Goal: Task Accomplishment & Management: Complete application form

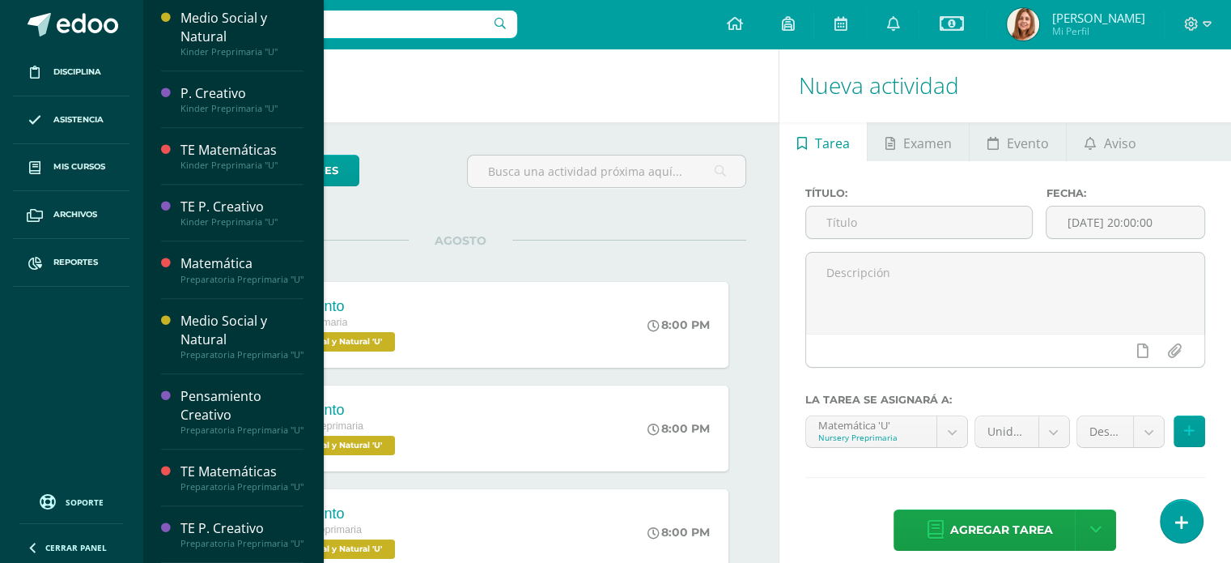
scroll to position [1221, 0]
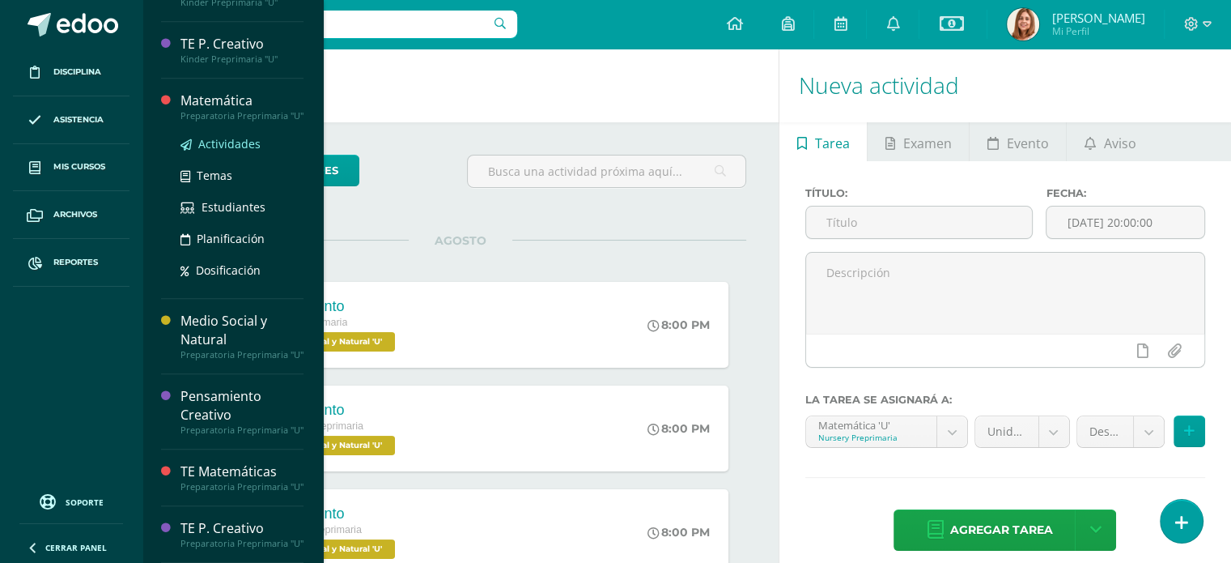
click at [219, 136] on span "Actividades" at bounding box center [229, 143] width 62 height 15
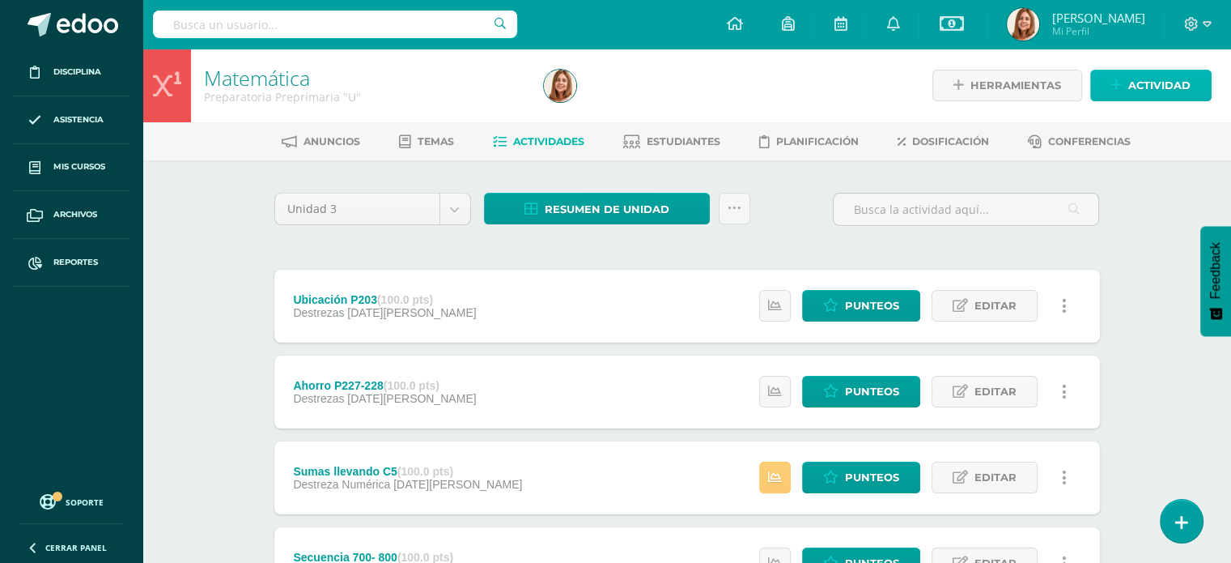
click at [1166, 82] on span "Actividad" at bounding box center [1159, 85] width 62 height 30
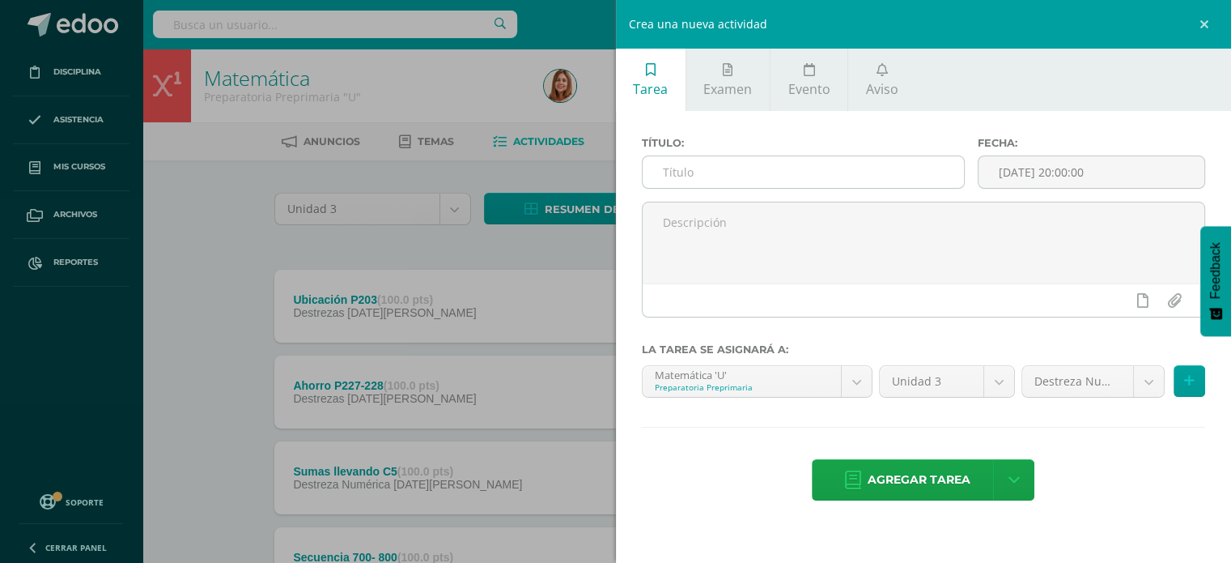
click at [657, 175] on input "text" at bounding box center [804, 172] width 322 height 32
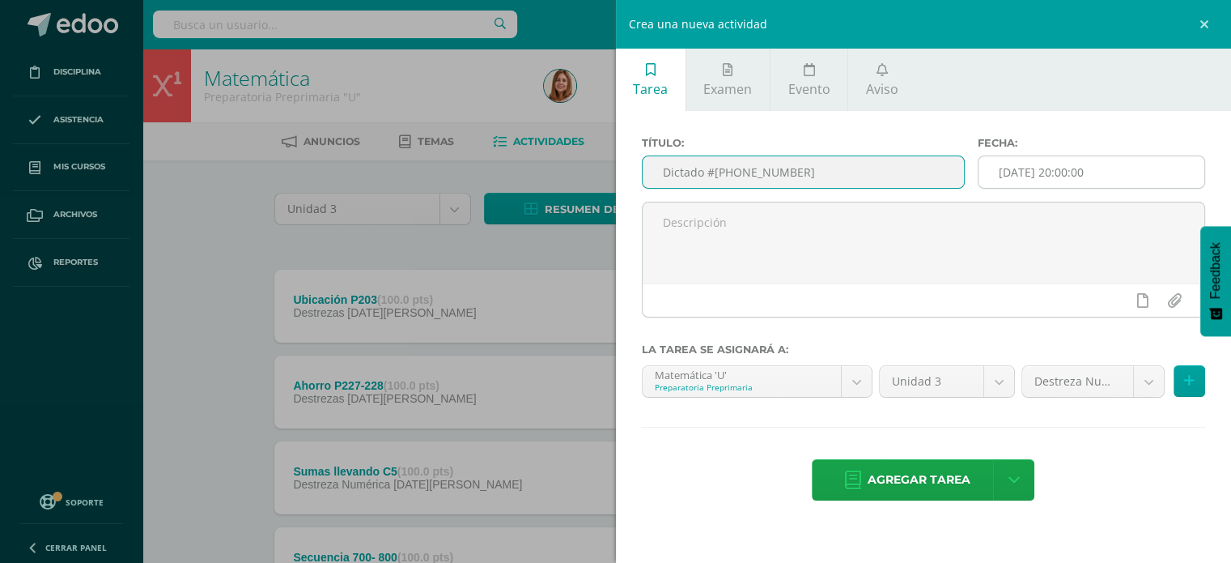
type input "Dictado #[PHONE_NUMBER]"
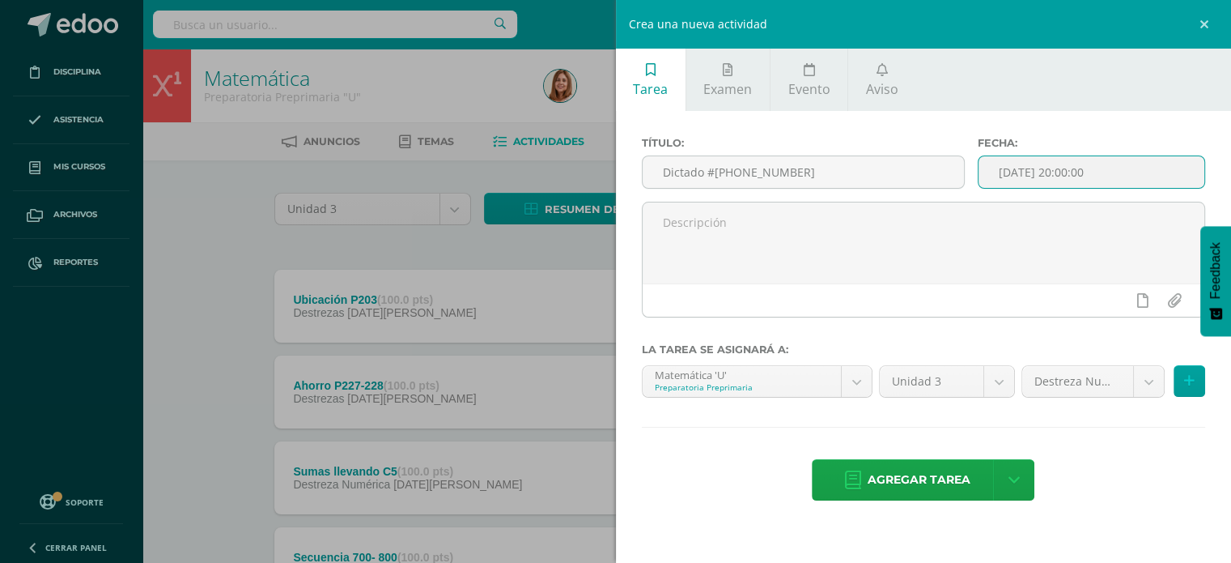
click at [1140, 169] on input "[DATE] 20:00:00" at bounding box center [1092, 172] width 226 height 32
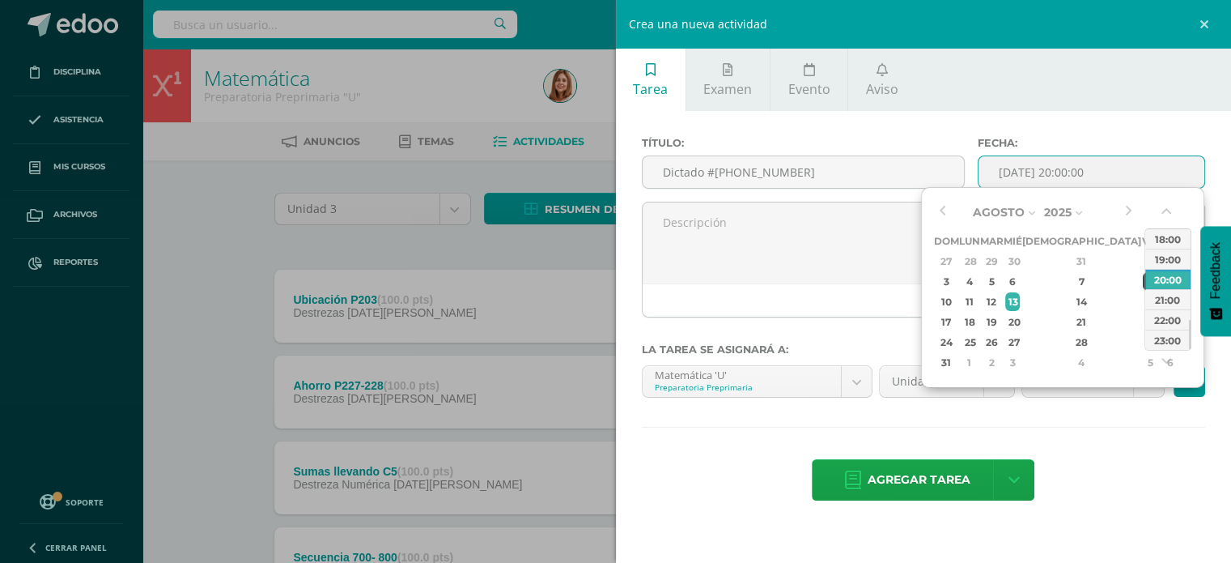
click at [1143, 276] on div "8" at bounding box center [1150, 281] width 15 height 19
type input "2025-08-08 20:00"
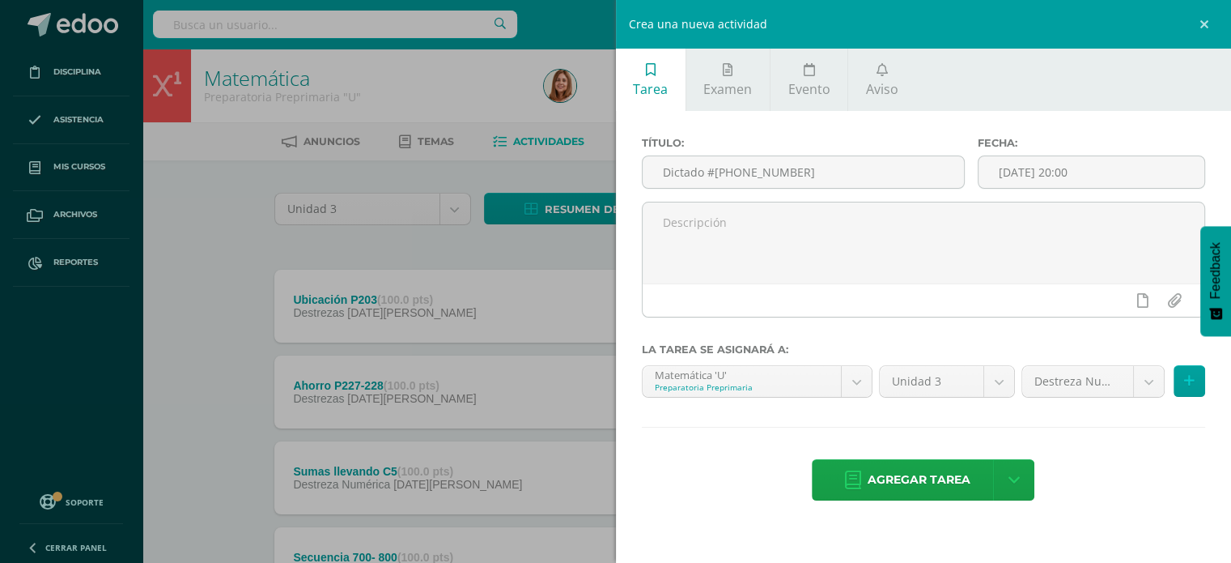
click at [1141, 449] on div "Título: Dictado #1 700-800 Fecha: 2025-08-08 20:00 La tarea se asignará a: Mate…" at bounding box center [924, 320] width 616 height 418
click at [907, 484] on span "Agregar tarea" at bounding box center [919, 480] width 103 height 40
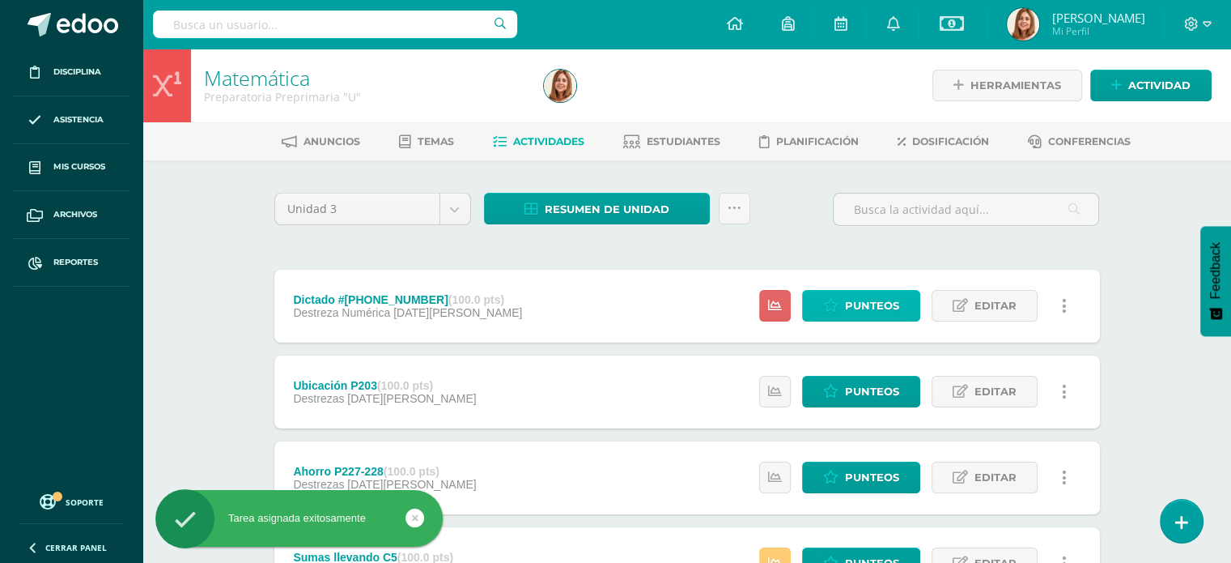
click at [874, 307] on span "Punteos" at bounding box center [872, 306] width 54 height 30
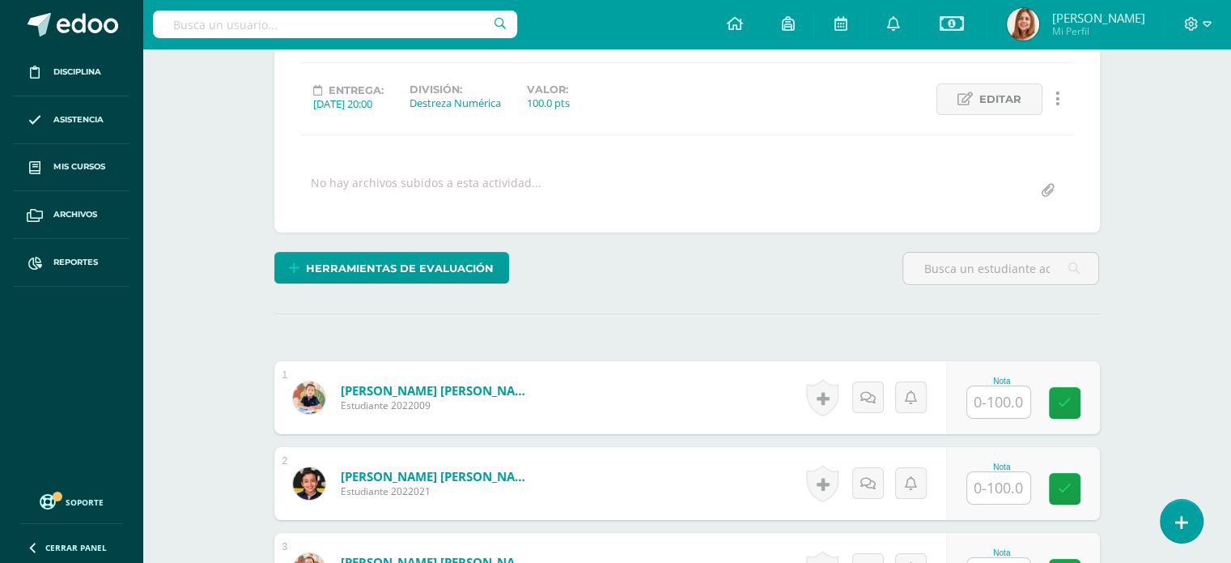
click at [1018, 396] on input "text" at bounding box center [998, 402] width 63 height 32
type input "100"
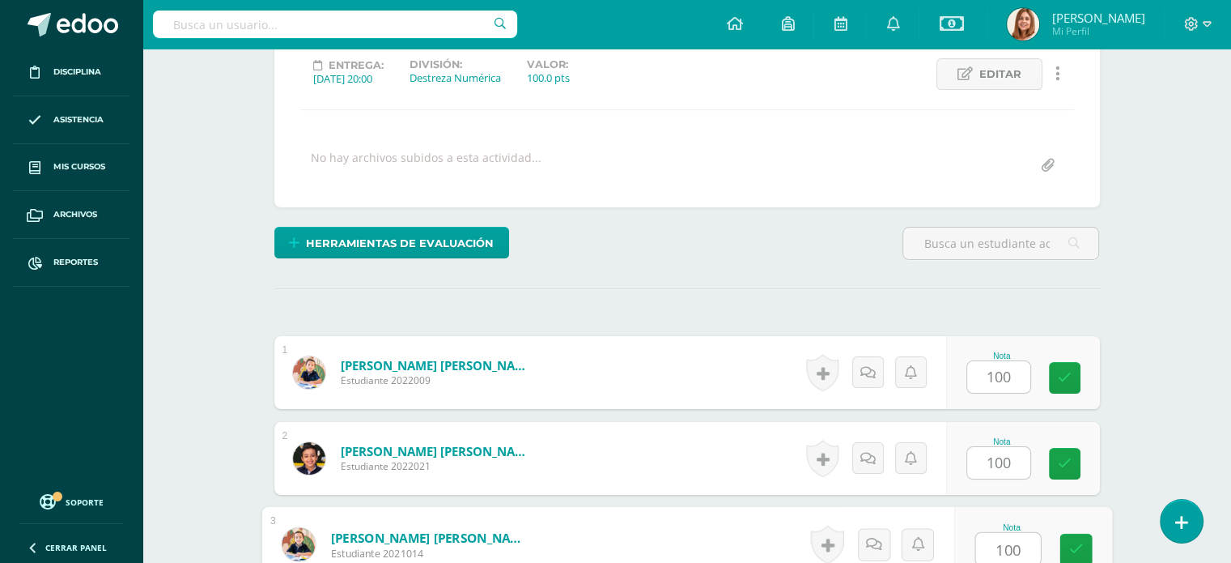
type input "100"
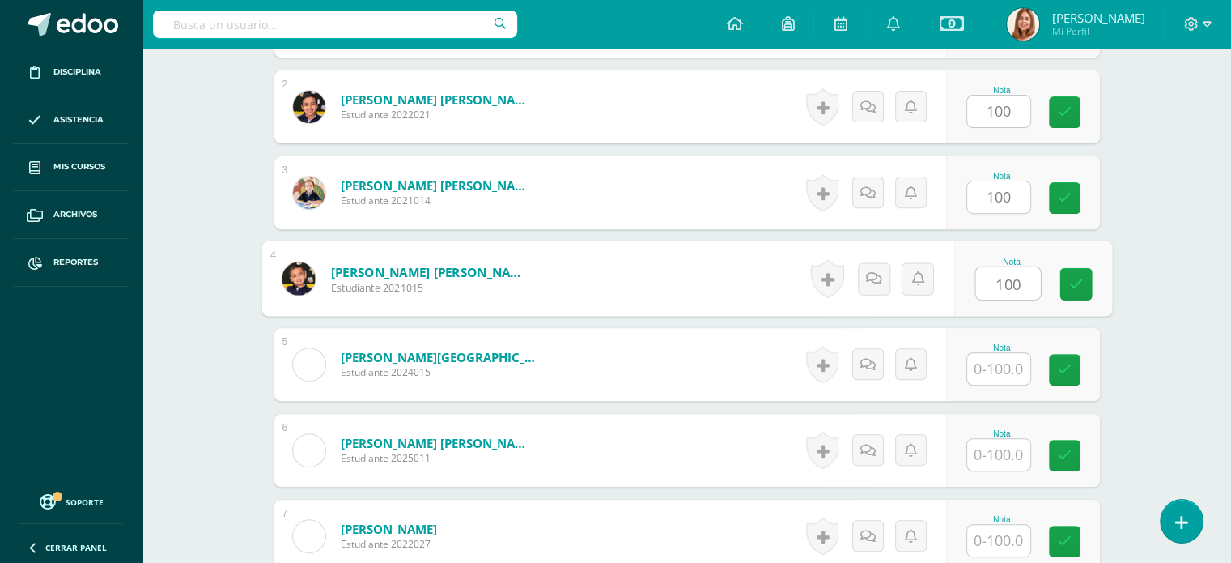
type input "100"
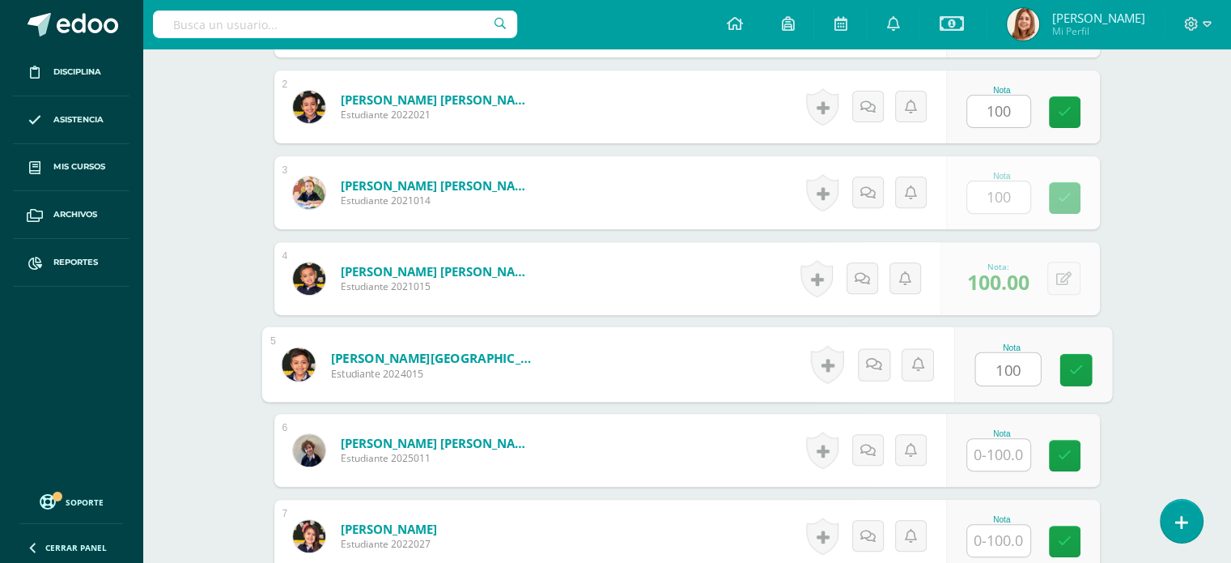
type input "100"
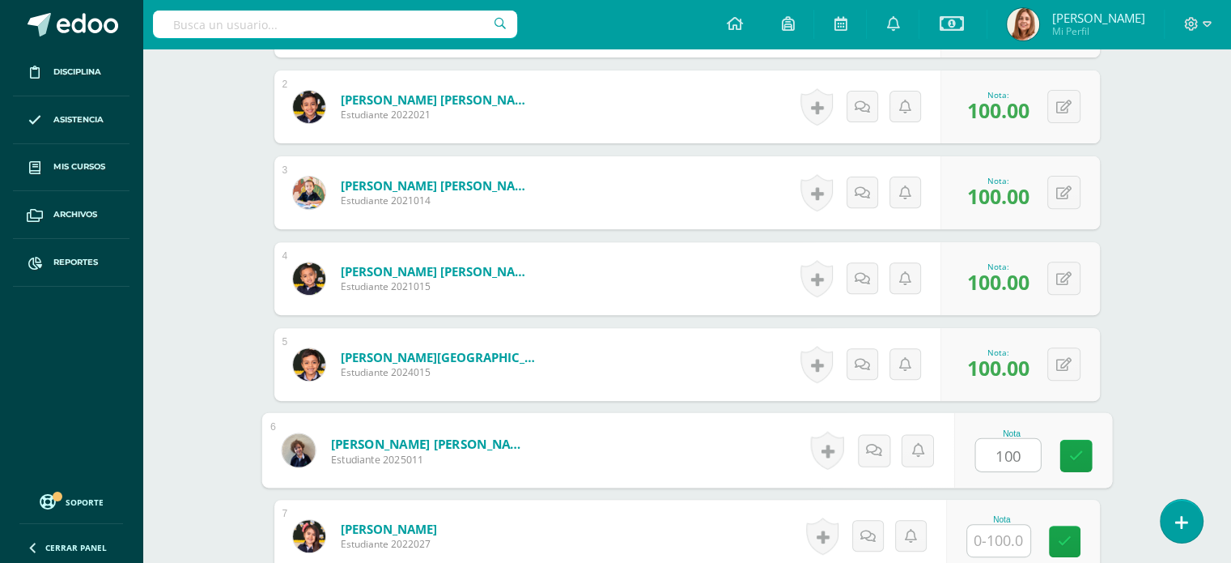
type input "100"
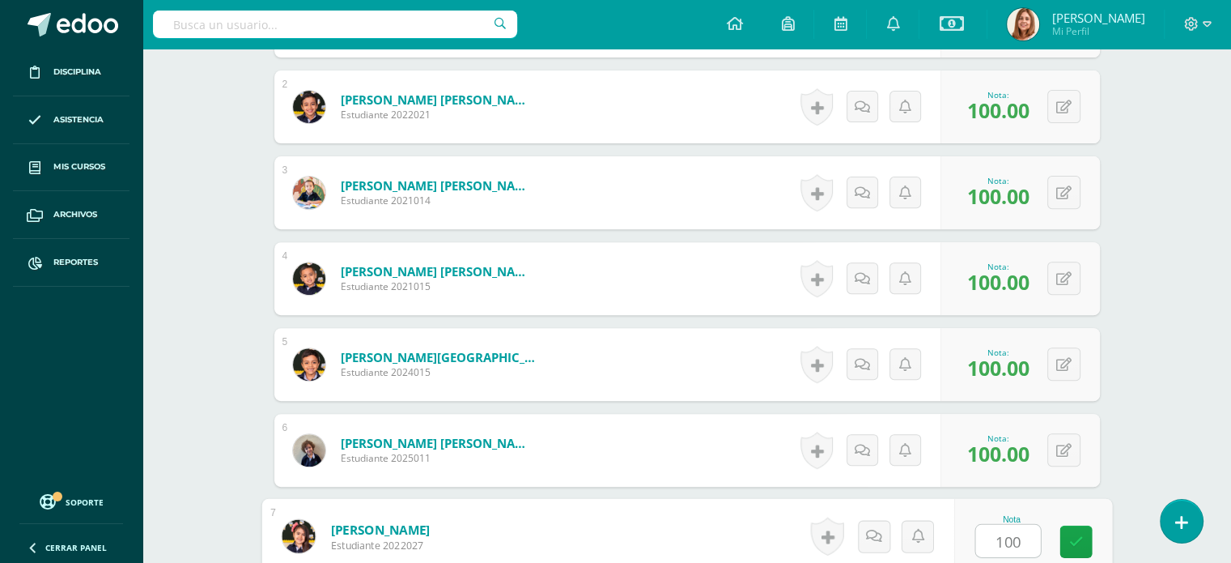
type input "100"
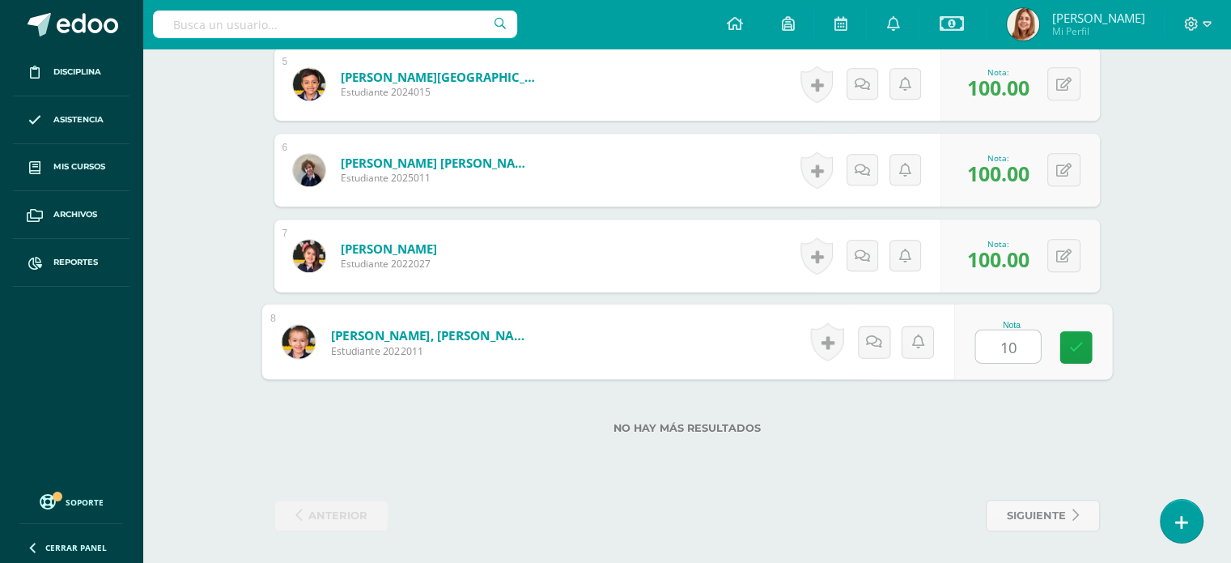
type input "100"
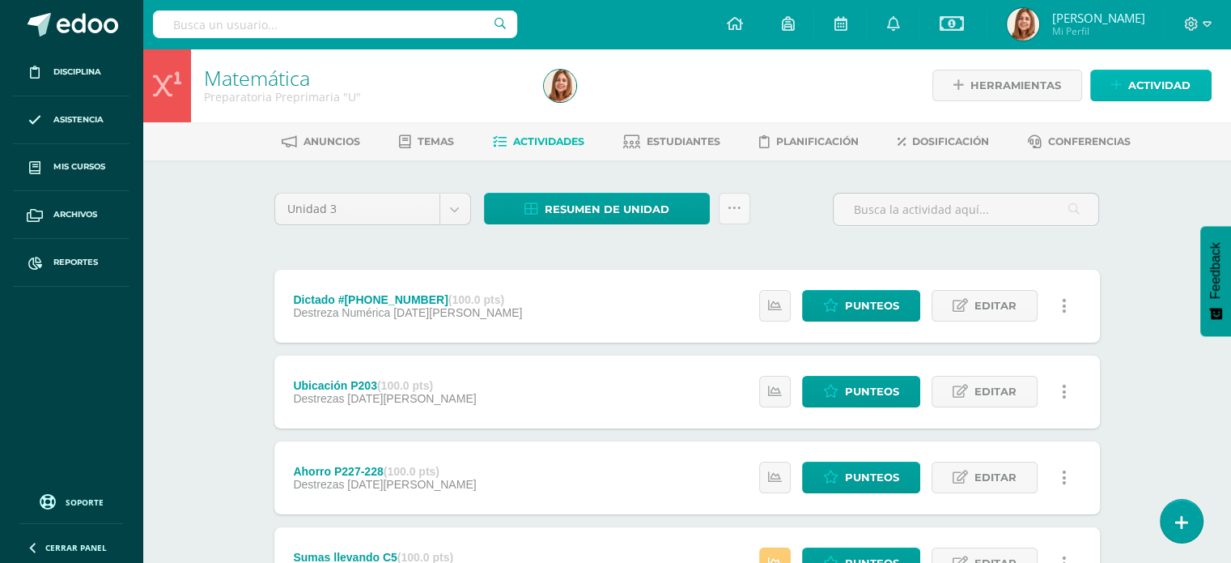
click at [1189, 83] on span "Actividad" at bounding box center [1159, 85] width 62 height 30
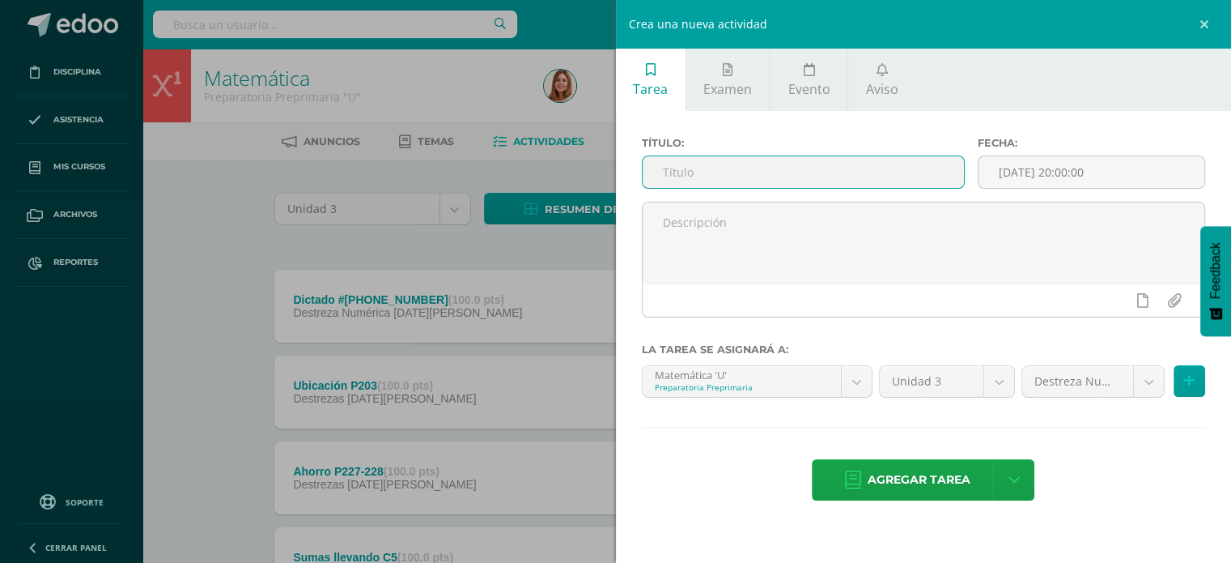
paste input "Comunicación Digital La comunicación digital es el intercambio de información y…"
drag, startPoint x: 963, startPoint y: 172, endPoint x: 191, endPoint y: 322, distance: 786.8
click at [191, 322] on div "Crea una nueva actividad Tarea Examen Evento Aviso Título: Comunicación Digital…" at bounding box center [615, 281] width 1231 height 563
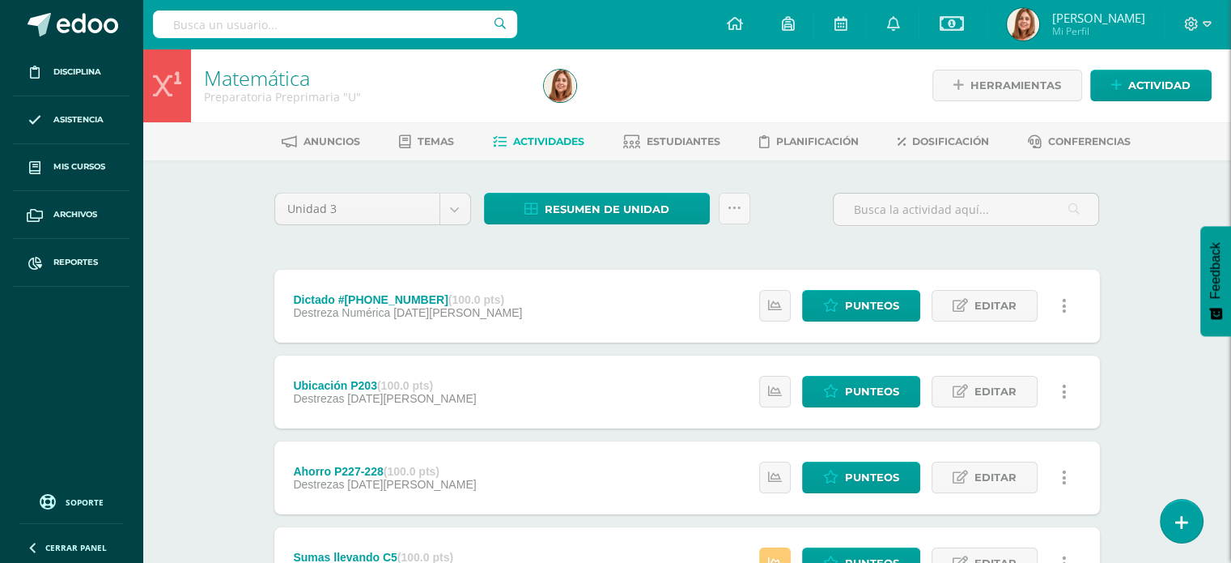
scroll to position [0, 941]
click at [1149, 84] on span "Actividad" at bounding box center [1159, 85] width 62 height 30
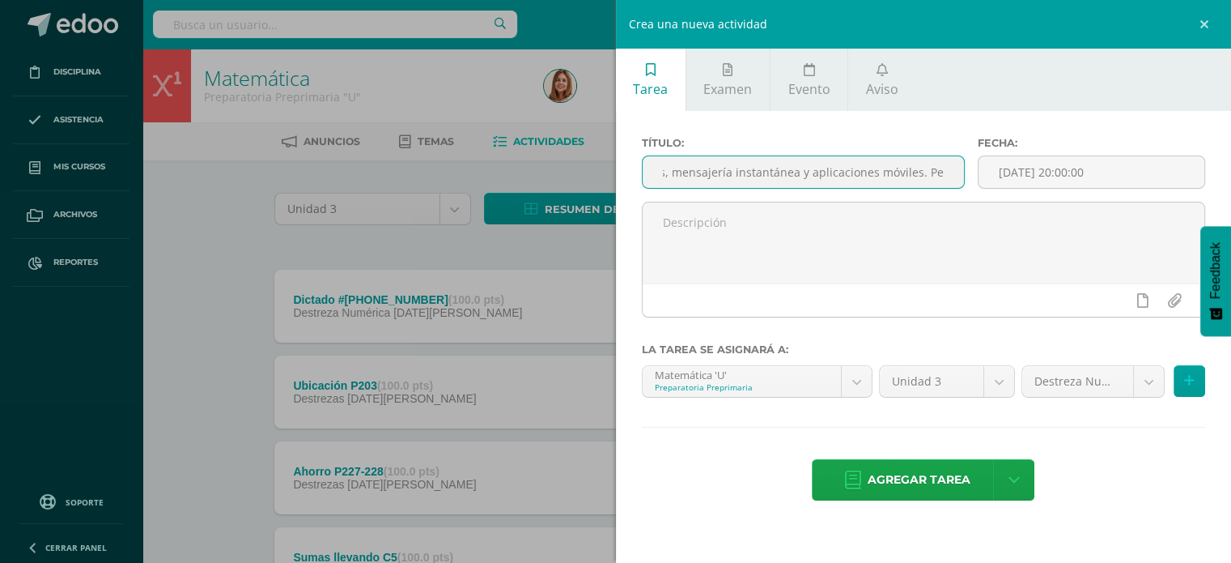
click at [962, 180] on input "Comunicación Digital La comunicación digital es el intercambio de información y…" at bounding box center [804, 172] width 322 height 32
drag, startPoint x: 951, startPoint y: 174, endPoint x: 60, endPoint y: 308, distance: 901.3
click at [60, 308] on div "Crea una nueva actividad Tarea Examen Evento Aviso Título: Comunicación Digital…" at bounding box center [615, 281] width 1231 height 563
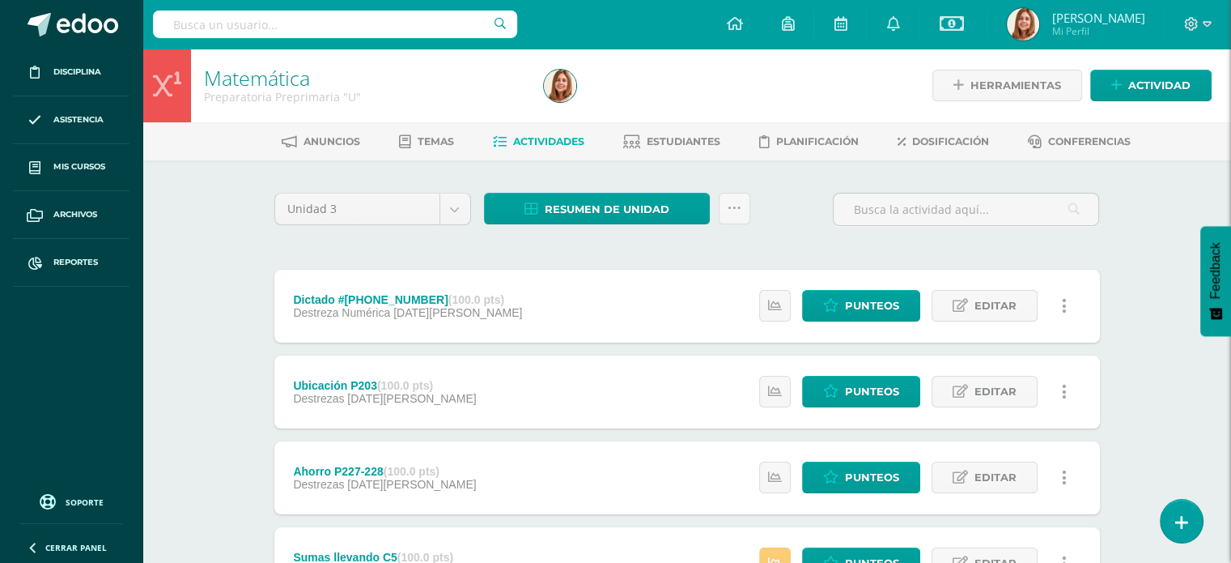
scroll to position [0, 0]
click at [1156, 96] on span "Actividad" at bounding box center [1159, 85] width 62 height 30
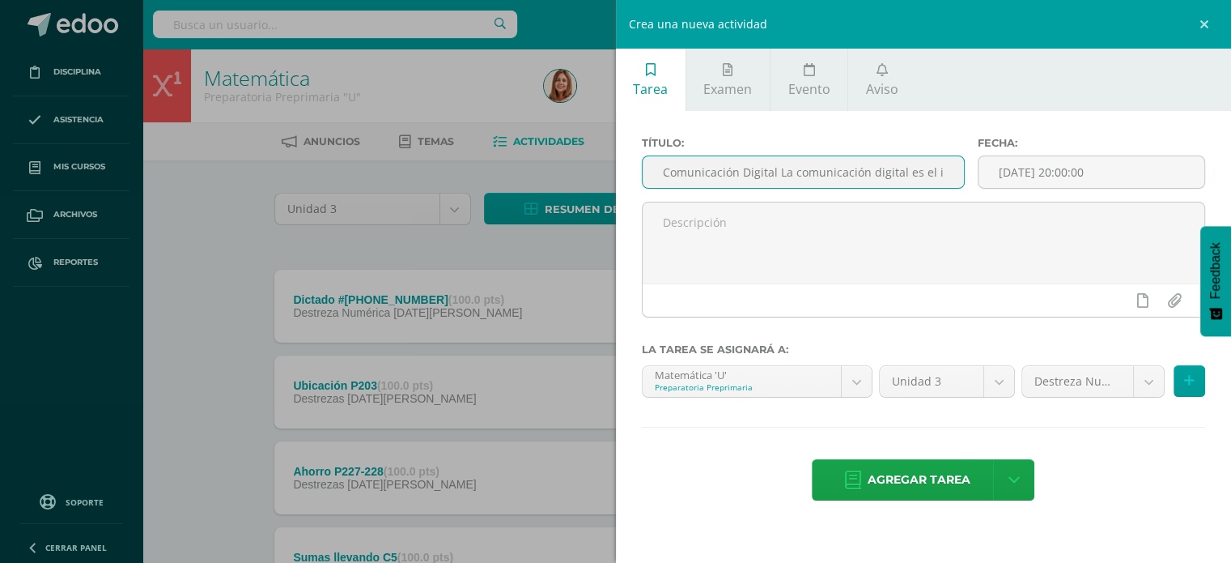
click at [957, 167] on input "Comunicación Digital La comunicación digital es el intercambio de información y…" at bounding box center [804, 172] width 322 height 32
click at [958, 181] on input "cambio de información y conocimiento a través de plataformas electrónicas como …" at bounding box center [804, 172] width 322 height 32
click at [952, 168] on input "cambio de información y conocimiento a través de plataformas electrónicas como …" at bounding box center [804, 172] width 322 height 32
click at [952, 168] on input "aformas electrónicas como correos electrónicos, rednexión entre personas a nive…" at bounding box center [804, 172] width 322 height 32
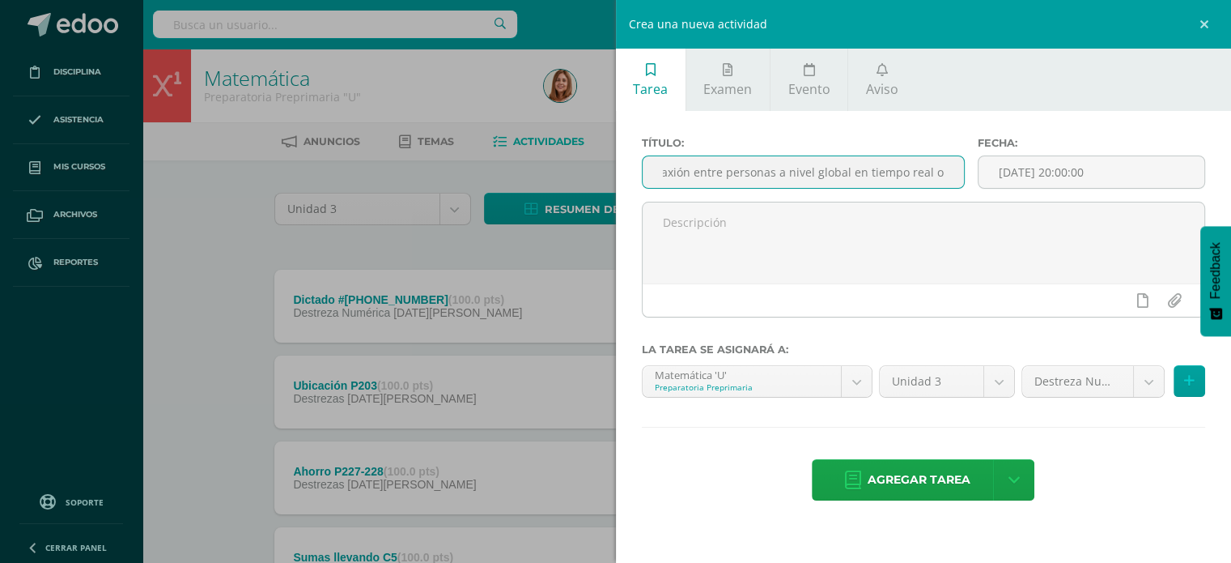
type input "xión entre personas a nivel global en tiempo real o diferido. C"
drag, startPoint x: 661, startPoint y: 171, endPoint x: 1223, endPoint y: 147, distance: 563.1
click at [1223, 147] on div "Título: xión entre personas a nivel global en tiempo real o diferido. C Fecha: …" at bounding box center [924, 320] width 616 height 418
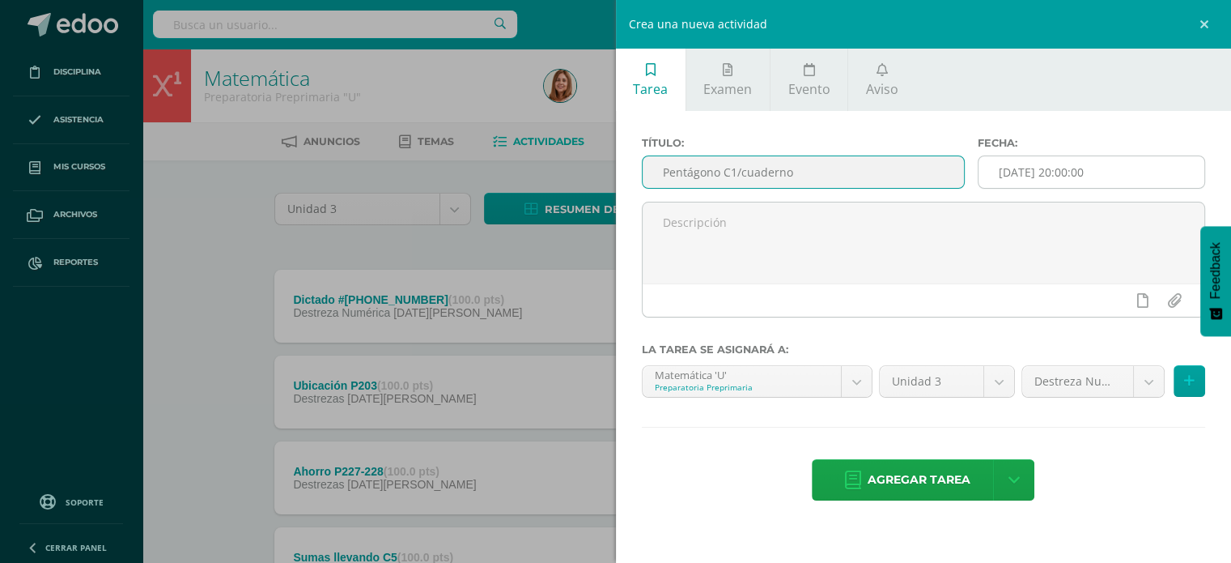
type input "Pentágono C1/cuaderno"
click at [1121, 162] on input "[DATE] 20:00:00" at bounding box center [1092, 172] width 226 height 32
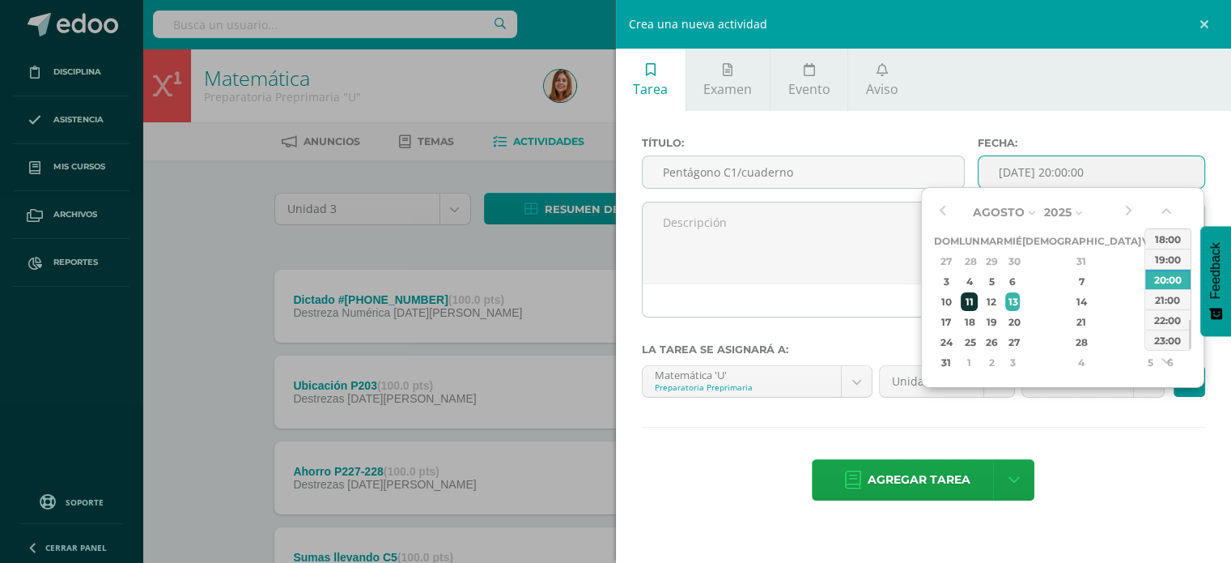
click at [975, 304] on div "11" at bounding box center [969, 301] width 17 height 19
type input "2025-08-11 20:00"
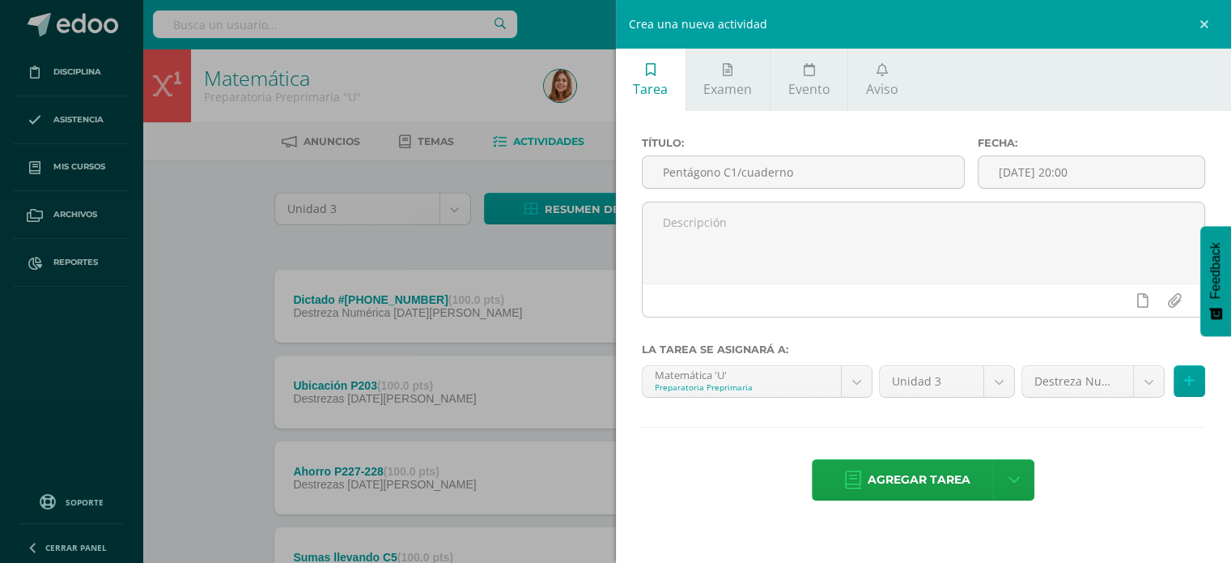
click at [1047, 423] on div "Título: Pentágono C1/cuaderno Fecha: 2025-08-11 20:00 La tarea se asignará a: M…" at bounding box center [924, 320] width 616 height 418
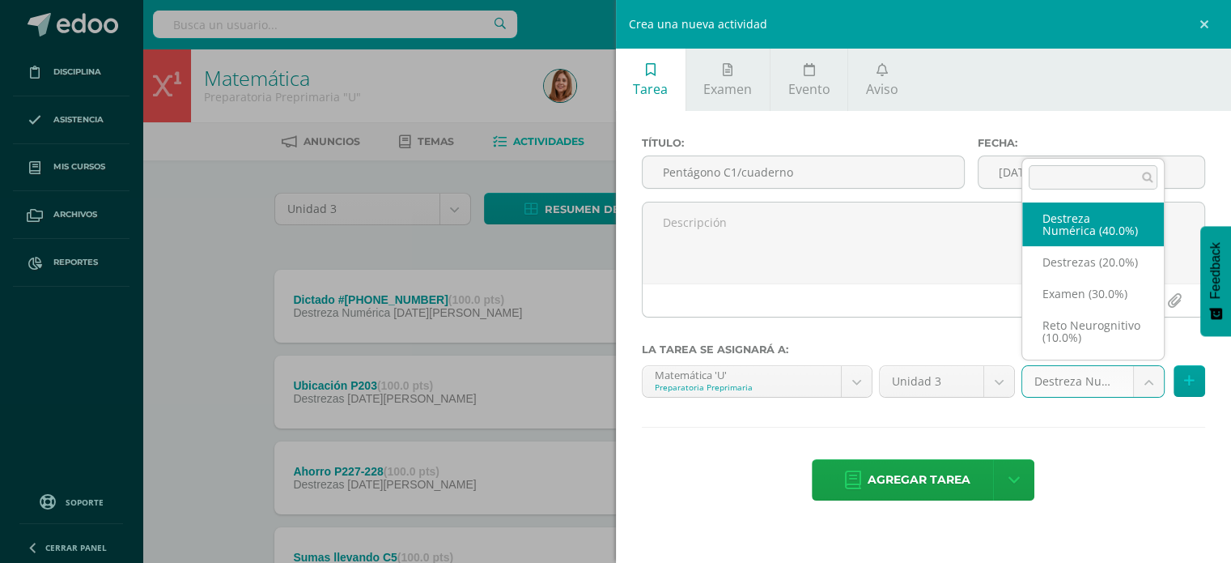
click at [1145, 374] on body "Disciplina Asistencia Mis cursos Archivos Reportes Soporte Ayuda Reportar un pr…" at bounding box center [615, 439] width 1231 height 879
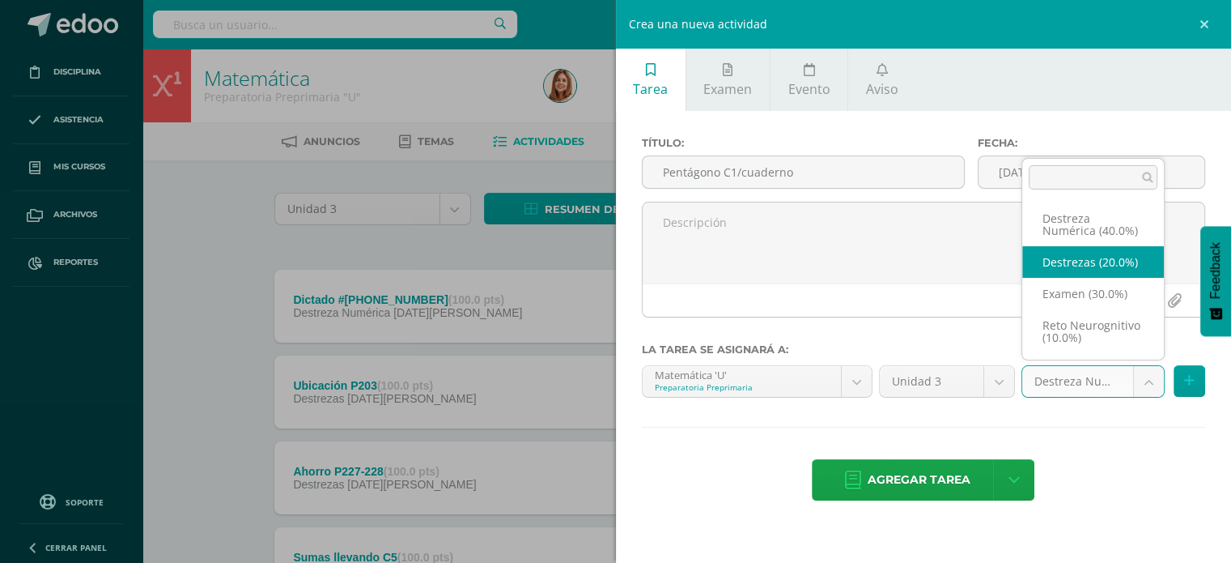
select select "204401"
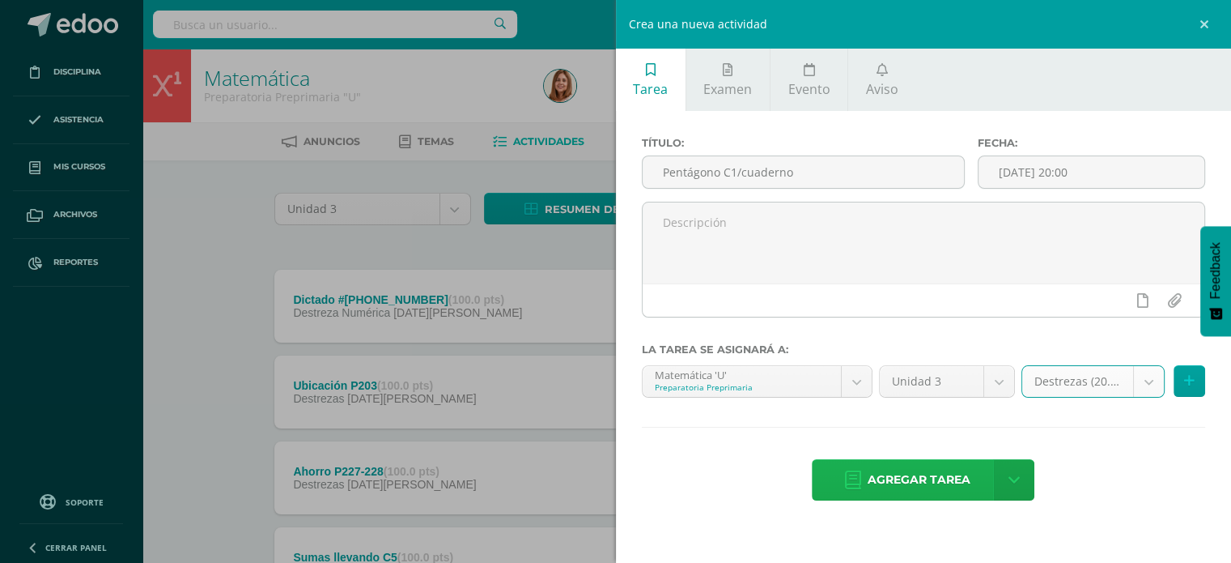
click at [943, 488] on span "Agregar tarea" at bounding box center [919, 480] width 103 height 40
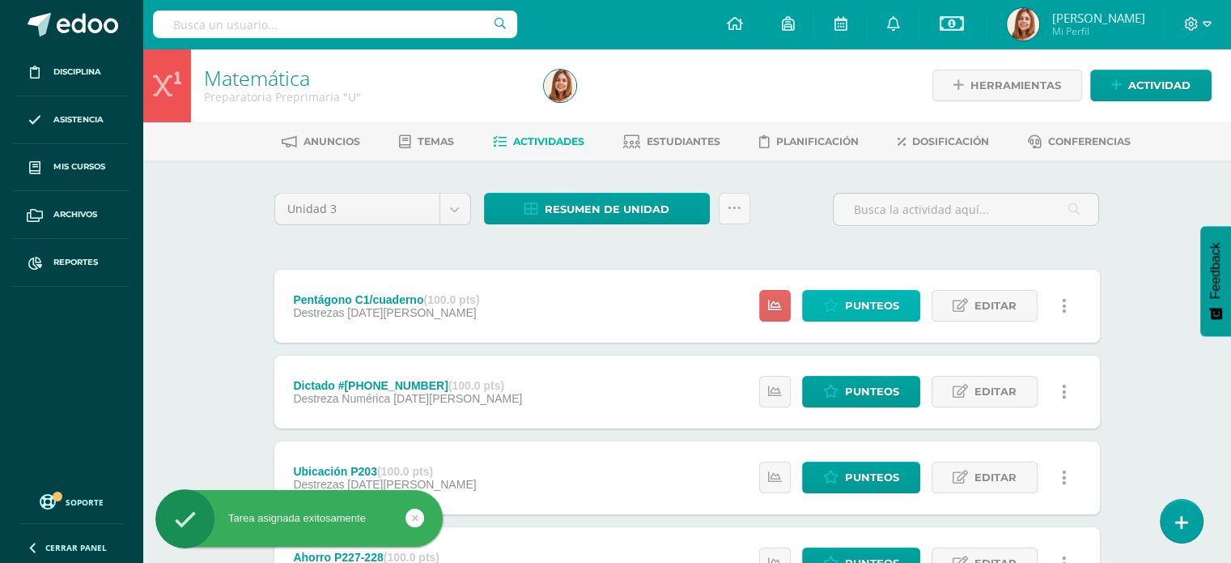
click at [852, 308] on span "Punteos" at bounding box center [872, 306] width 54 height 30
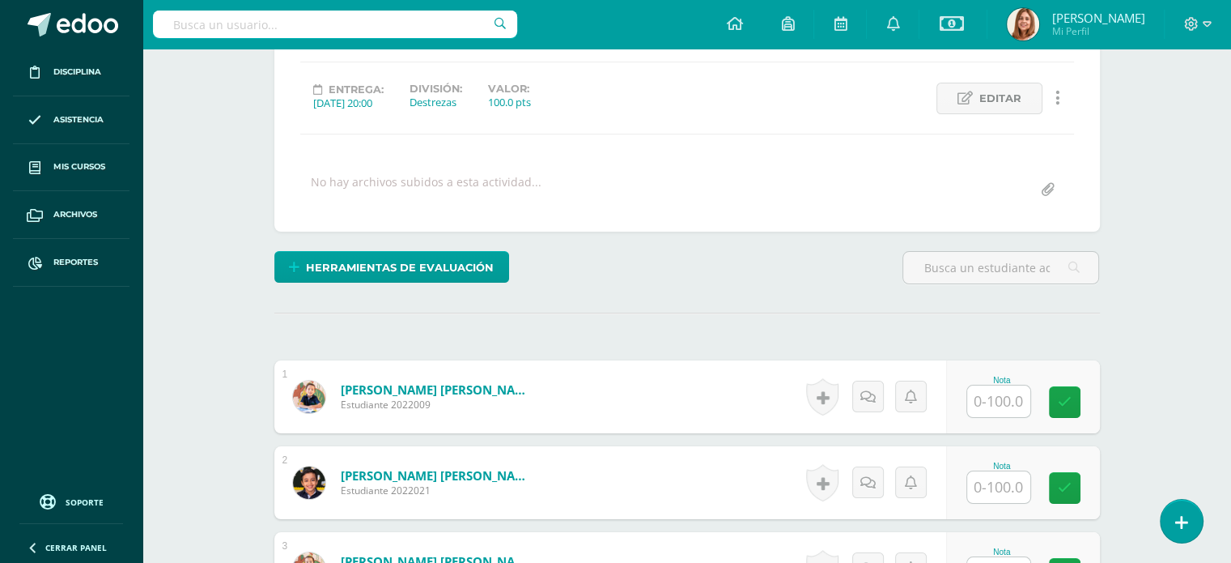
scroll to position [206, 0]
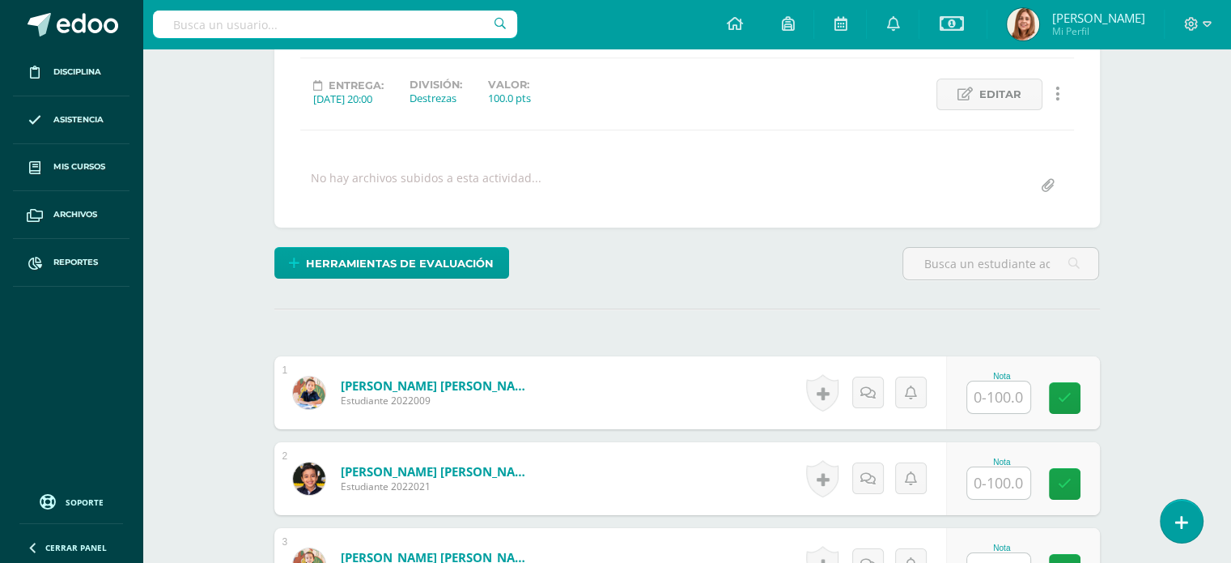
click at [1008, 398] on input "text" at bounding box center [998, 397] width 63 height 32
type input "100"
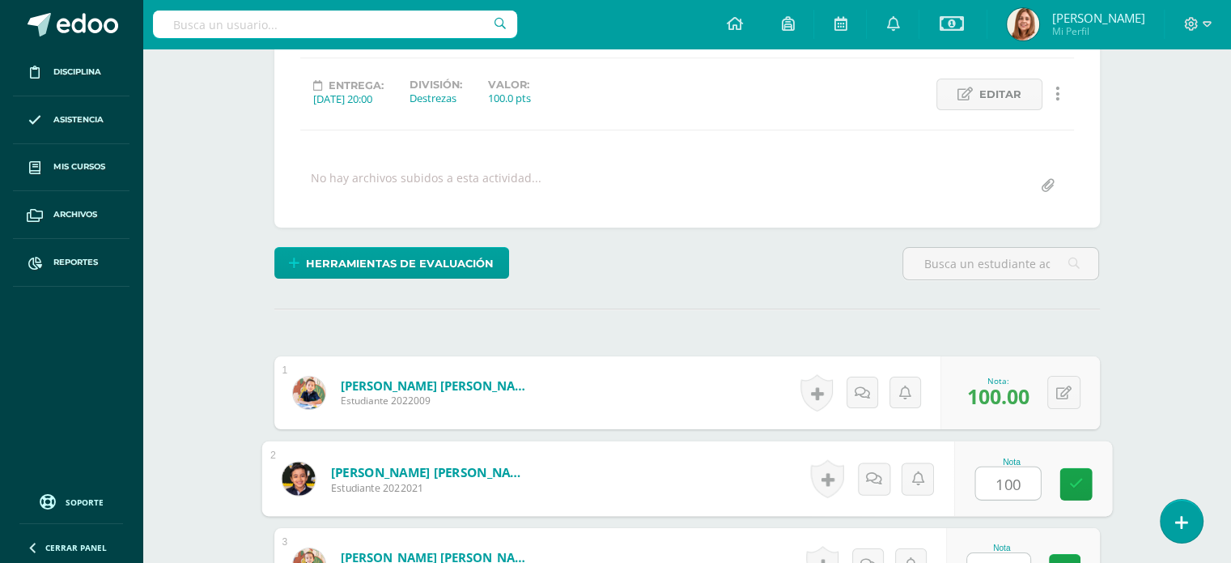
type input "100"
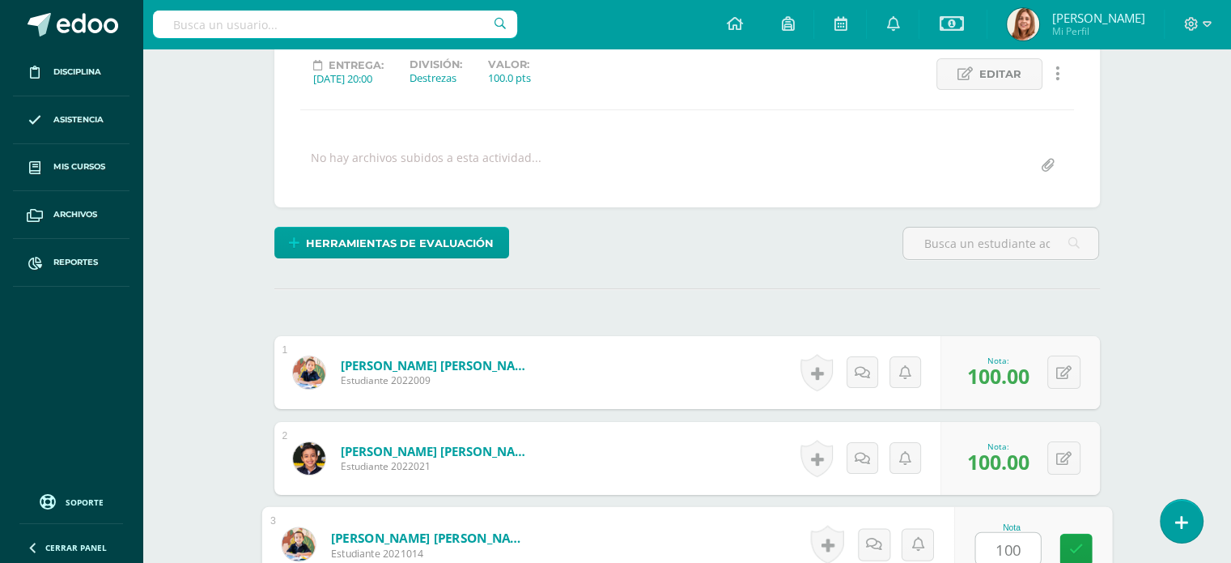
type input "100"
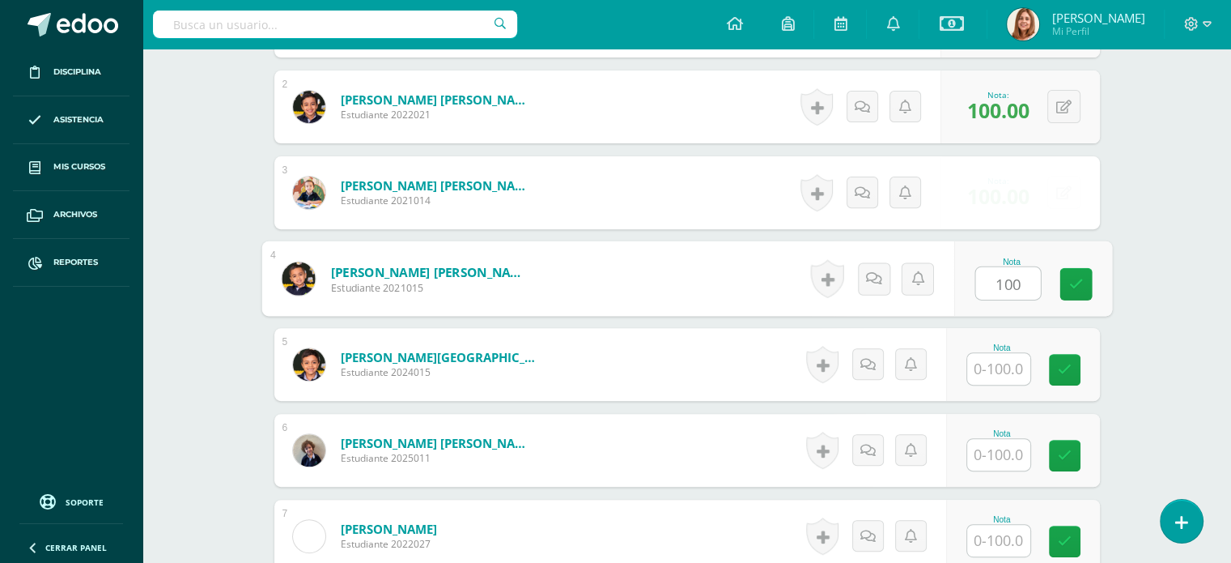
type input "100"
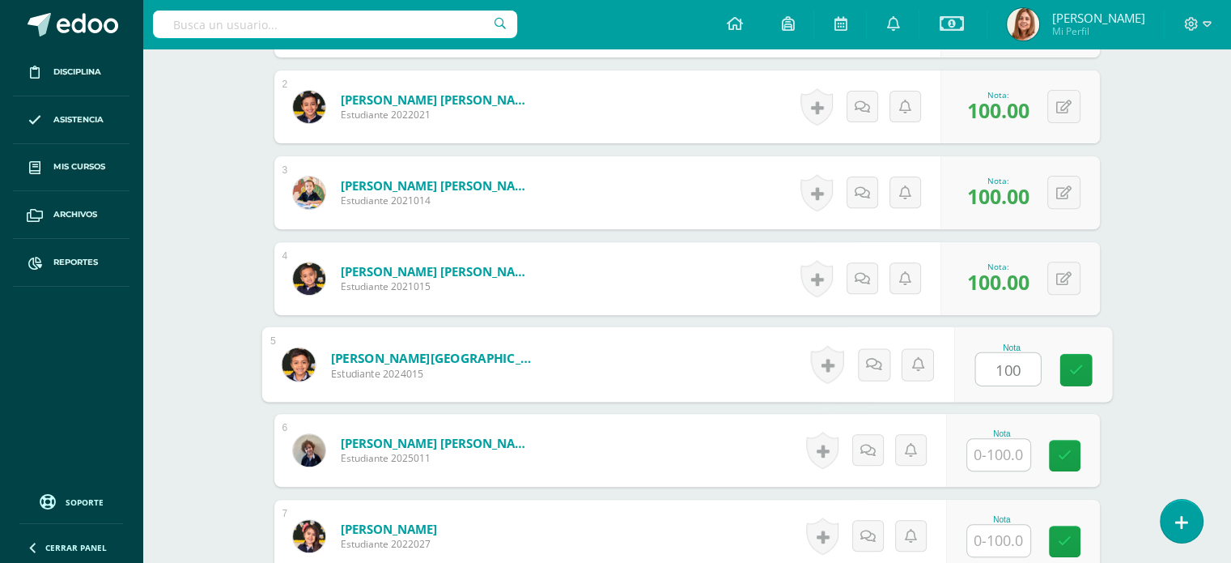
type input "100"
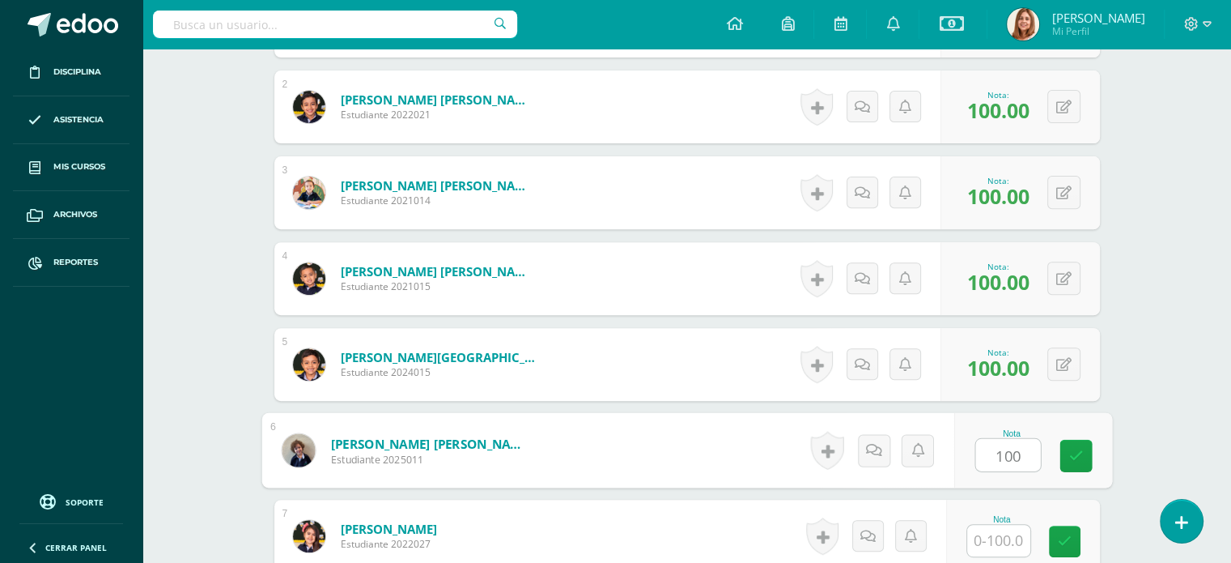
type input "100"
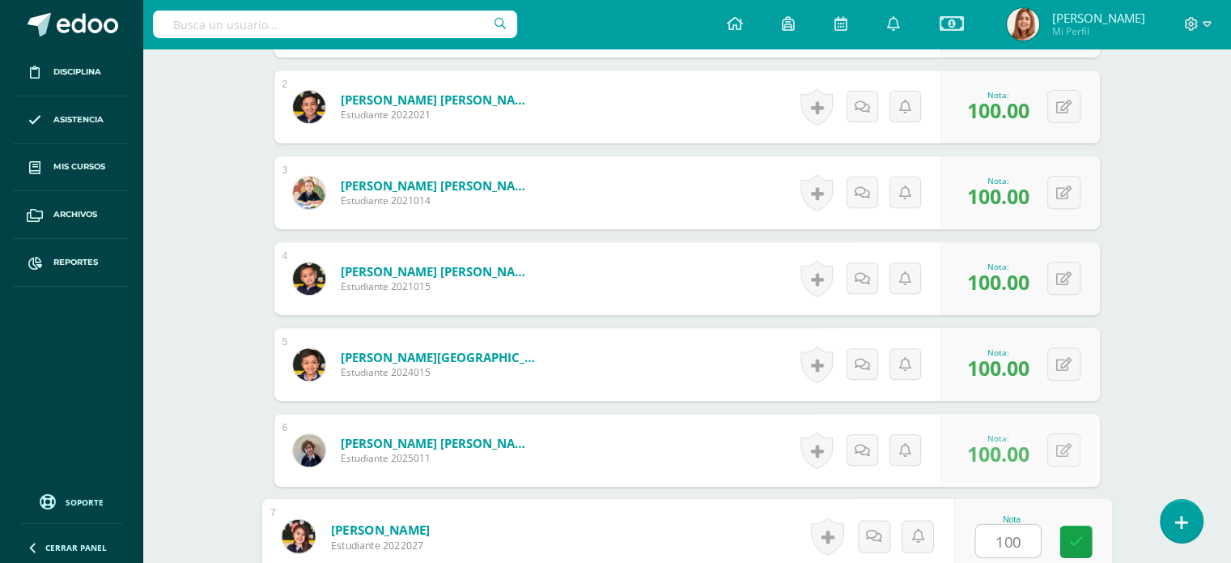
type input "100"
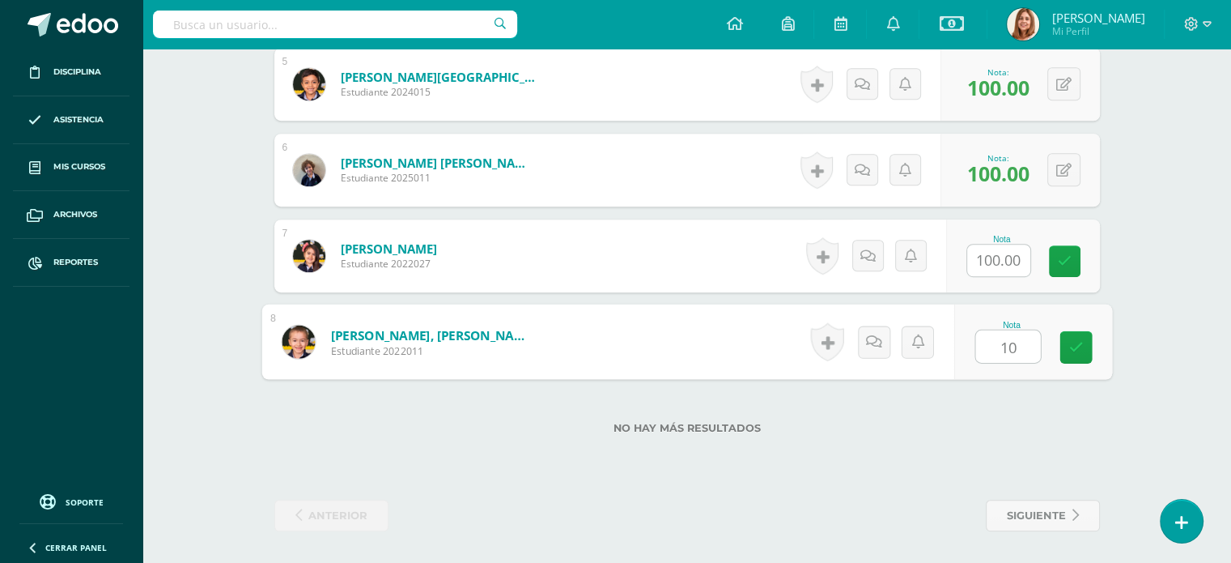
type input "100"
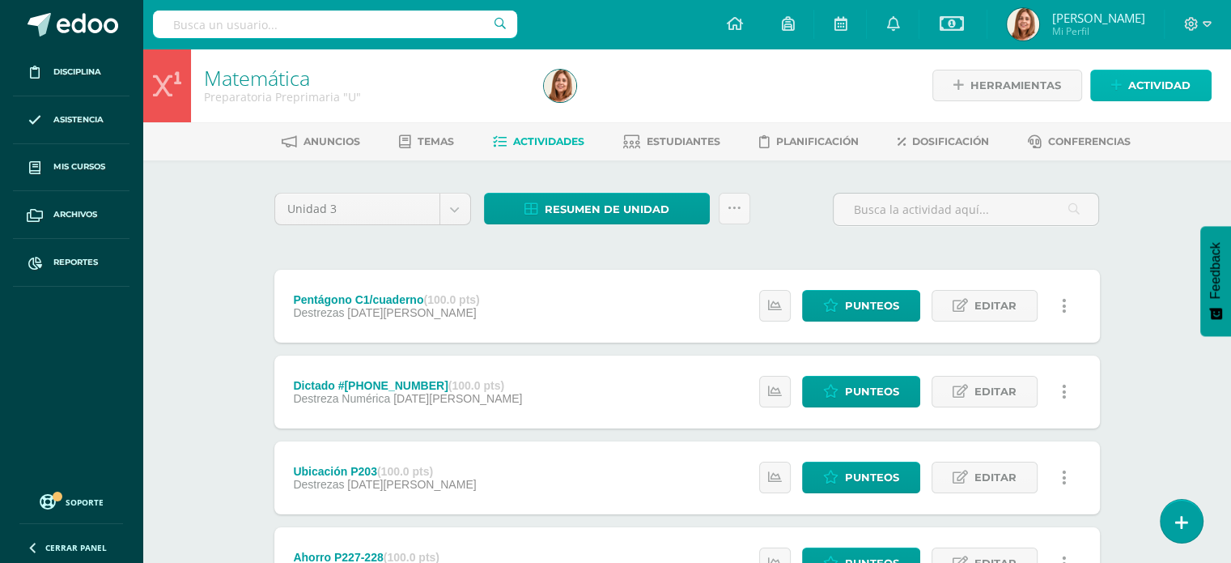
click at [1137, 82] on span "Actividad" at bounding box center [1159, 85] width 62 height 30
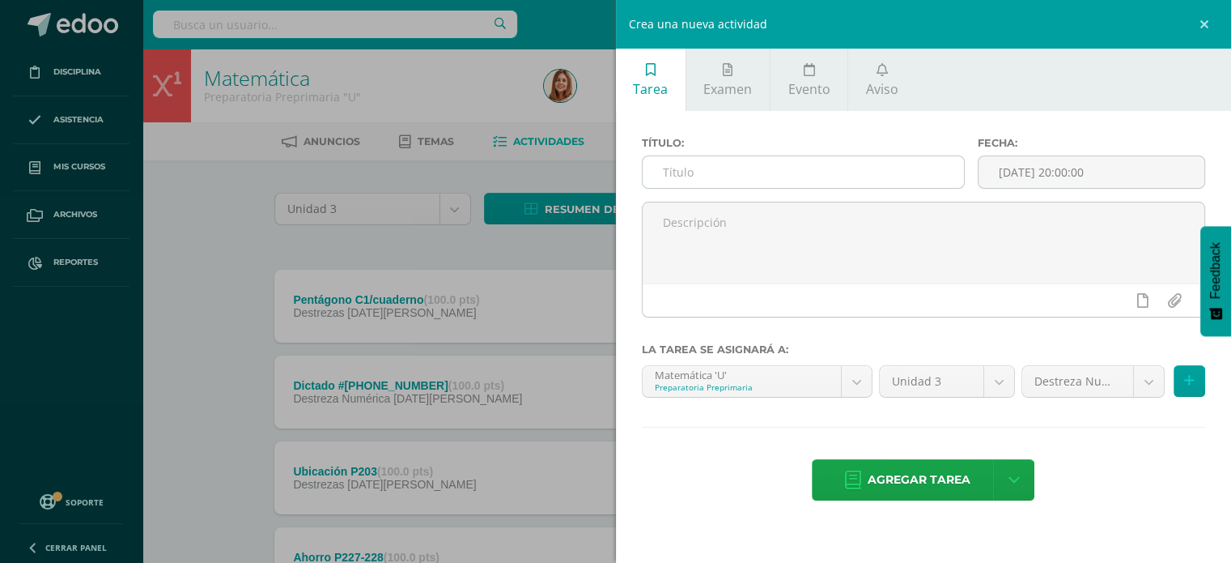
click at [669, 179] on input "text" at bounding box center [804, 172] width 322 height 32
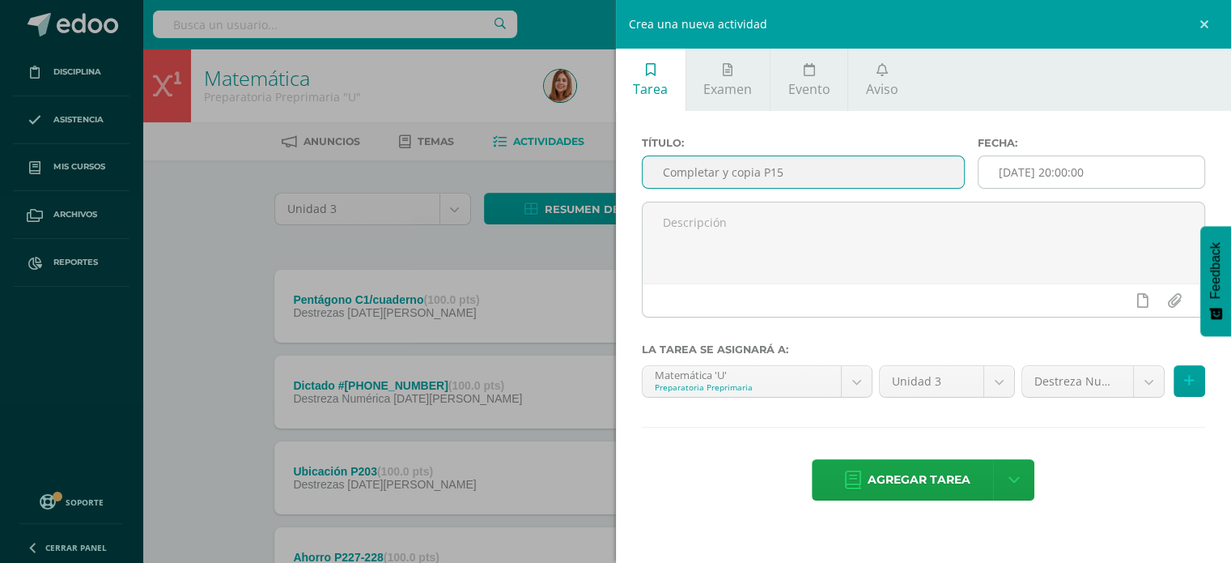
type input "Completar y copia P15"
click at [1115, 176] on input "[DATE] 20:00:00" at bounding box center [1092, 172] width 226 height 32
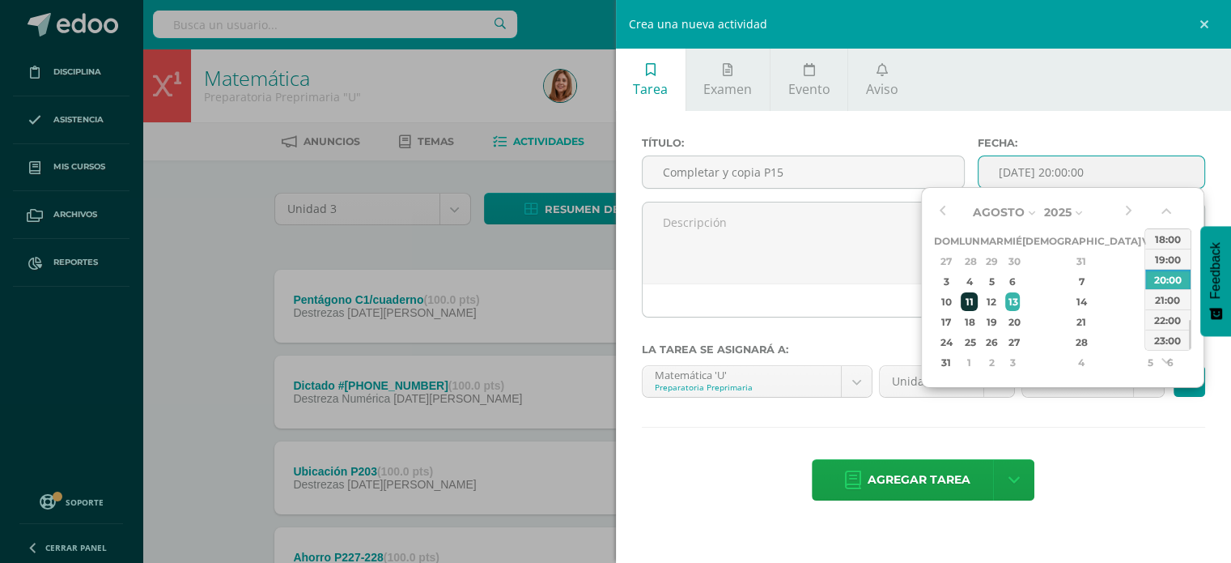
click at [976, 301] on div "11" at bounding box center [969, 301] width 17 height 19
type input "2025-08-11 20:00"
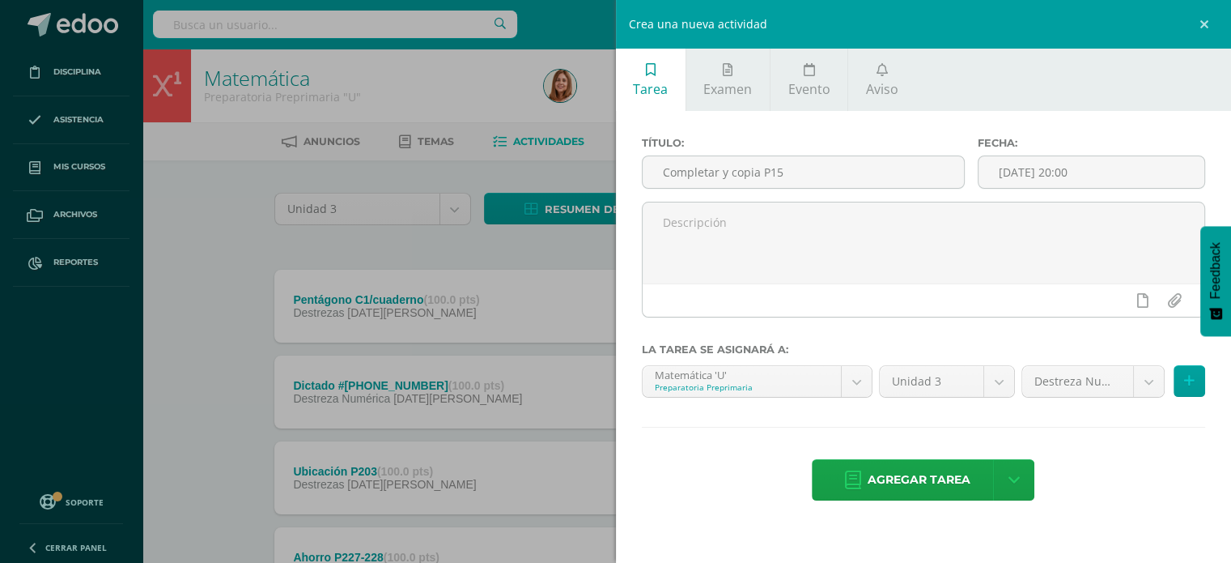
click at [1104, 465] on div "Agregar tarea Agregar tarea y ocultar" at bounding box center [924, 481] width 564 height 45
click at [1149, 380] on body "Disciplina Asistencia Mis cursos Archivos Reportes Soporte Ayuda Reportar un pr…" at bounding box center [615, 482] width 1231 height 965
select select "204401"
click at [910, 476] on span "Agregar tarea" at bounding box center [919, 480] width 103 height 40
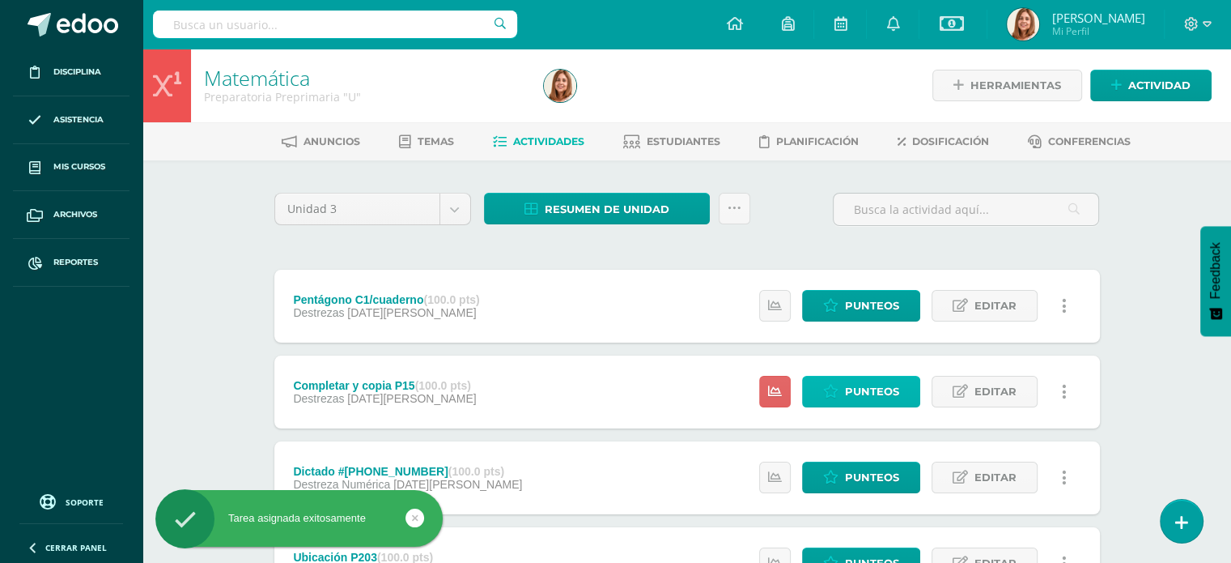
click at [859, 385] on span "Punteos" at bounding box center [872, 391] width 54 height 30
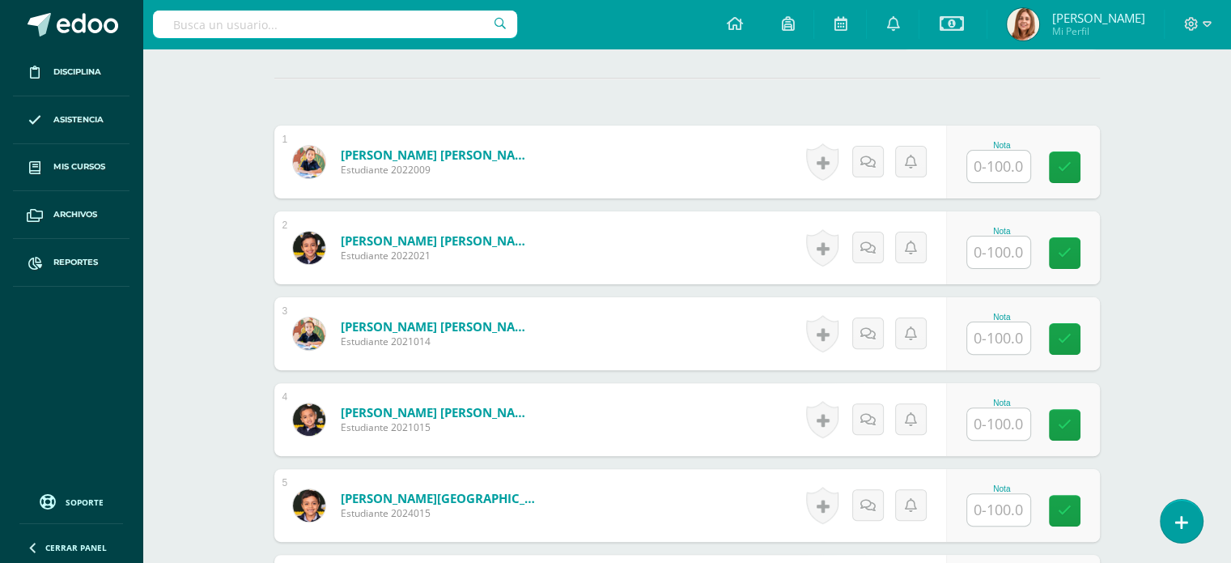
scroll to position [443, 0]
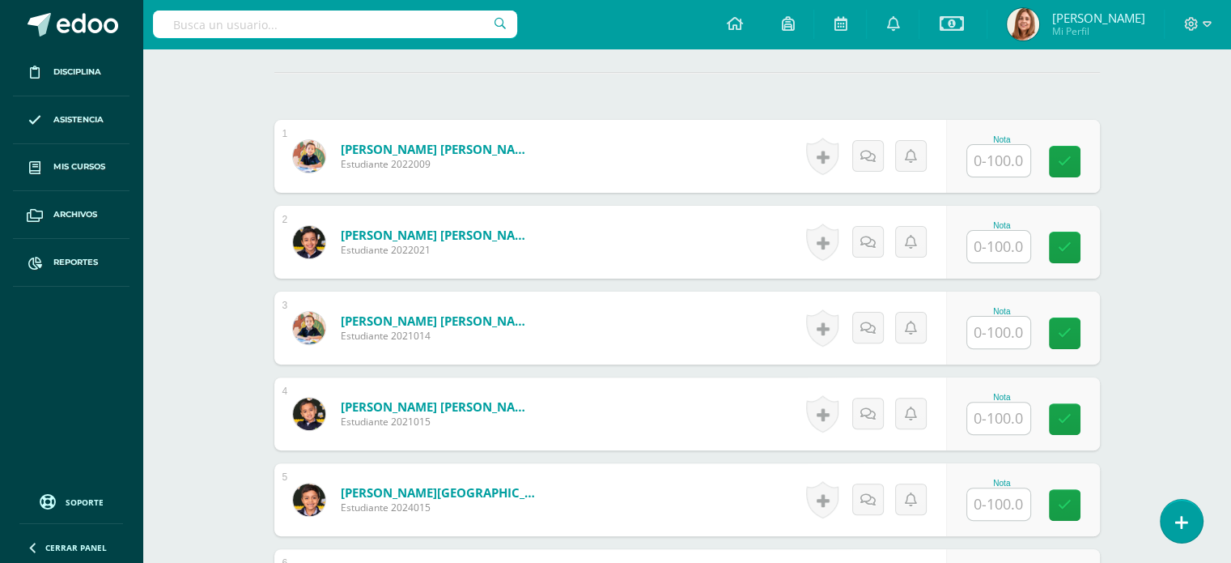
click at [1017, 160] on input "text" at bounding box center [998, 161] width 63 height 32
type input "100"
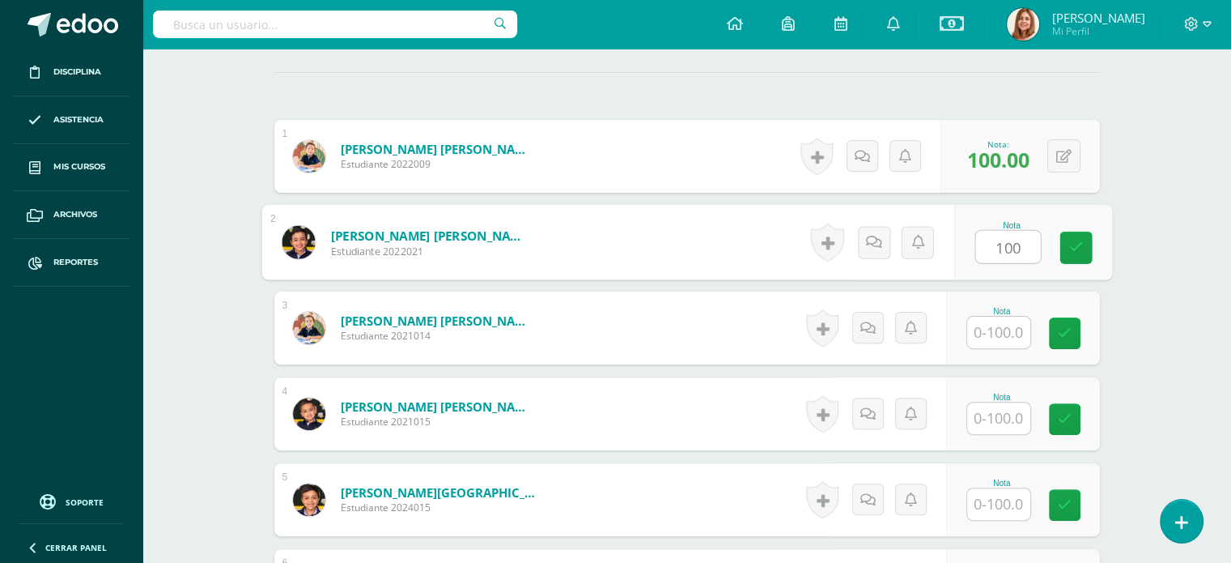
type input "100"
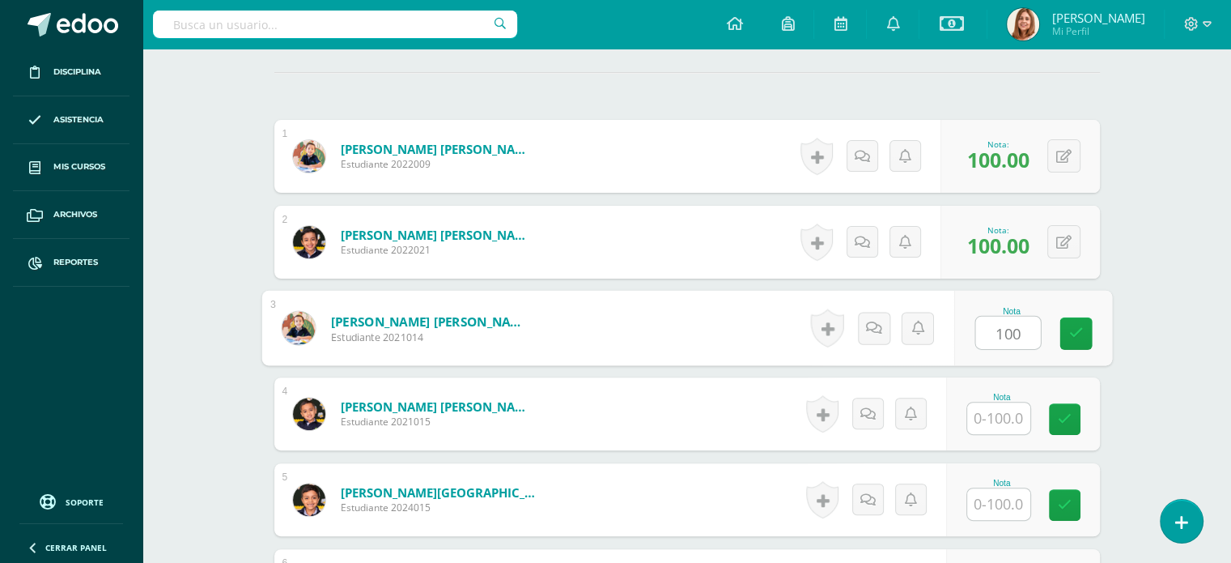
type input "100"
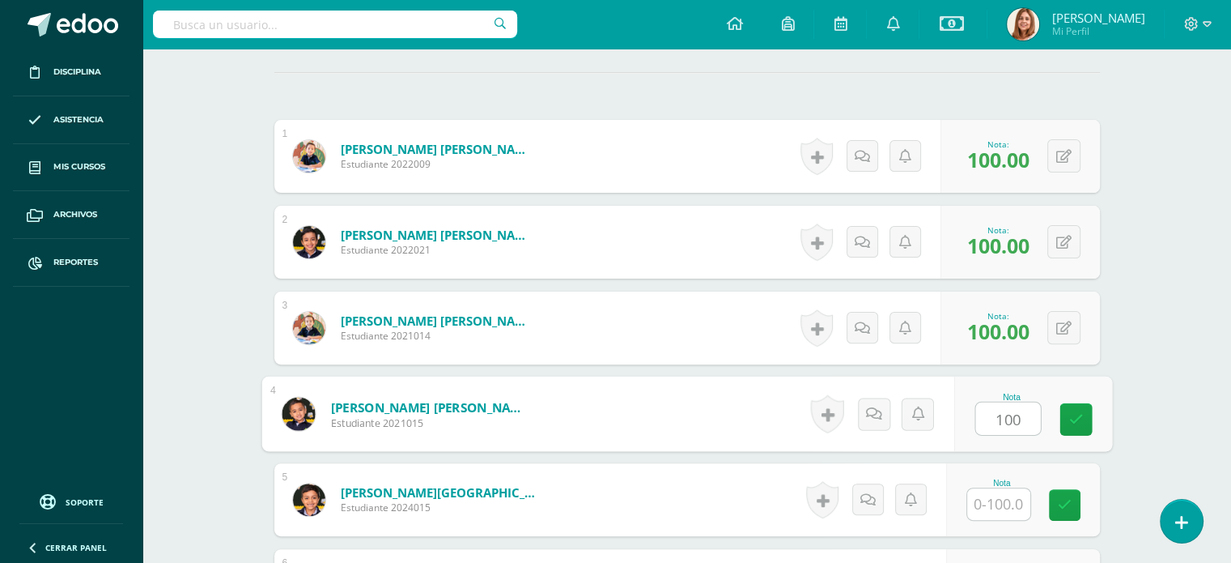
type input "100"
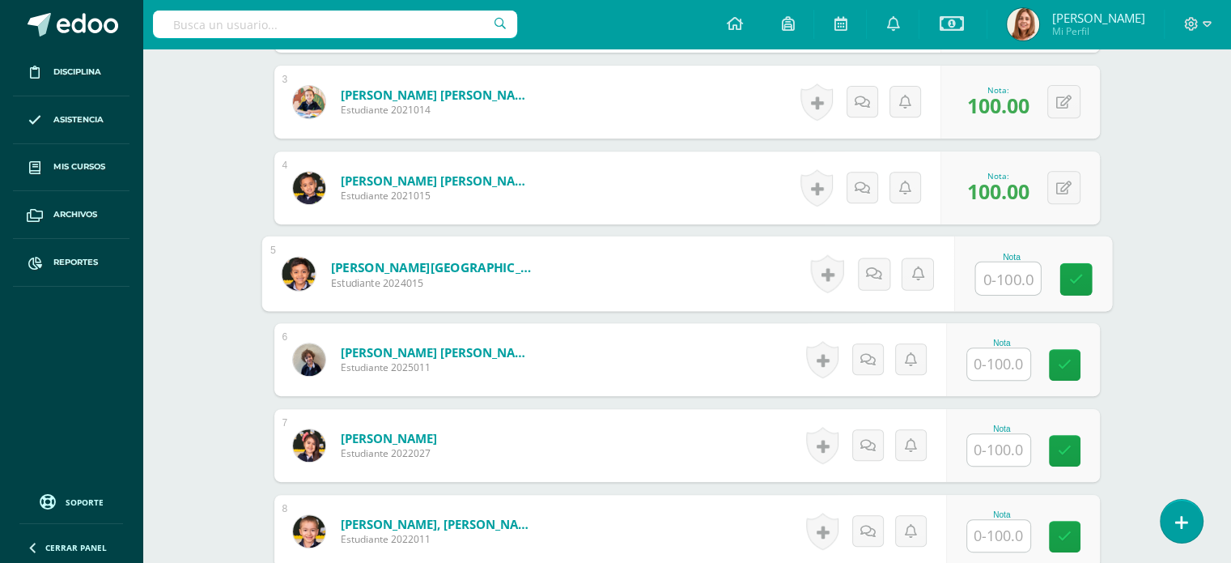
scroll to position [695, 0]
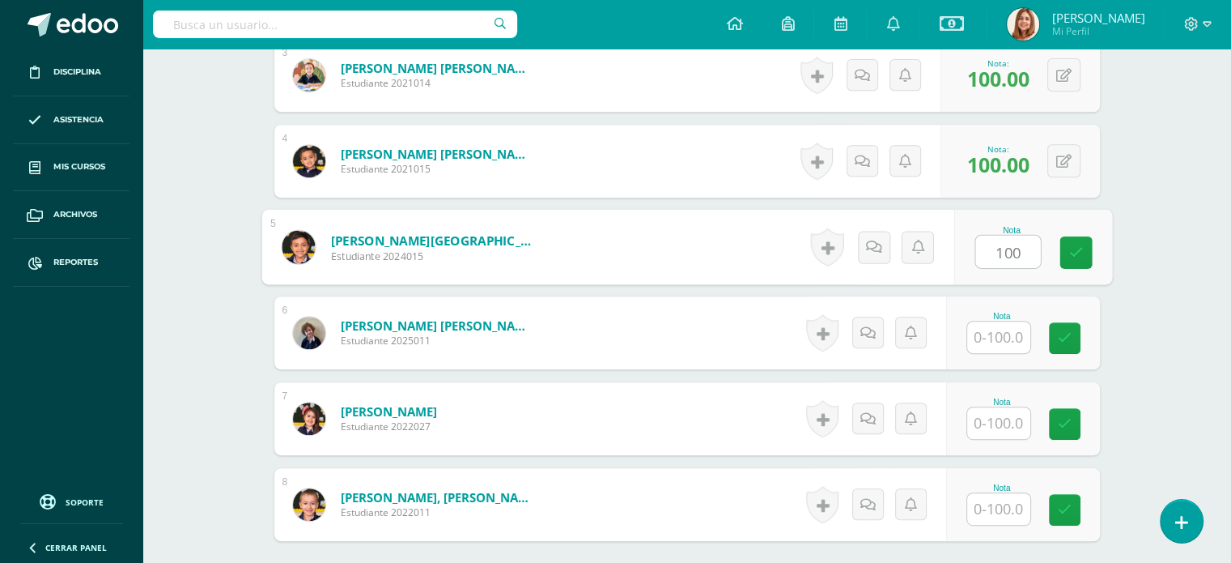
type input "100"
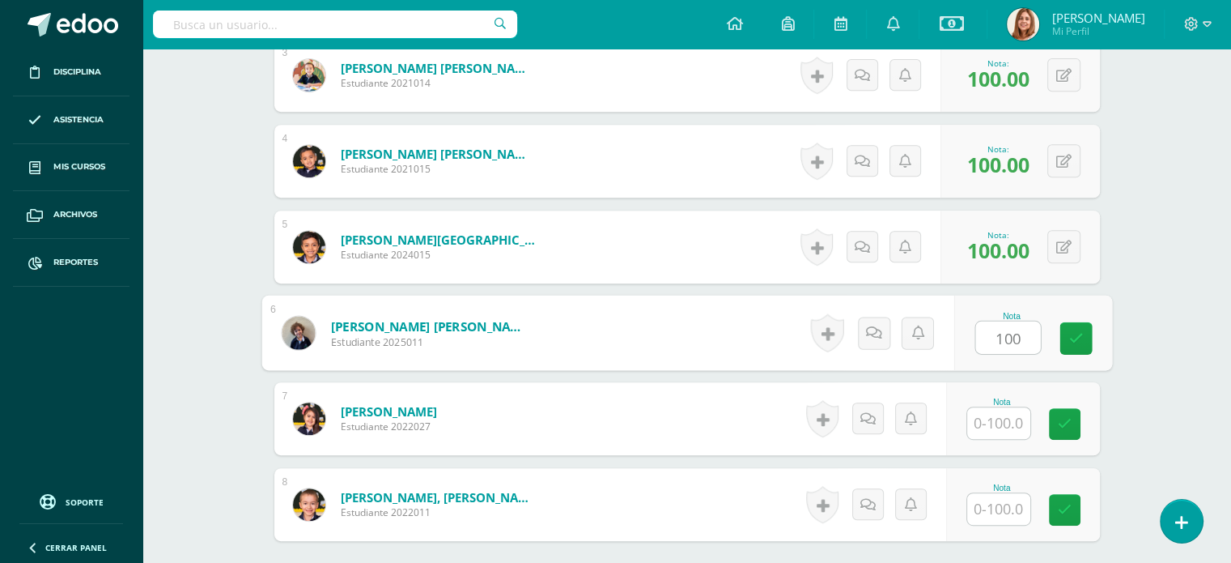
type input "100"
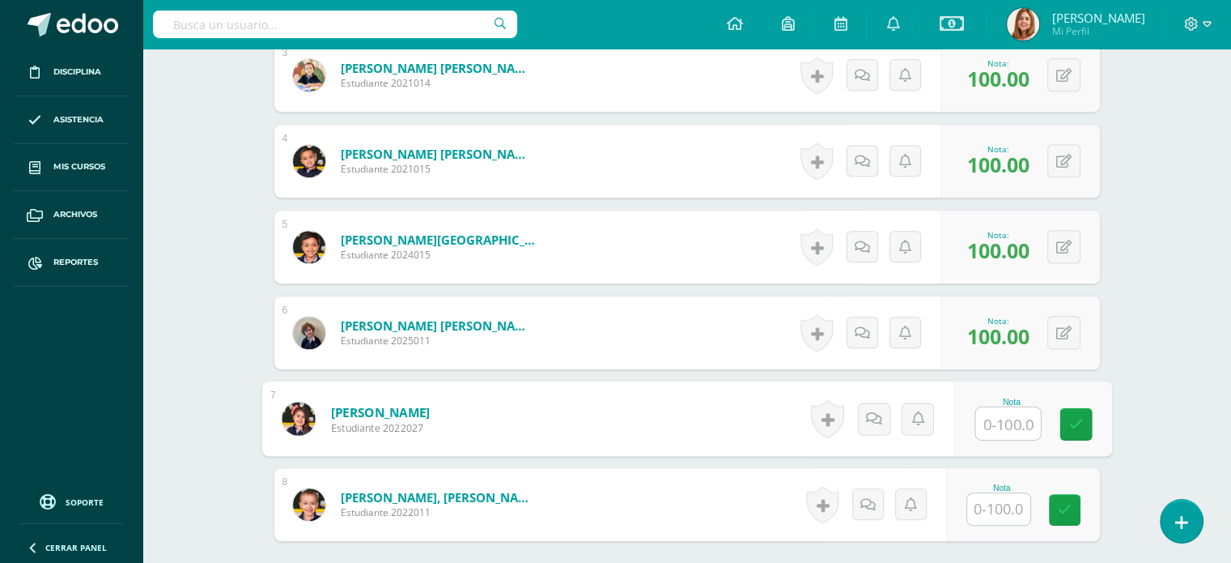
scroll to position [858, 0]
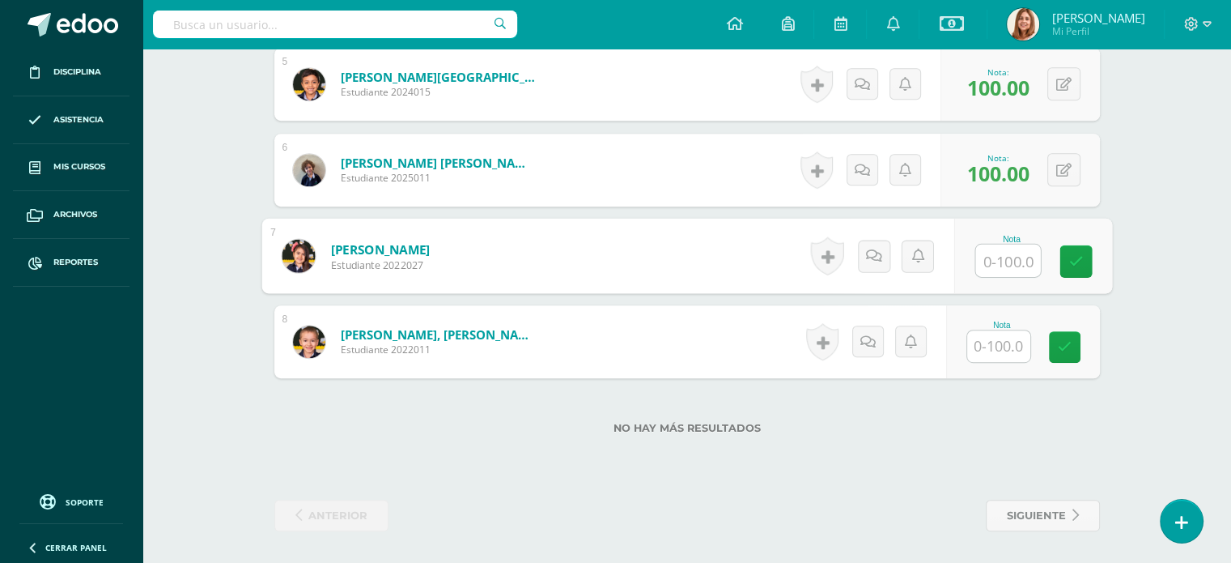
click at [1001, 346] on input "text" at bounding box center [998, 346] width 63 height 32
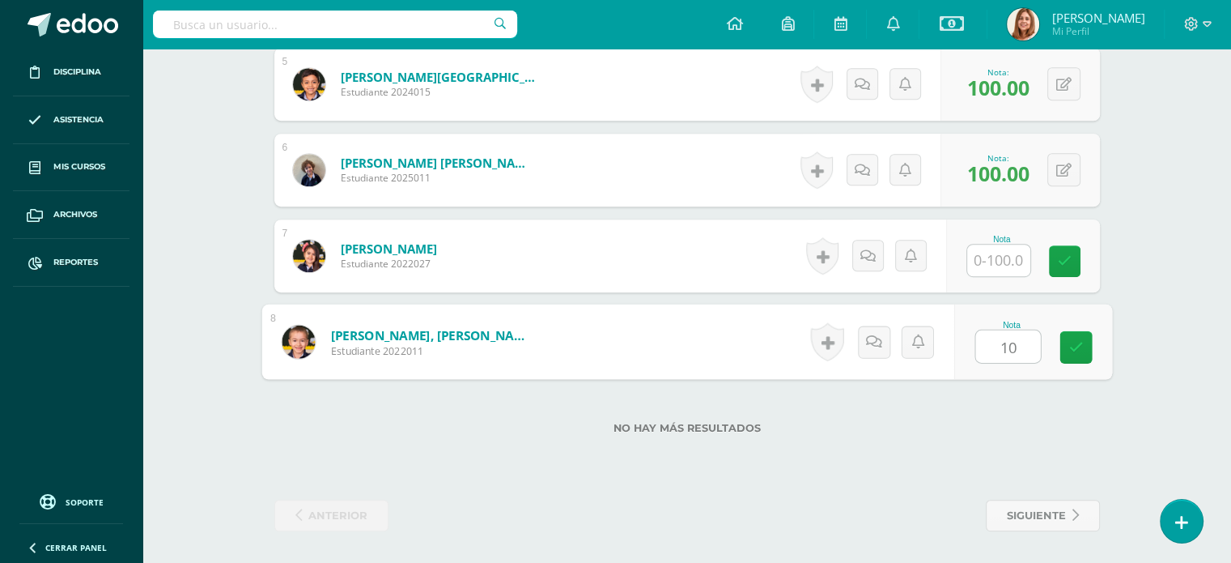
type input "100"
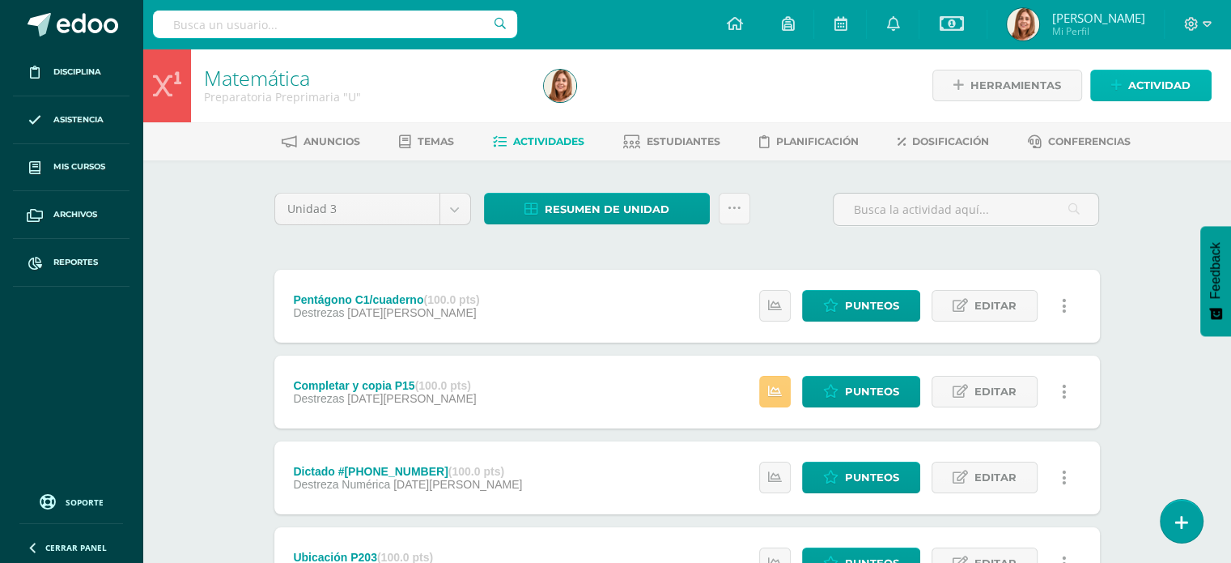
click at [1146, 79] on span "Actividad" at bounding box center [1159, 85] width 62 height 30
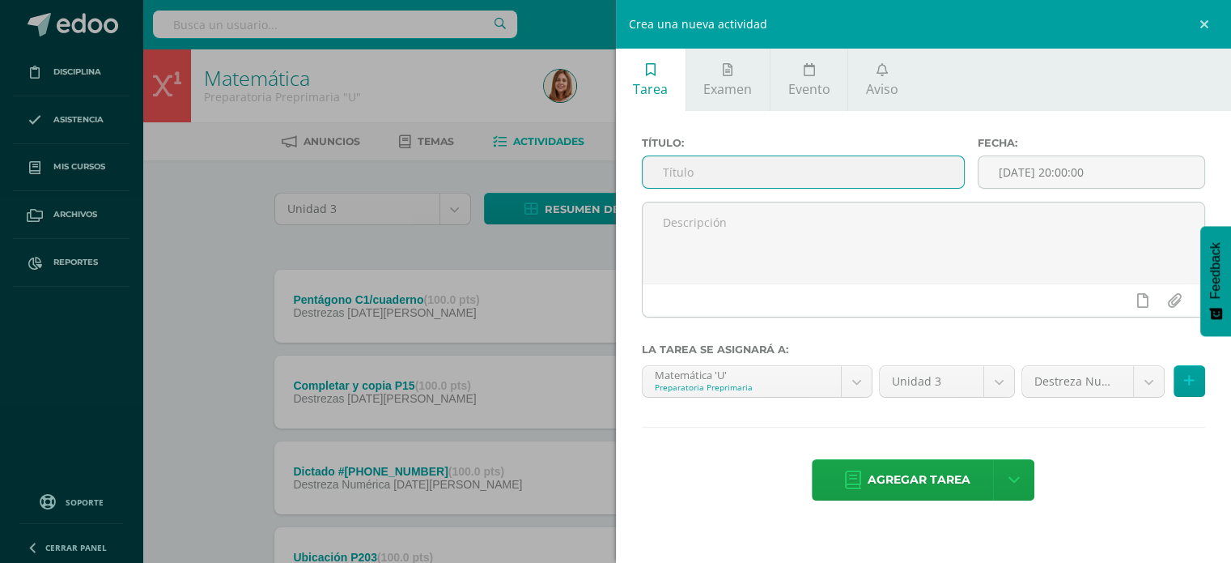
click at [703, 184] on input "text" at bounding box center [804, 172] width 322 height 32
type input "Hora P162-163"
click at [1140, 181] on input "[DATE] 20:00:00" at bounding box center [1092, 172] width 226 height 32
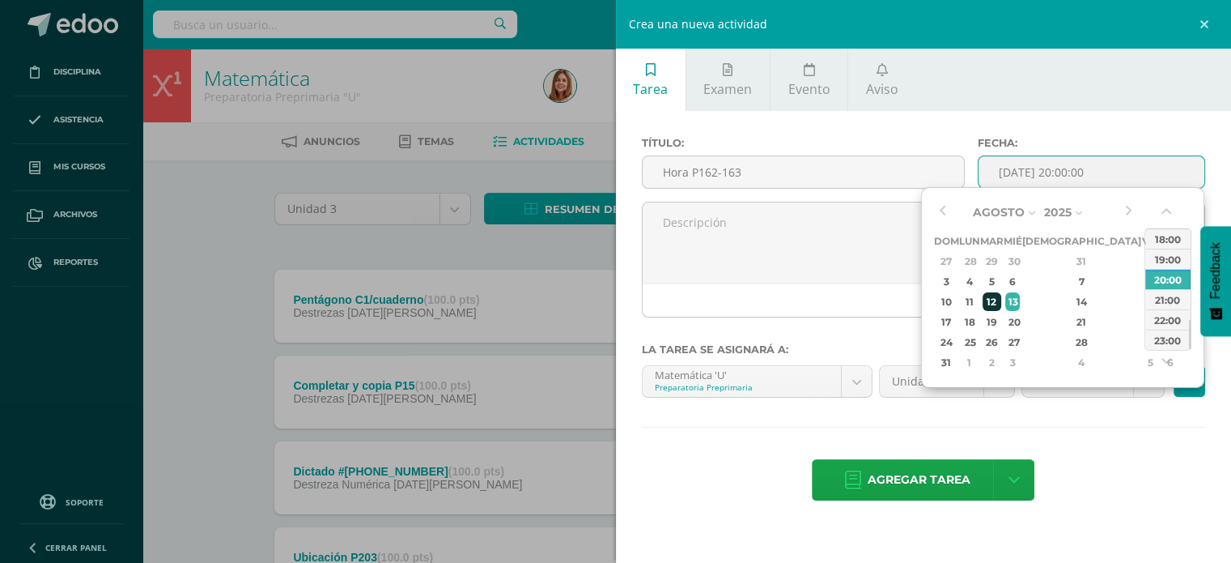
click at [1001, 300] on div "12" at bounding box center [992, 301] width 19 height 19
type input "2025-08-12 20:00"
click at [1111, 420] on div "Título: Hora P162-163 Fecha: 2025-08-12 20:00 La tarea se asignará a: Matemátic…" at bounding box center [924, 320] width 616 height 418
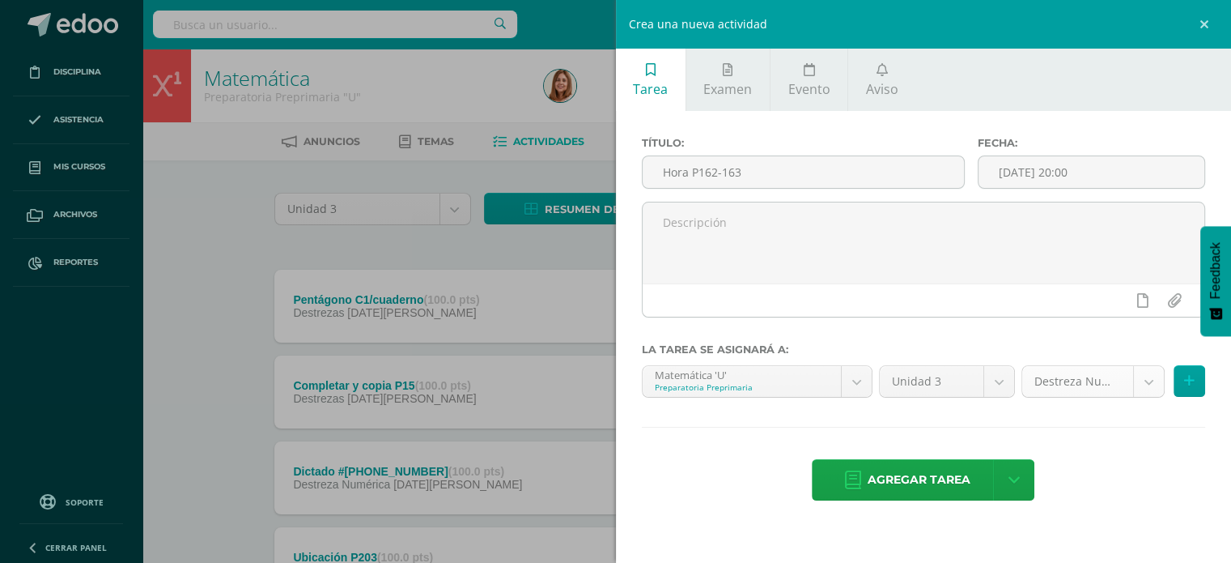
click at [1149, 389] on body "Disciplina Asistencia Mis cursos Archivos Reportes Soporte Ayuda Reportar un pr…" at bounding box center [615, 525] width 1231 height 1051
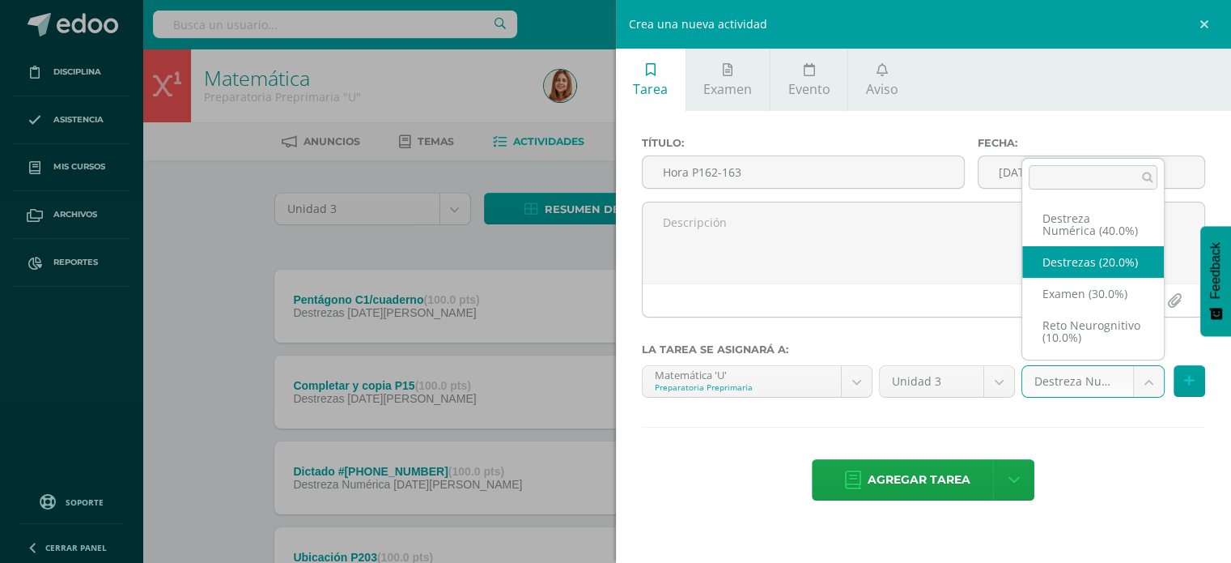
select select "204401"
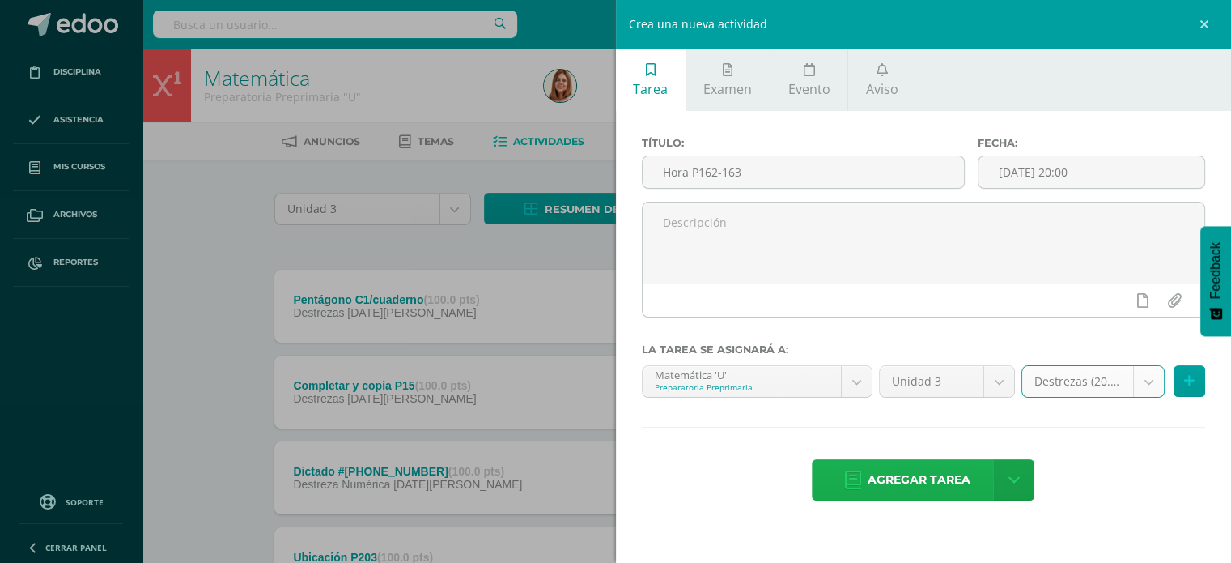
click at [910, 485] on span "Agregar tarea" at bounding box center [919, 480] width 103 height 40
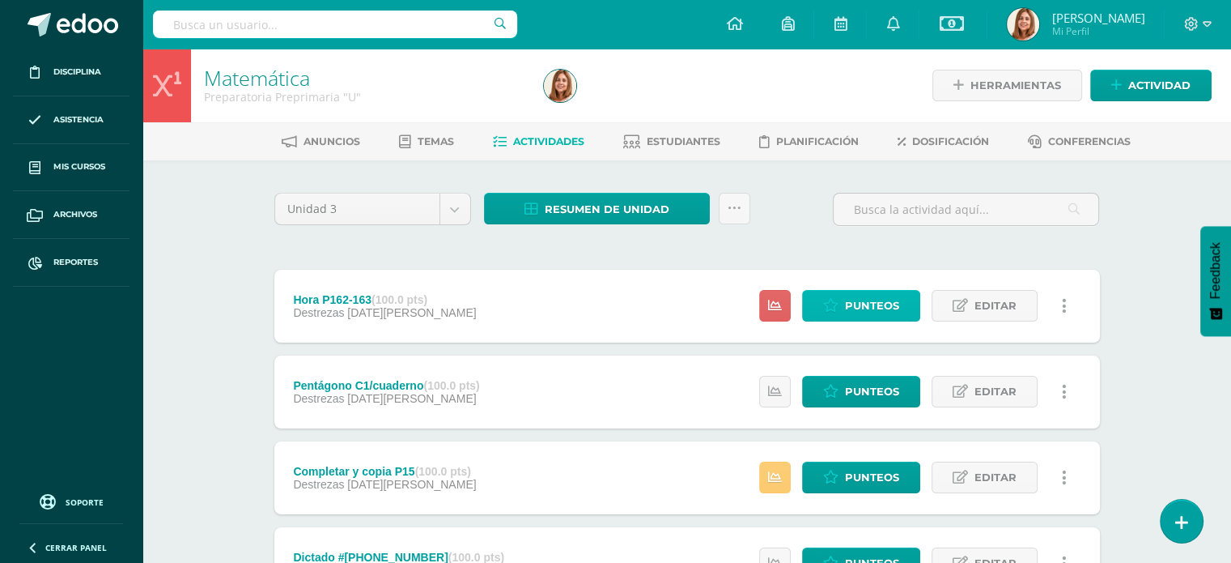
click at [853, 304] on span "Punteos" at bounding box center [872, 306] width 54 height 30
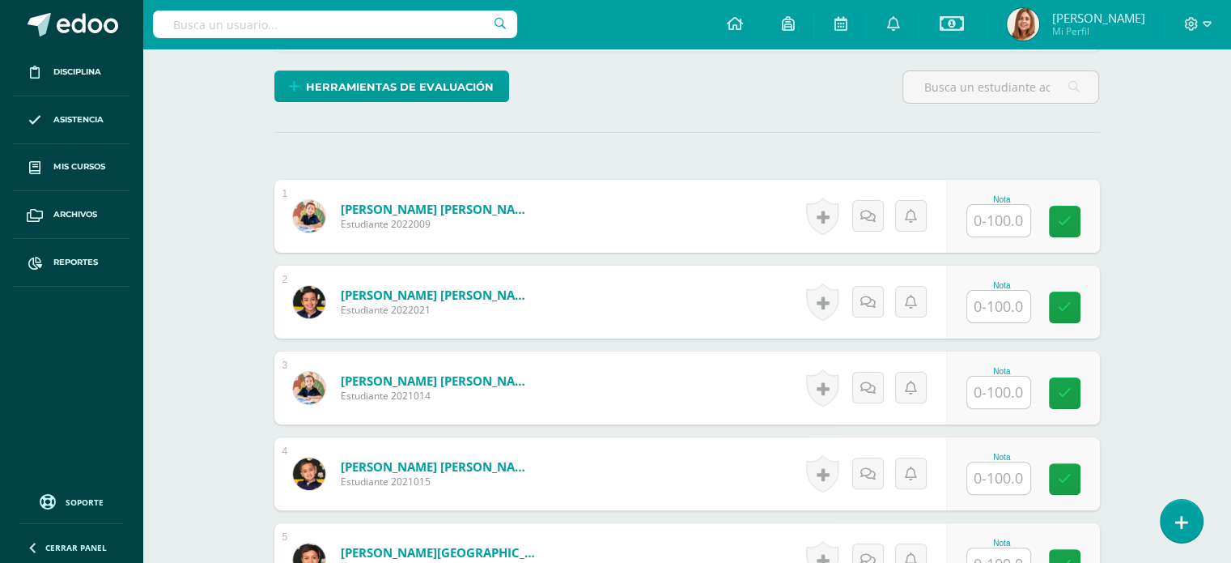
scroll to position [392, 0]
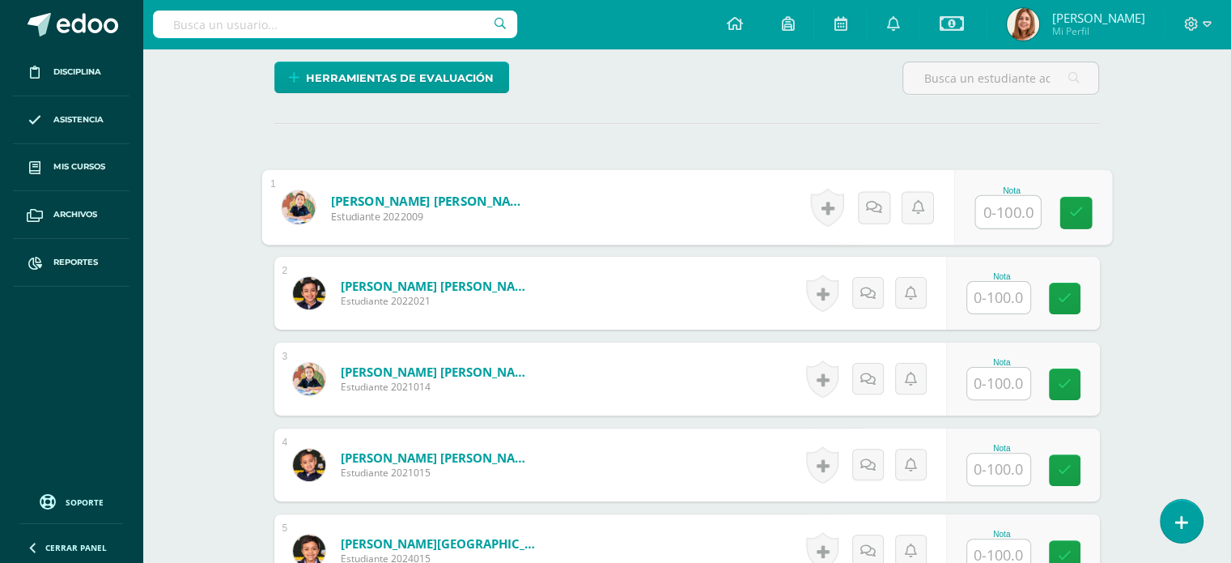
click at [1014, 210] on input "text" at bounding box center [1007, 212] width 65 height 32
type input "100"
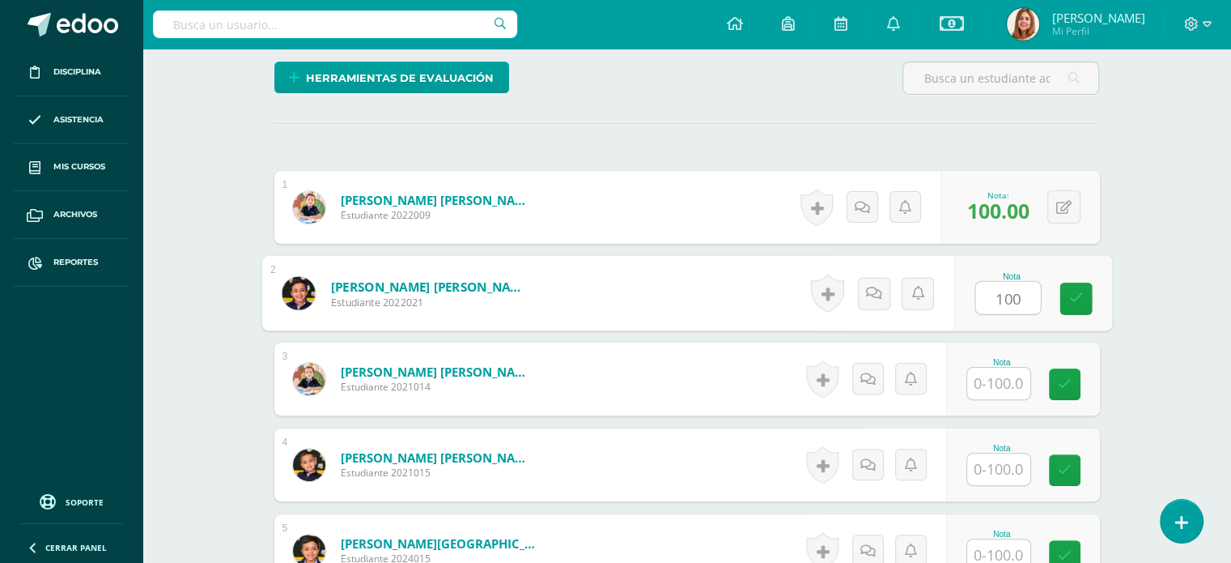
type input "100"
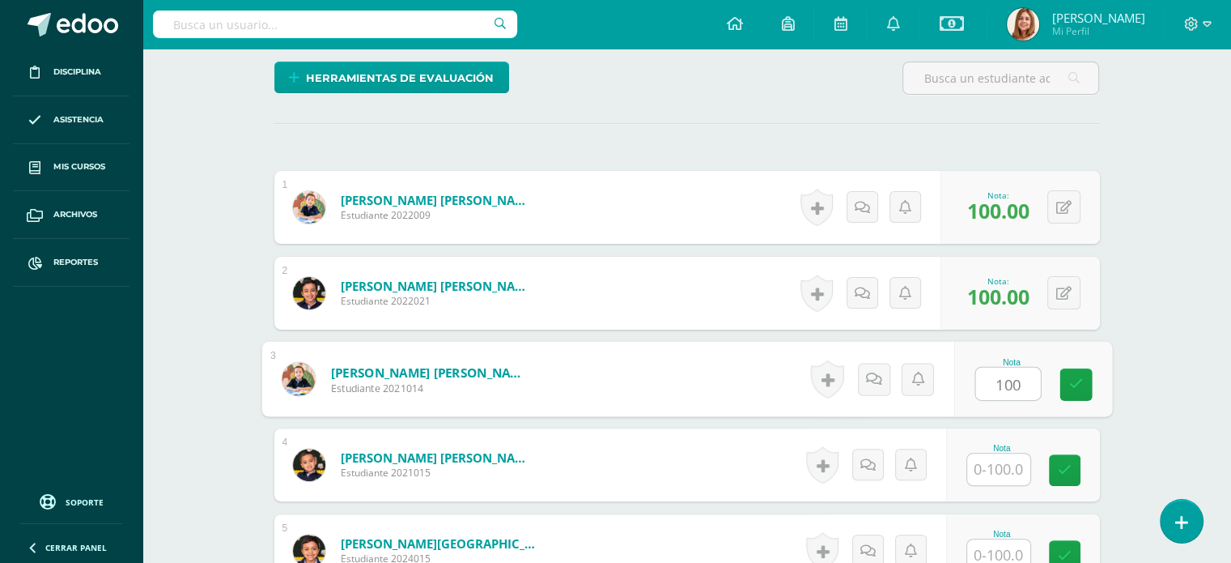
type input "100"
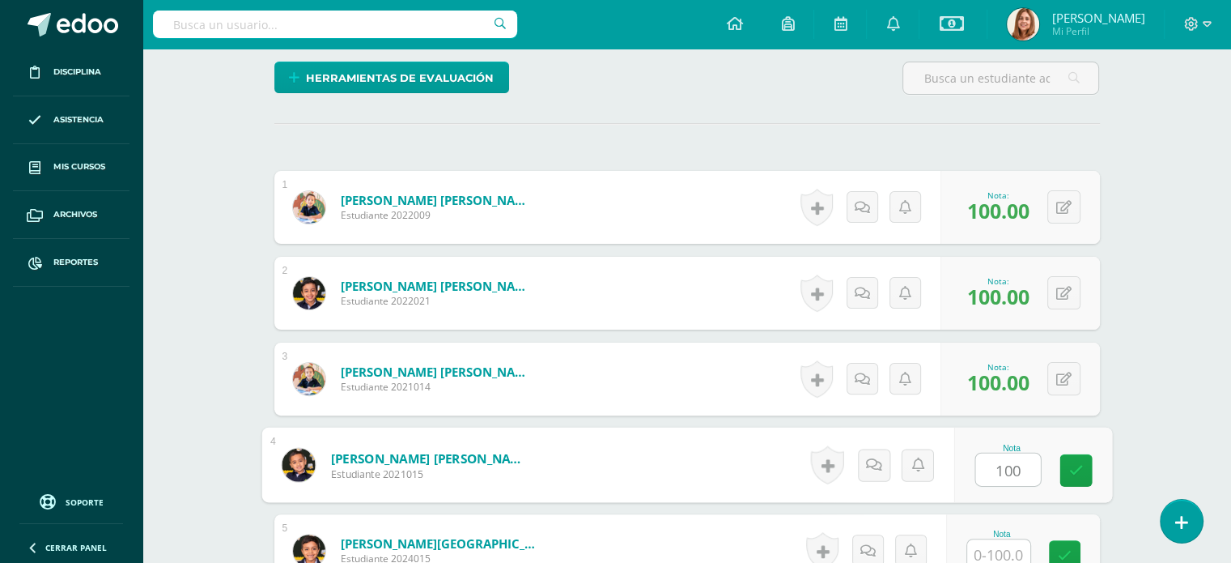
type input "100"
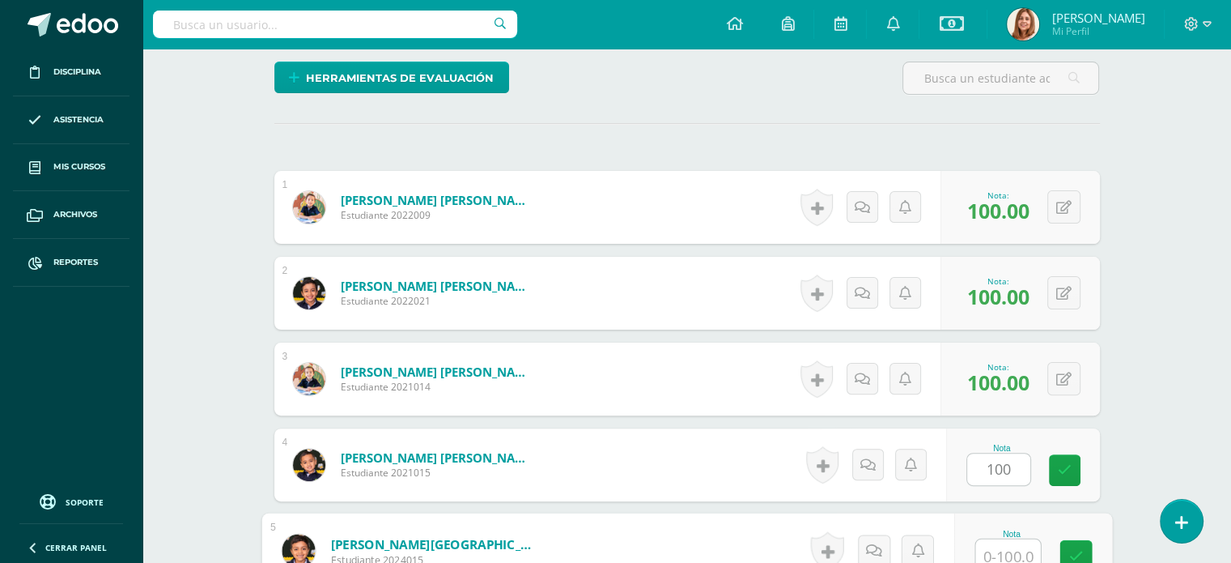
scroll to position [398, 0]
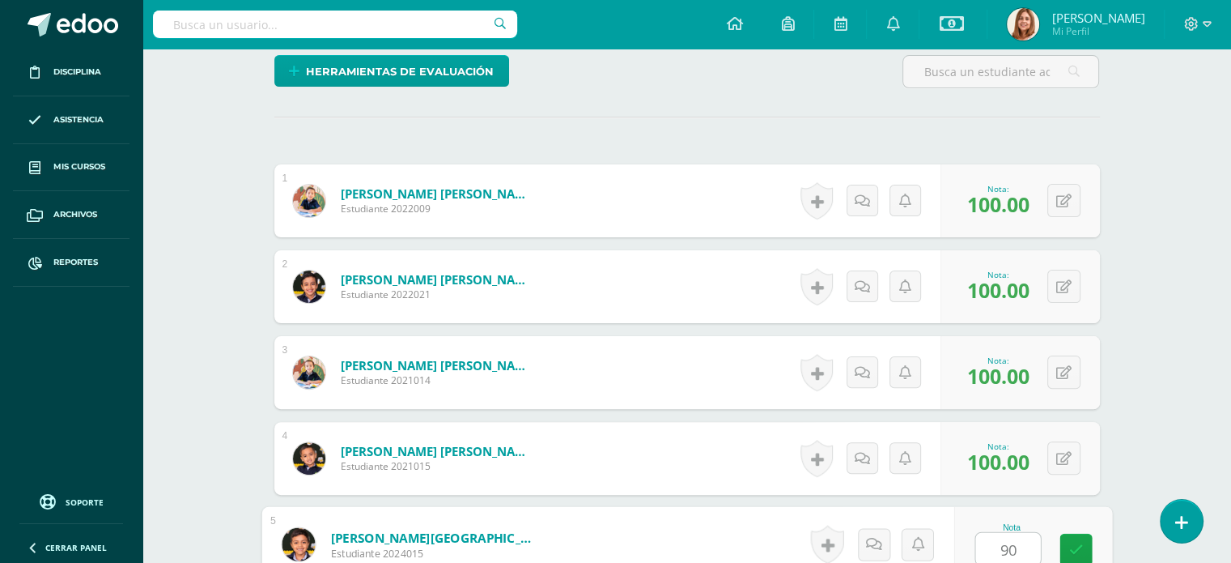
type input "90"
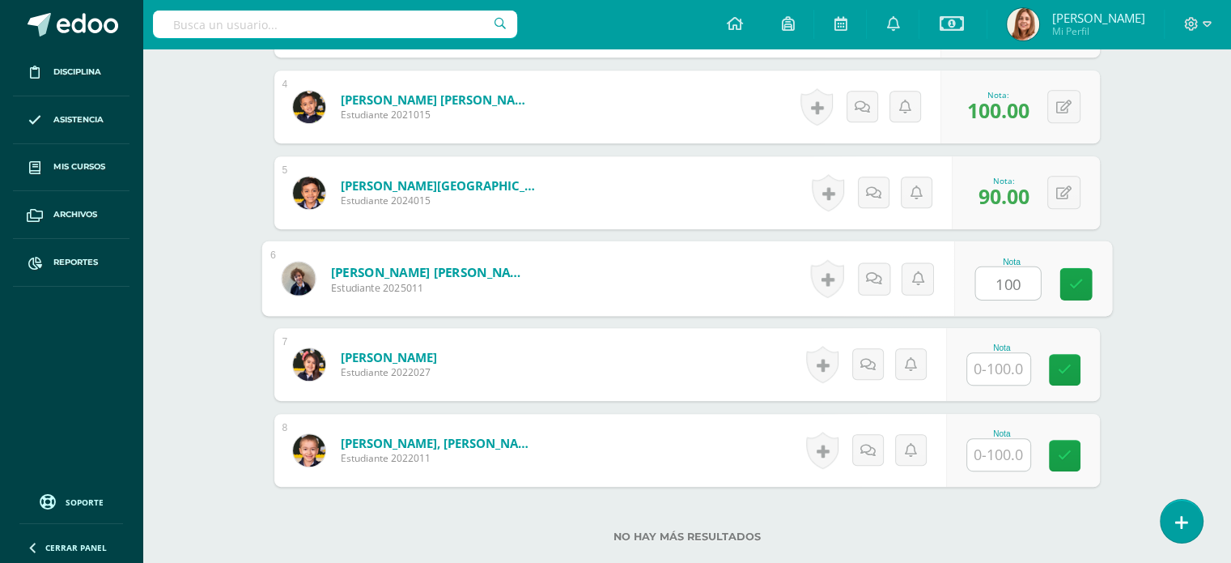
type input "100"
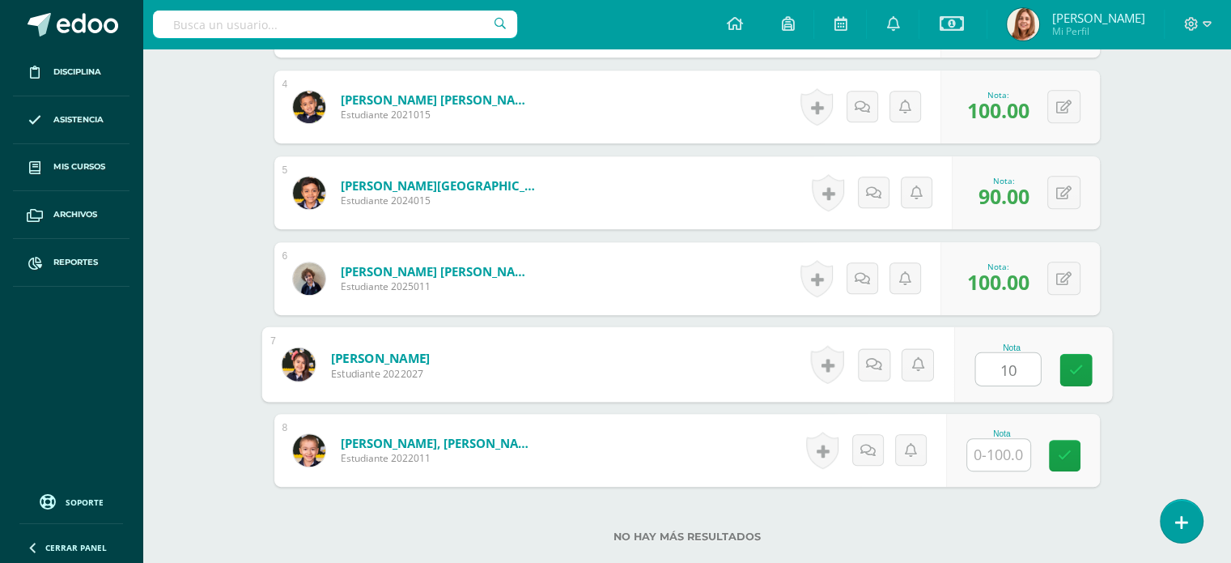
type input "1"
click at [1009, 457] on input "text" at bounding box center [998, 455] width 63 height 32
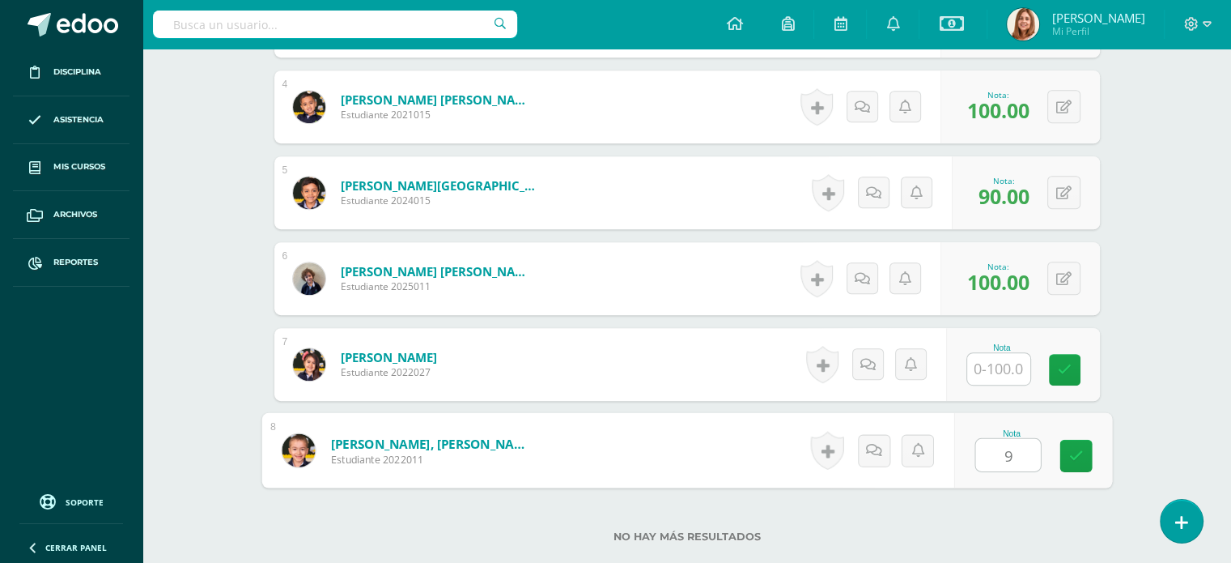
type input "90"
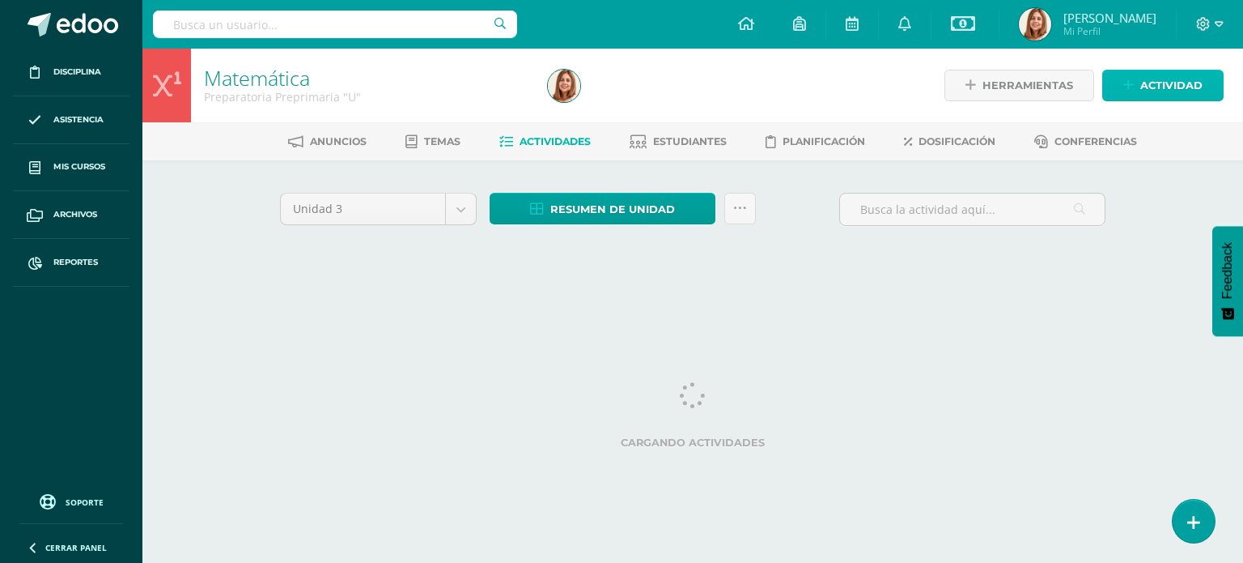
click at [1158, 87] on span "Actividad" at bounding box center [1172, 85] width 62 height 30
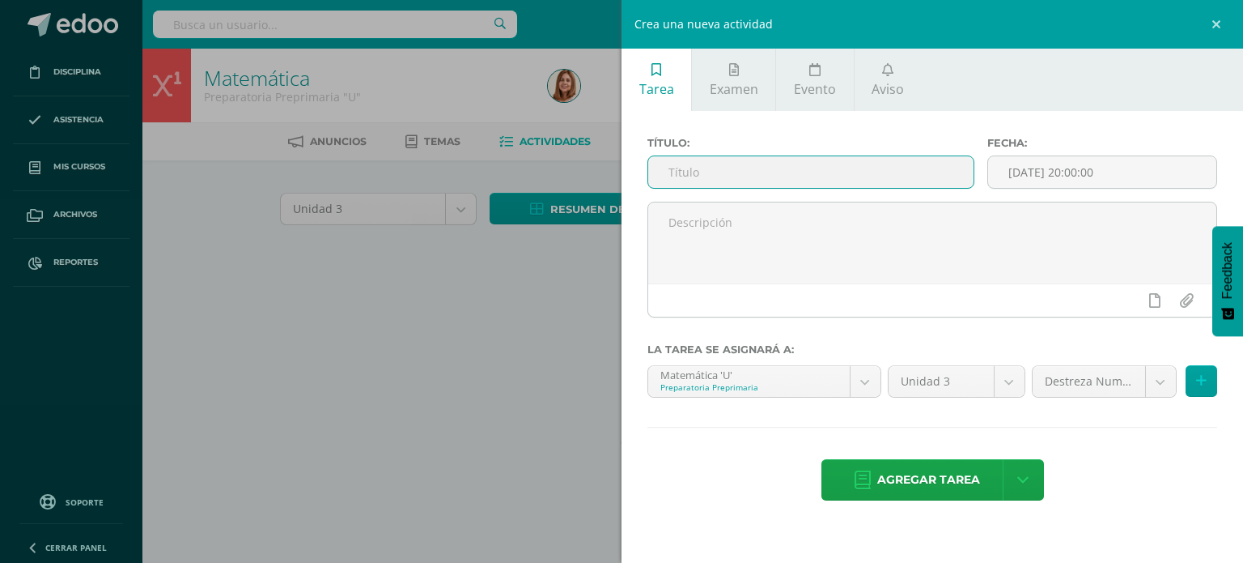
click at [685, 181] on input "text" at bounding box center [810, 172] width 325 height 32
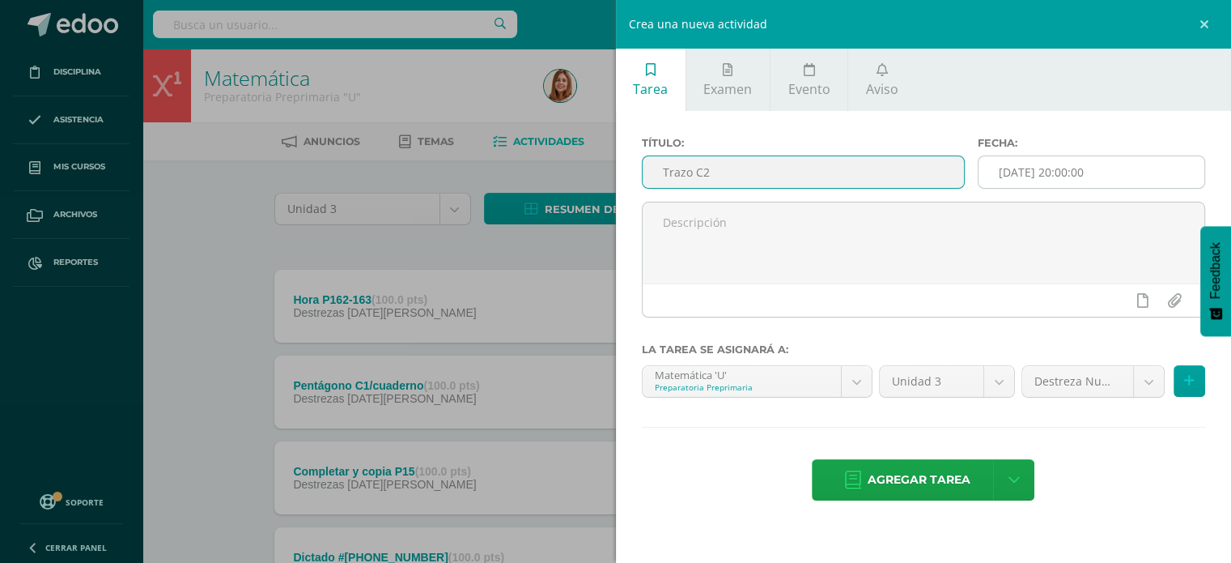
type input "Trazo C2"
click at [1165, 183] on input "[DATE] 20:00:00" at bounding box center [1092, 172] width 226 height 32
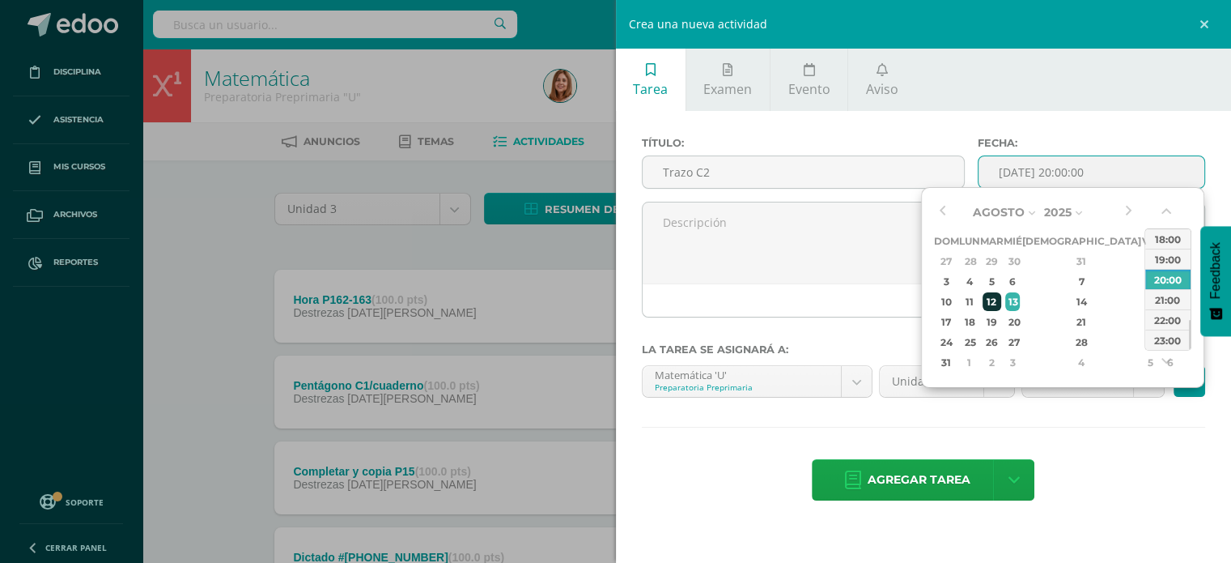
click at [1001, 299] on div "12" at bounding box center [992, 301] width 19 height 19
type input "2025-08-12 20:00"
click at [1126, 453] on div "Título: Trazo C2 Fecha: 2025-08-12 20:00 La tarea se asignará a: Matemática 'U'…" at bounding box center [924, 320] width 616 height 418
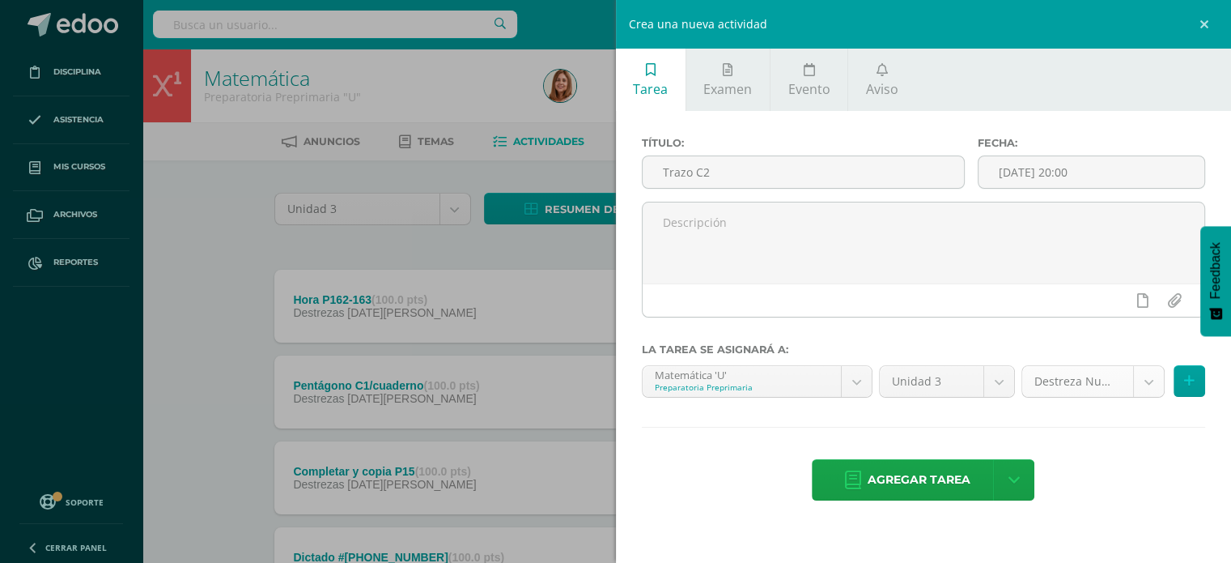
click at [1145, 392] on body "Disciplina Asistencia Mis cursos Archivos Reportes Soporte Ayuda Reportar un pr…" at bounding box center [615, 568] width 1231 height 1137
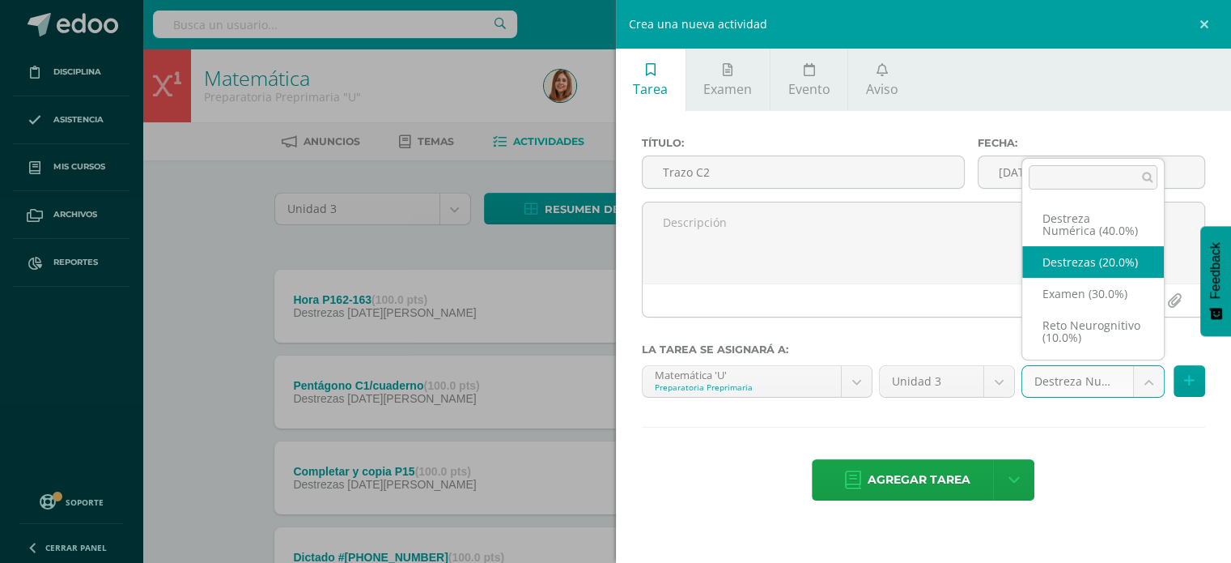
select select "204401"
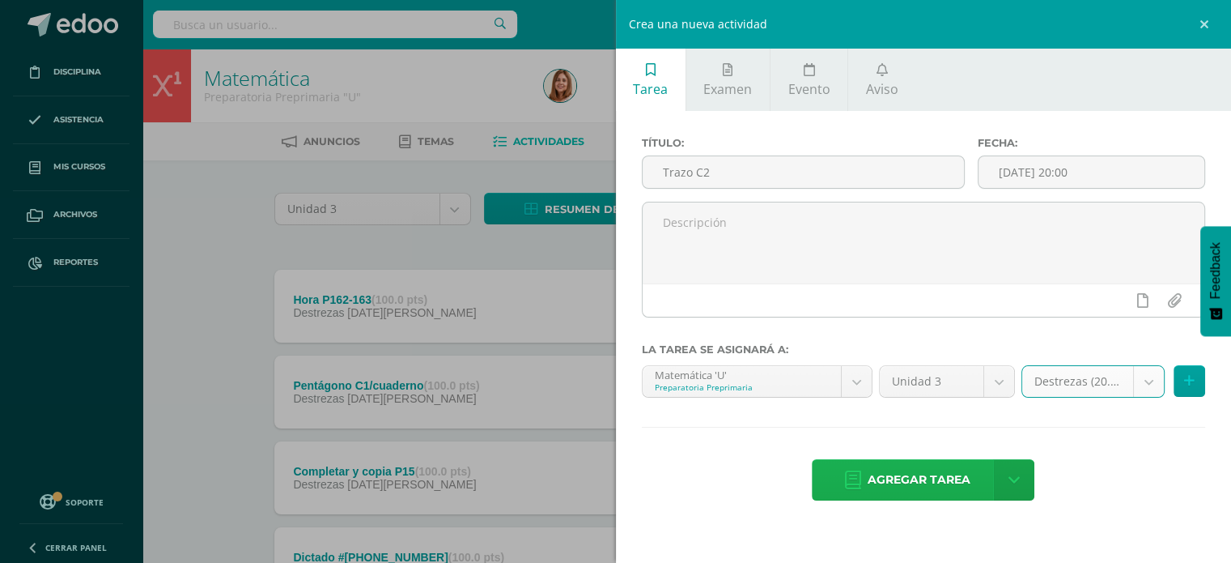
click at [902, 485] on span "Agregar tarea" at bounding box center [919, 480] width 103 height 40
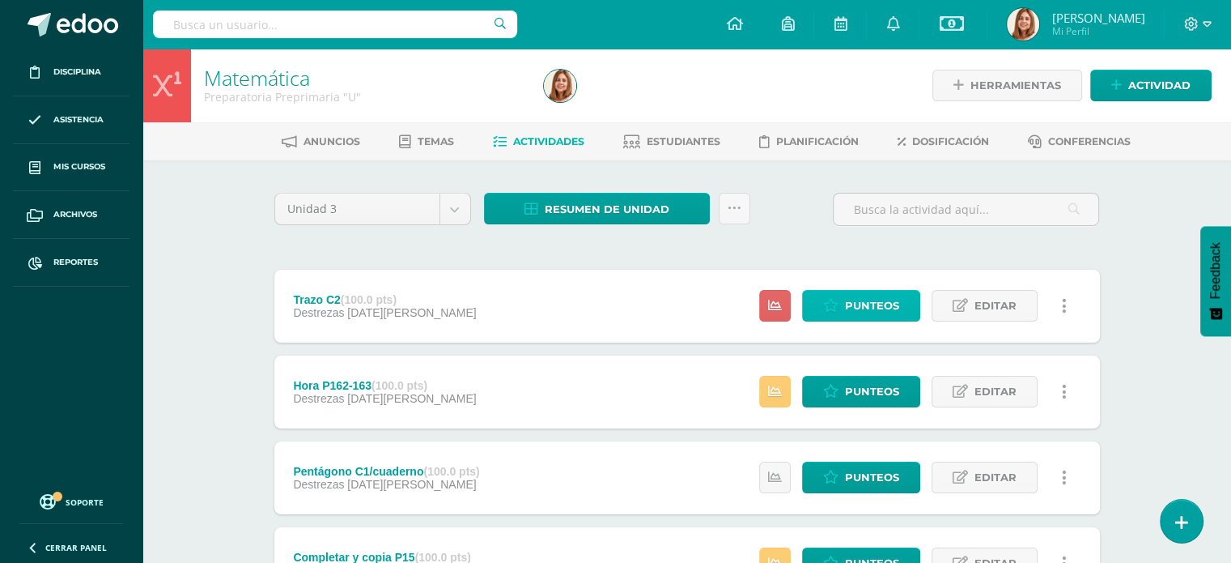
click at [886, 300] on span "Punteos" at bounding box center [872, 306] width 54 height 30
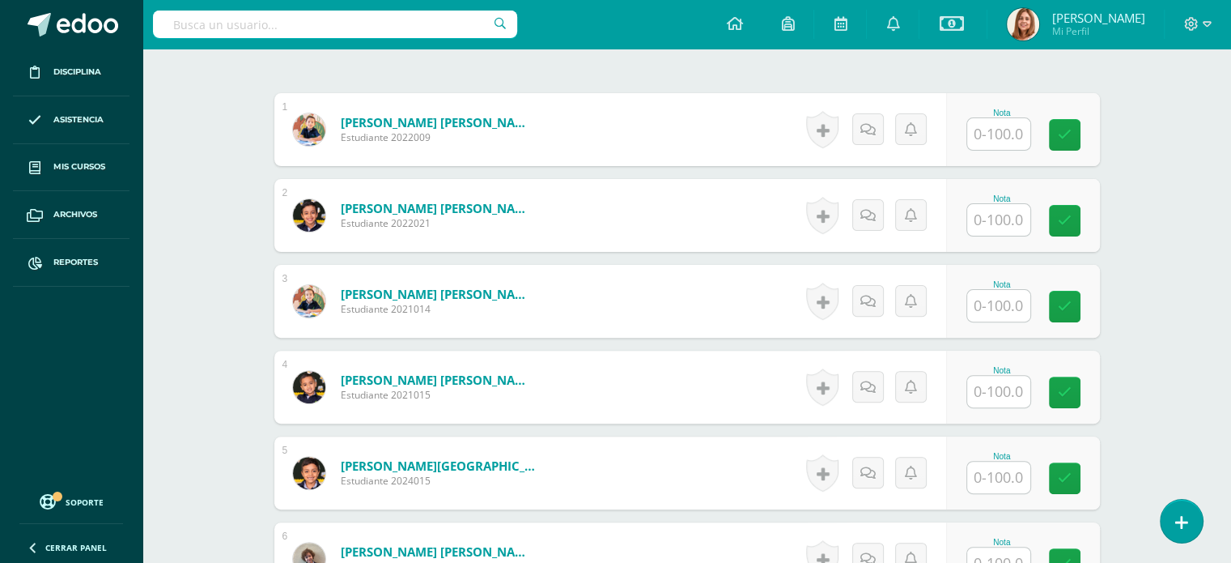
scroll to position [470, 0]
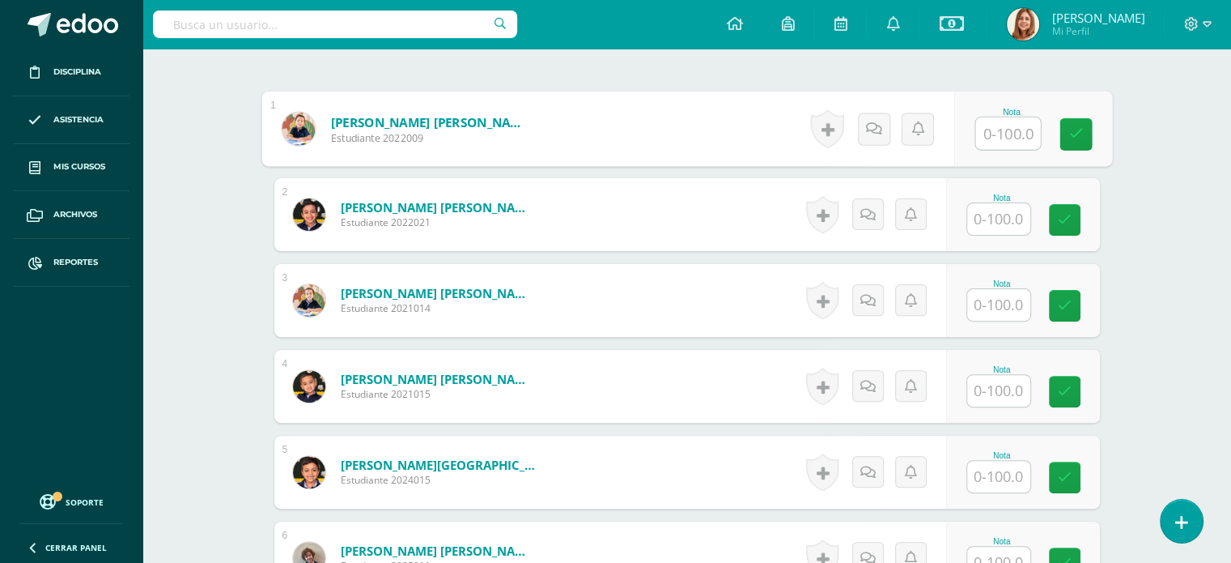
click at [1007, 135] on input "text" at bounding box center [1007, 133] width 65 height 32
type input "100"
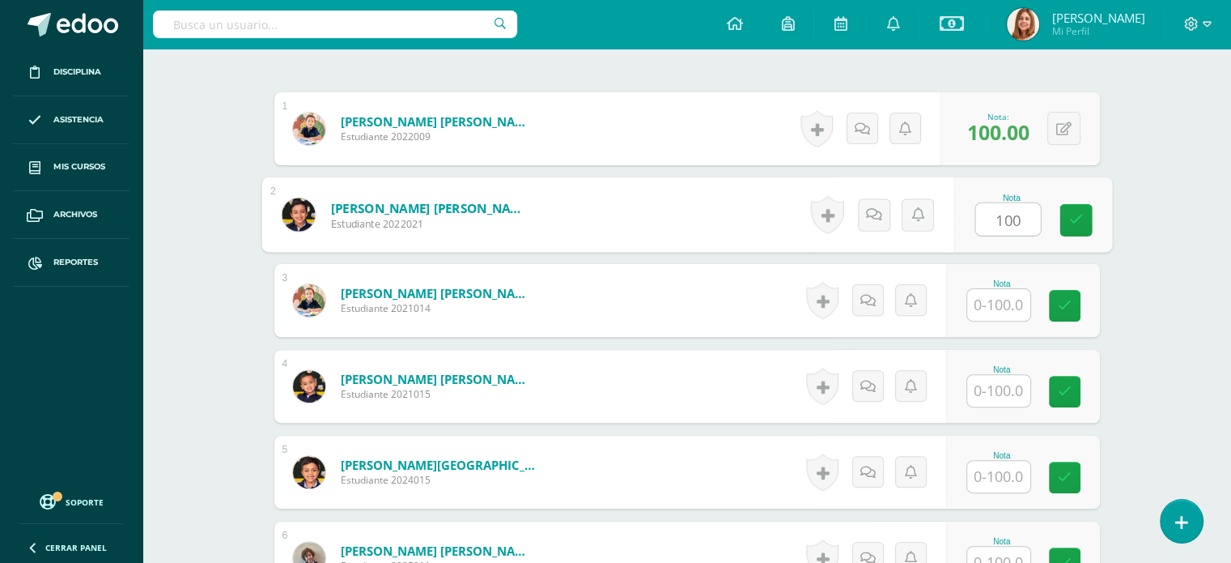
type input "100"
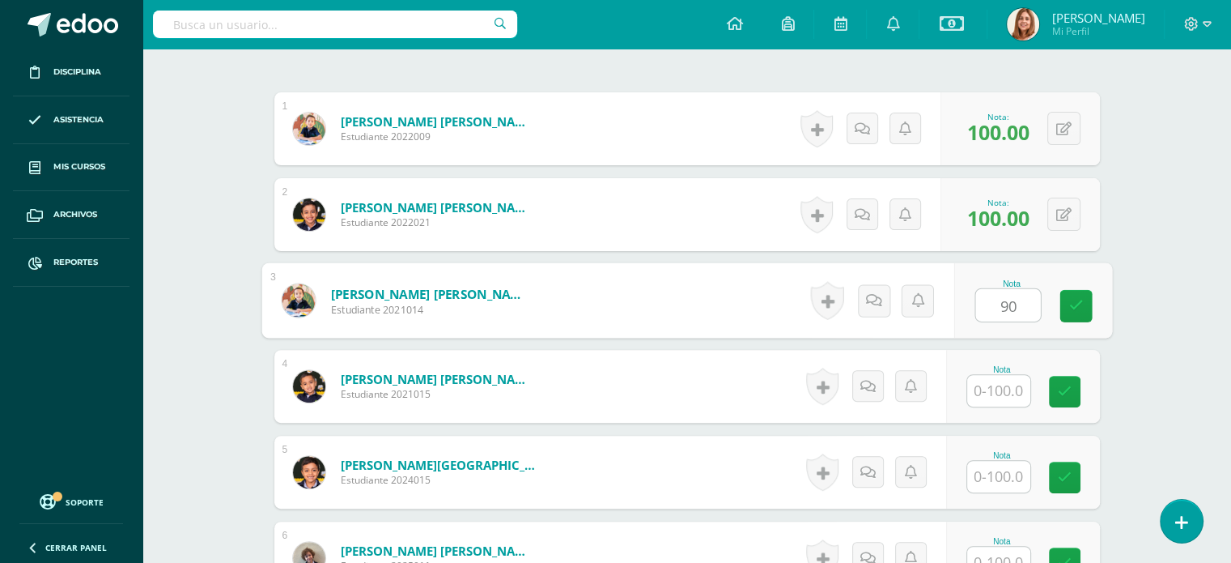
type input "90"
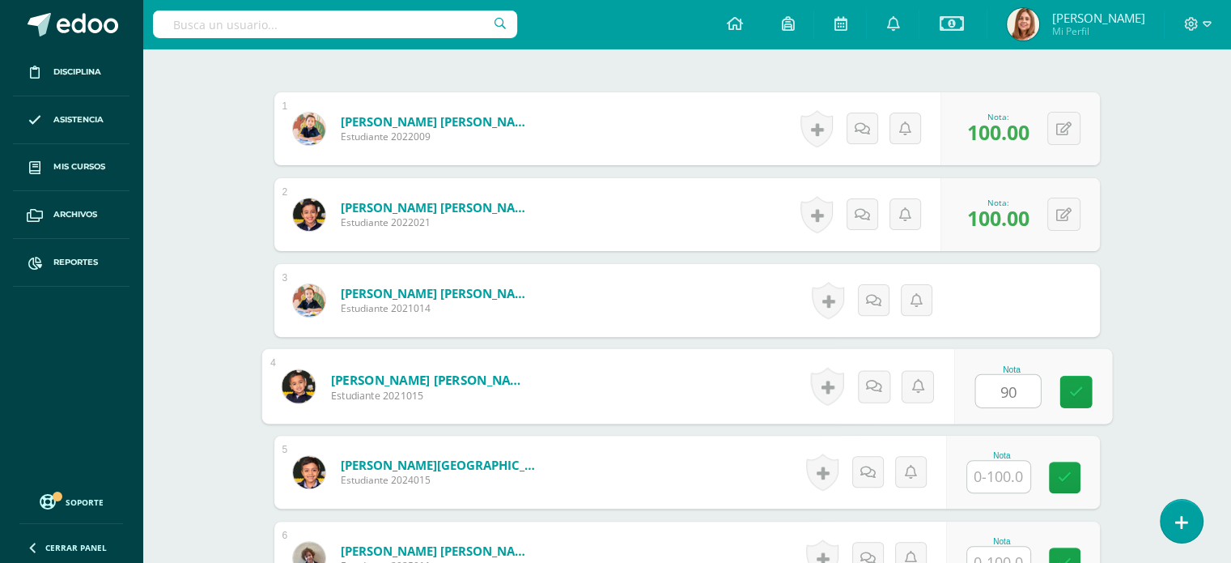
type input "90"
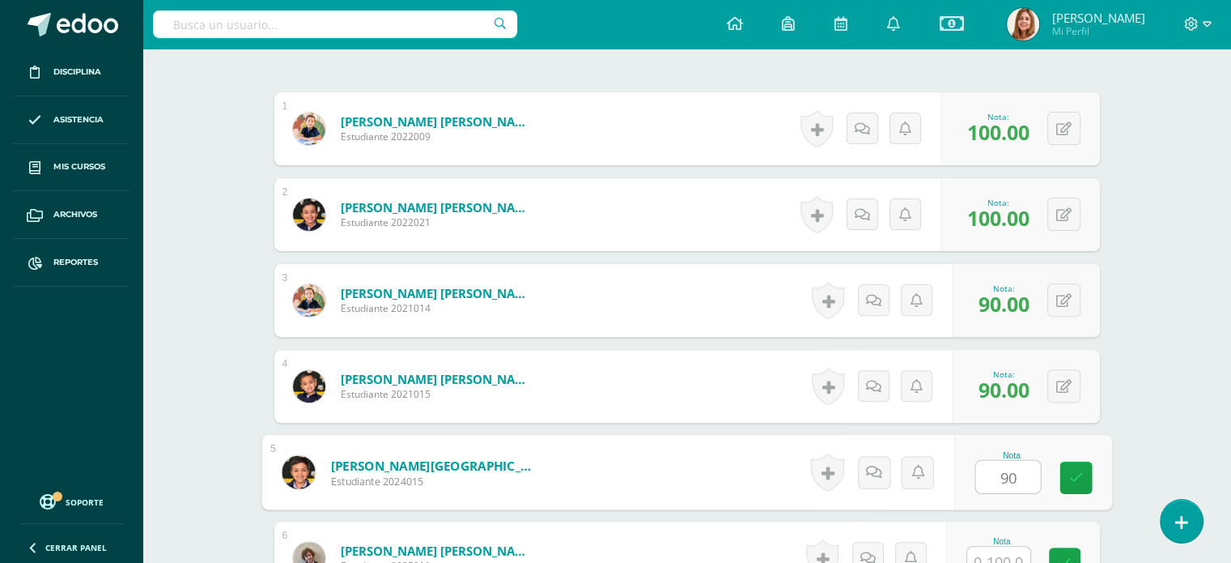
type input "90"
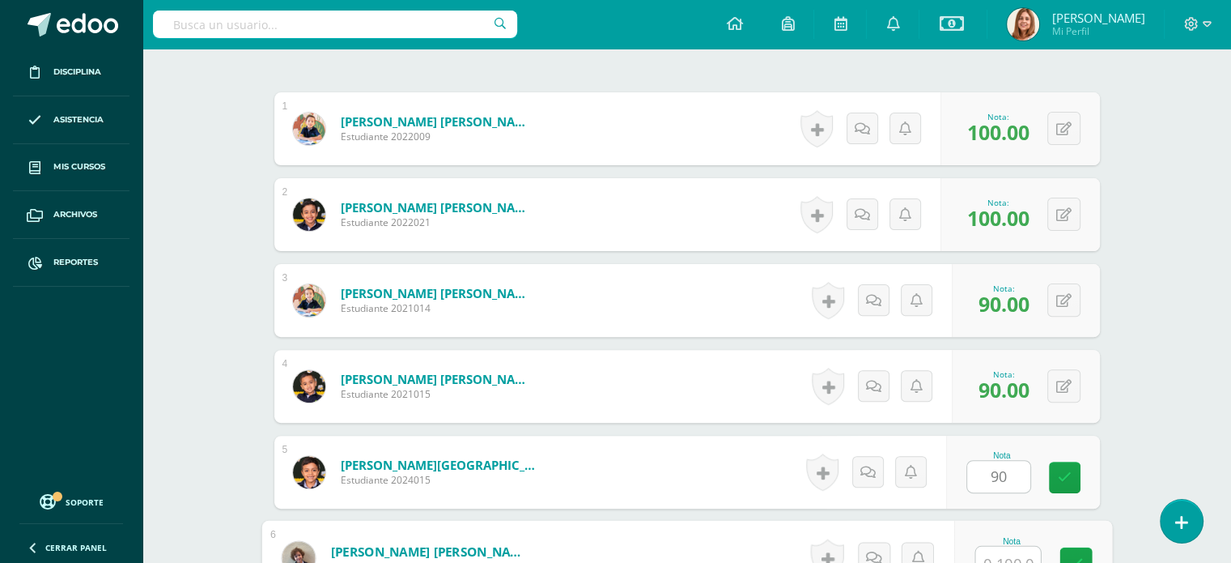
scroll to position [484, 0]
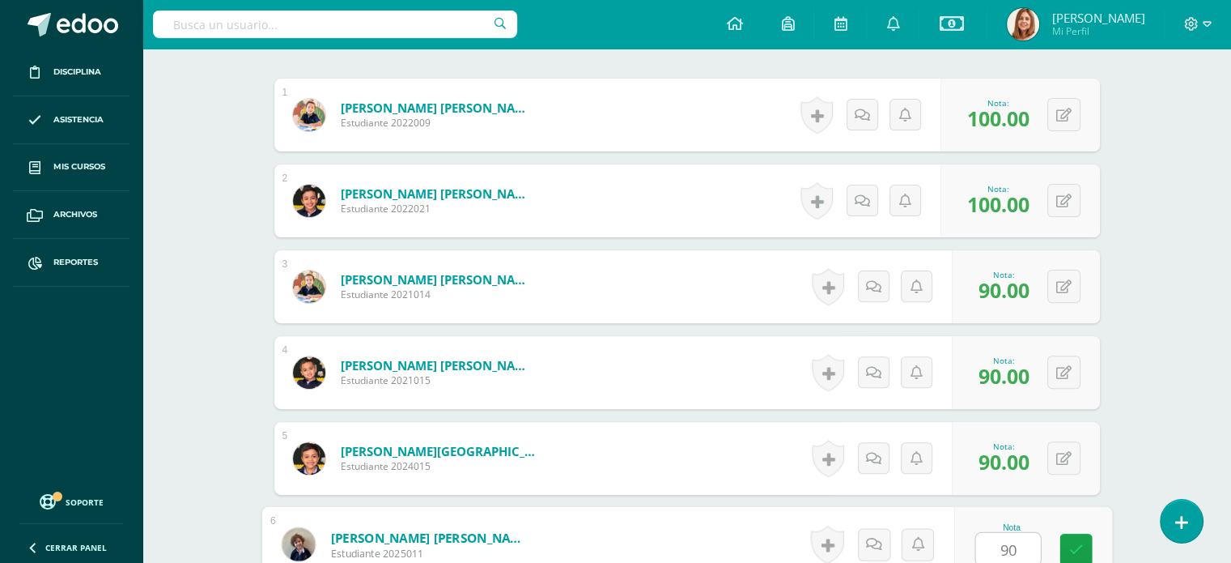
type input "90"
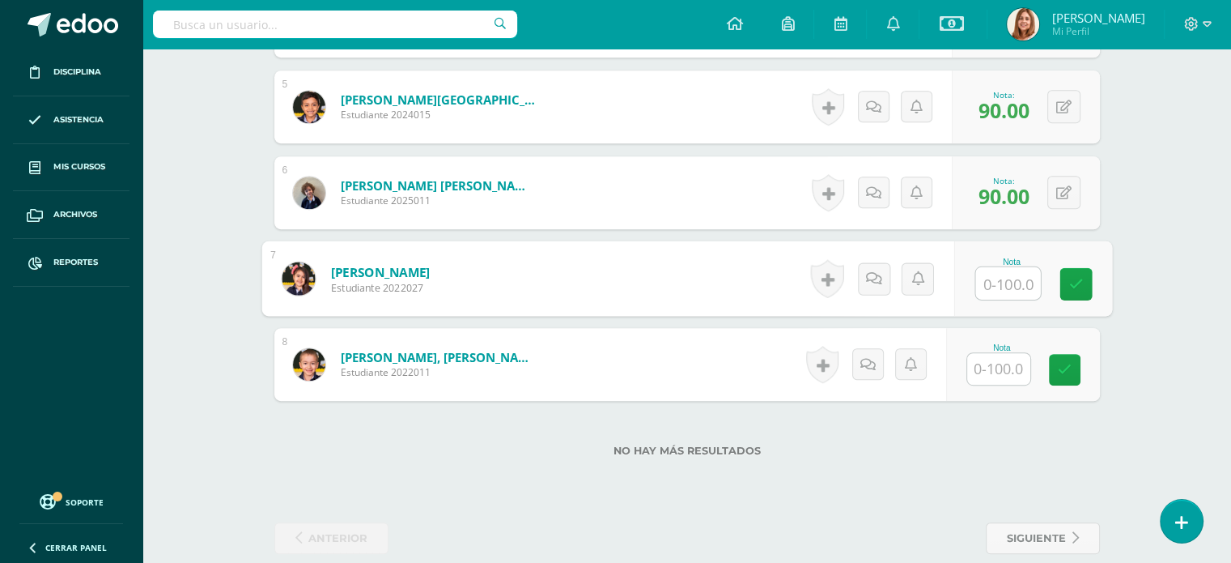
click at [1001, 365] on input "text" at bounding box center [998, 369] width 63 height 32
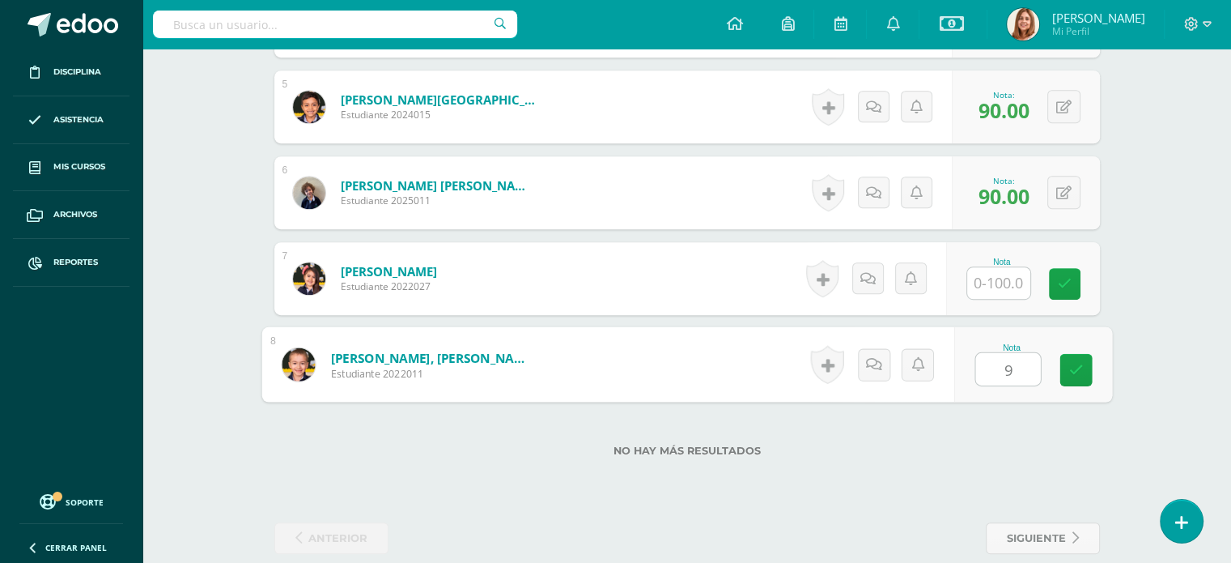
type input "90"
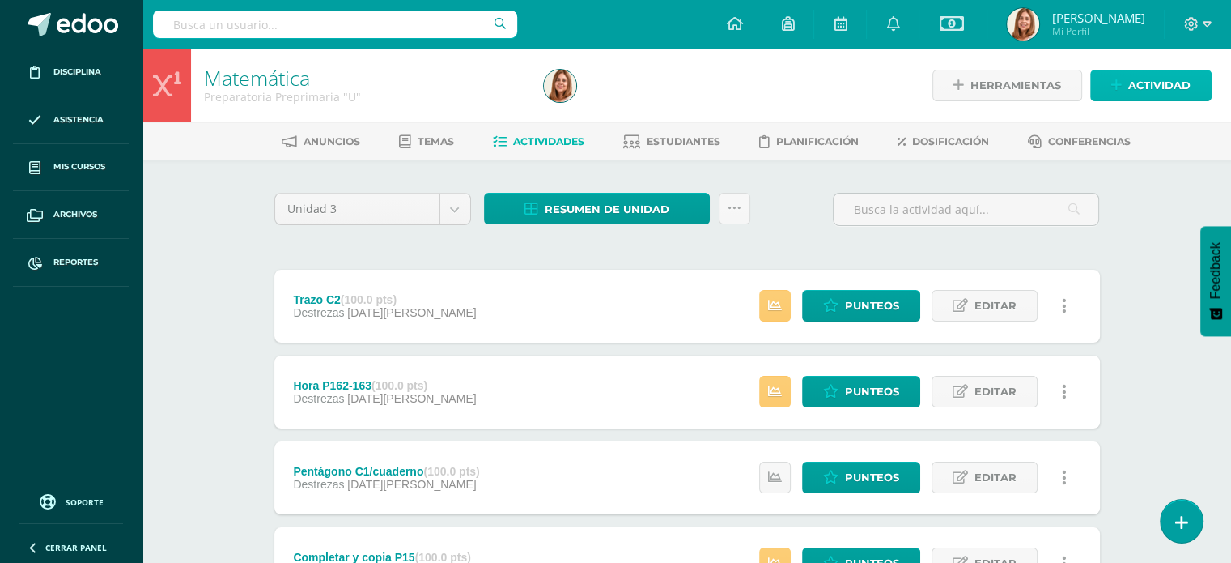
click at [1182, 83] on span "Actividad" at bounding box center [1159, 85] width 62 height 30
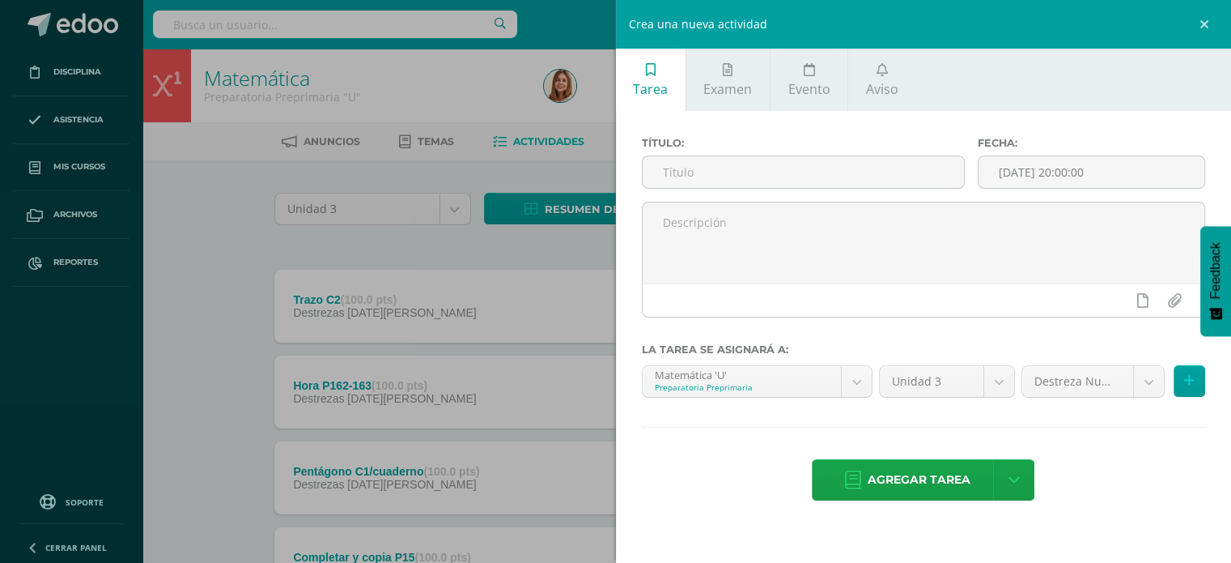
click at [706, 154] on div "Título:" at bounding box center [803, 169] width 337 height 65
click at [686, 173] on input "text" at bounding box center [804, 172] width 322 height 32
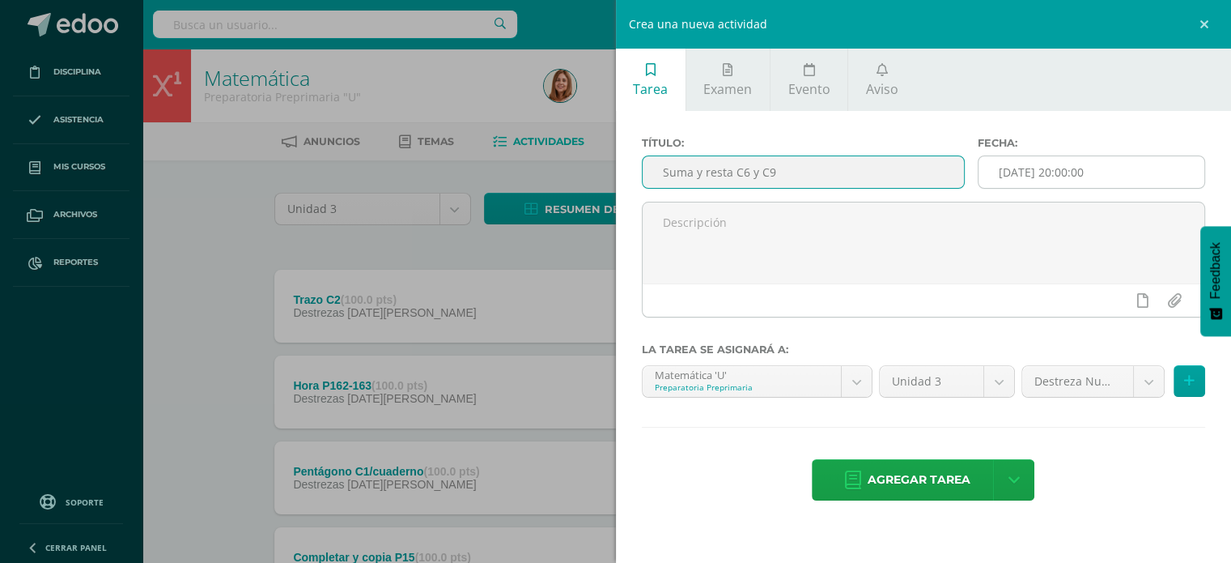
type input "Suma y resta C6 y C9"
click at [1126, 171] on input "[DATE] 20:00:00" at bounding box center [1092, 172] width 226 height 32
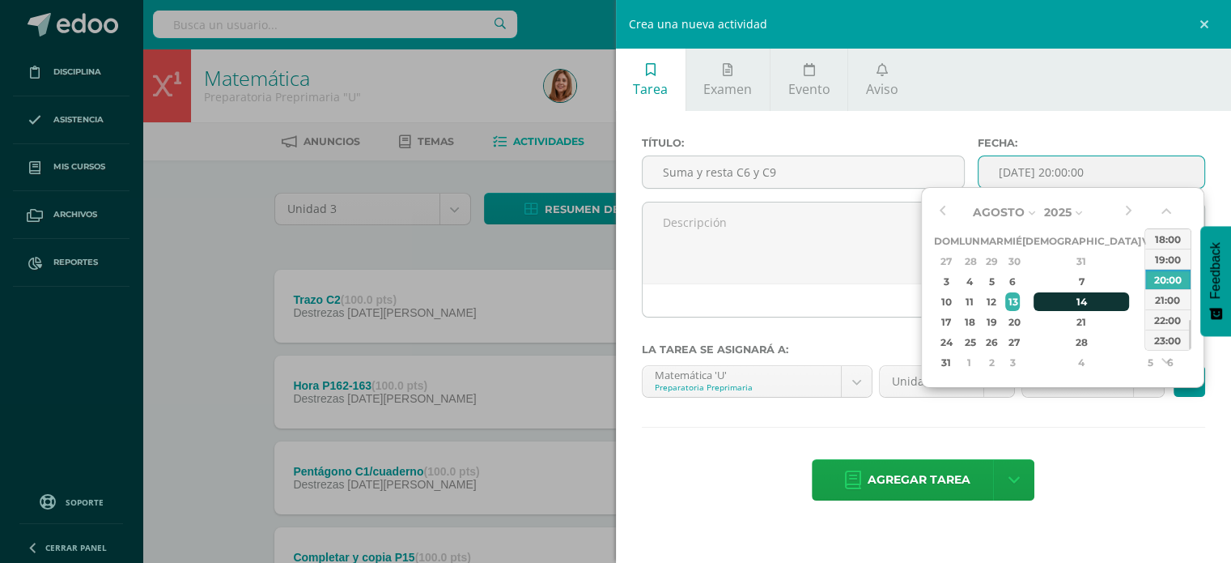
click at [1067, 298] on div "14" at bounding box center [1082, 301] width 96 height 19
type input "[DATE] 20:00"
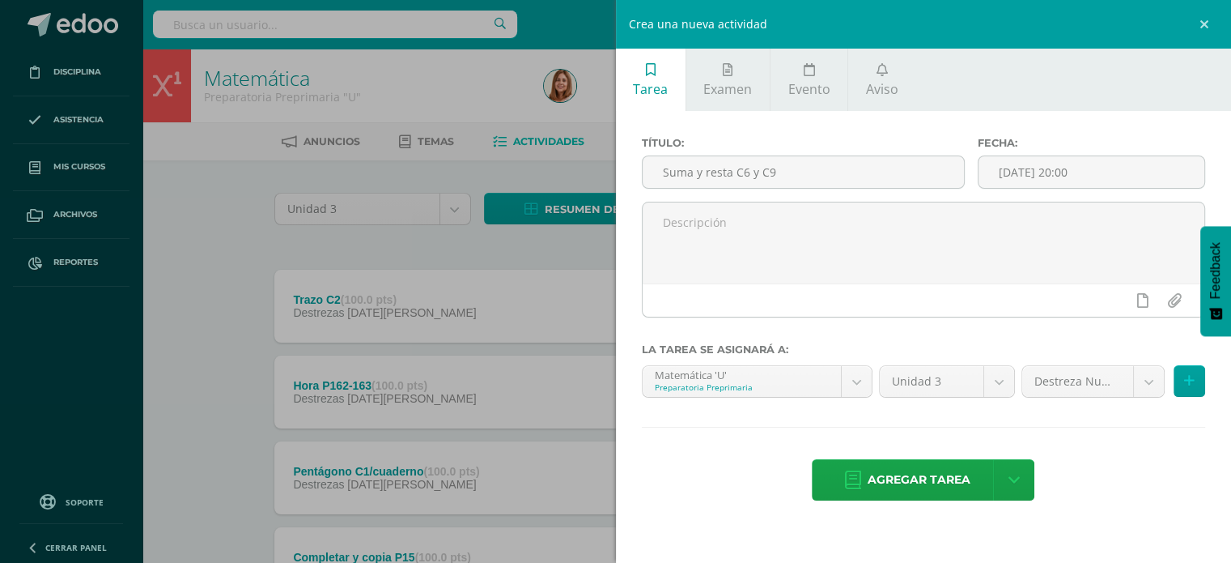
click at [1123, 481] on div "Agregar tarea Agregar tarea y ocultar" at bounding box center [924, 481] width 564 height 45
click at [958, 475] on span "Agregar tarea" at bounding box center [919, 480] width 103 height 40
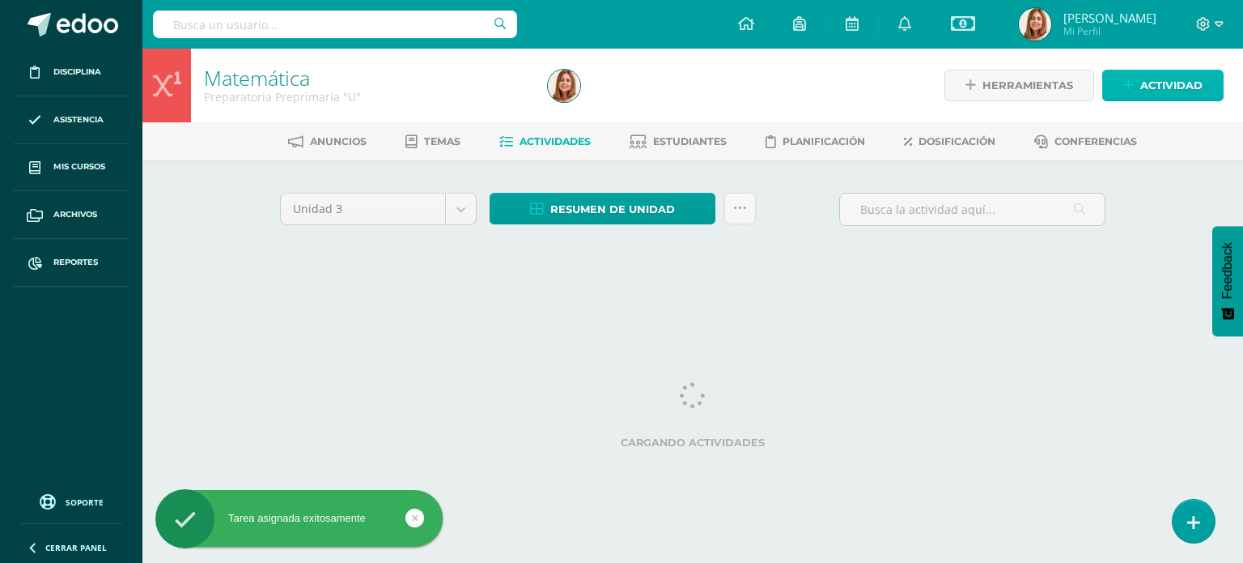
click at [1159, 77] on span "Actividad" at bounding box center [1172, 85] width 62 height 30
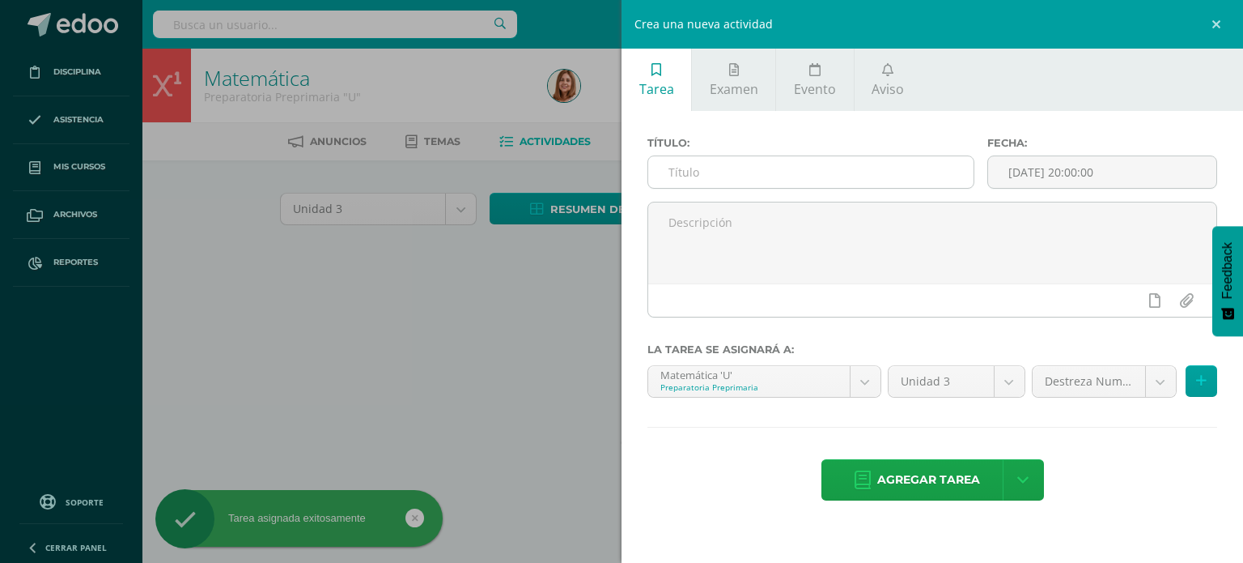
click at [670, 173] on input "text" at bounding box center [810, 172] width 325 height 32
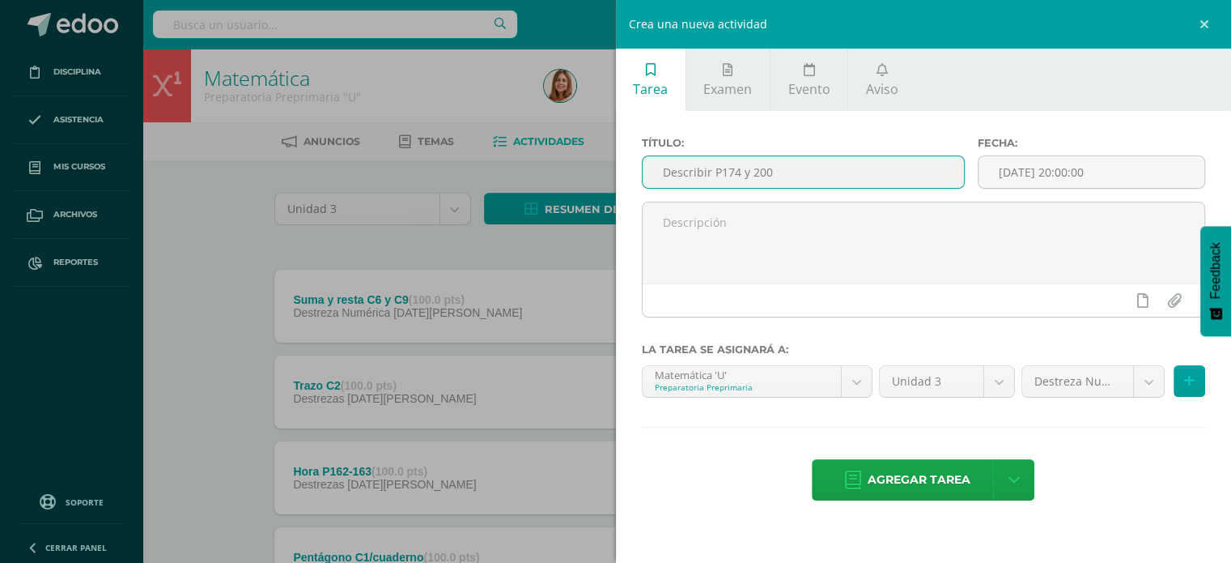
click at [752, 172] on input "Describir P174 y 200" at bounding box center [804, 172] width 322 height 32
type input "Describir P174 y P200"
click at [1117, 159] on input "[DATE] 20:00:00" at bounding box center [1092, 172] width 226 height 32
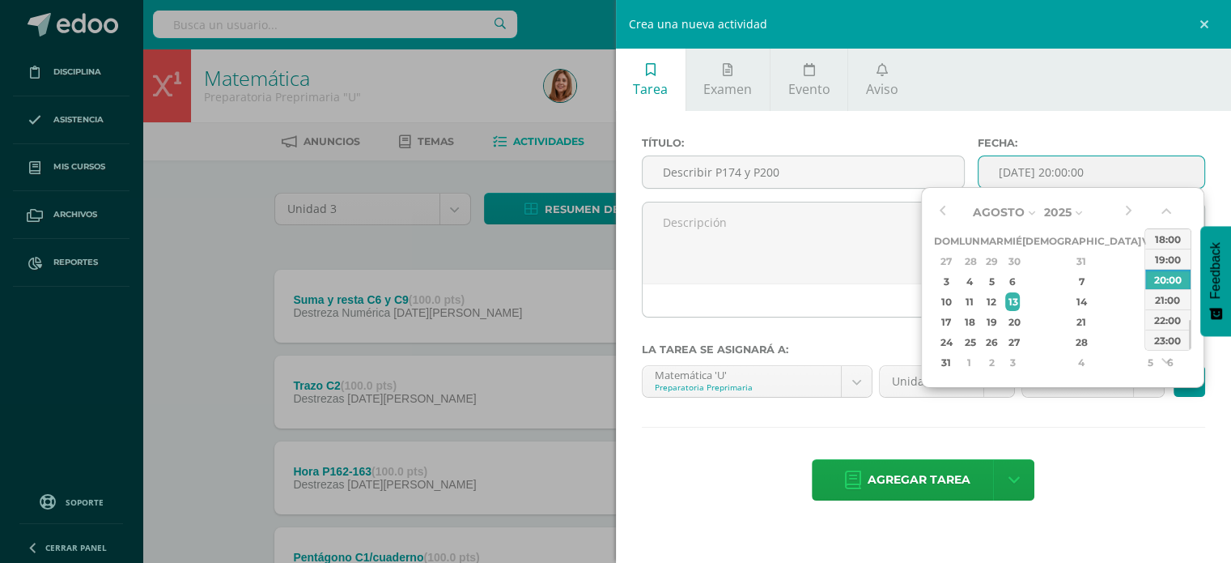
type input "[DATE] 20:00"
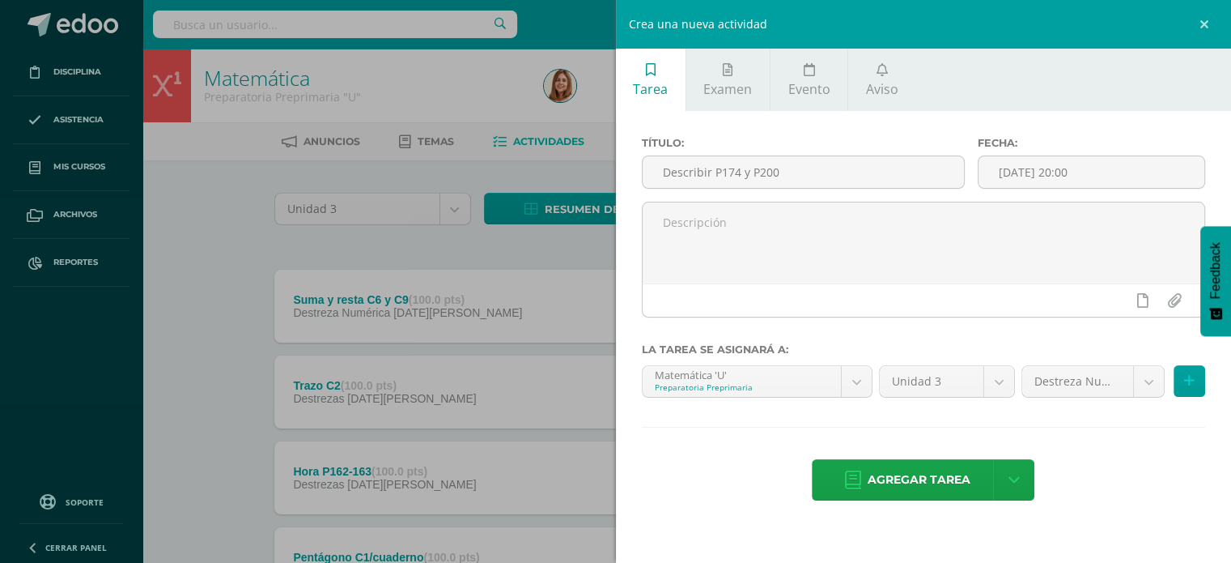
click at [1090, 428] on div "Título: Describir P174 y P200 Fecha: [DATE] 20:00 La tarea se asignará a: Matem…" at bounding box center [924, 320] width 616 height 418
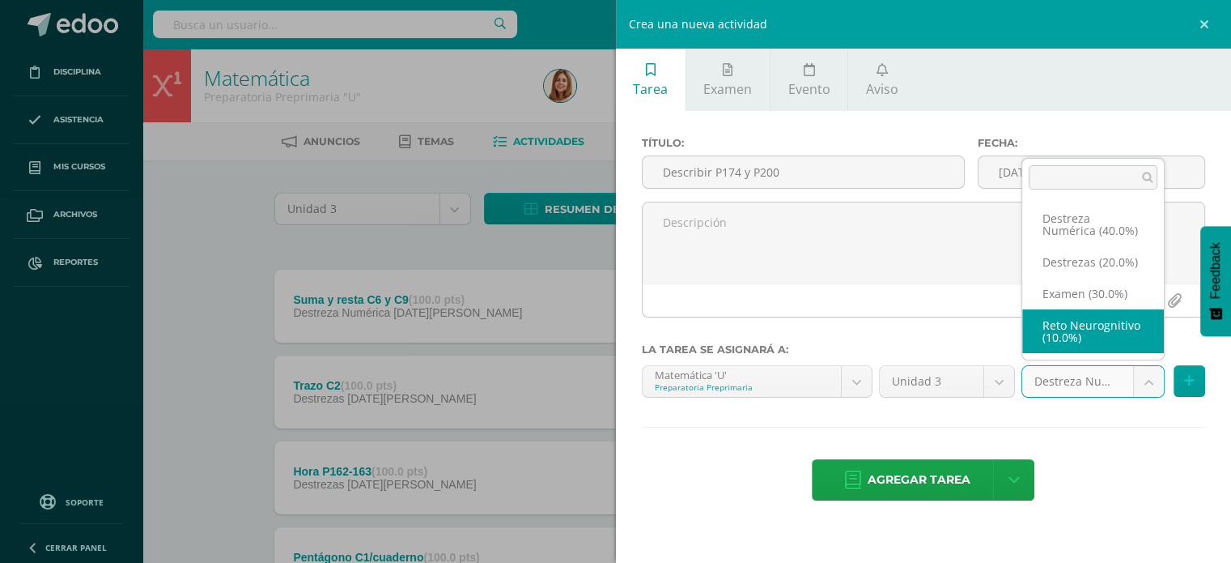
select select "204402"
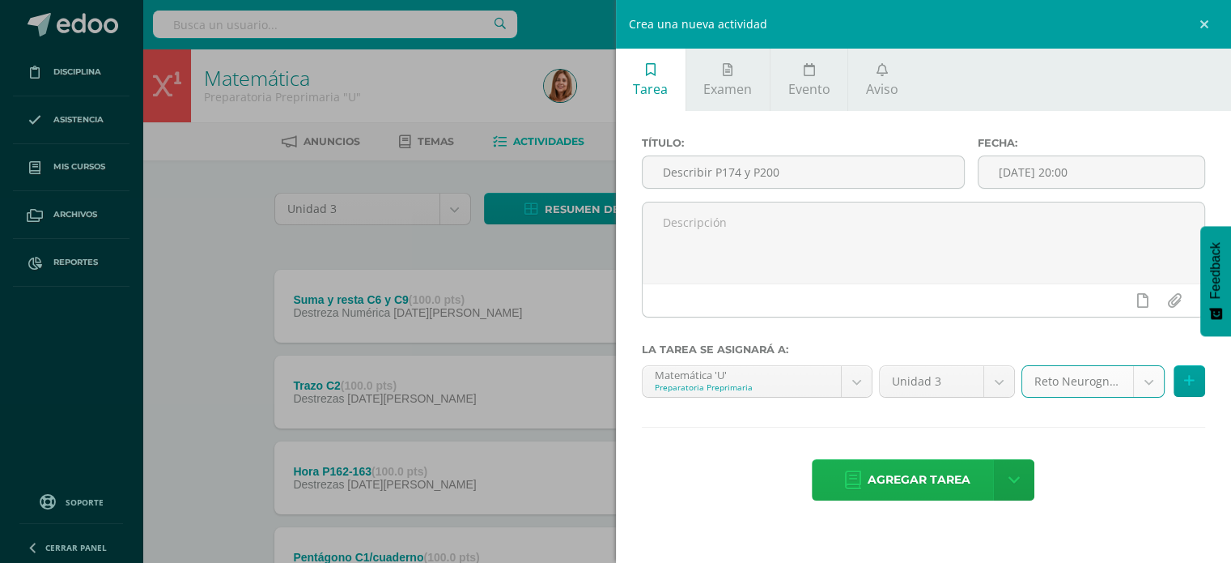
click at [920, 480] on span "Agregar tarea" at bounding box center [919, 480] width 103 height 40
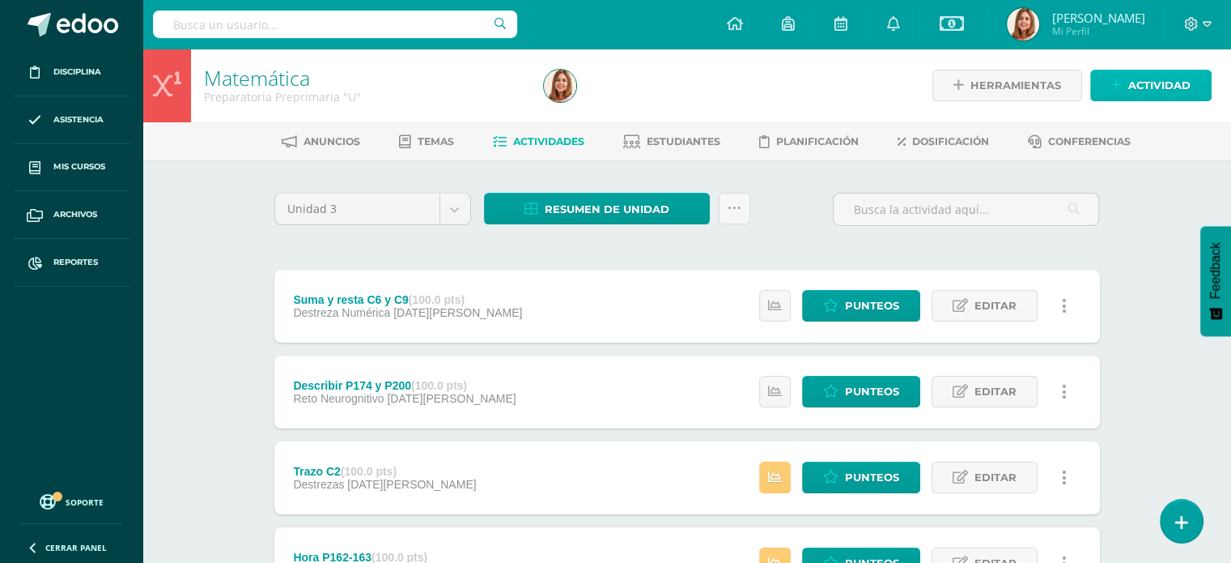
click at [1140, 83] on span "Actividad" at bounding box center [1159, 85] width 62 height 30
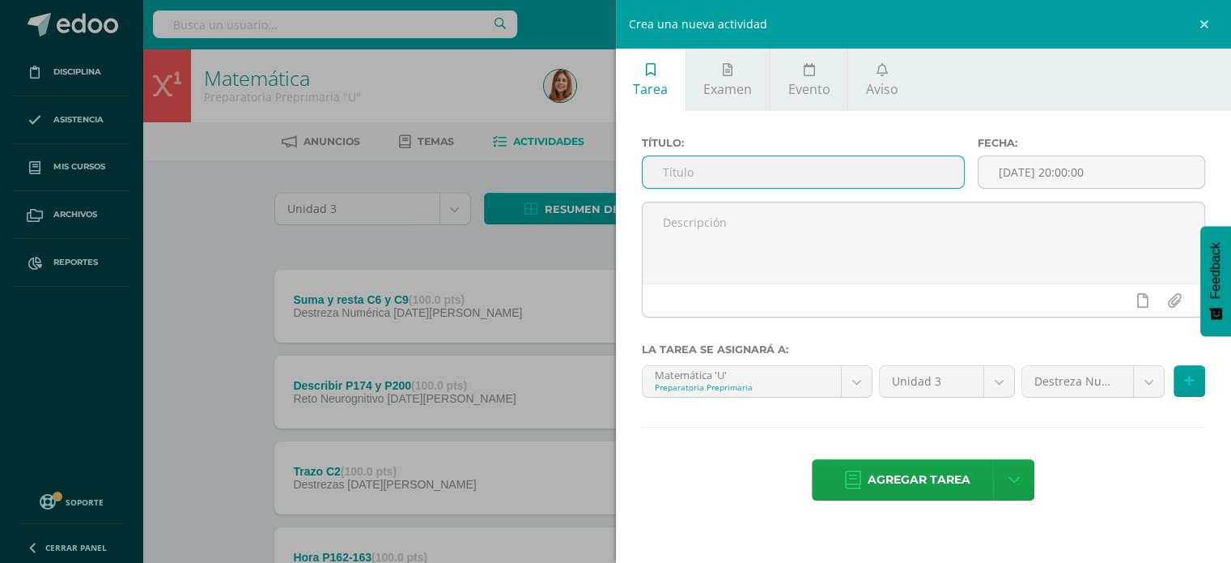
click at [749, 180] on input "text" at bounding box center [804, 172] width 322 height 32
type input "Valor absoluto P237"
click at [1136, 187] on input "[DATE] 20:00:00" at bounding box center [1092, 172] width 226 height 32
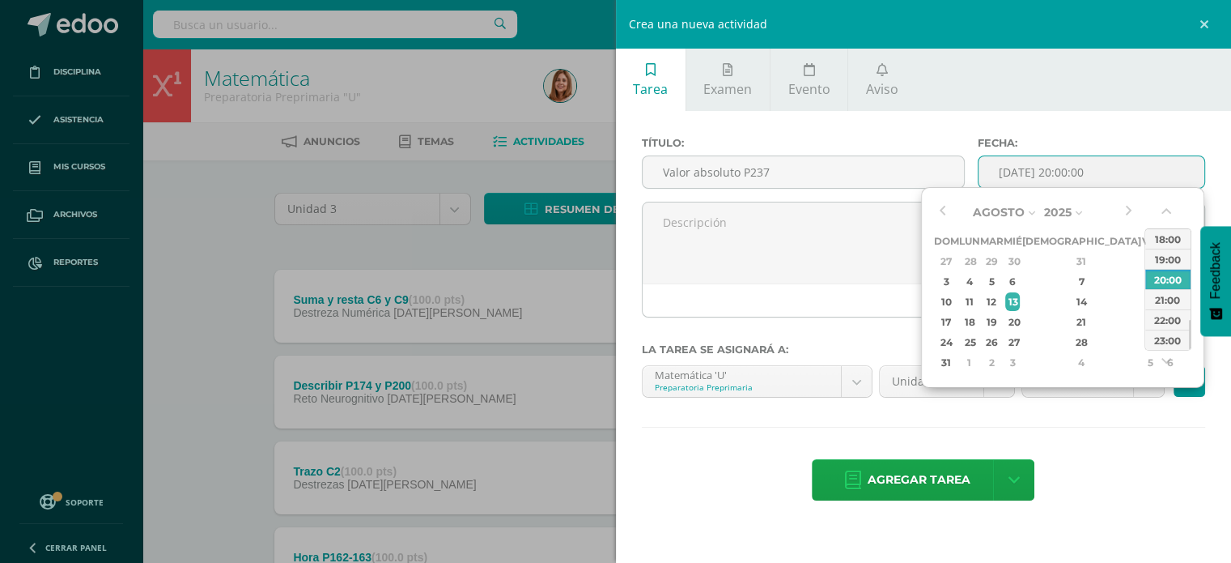
type input "2025-08-13 20:00"
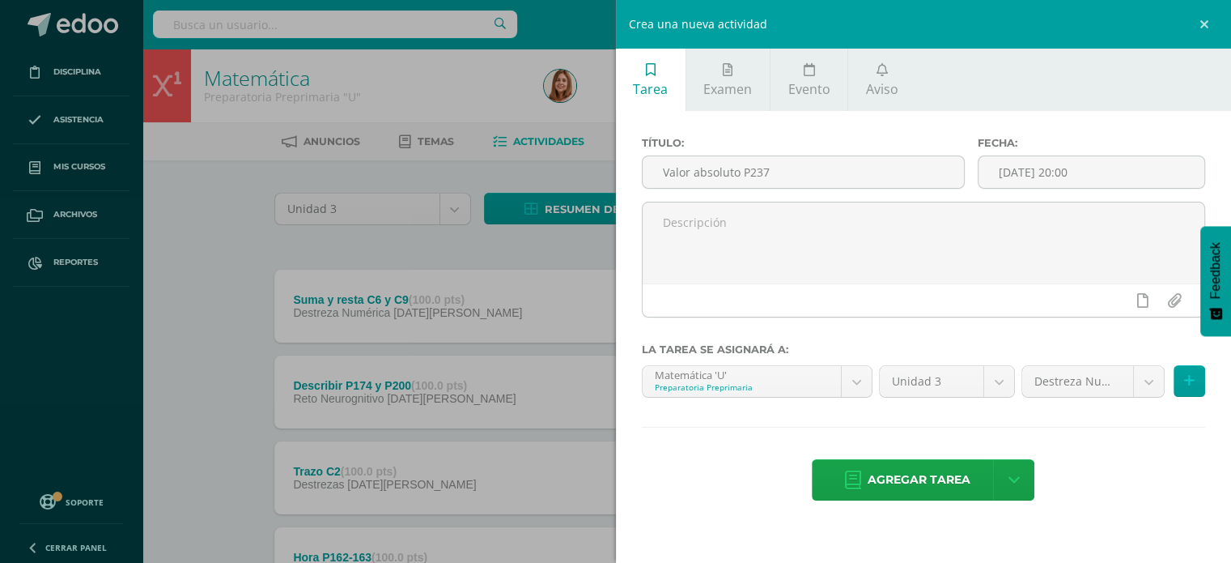
click at [1100, 444] on div "Título: Valor absoluto P237 Fecha: 2025-08-13 20:00 La tarea se asignará a: Mat…" at bounding box center [924, 320] width 616 height 418
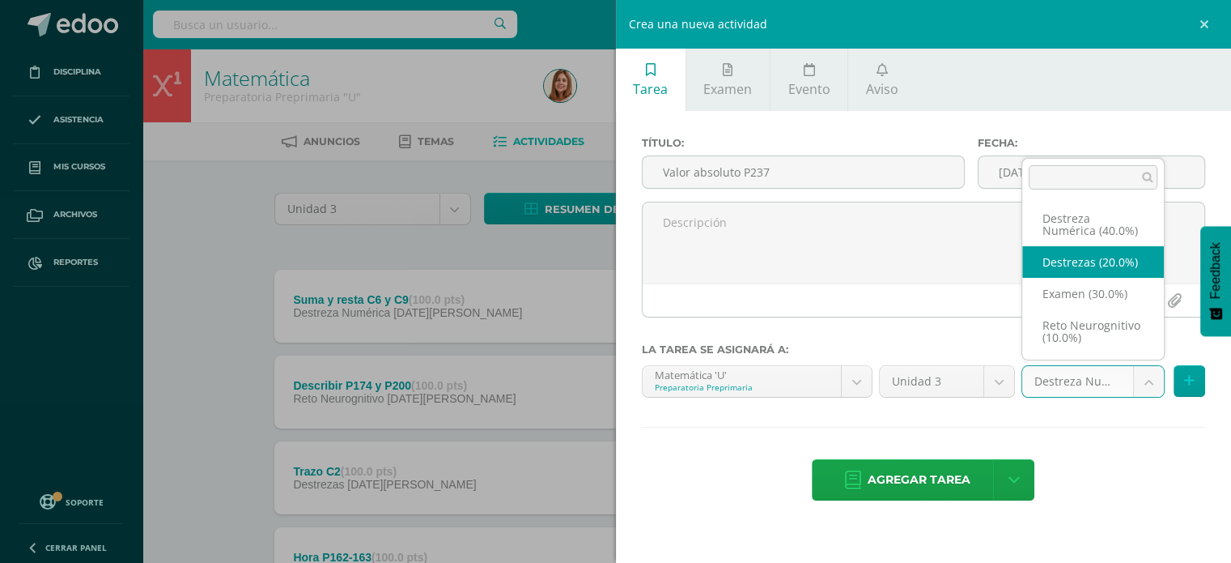
select select "204401"
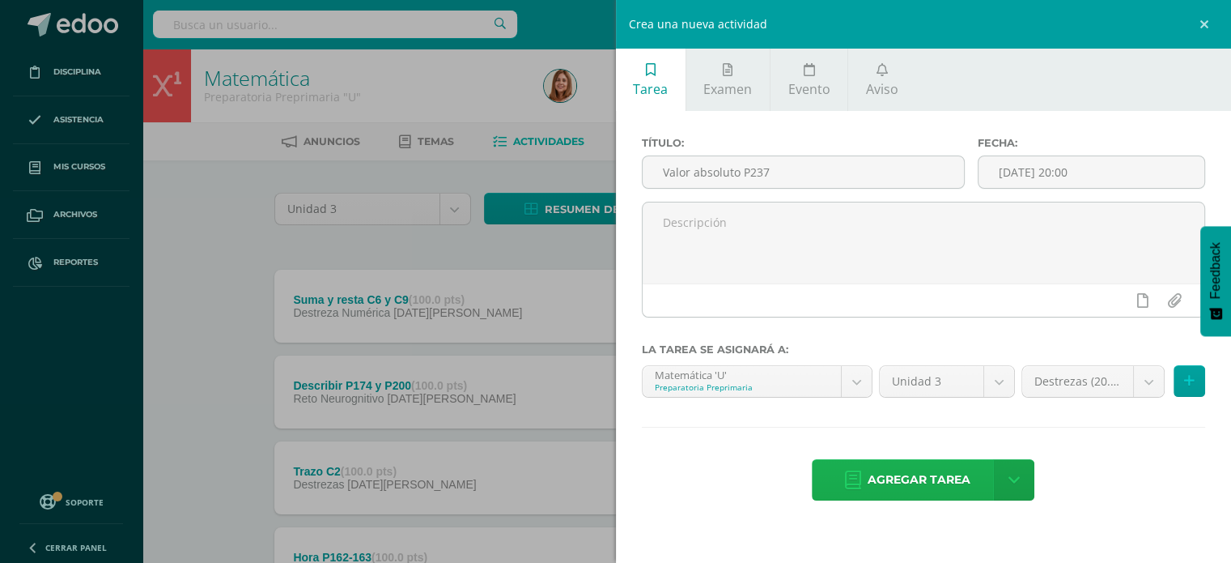
click at [903, 485] on span "Agregar tarea" at bounding box center [919, 480] width 103 height 40
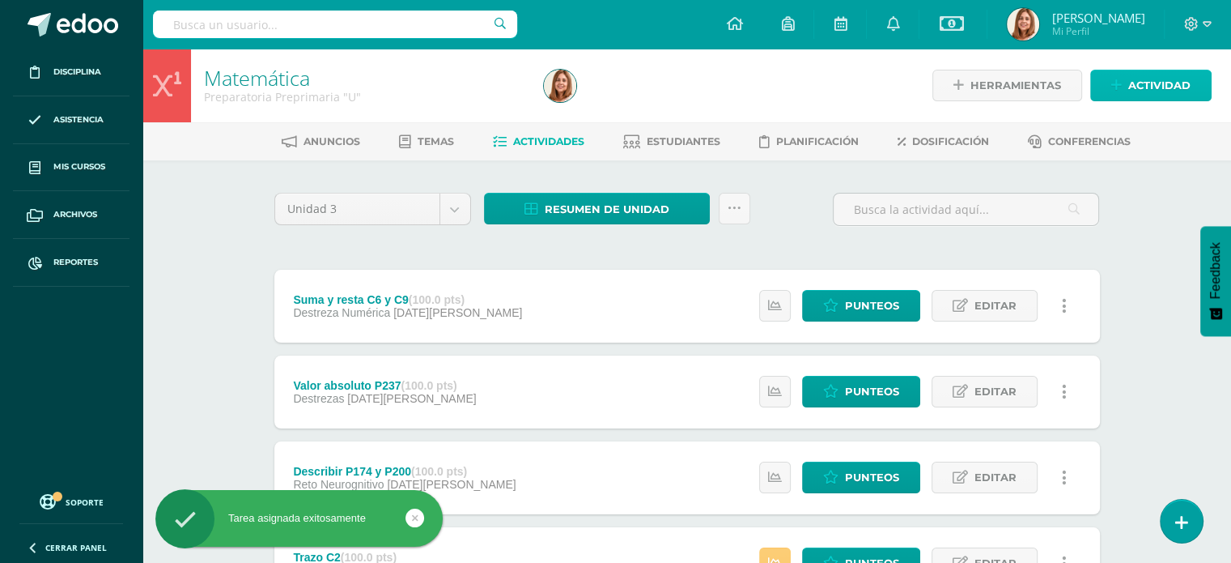
click at [1144, 83] on span "Actividad" at bounding box center [1159, 85] width 62 height 30
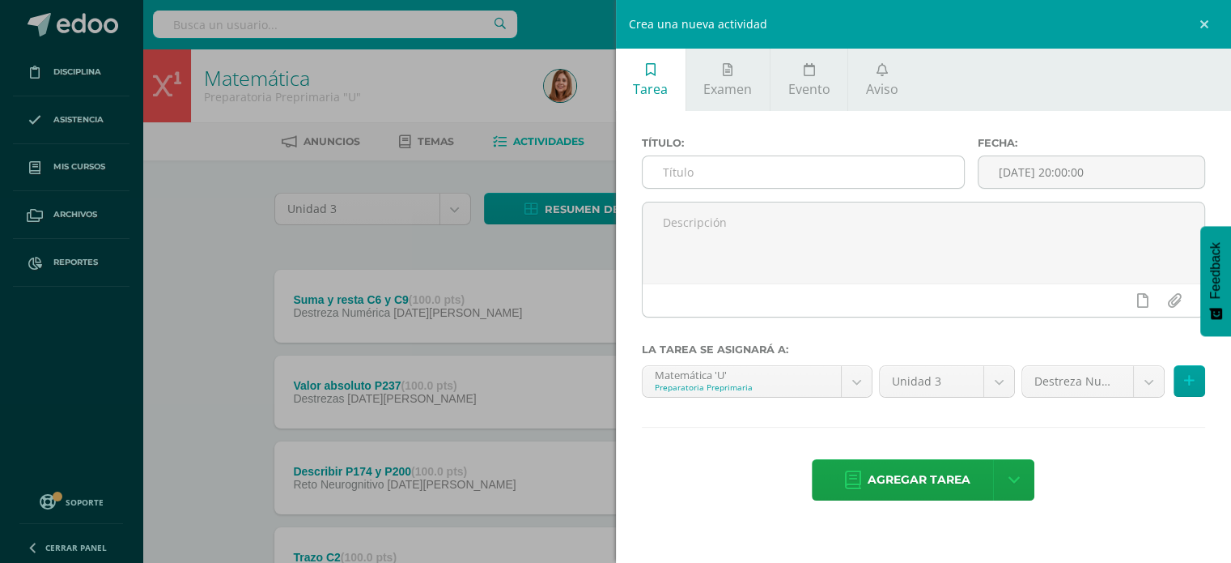
click at [664, 174] on input "text" at bounding box center [804, 172] width 322 height 32
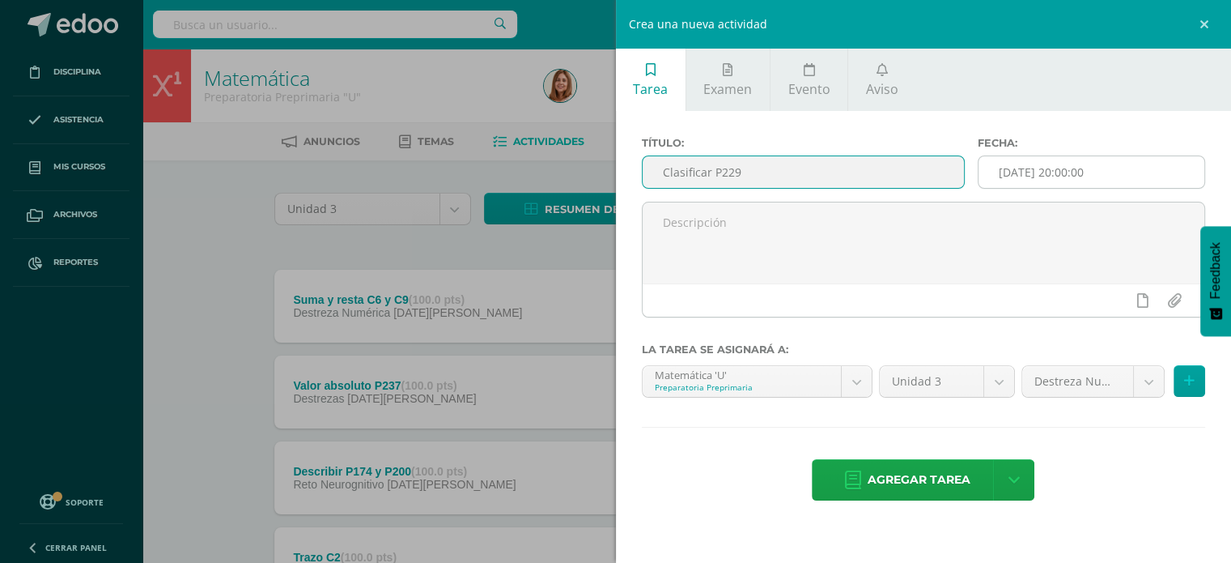
type input "Clasificar P229"
click at [1128, 184] on input "[DATE] 20:00:00" at bounding box center [1092, 172] width 226 height 32
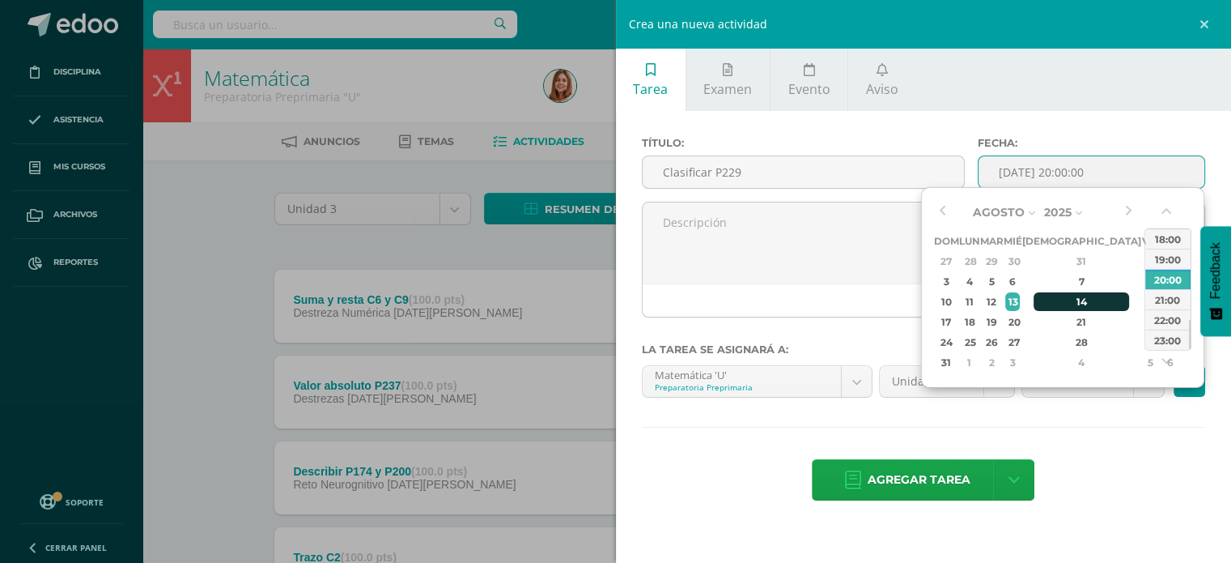
click at [1065, 298] on div "14" at bounding box center [1082, 301] width 96 height 19
type input "[DATE] 20:00"
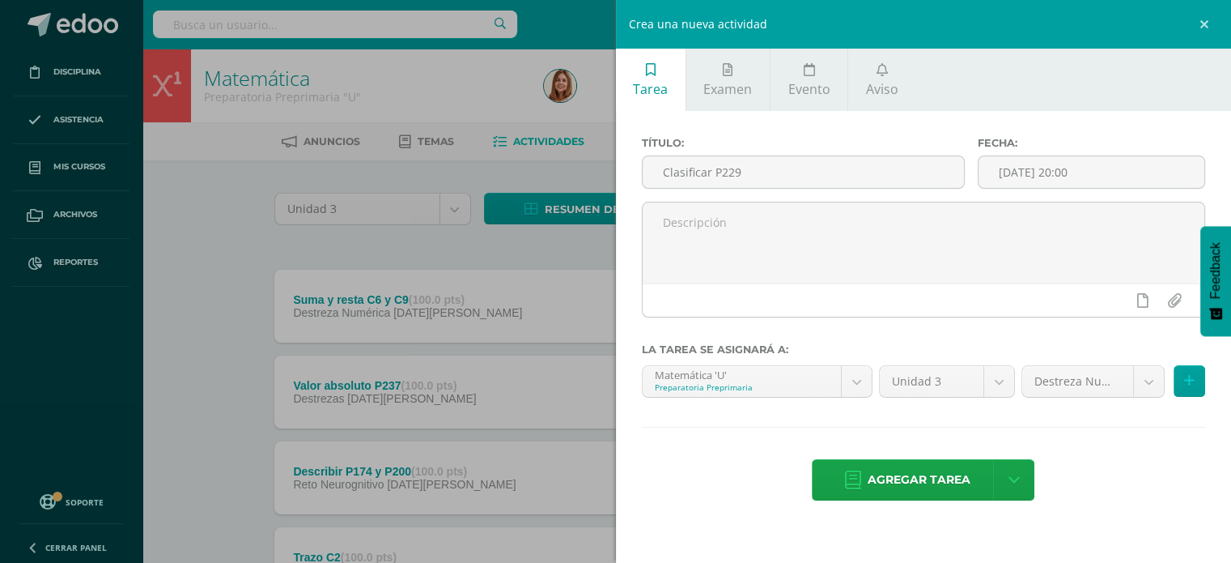
click at [1111, 456] on div "Título: Clasificar P229 Fecha: [DATE] 20:00 La tarea se asignará a: Matemática …" at bounding box center [924, 320] width 616 height 418
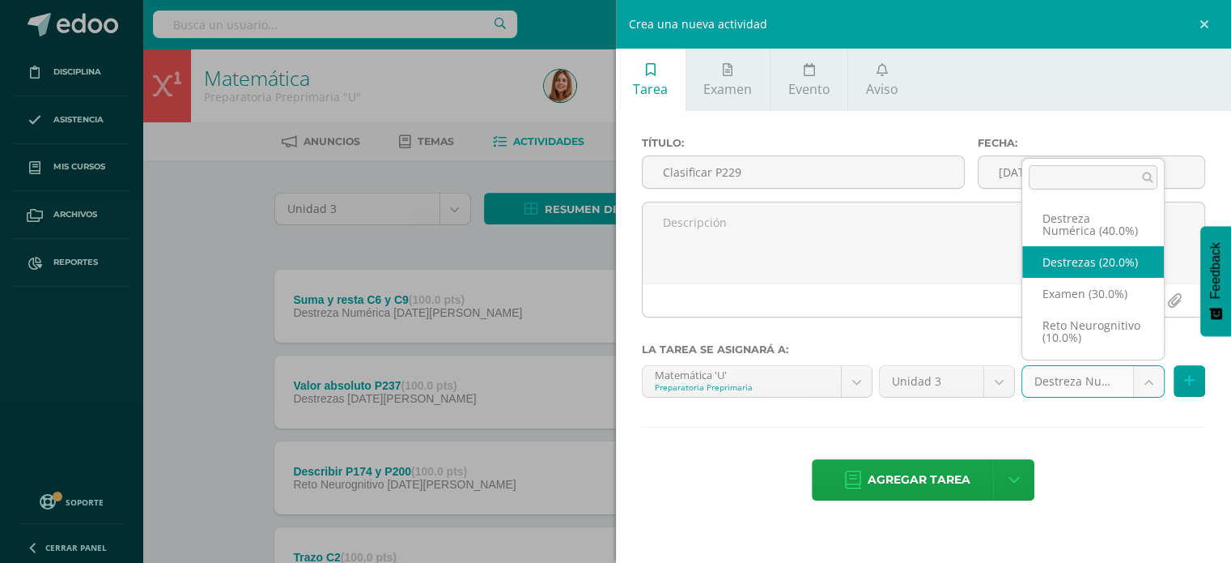
select select "204401"
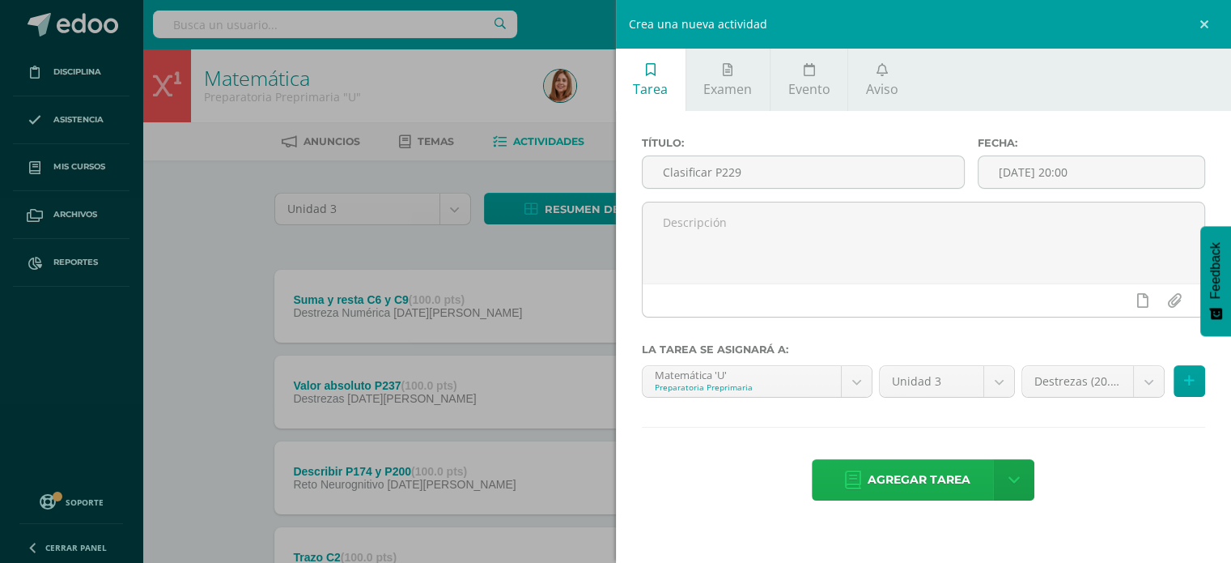
click at [904, 478] on span "Agregar tarea" at bounding box center [919, 480] width 103 height 40
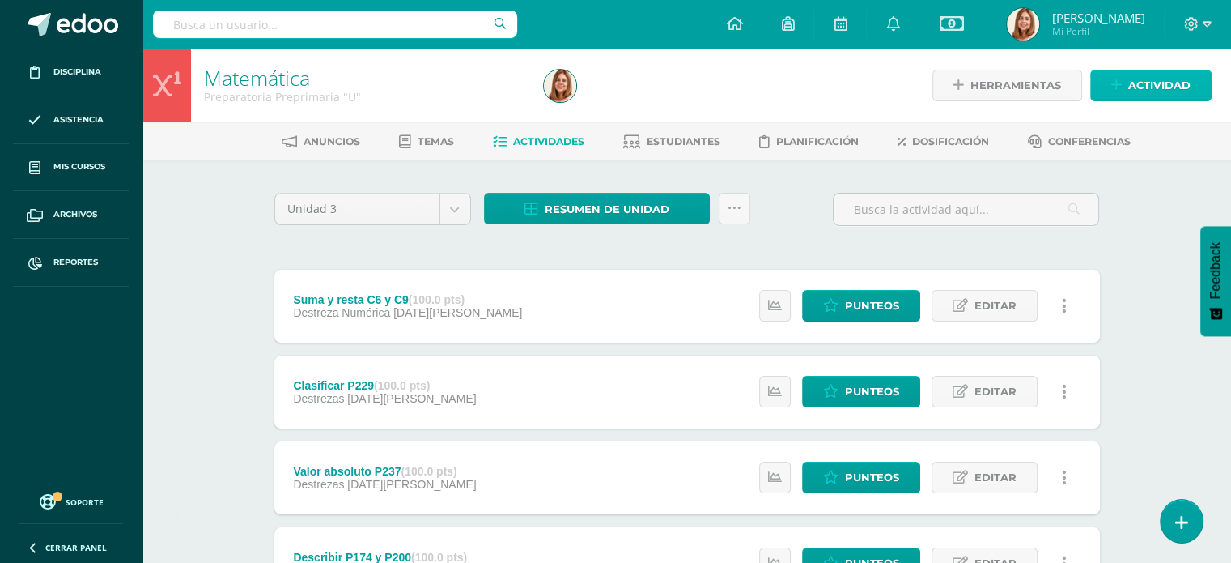
click at [1156, 80] on span "Actividad" at bounding box center [1159, 85] width 62 height 30
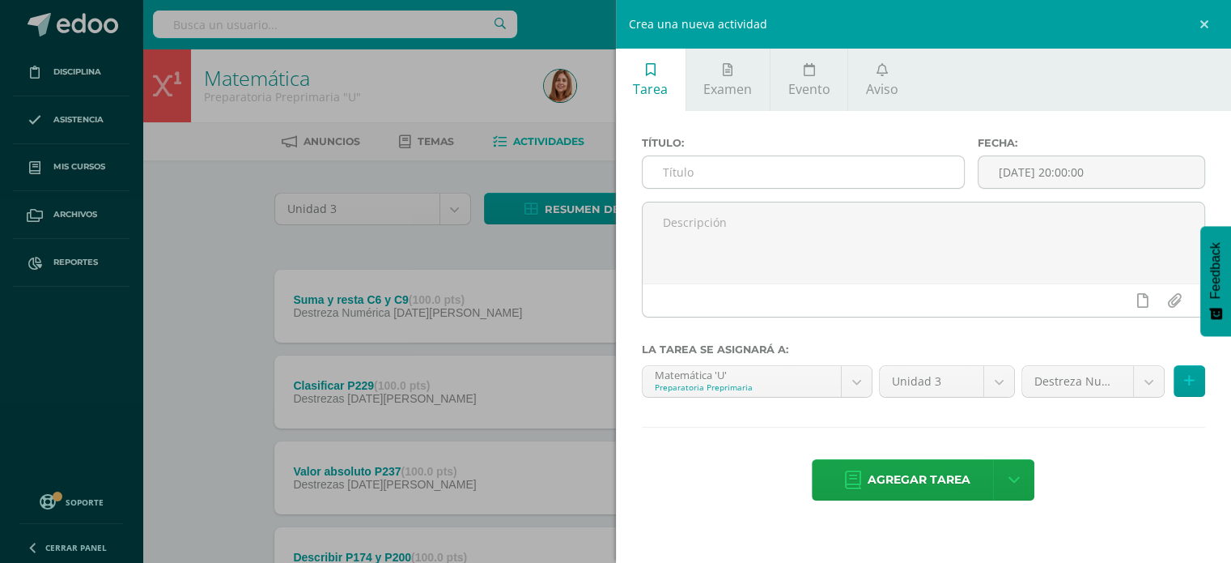
click at [677, 176] on input "text" at bounding box center [804, 172] width 322 height 32
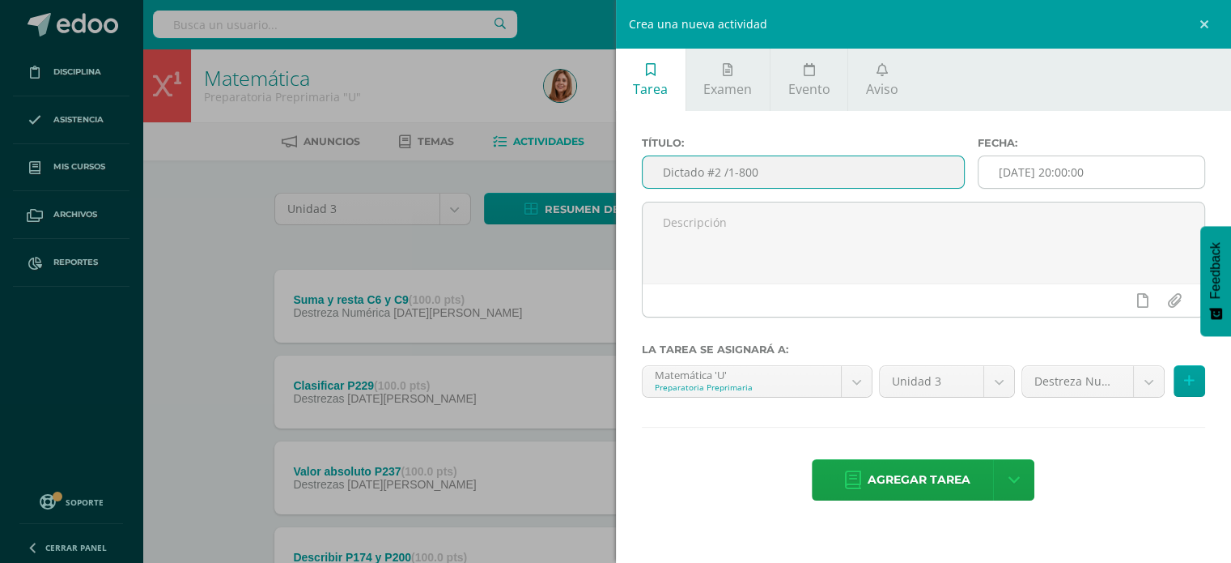
type input "Dictado #2 /1-800"
click at [1114, 171] on input "[DATE] 20:00:00" at bounding box center [1092, 172] width 226 height 32
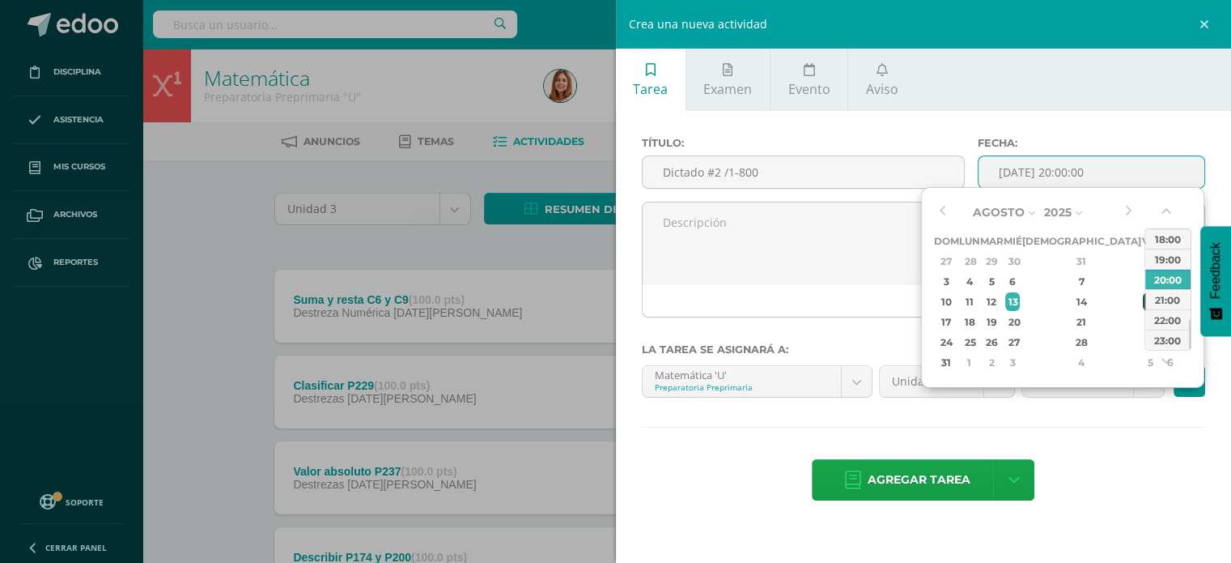
click at [1143, 302] on div "15" at bounding box center [1150, 301] width 15 height 19
type input "2025-08-15 20:00"
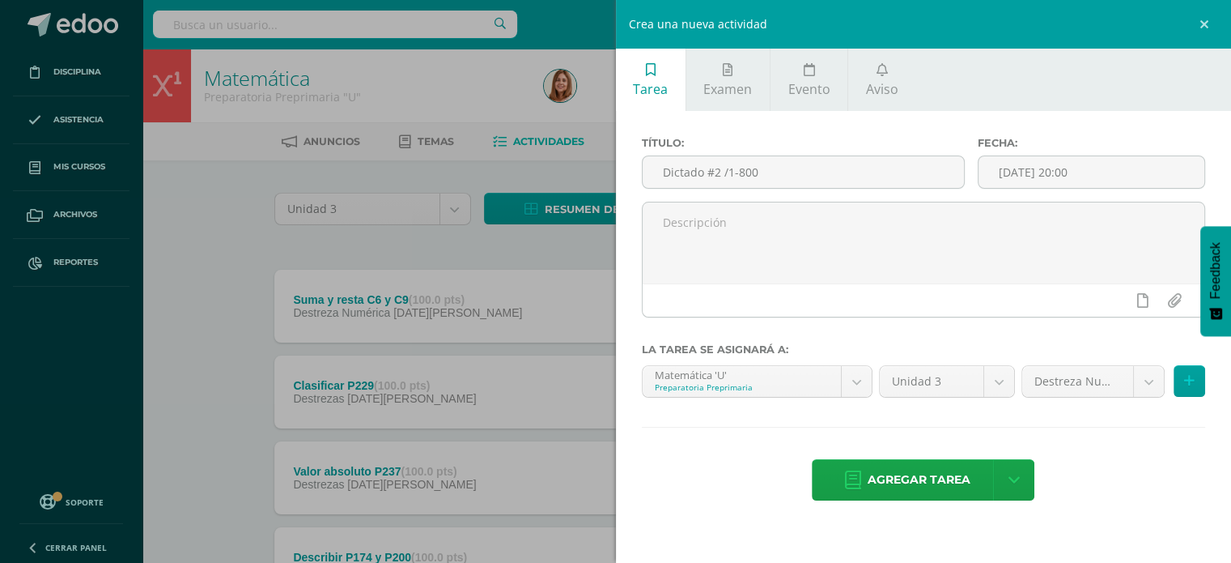
click at [1158, 518] on div "Título: Dictado #2 /1-800 Fecha: 2025-08-15 20:00 La tarea se asignará a: Matem…" at bounding box center [924, 320] width 616 height 418
click at [879, 482] on span "Agregar tarea" at bounding box center [919, 480] width 103 height 40
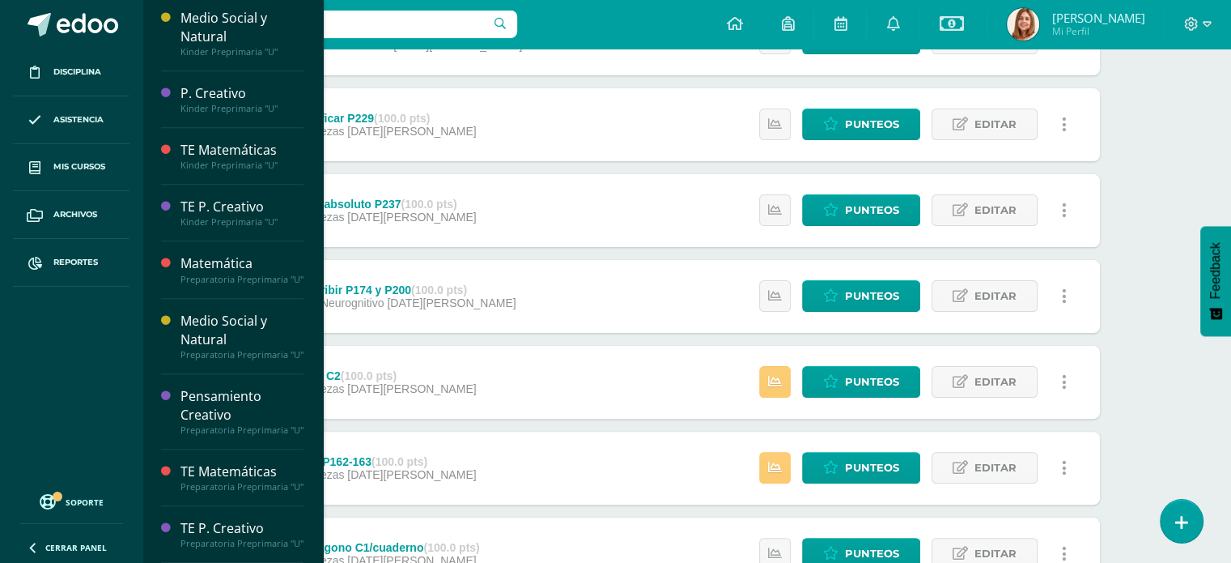
scroll to position [1221, 0]
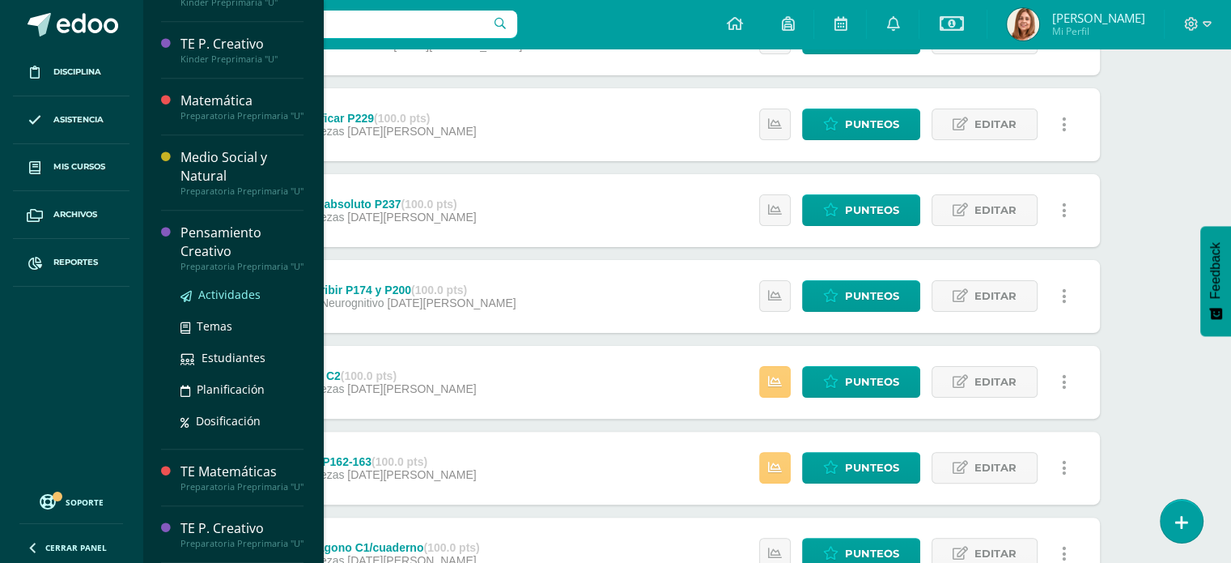
click at [227, 287] on span "Actividades" at bounding box center [229, 294] width 62 height 15
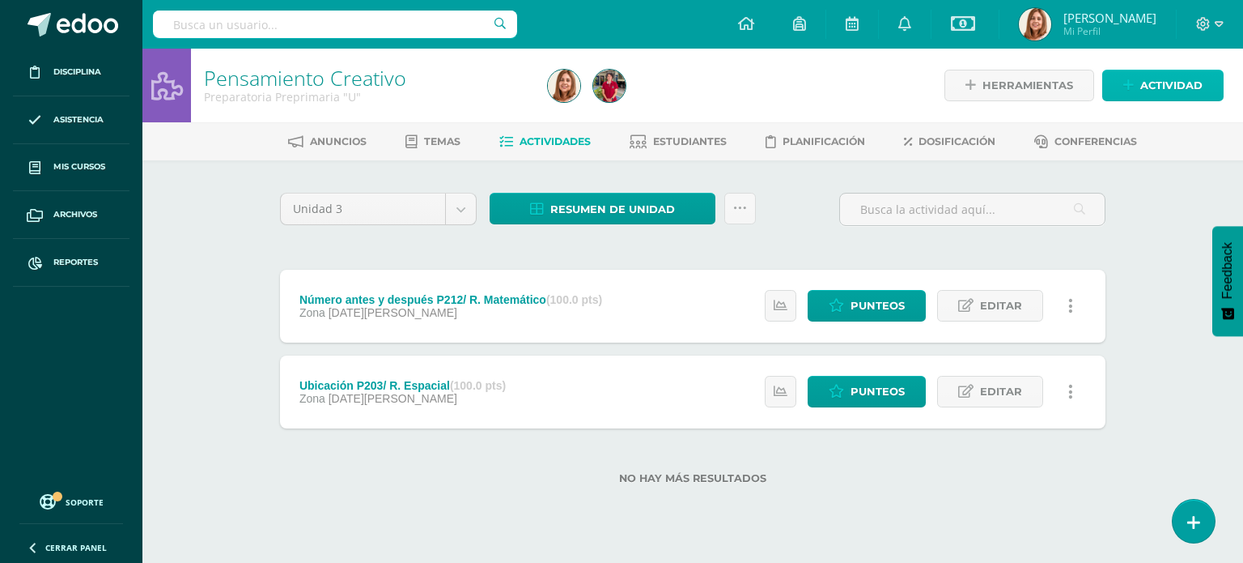
click at [1188, 85] on span "Actividad" at bounding box center [1172, 85] width 62 height 30
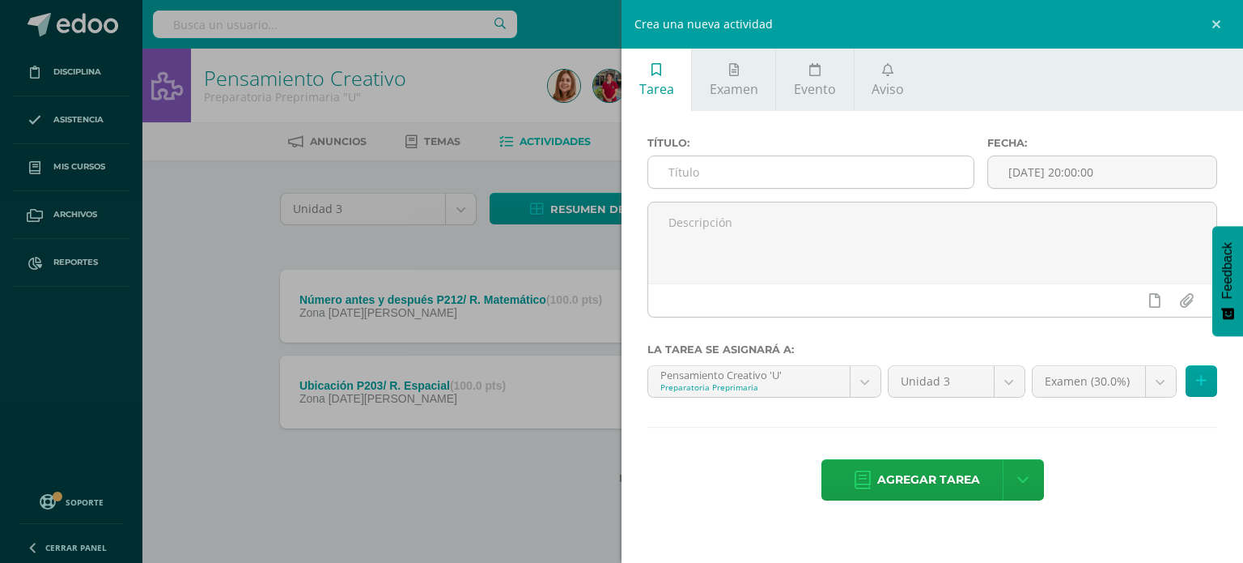
click at [732, 175] on input "text" at bounding box center [810, 172] width 325 height 32
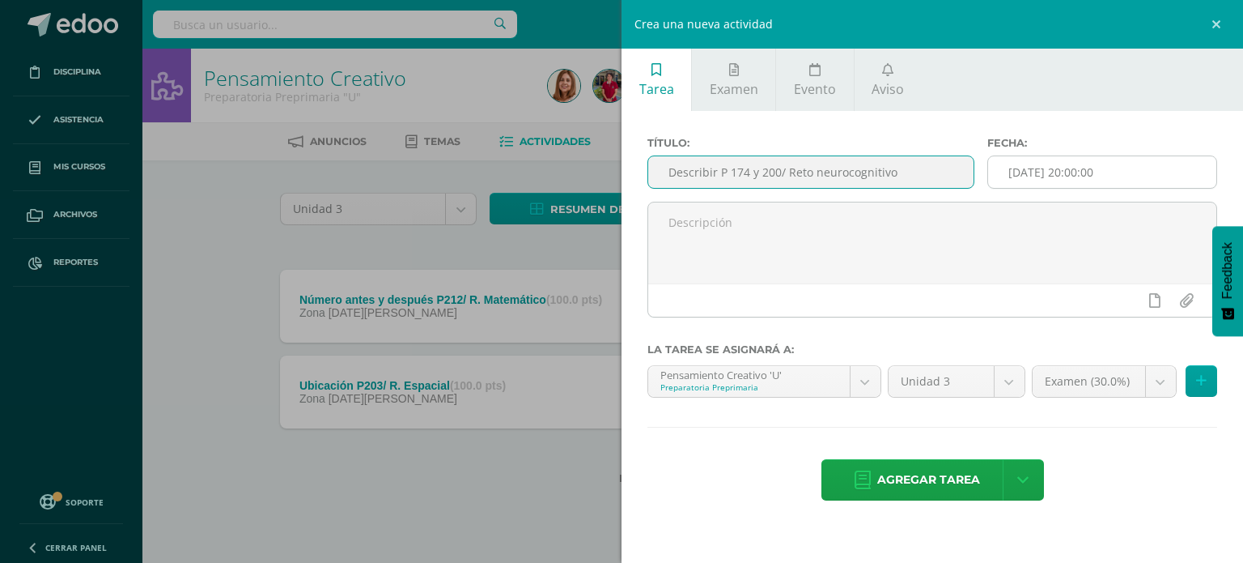
type input "Describir P 174 y 200/ Reto neurocognitivo"
click at [1166, 179] on input "[DATE] 20:00:00" at bounding box center [1102, 172] width 228 height 32
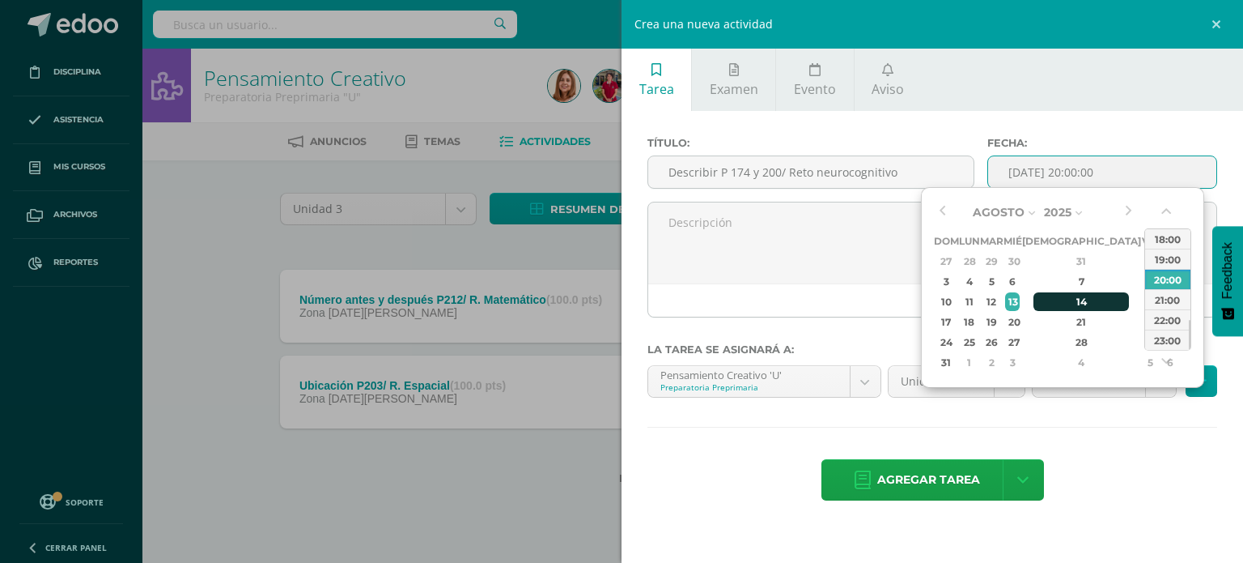
click at [1064, 296] on div "14" at bounding box center [1082, 301] width 96 height 19
type input "2025-08-14 20:00"
drag, startPoint x: 1140, startPoint y: 410, endPoint x: 1145, endPoint y: 426, distance: 16.4
click at [1145, 426] on div "Título: Describir P 174 y 200/ Reto neurocognitivo Fecha: 2025-08-14 20:00 La t…" at bounding box center [933, 320] width 622 height 418
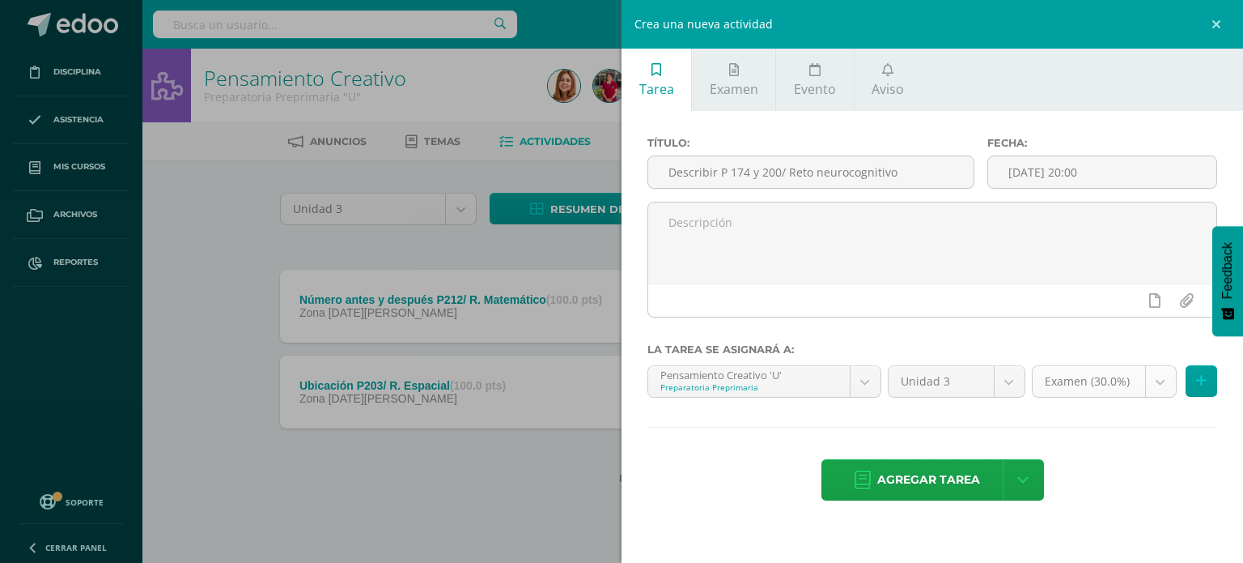
click at [1161, 386] on body "Disciplina Asistencia Mis cursos Archivos Reportes Soporte Ayuda Reportar un pr…" at bounding box center [621, 268] width 1243 height 536
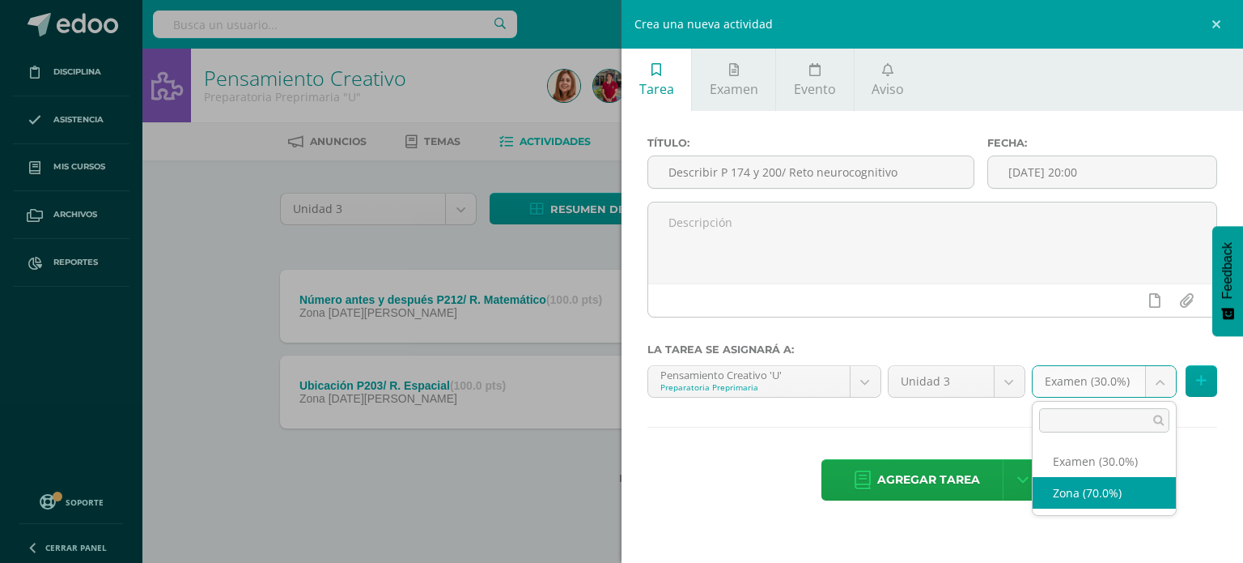
select select "201166"
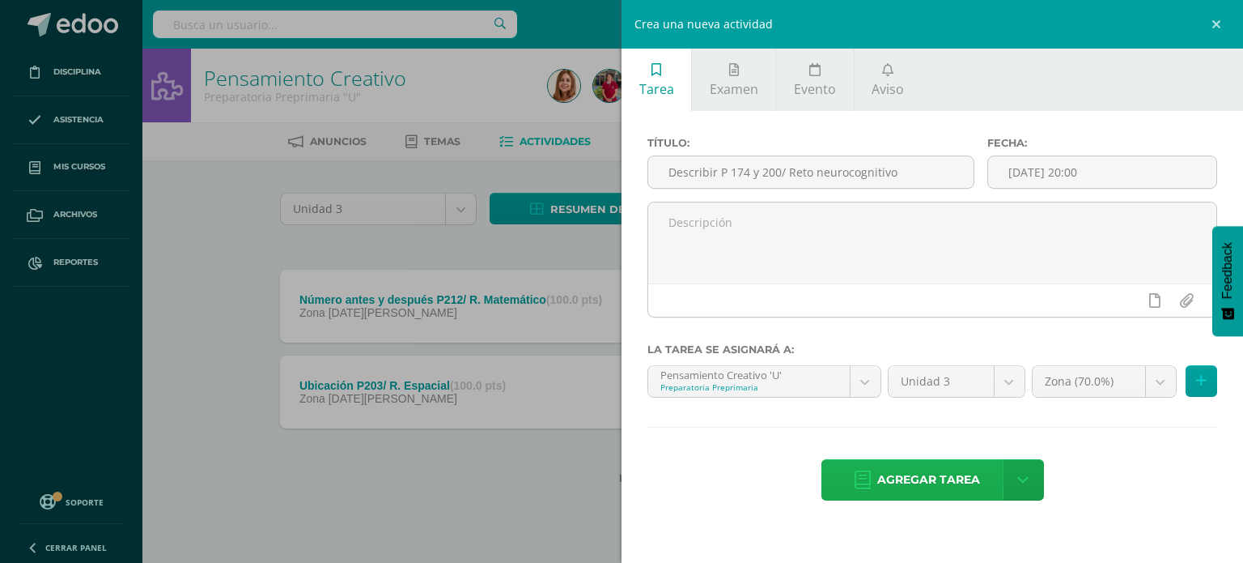
click at [954, 475] on span "Agregar tarea" at bounding box center [928, 480] width 103 height 40
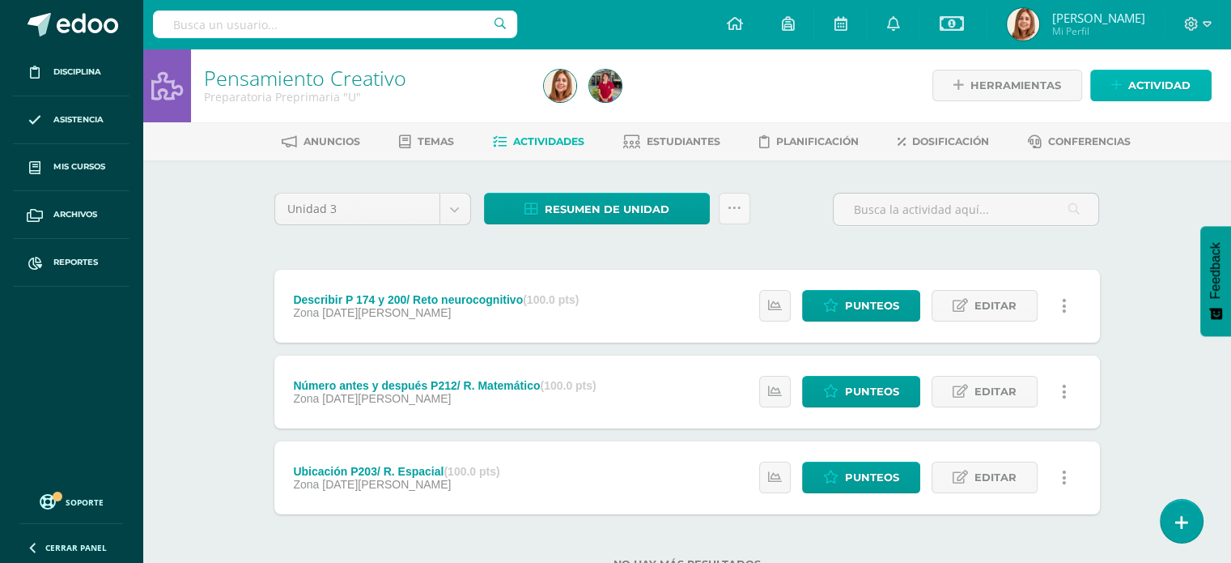
click at [1171, 89] on span "Actividad" at bounding box center [1159, 85] width 62 height 30
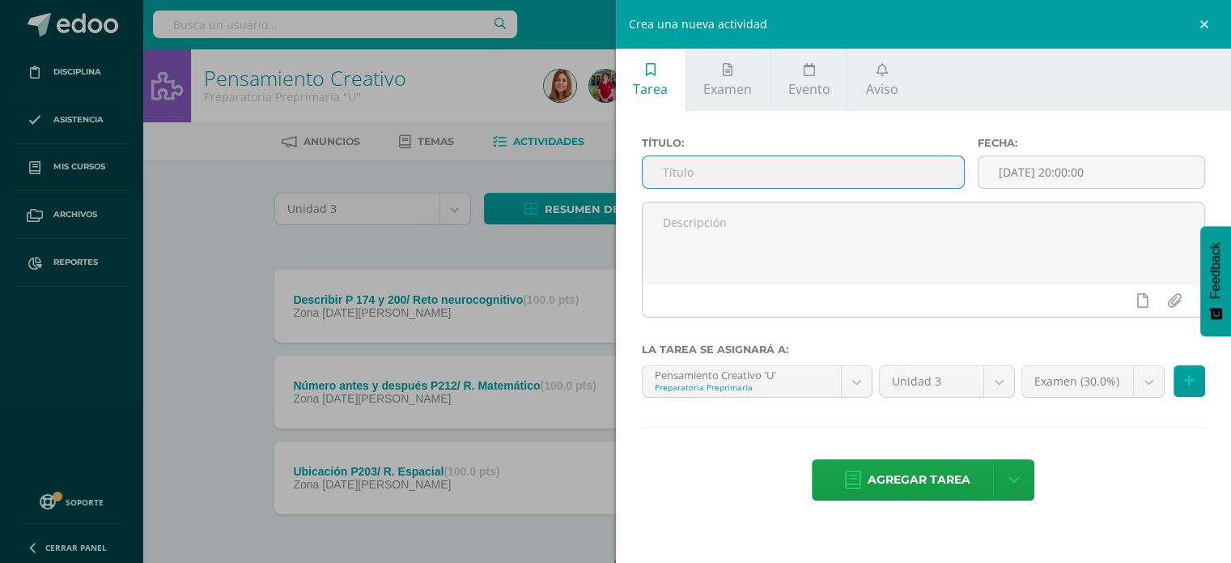
click at [758, 165] on input "text" at bounding box center [804, 172] width 322 height 32
type input "Clasificar P229/ R. Abstracto"
click at [1154, 168] on input "[DATE] 20:00:00" at bounding box center [1092, 172] width 226 height 32
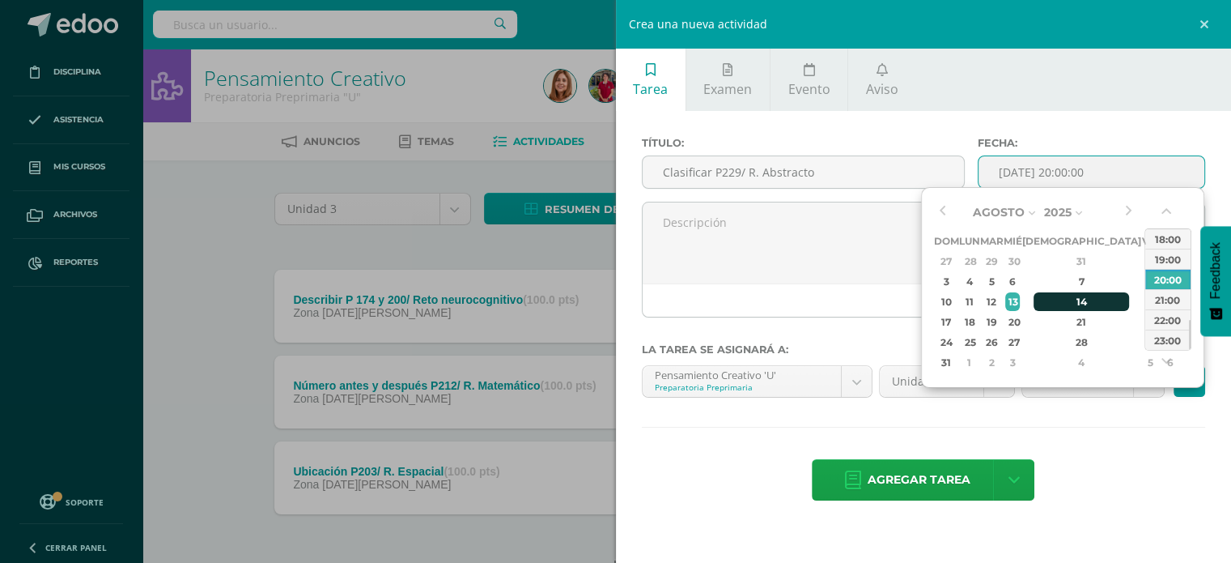
click at [1069, 301] on div "14" at bounding box center [1082, 301] width 96 height 19
type input "[DATE] 20:00"
click at [1095, 448] on div "Título: Clasificar P229/ R. Abstracto Fecha: [DATE] 20:00 La tarea se asignará …" at bounding box center [924, 320] width 616 height 418
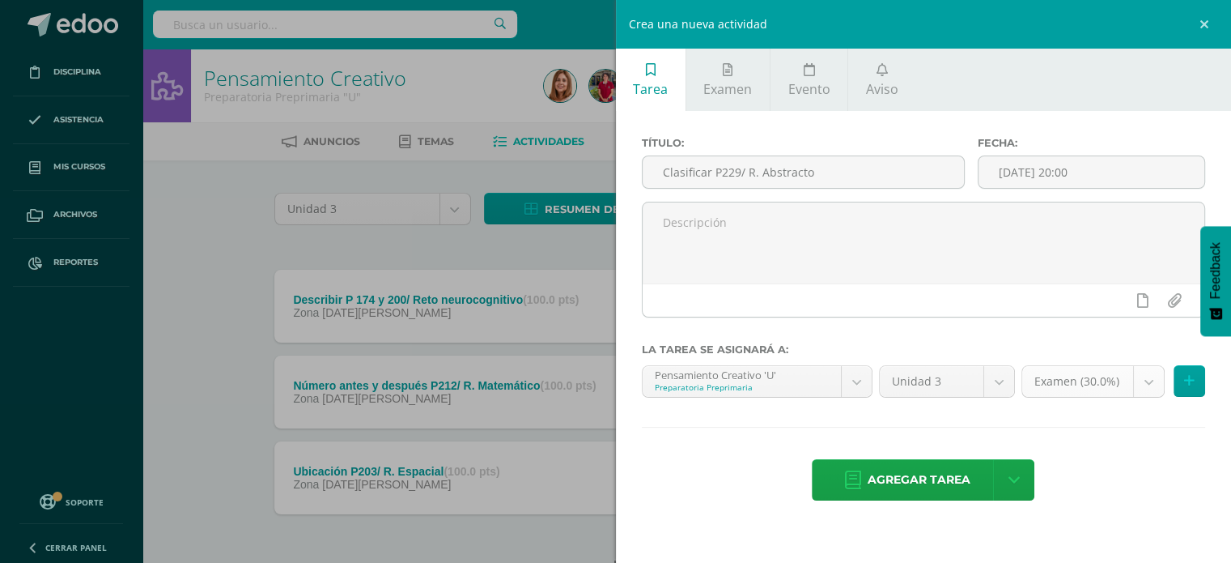
click at [1153, 376] on body "Tarea asignada exitosamente Disciplina Asistencia Mis cursos Archivos Reportes …" at bounding box center [615, 311] width 1231 height 622
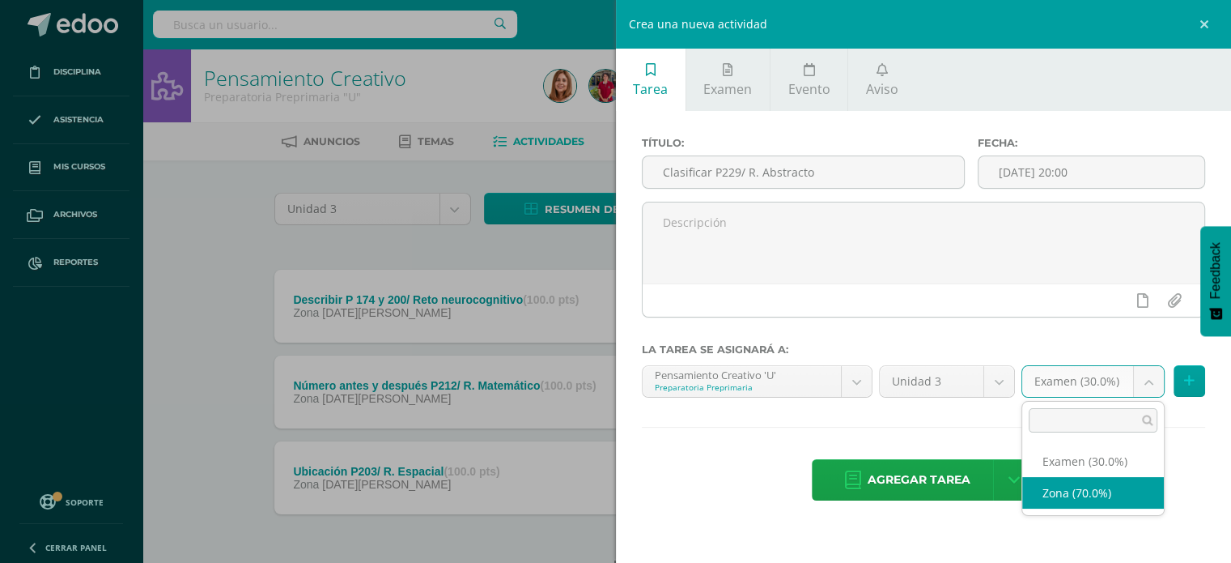
select select "201166"
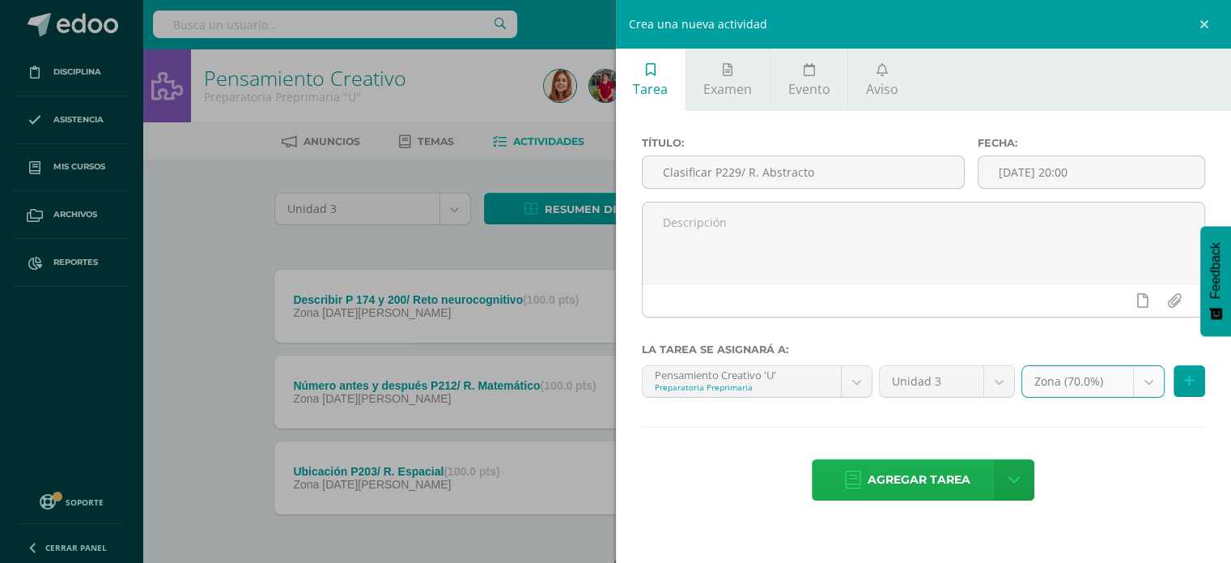
click at [923, 482] on span "Agregar tarea" at bounding box center [919, 480] width 103 height 40
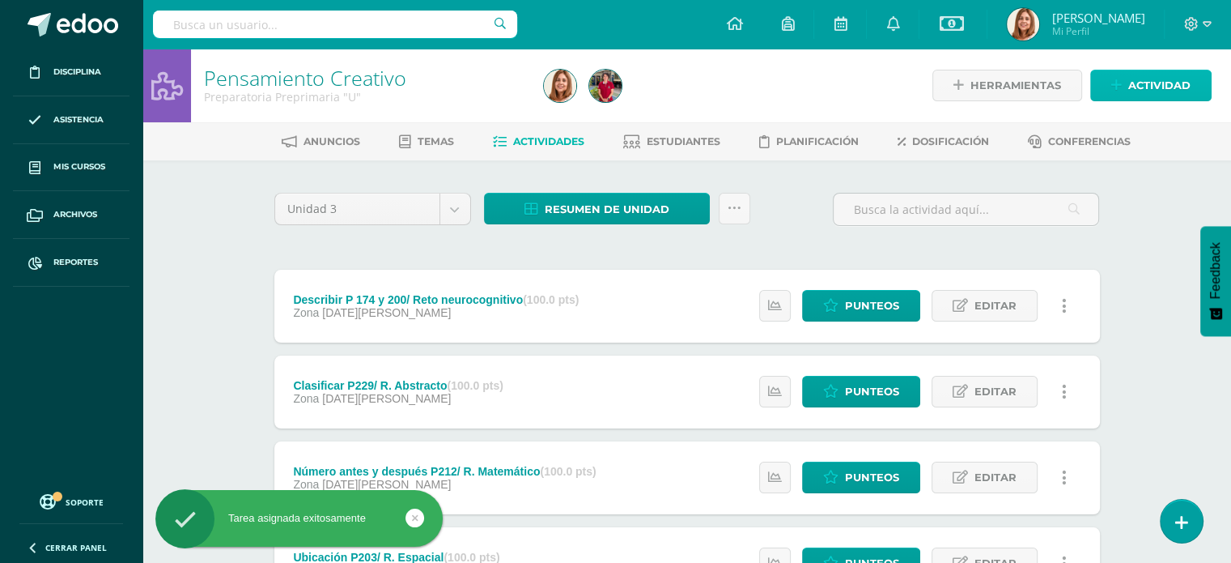
click at [1158, 91] on span "Actividad" at bounding box center [1159, 85] width 62 height 30
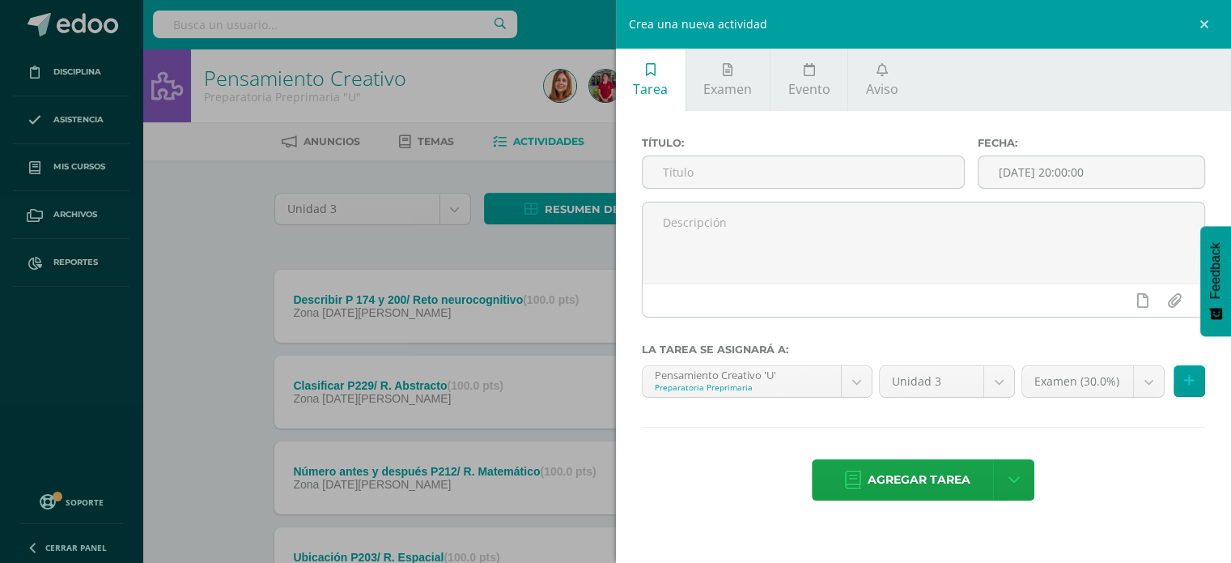
click at [208, 258] on div "Crea una nueva actividad Tarea Examen Evento Aviso Título: Fecha: 2025-08-13 20…" at bounding box center [615, 281] width 1231 height 563
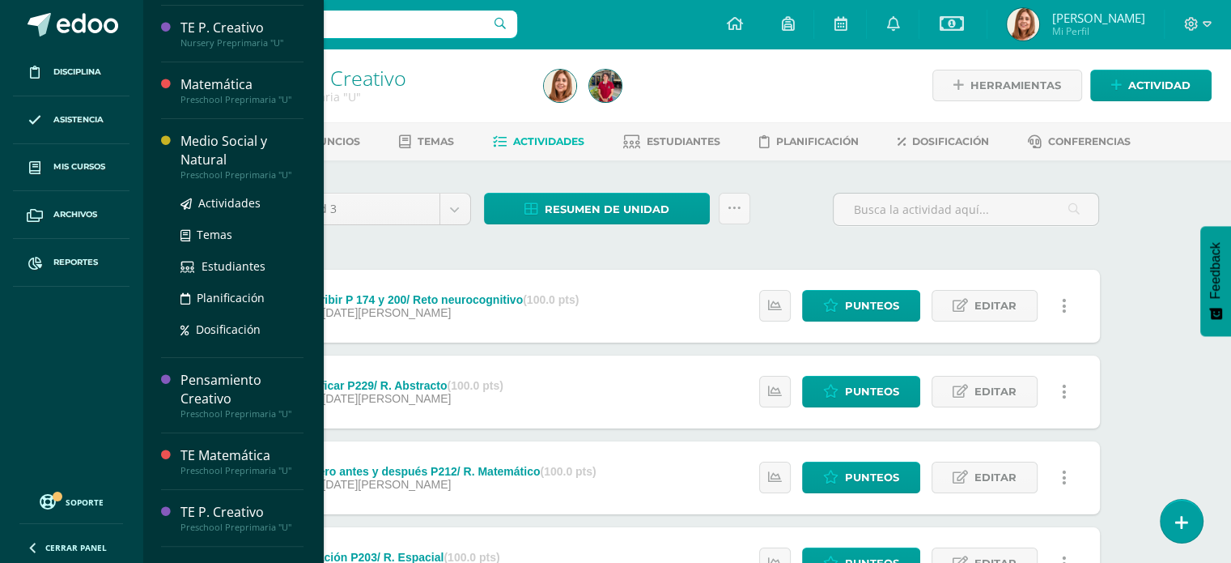
scroll to position [262, 0]
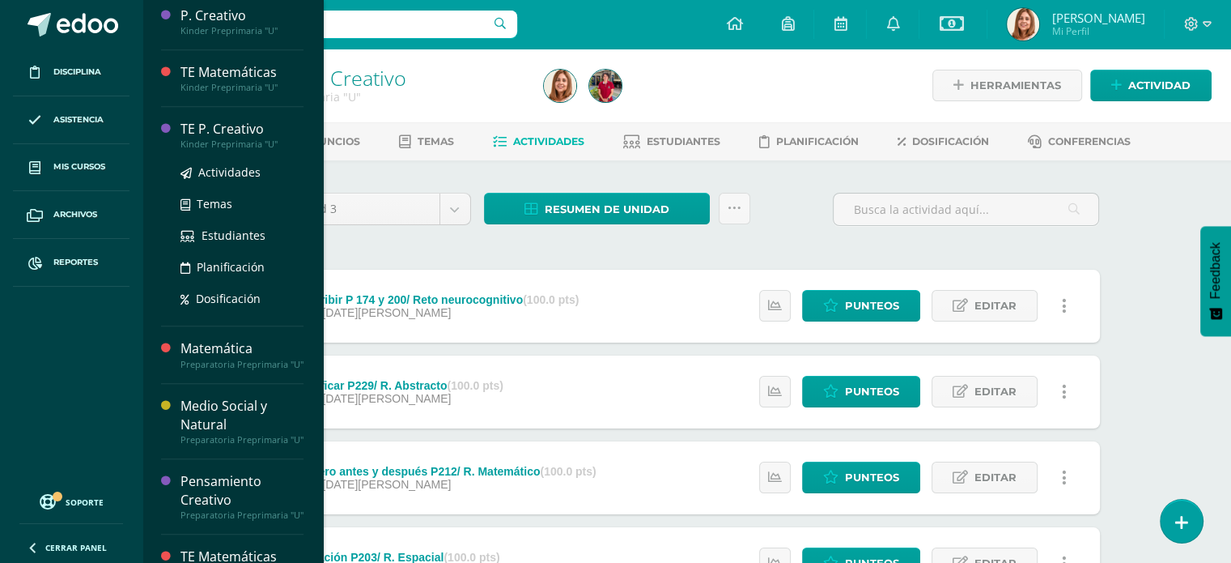
scroll to position [1005, 0]
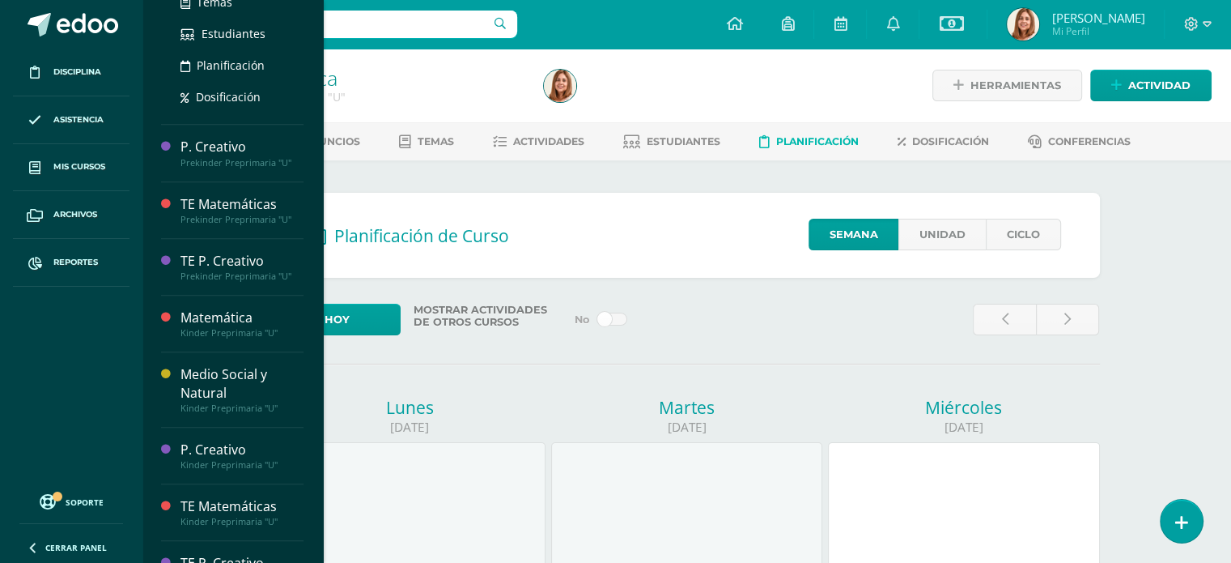
scroll to position [806, 0]
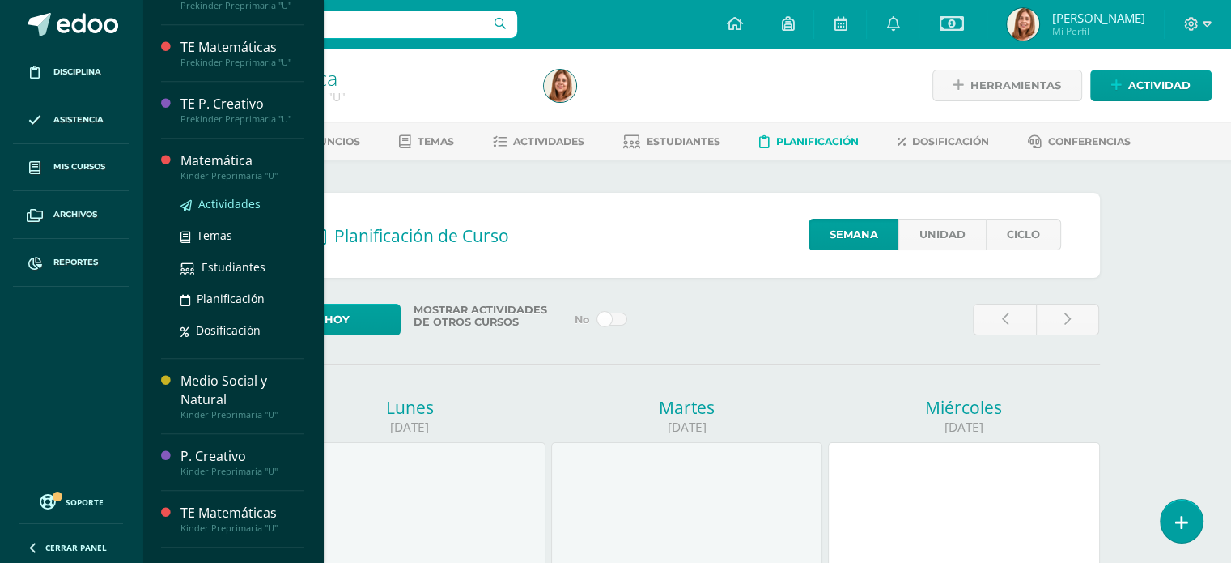
click at [218, 202] on span "Actividades" at bounding box center [229, 203] width 62 height 15
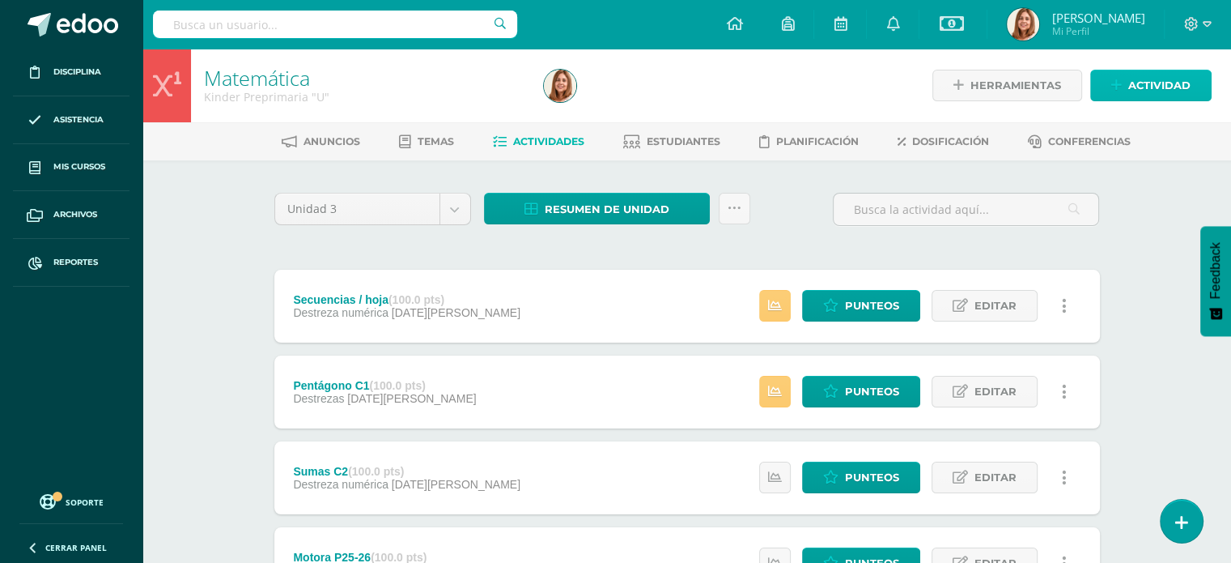
click at [1179, 89] on span "Actividad" at bounding box center [1159, 85] width 62 height 30
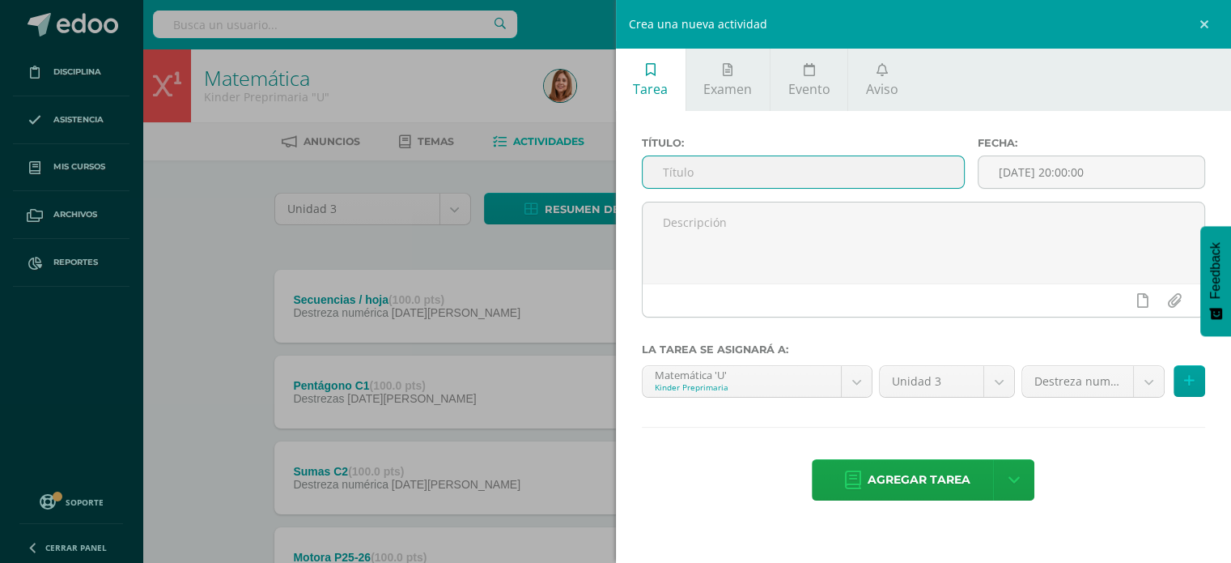
click at [708, 176] on input "text" at bounding box center [804, 172] width 322 height 32
type input "Dictado #1 / 70-80"
click at [1122, 172] on input "[DATE] 20:00:00" at bounding box center [1092, 172] width 226 height 32
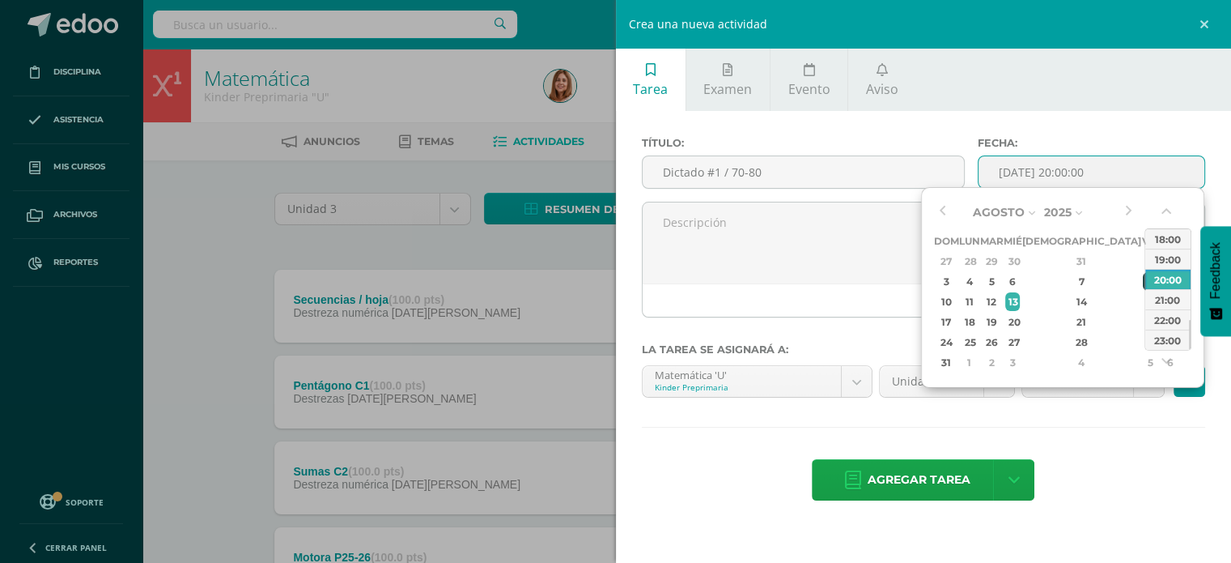
click at [1143, 277] on div "8" at bounding box center [1150, 281] width 15 height 19
type input "2025-08-08 20:00"
click at [1119, 467] on div "Agregar tarea Agregar tarea y ocultar" at bounding box center [924, 481] width 564 height 45
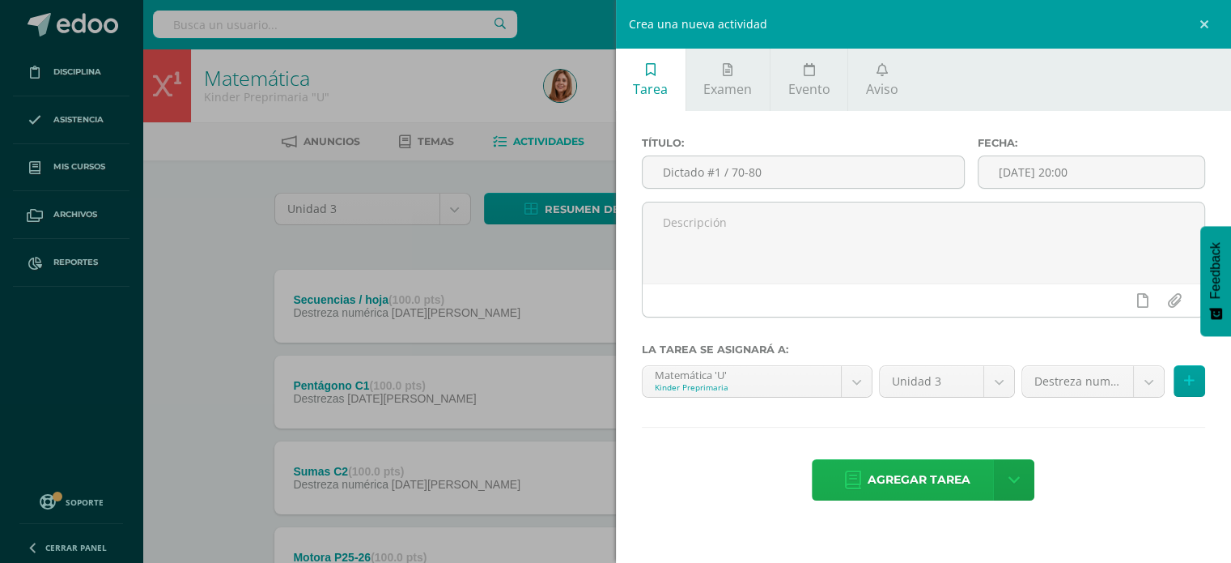
click at [924, 488] on span "Agregar tarea" at bounding box center [919, 480] width 103 height 40
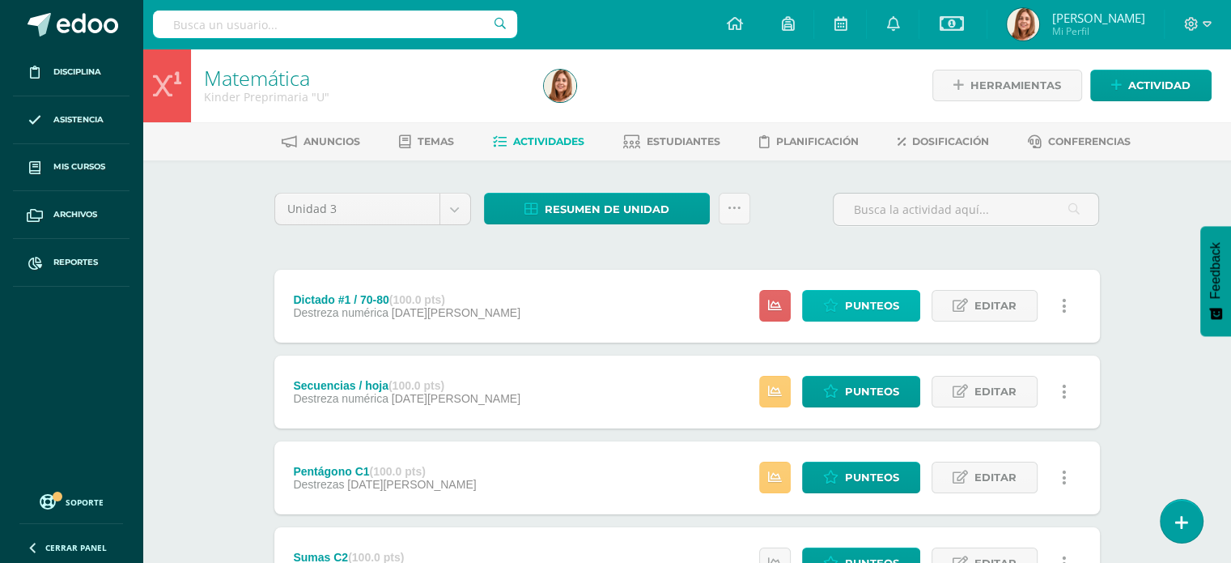
drag, startPoint x: 877, startPoint y: 304, endPoint x: 856, endPoint y: 302, distance: 21.1
click at [856, 302] on span "Punteos" at bounding box center [872, 306] width 54 height 30
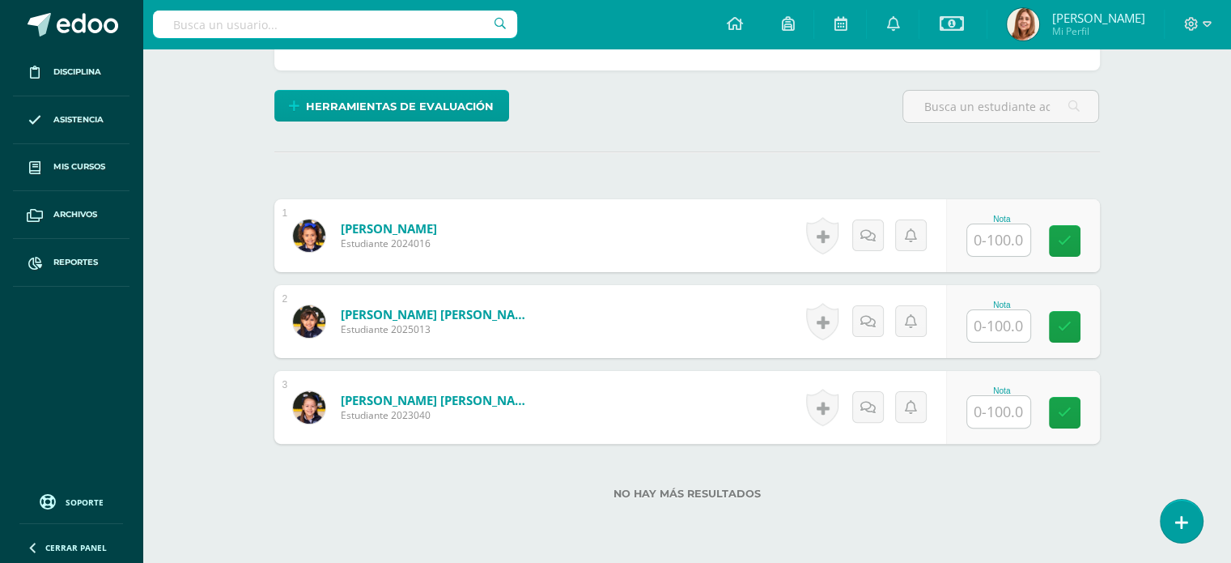
scroll to position [368, 0]
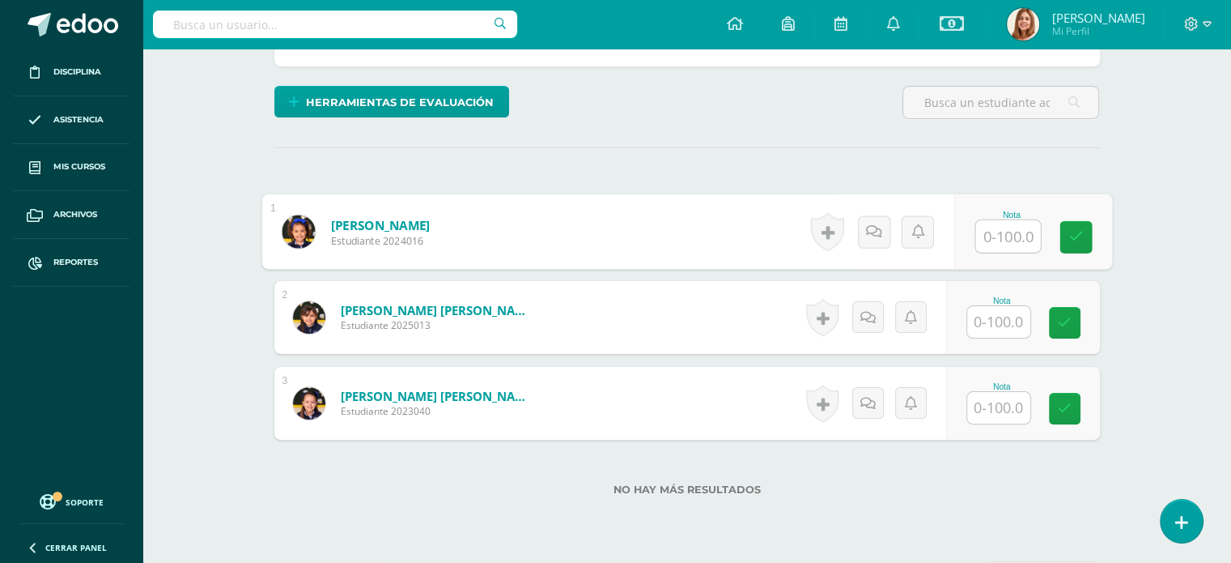
click at [994, 236] on input "text" at bounding box center [1007, 236] width 65 height 32
type input "100"
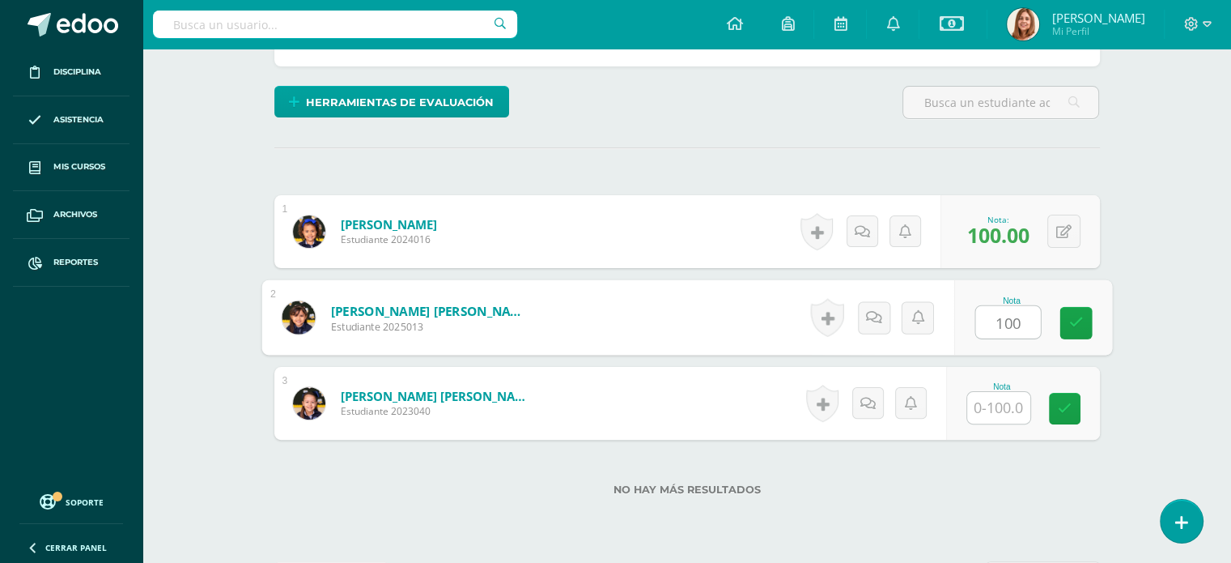
type input "100"
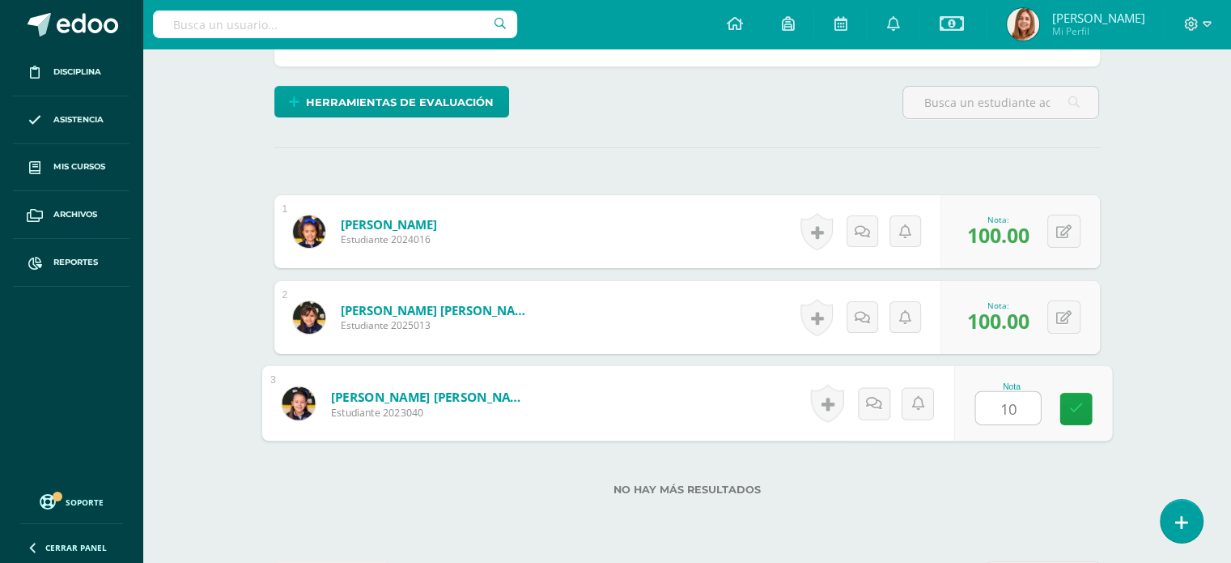
type input "100"
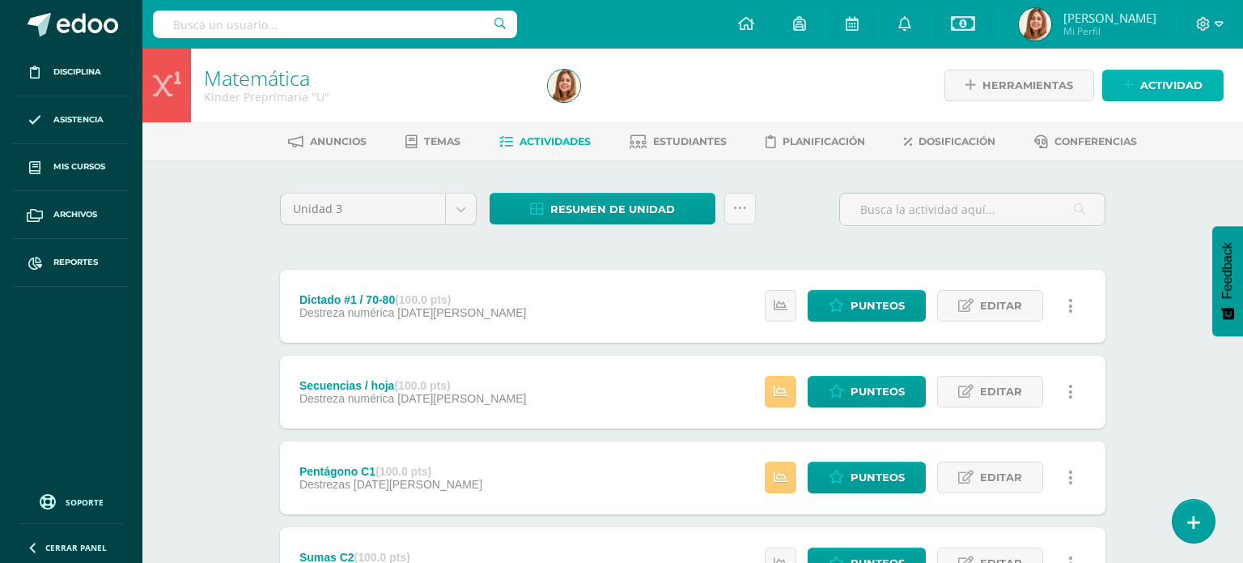
click at [1188, 88] on span "Actividad" at bounding box center [1172, 85] width 62 height 30
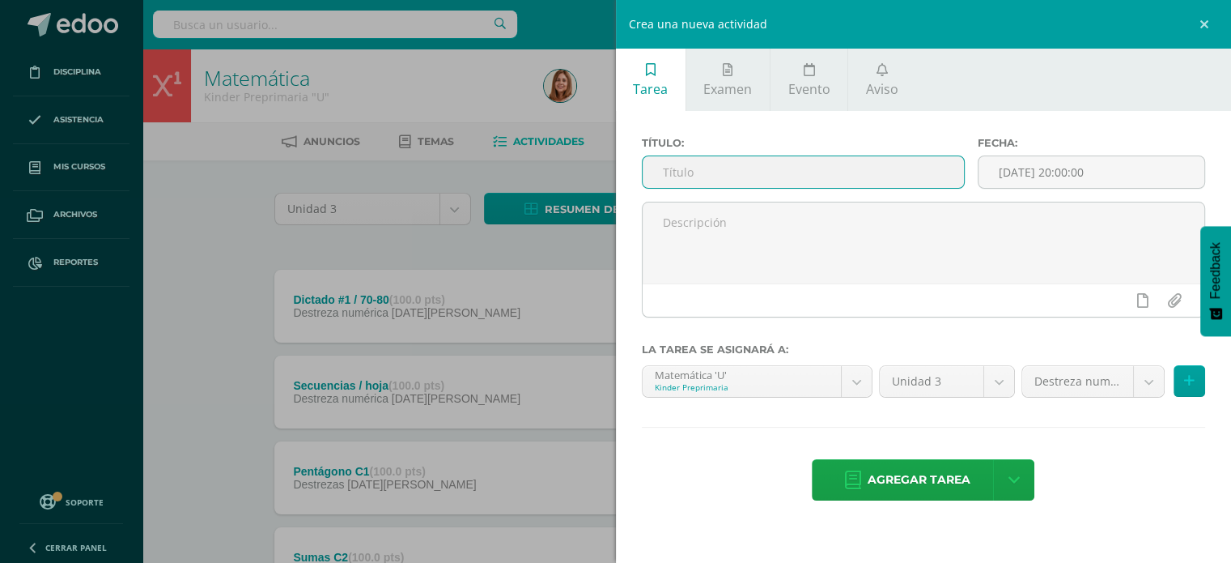
click at [686, 175] on input "text" at bounding box center [804, 172] width 322 height 32
type input "Sabores y olores P152-153"
click at [1132, 179] on input "[DATE] 20:00:00" at bounding box center [1092, 172] width 226 height 32
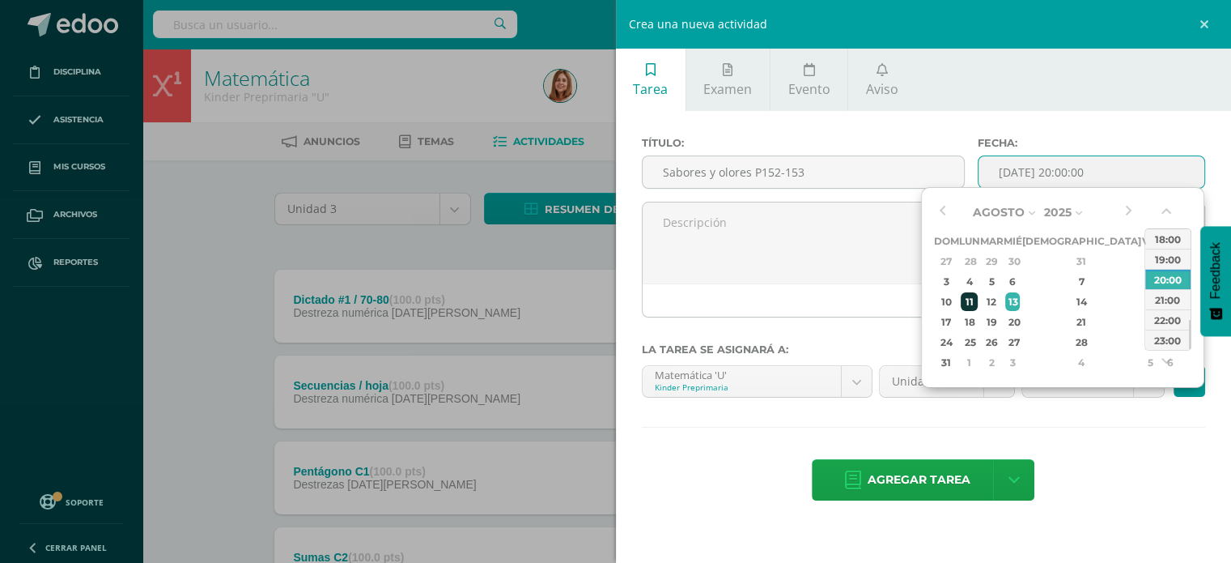
click at [975, 300] on div "11" at bounding box center [969, 301] width 17 height 19
type input "[DATE] 20:00"
click at [1111, 472] on div "Agregar tarea Agregar tarea y ocultar" at bounding box center [924, 481] width 564 height 45
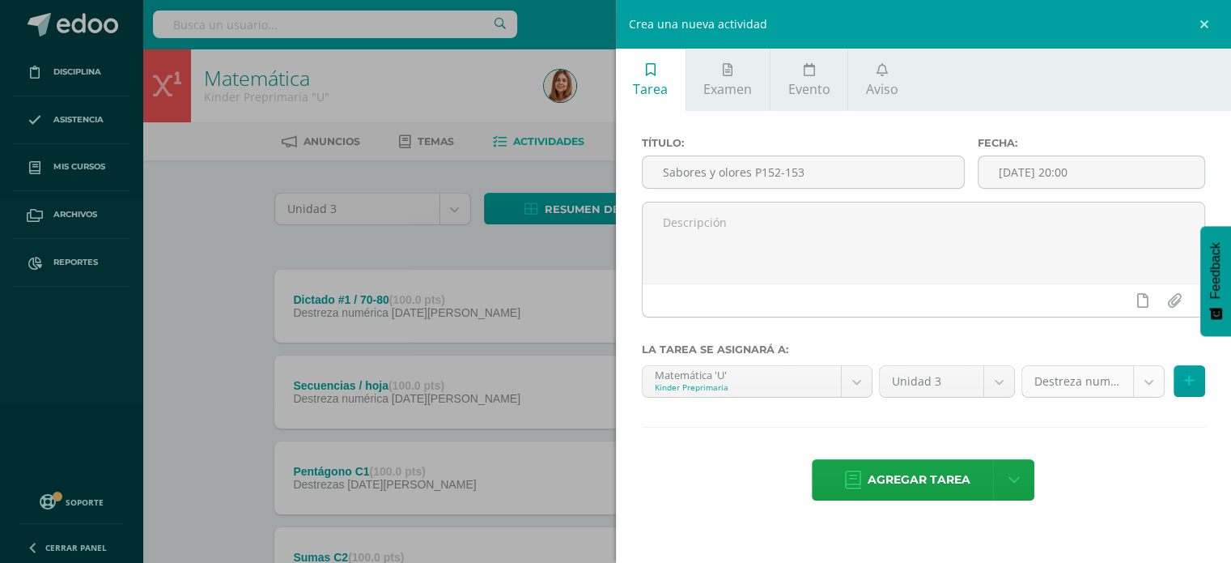
click at [1154, 376] on body "Disciplina Asistencia Mis cursos Archivos Reportes Soporte Ayuda Reportar un pr…" at bounding box center [615, 482] width 1231 height 965
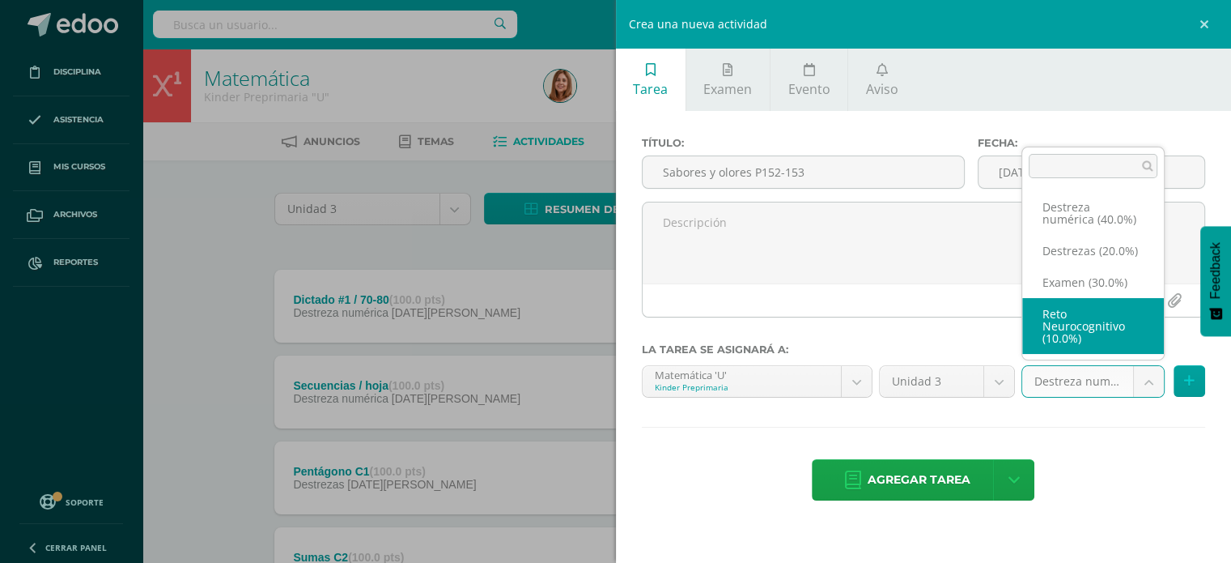
scroll to position [19, 0]
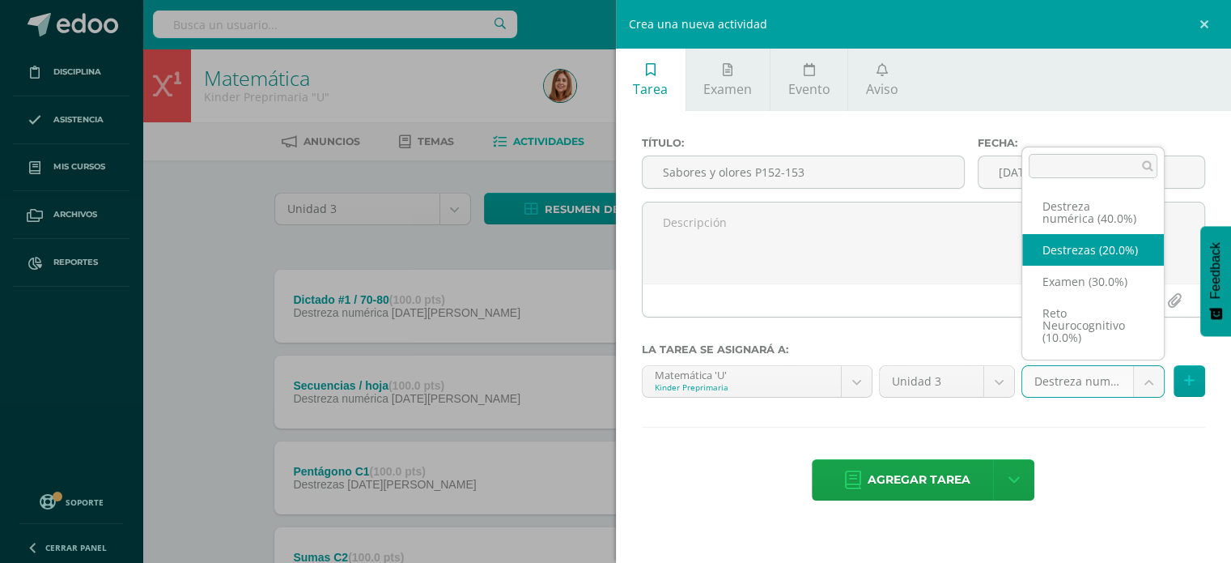
select select "204368"
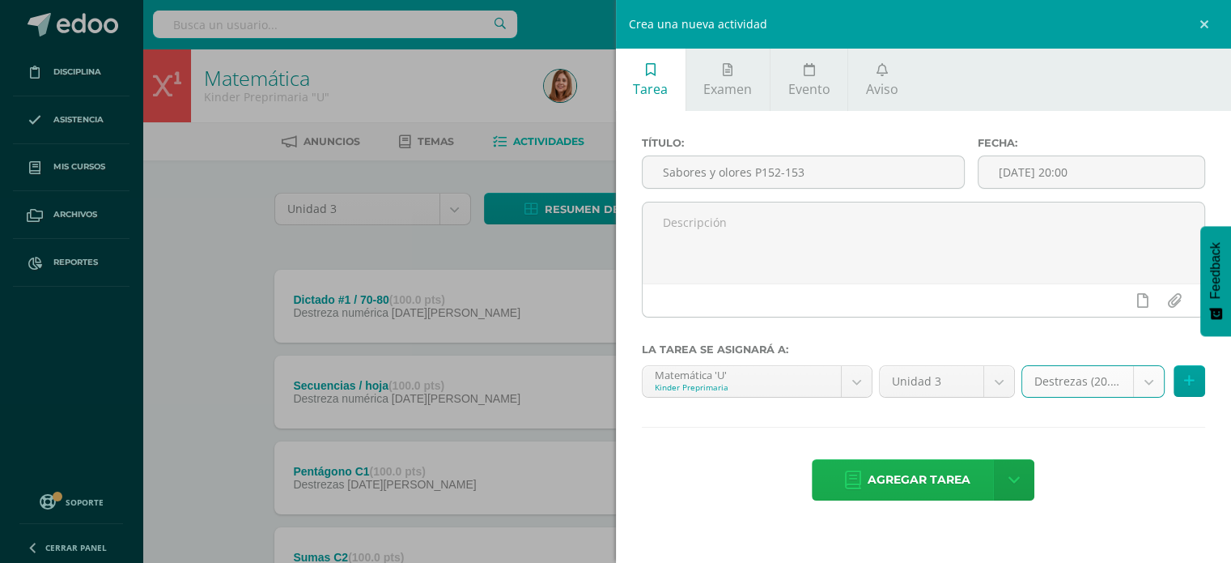
click at [948, 478] on span "Agregar tarea" at bounding box center [919, 480] width 103 height 40
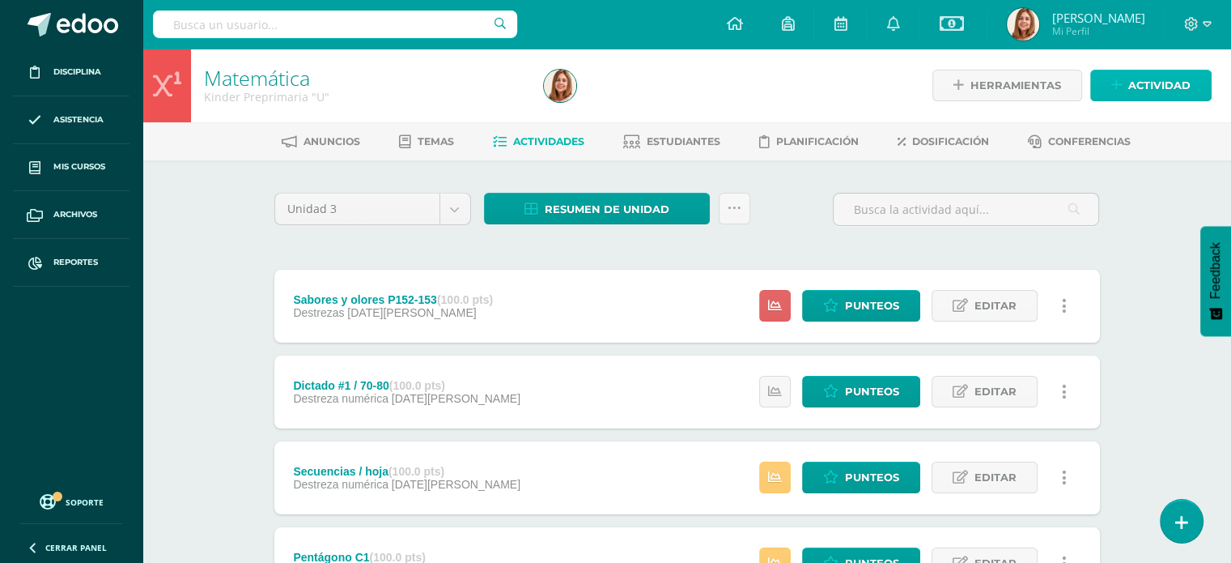
click at [1151, 88] on span "Actividad" at bounding box center [1159, 85] width 62 height 30
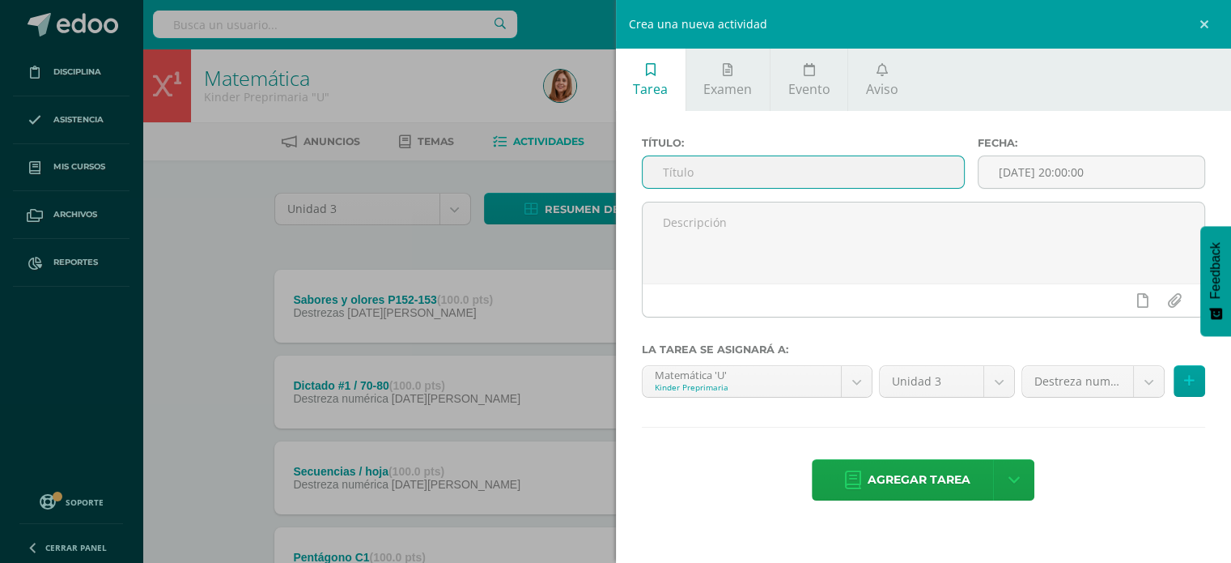
click at [667, 171] on input "text" at bounding box center [804, 172] width 322 height 32
type input "Diferencias P180"
click at [1169, 174] on input "[DATE] 20:00:00" at bounding box center [1092, 172] width 226 height 32
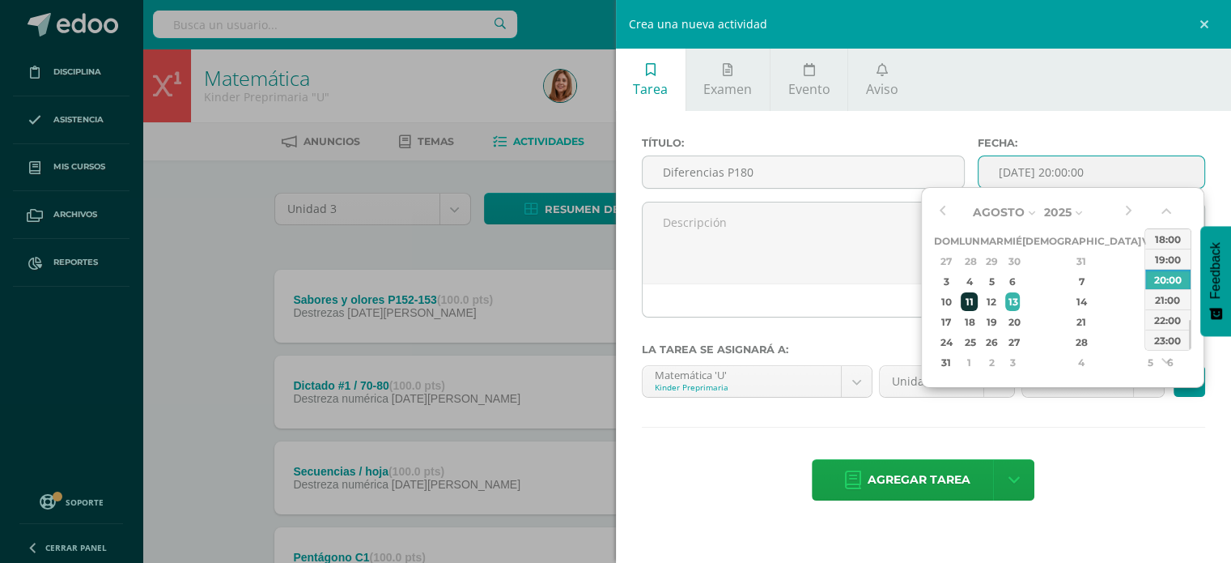
click at [973, 298] on div "11" at bounding box center [969, 301] width 17 height 19
type input "2025-08-11 20:00"
click at [1118, 451] on div "Título: Diferencias P180 Fecha: 2025-08-11 20:00 La tarea se asignará a: Matemá…" at bounding box center [924, 320] width 616 height 418
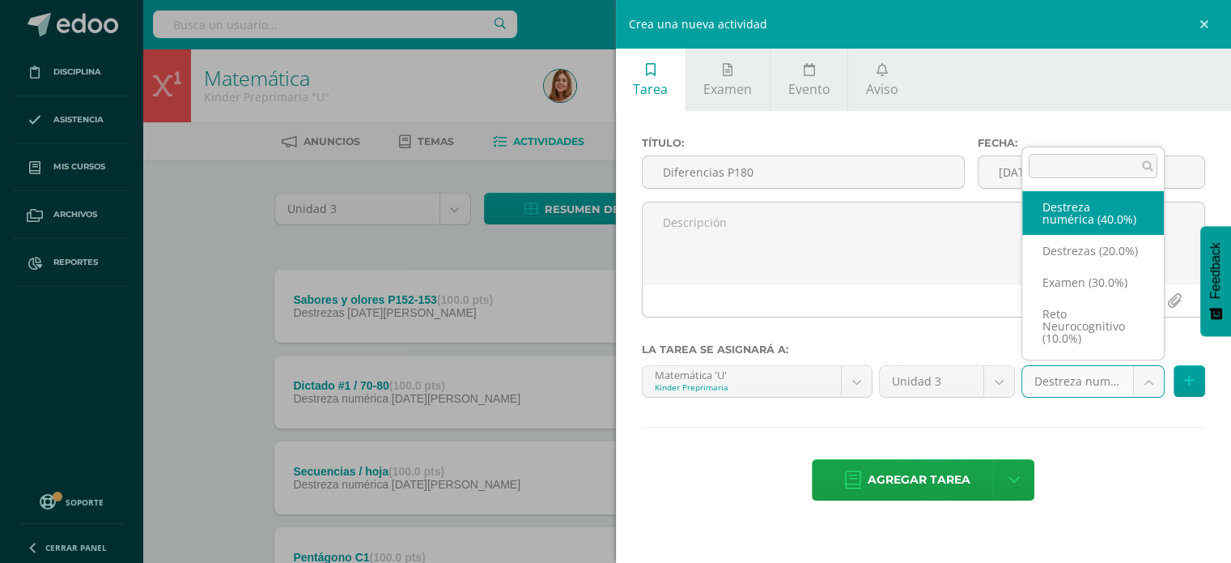
click at [1147, 392] on body "Tarea asignada exitosamente Disciplina Asistencia Mis cursos Archivos Reportes …" at bounding box center [615, 525] width 1231 height 1051
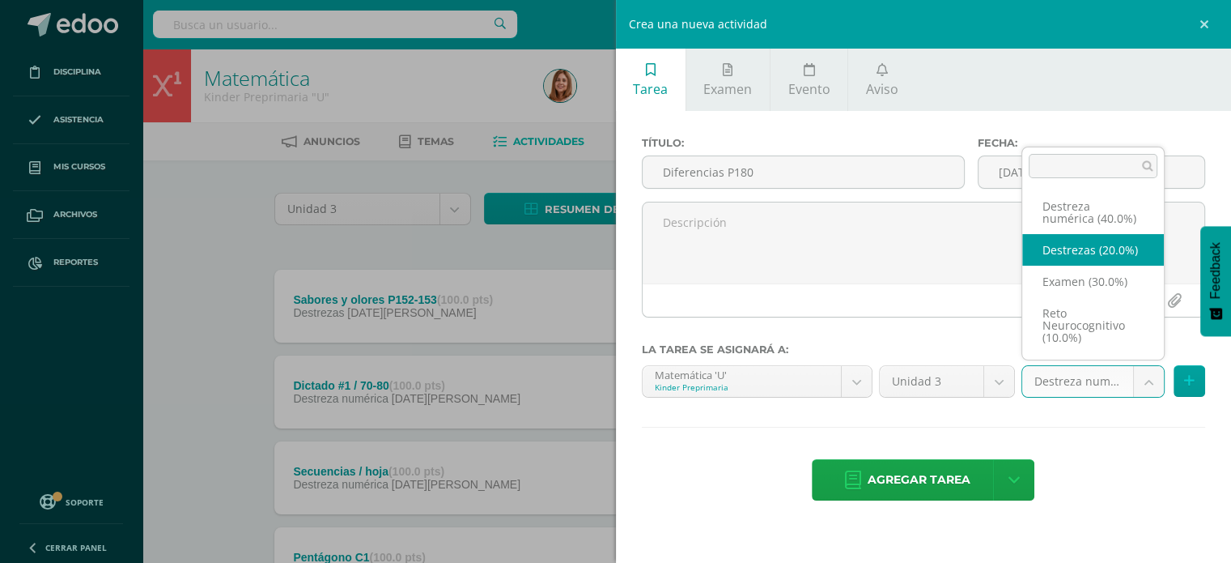
select select "204368"
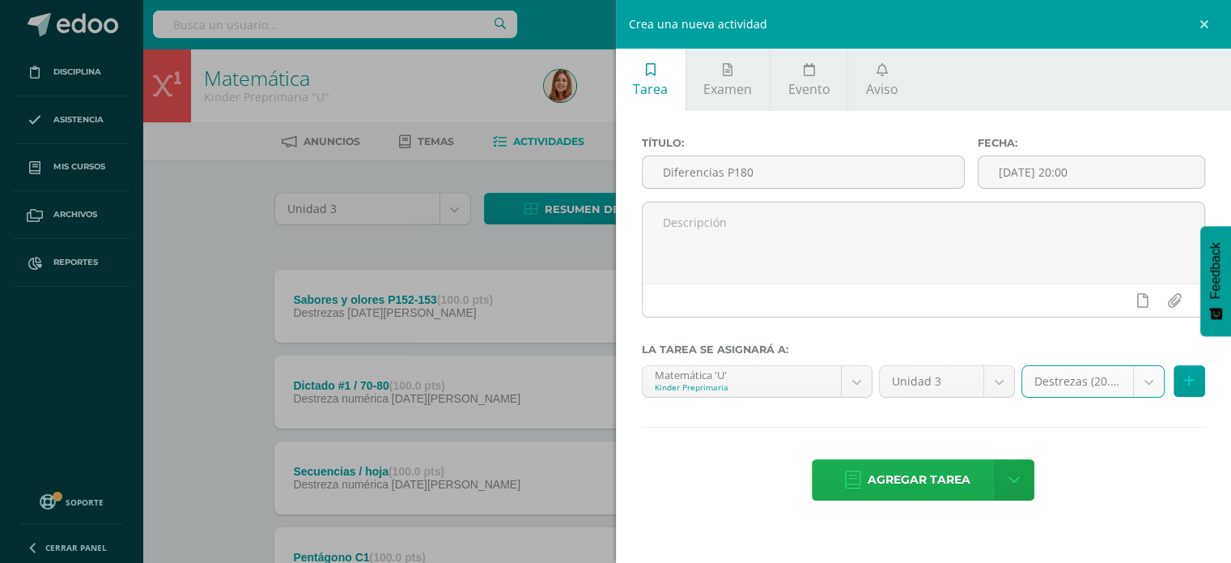
click at [949, 478] on span "Agregar tarea" at bounding box center [919, 480] width 103 height 40
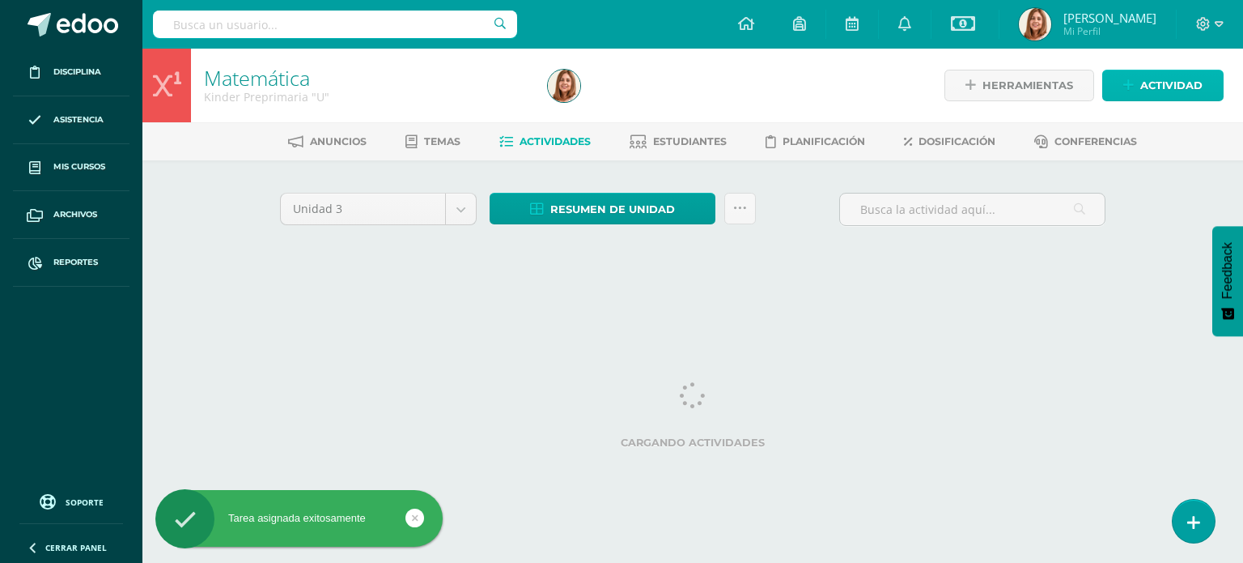
click at [1181, 79] on span "Actividad" at bounding box center [1172, 85] width 62 height 30
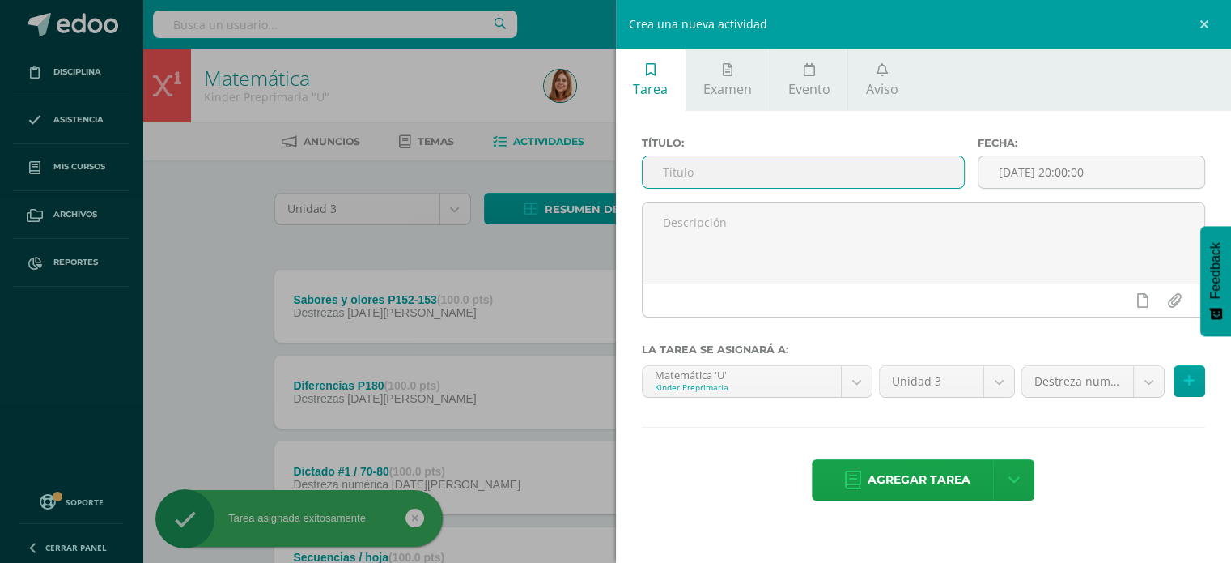
click at [695, 179] on input "text" at bounding box center [804, 172] width 322 height 32
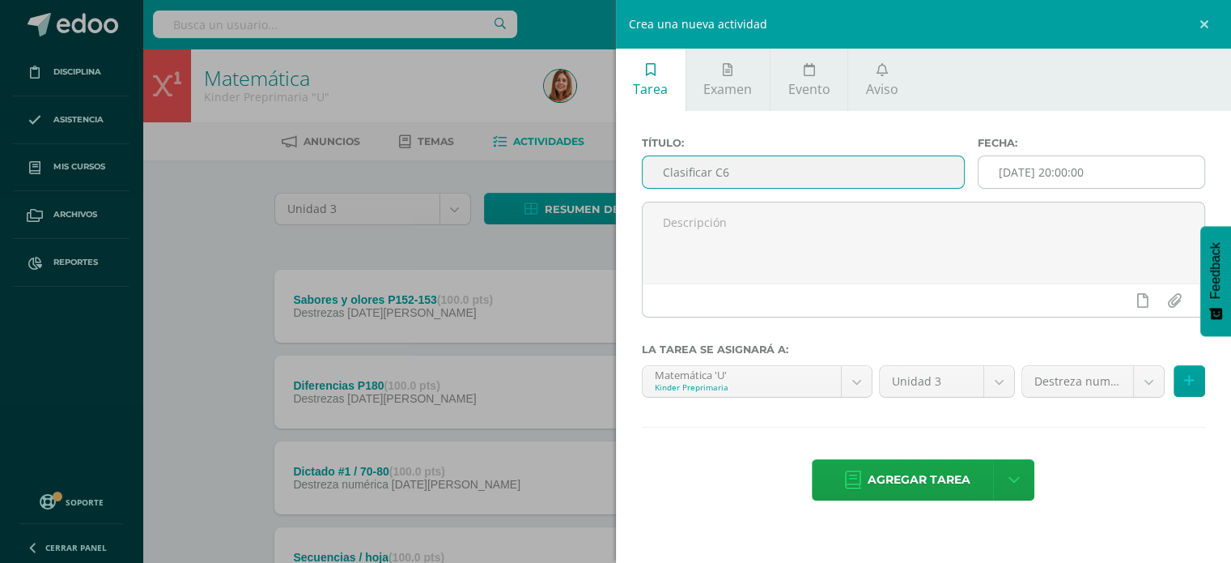
type input "Clasificar C6"
click at [1157, 186] on body "Tarea asignada exitosamente Disciplina Asistencia Mis cursos Archivos Reportes …" at bounding box center [615, 568] width 1231 height 1137
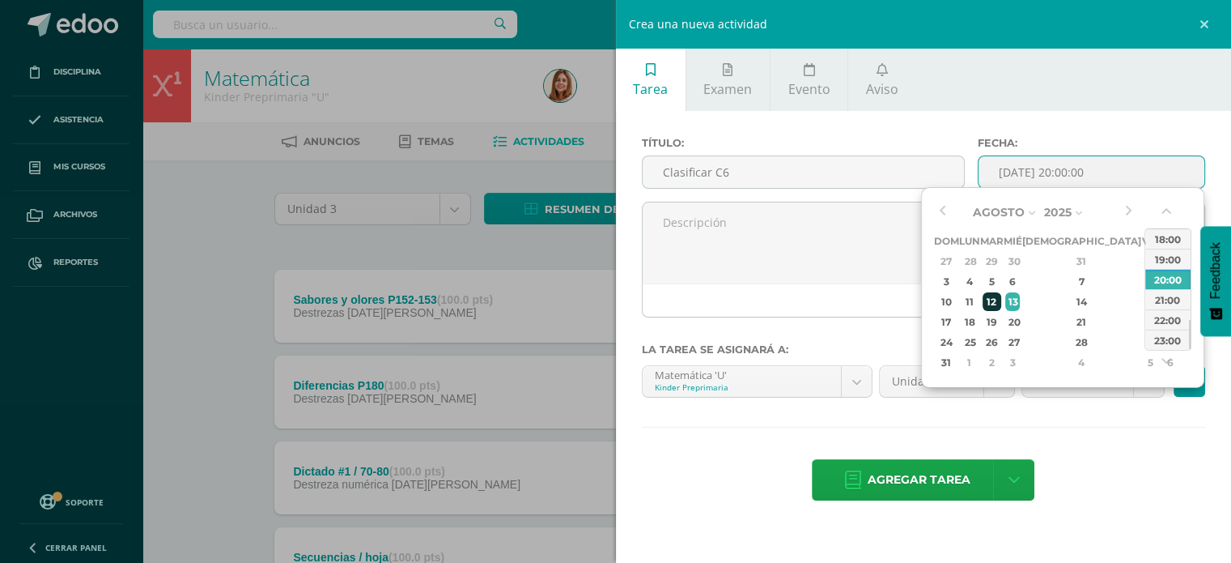
click at [1001, 300] on div "12" at bounding box center [992, 301] width 19 height 19
type input "[DATE] 20:00"
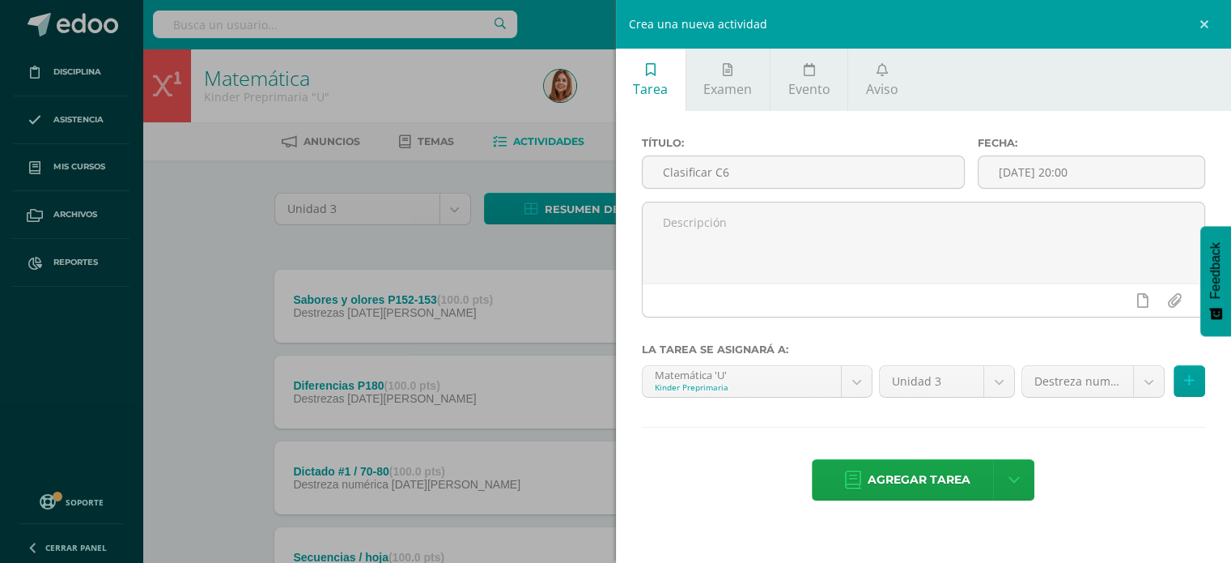
click at [1145, 472] on div "Agregar tarea Agregar tarea y ocultar" at bounding box center [924, 481] width 564 height 45
click at [1151, 377] on body "Tarea asignada exitosamente Disciplina Asistencia Mis cursos Archivos Reportes …" at bounding box center [615, 568] width 1231 height 1137
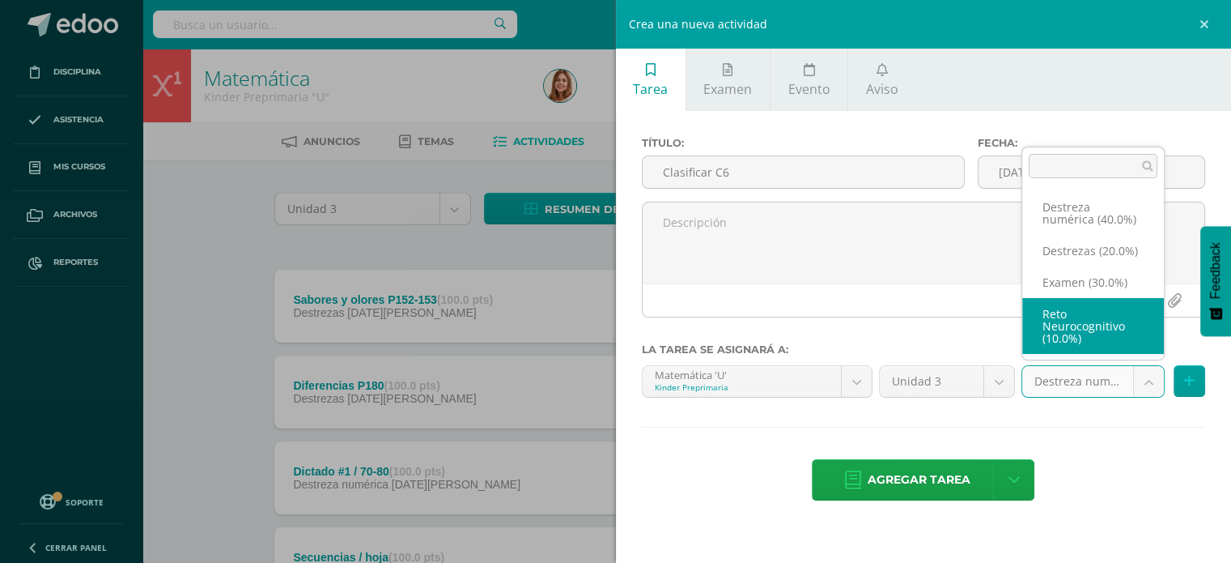
scroll to position [19, 0]
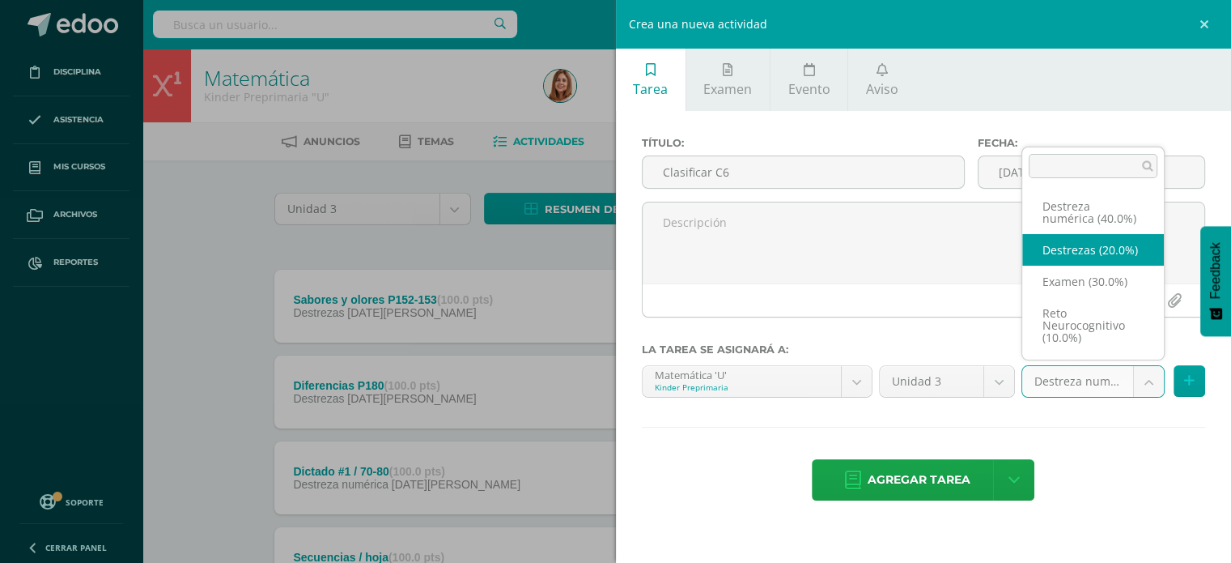
select select "204368"
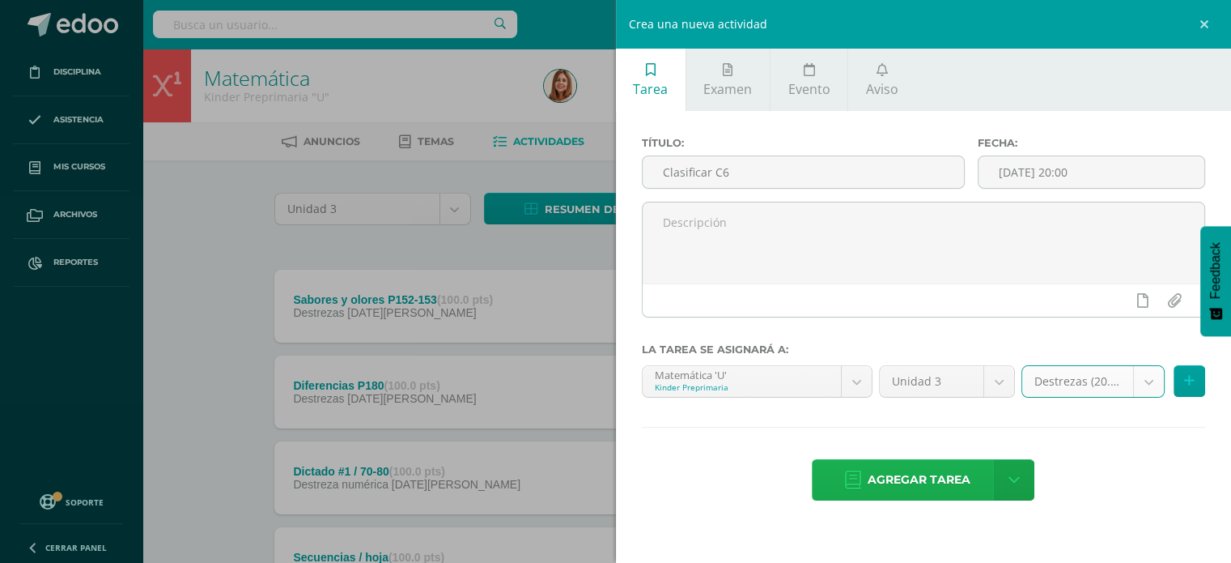
click at [953, 479] on span "Agregar tarea" at bounding box center [919, 480] width 103 height 40
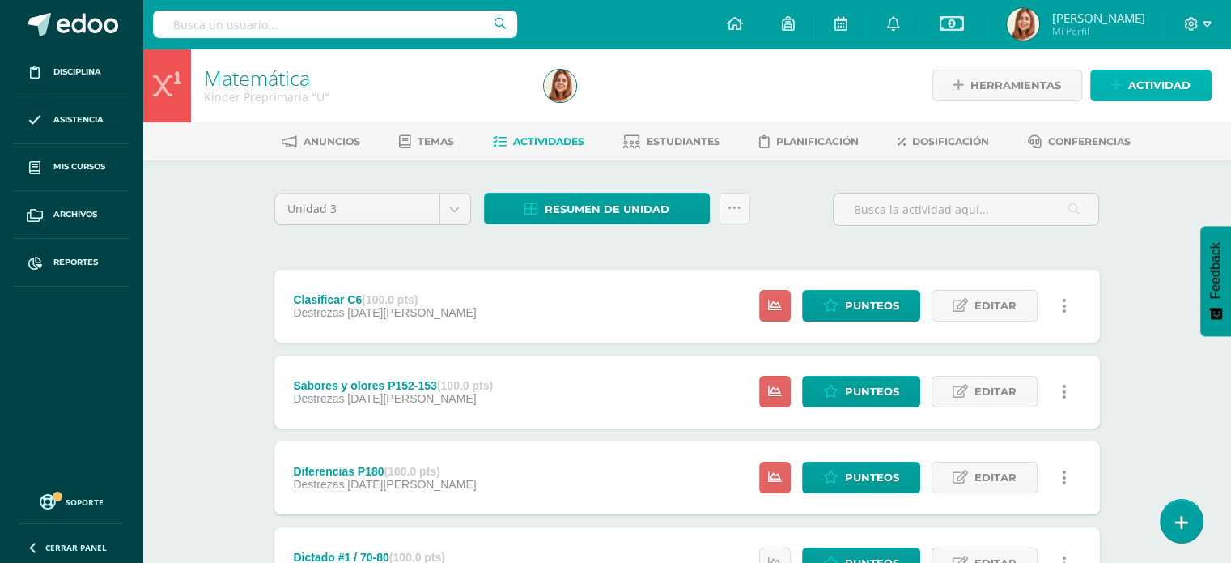
click at [1149, 84] on span "Actividad" at bounding box center [1159, 85] width 62 height 30
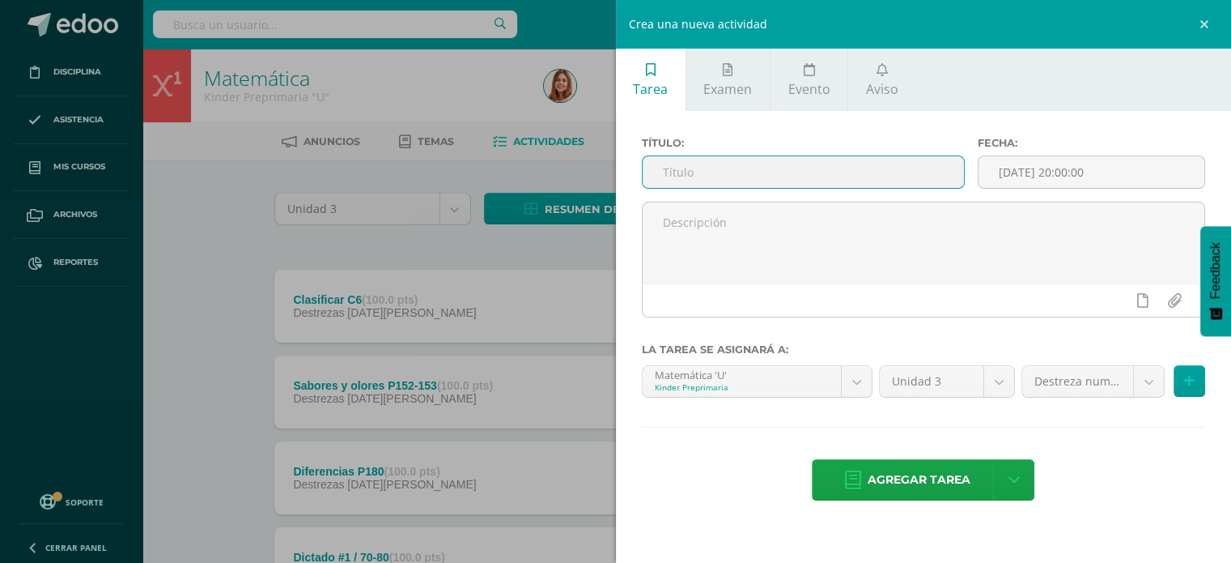
click at [774, 171] on input "text" at bounding box center [804, 172] width 322 height 32
type input "Interpretar P174"
click at [1146, 184] on input "[DATE] 20:00:00" at bounding box center [1092, 172] width 226 height 32
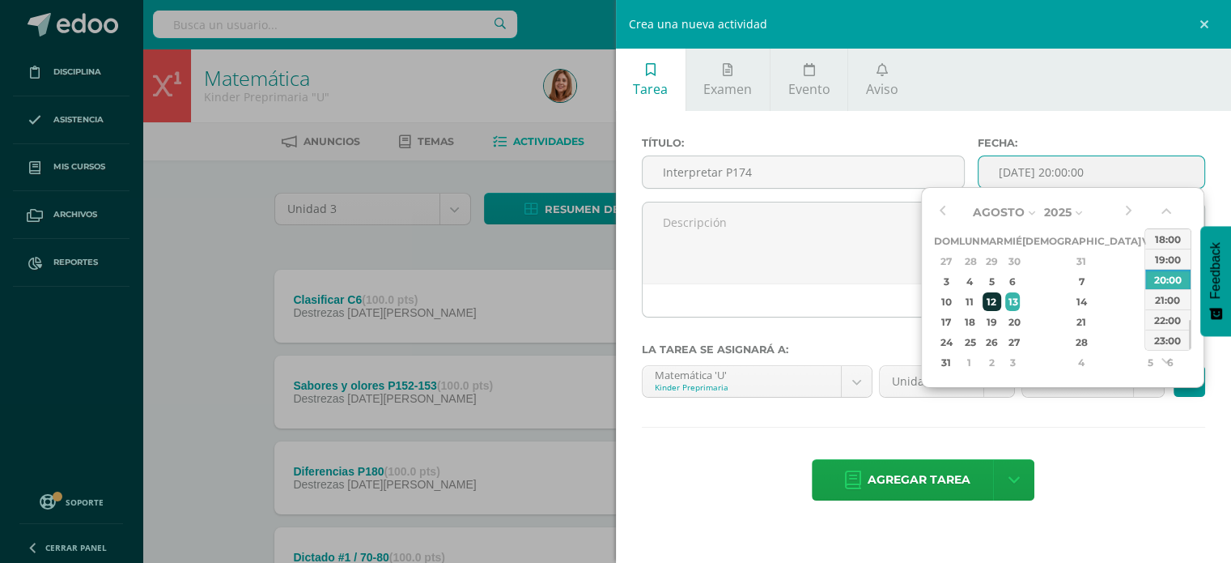
click at [1001, 301] on div "12" at bounding box center [992, 301] width 19 height 19
type input "2025-08-12 20:00"
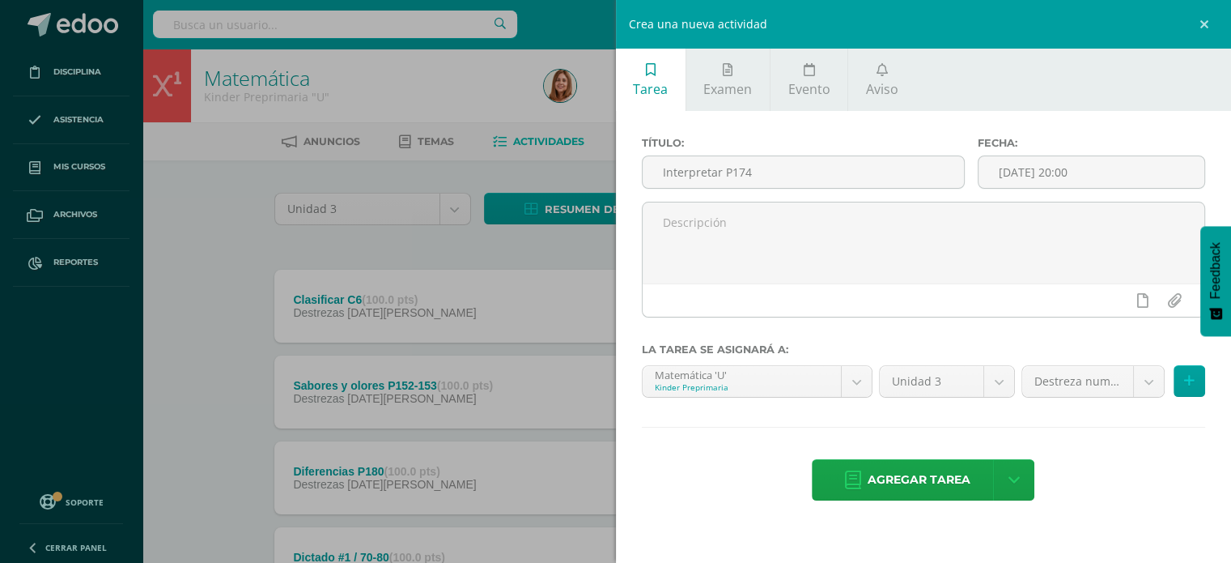
click at [1086, 478] on div "Agregar tarea Agregar tarea y ocultar" at bounding box center [924, 481] width 564 height 45
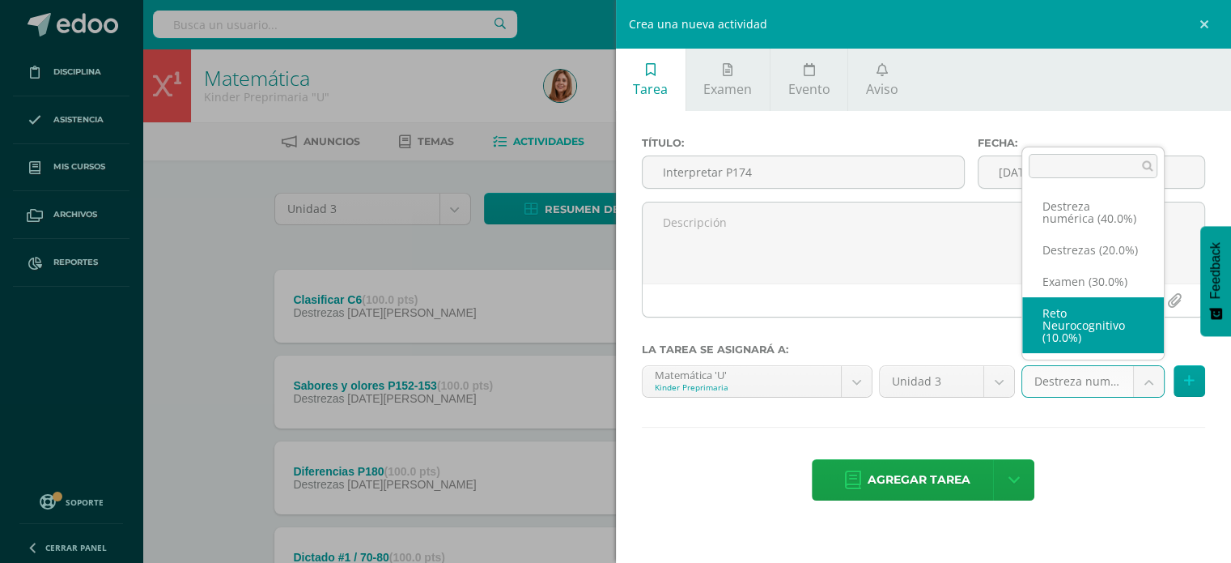
select select "204369"
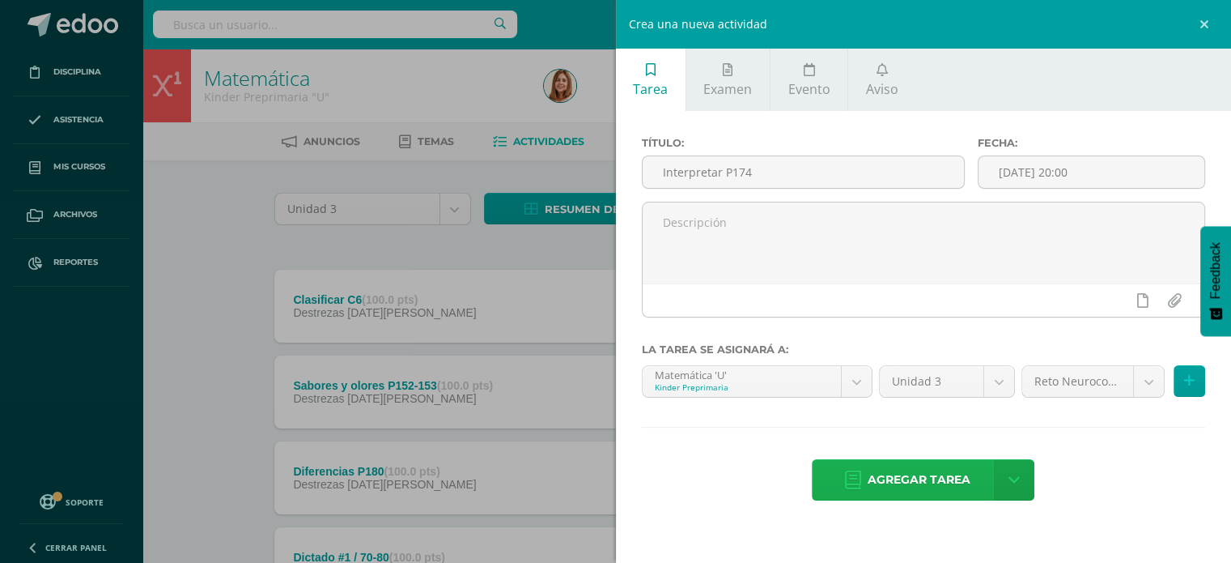
click at [913, 478] on span "Agregar tarea" at bounding box center [919, 480] width 103 height 40
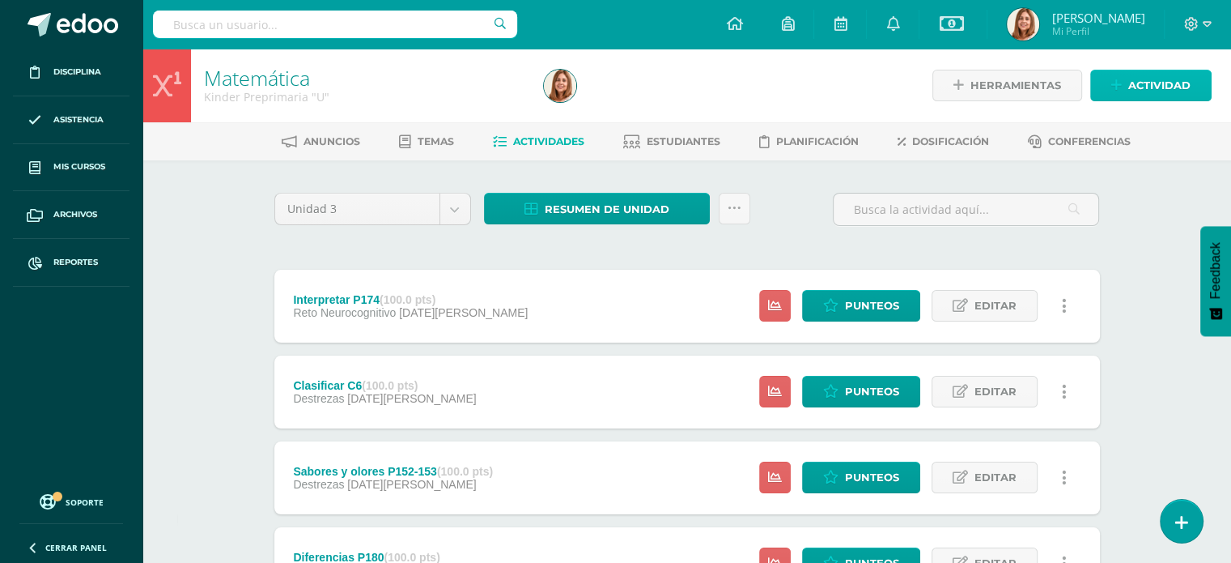
click at [1163, 71] on span "Actividad" at bounding box center [1159, 85] width 62 height 30
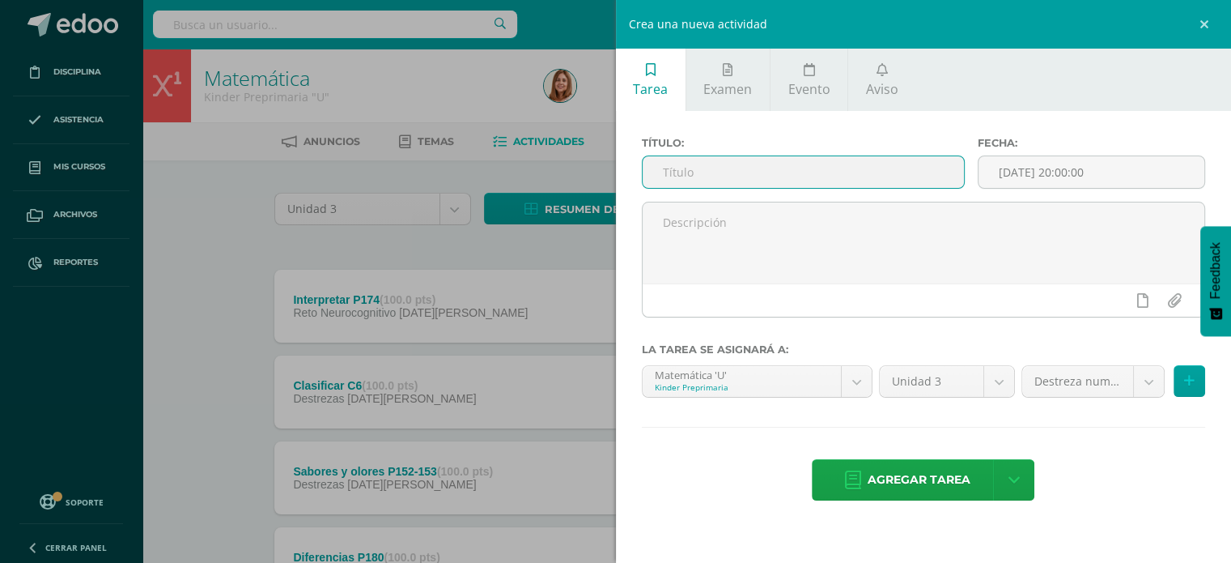
click at [836, 159] on input "text" at bounding box center [804, 172] width 322 height 32
type input "Líneas P104"
click at [1120, 172] on input "[DATE] 20:00:00" at bounding box center [1092, 172] width 226 height 32
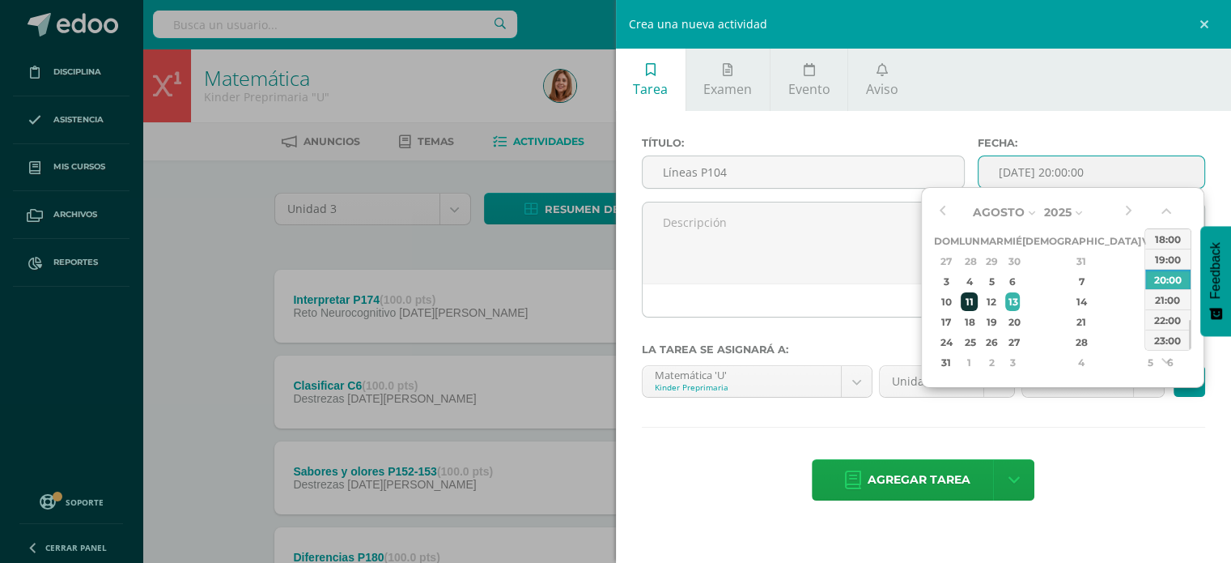
click at [971, 304] on div "11" at bounding box center [969, 301] width 17 height 19
type input "2025-08-11 20:00"
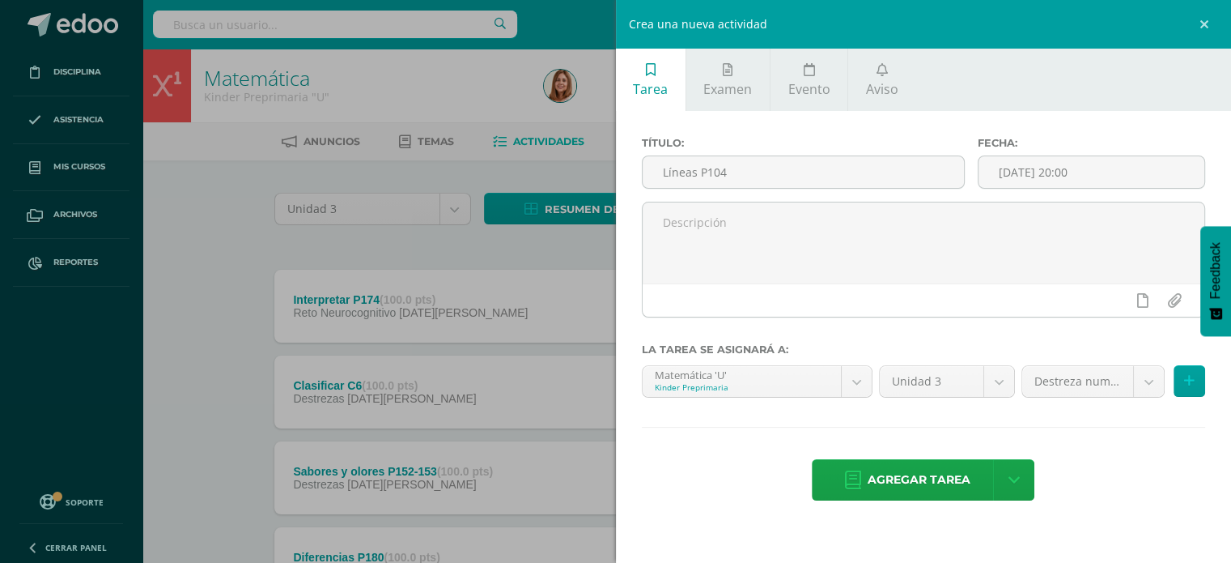
click at [1066, 445] on div "Título: Líneas P104 Fecha: 2025-08-11 20:00 La tarea se asignará a: Matemática …" at bounding box center [924, 320] width 616 height 418
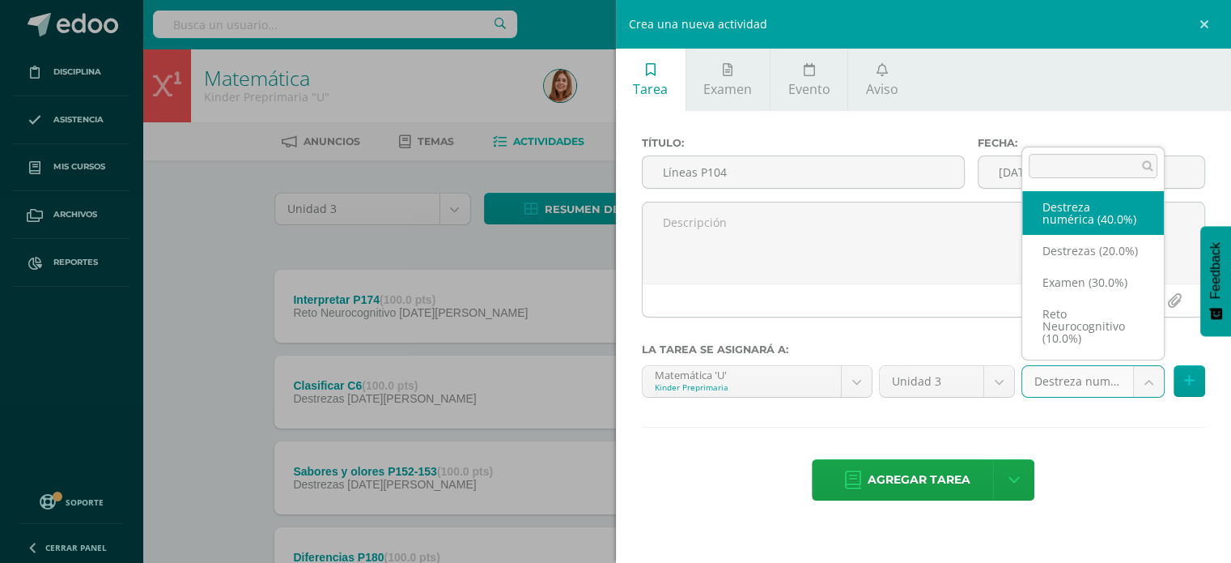
scroll to position [19, 0]
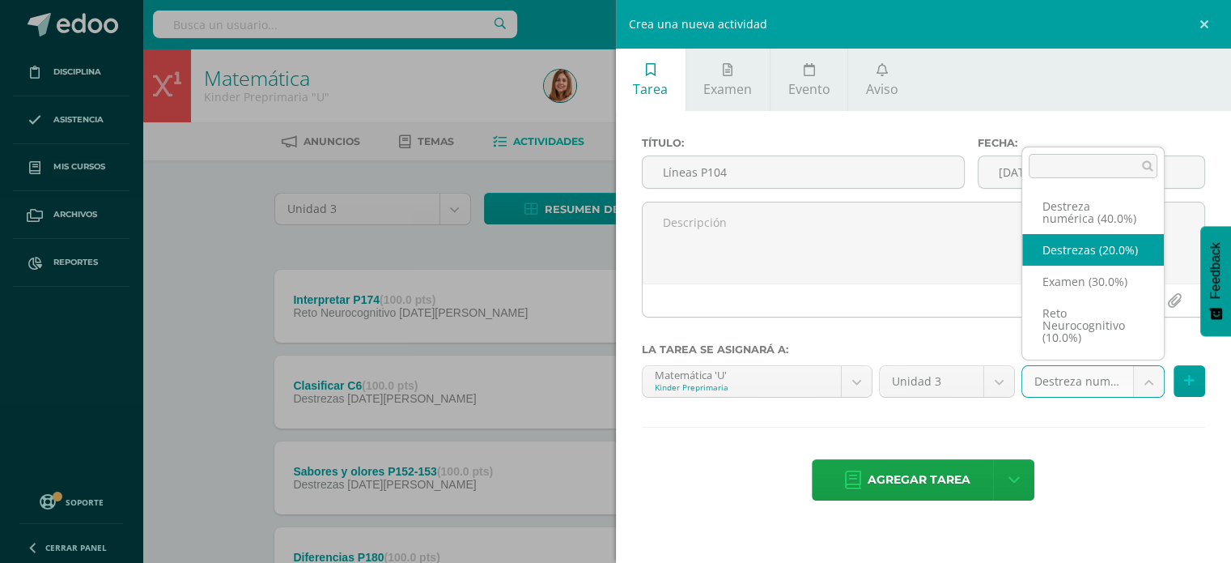
select select "204368"
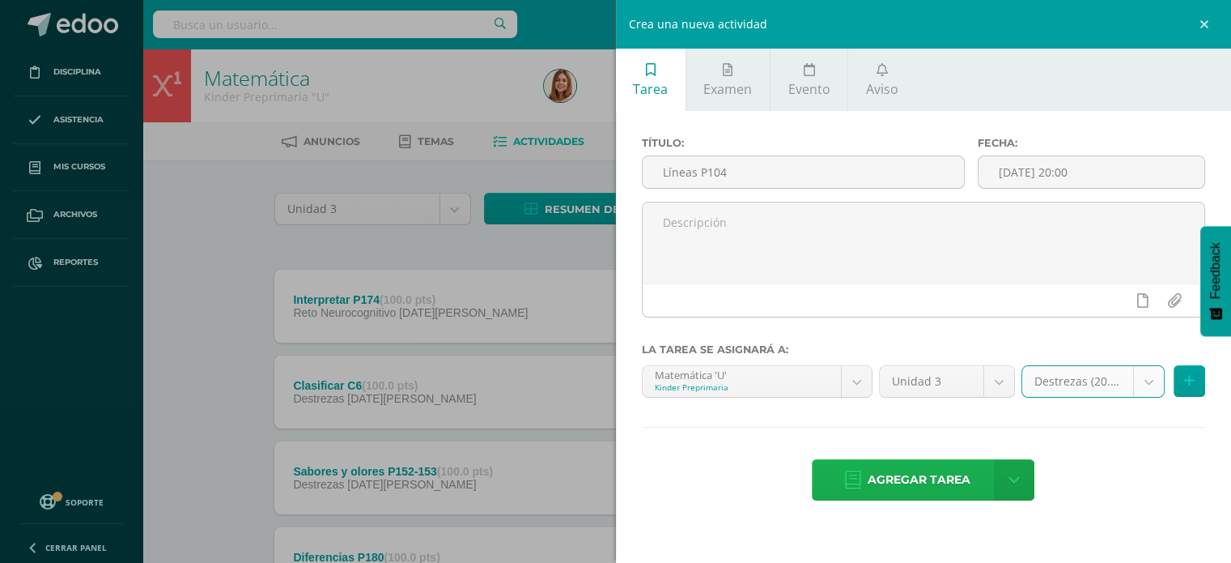
click at [966, 467] on span "Agregar tarea" at bounding box center [919, 480] width 103 height 40
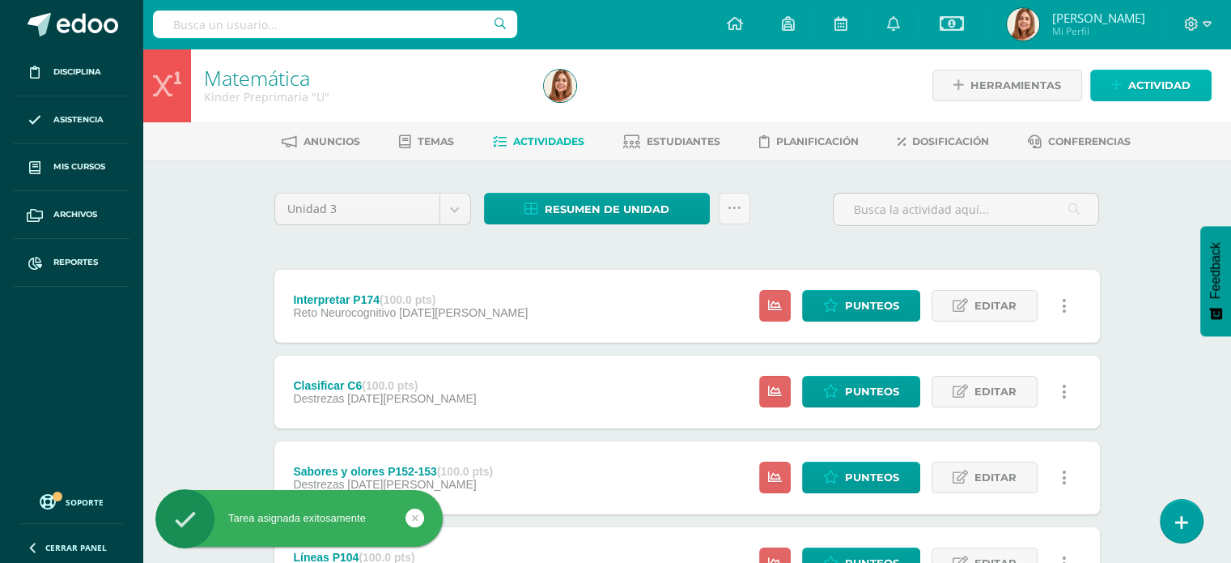
click at [1169, 77] on span "Actividad" at bounding box center [1159, 85] width 62 height 30
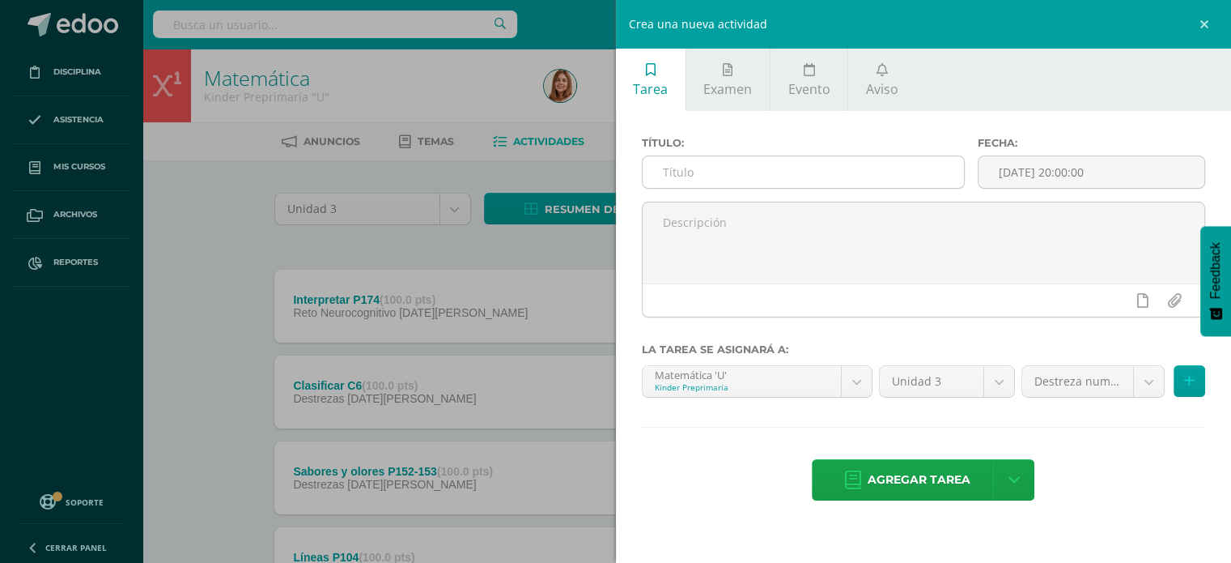
click at [738, 172] on input "text" at bounding box center [804, 172] width 322 height 32
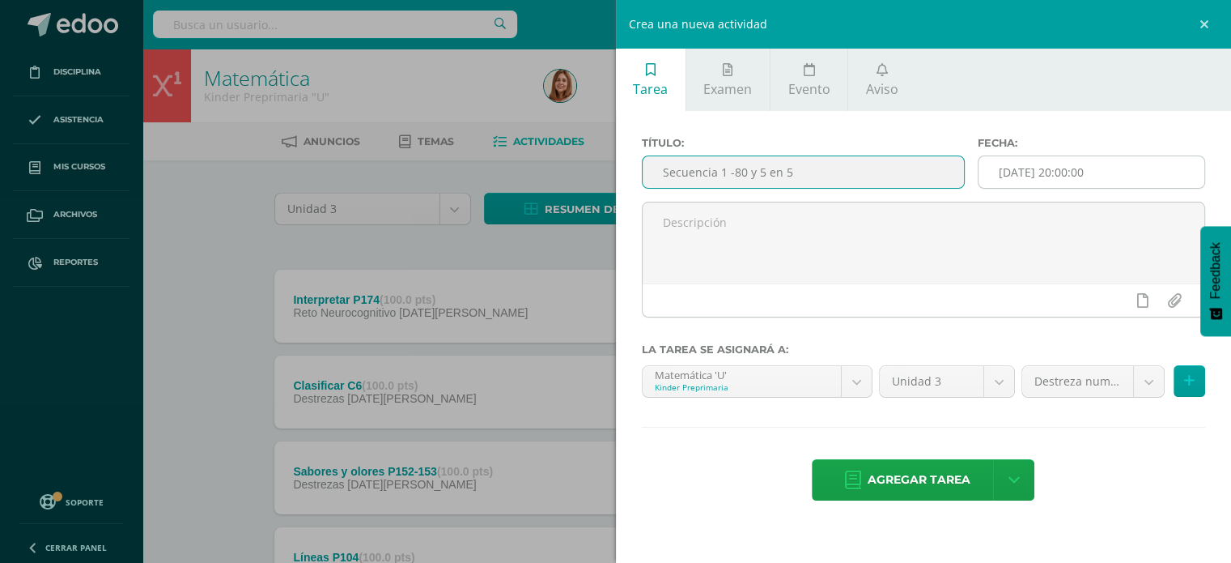
type input "Secuencia 1 -80 y 5 en 5"
click at [1145, 174] on input "[DATE] 20:00:00" at bounding box center [1092, 172] width 226 height 32
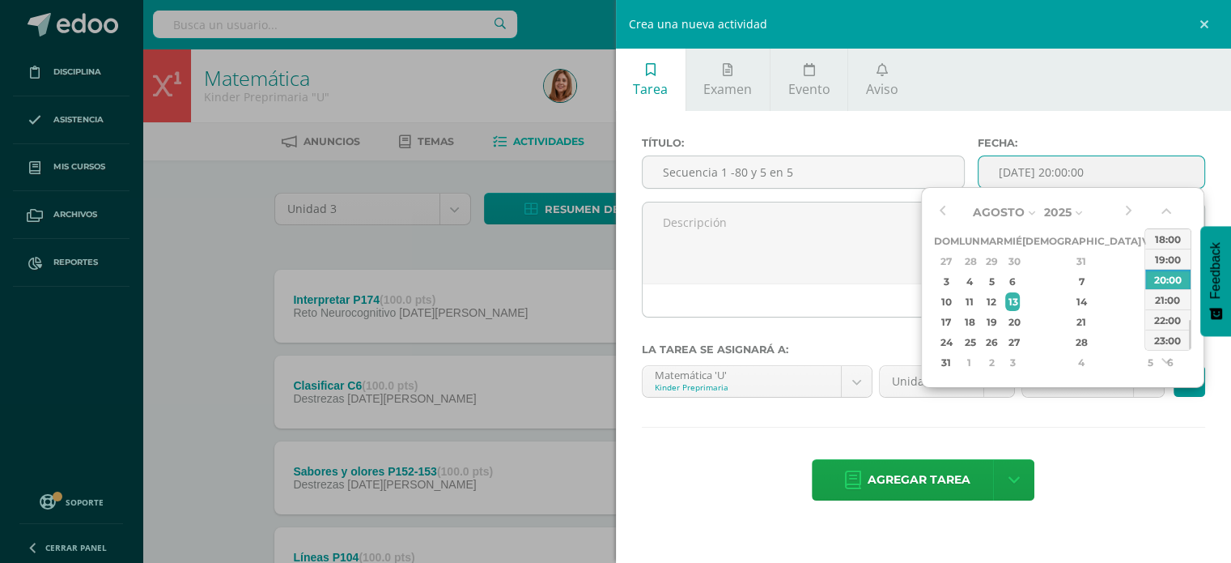
type input "[DATE] 20:00"
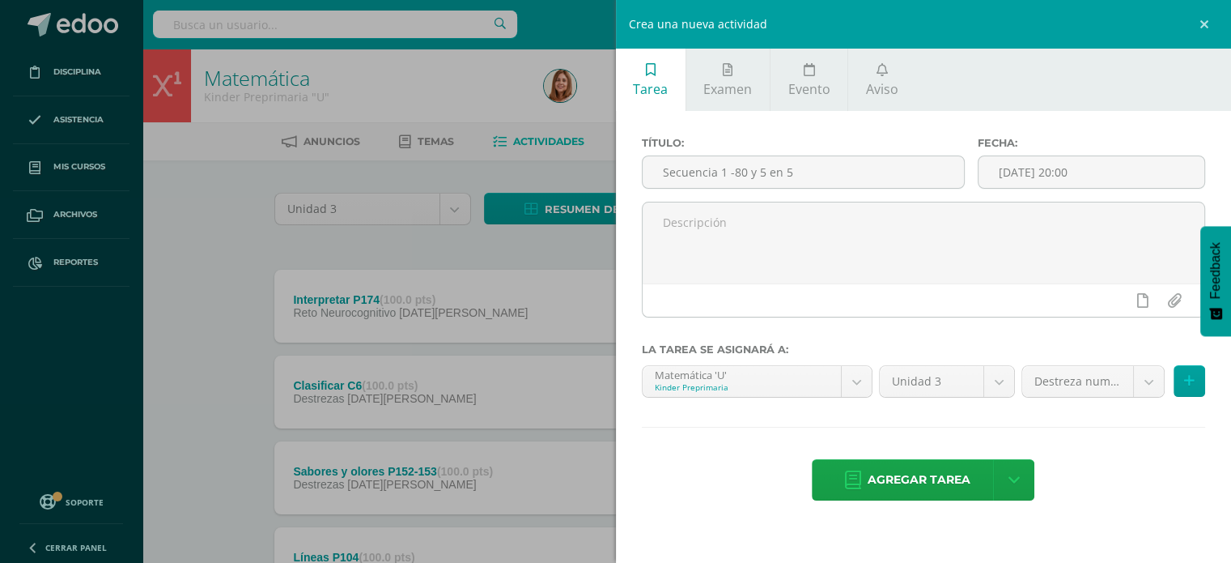
click at [1130, 506] on div "Título: Secuencia 1 -80 y 5 en 5 Fecha: [DATE] 20:00 La tarea se asignará a: Ma…" at bounding box center [924, 320] width 616 height 418
click at [928, 482] on span "Agregar tarea" at bounding box center [919, 480] width 103 height 40
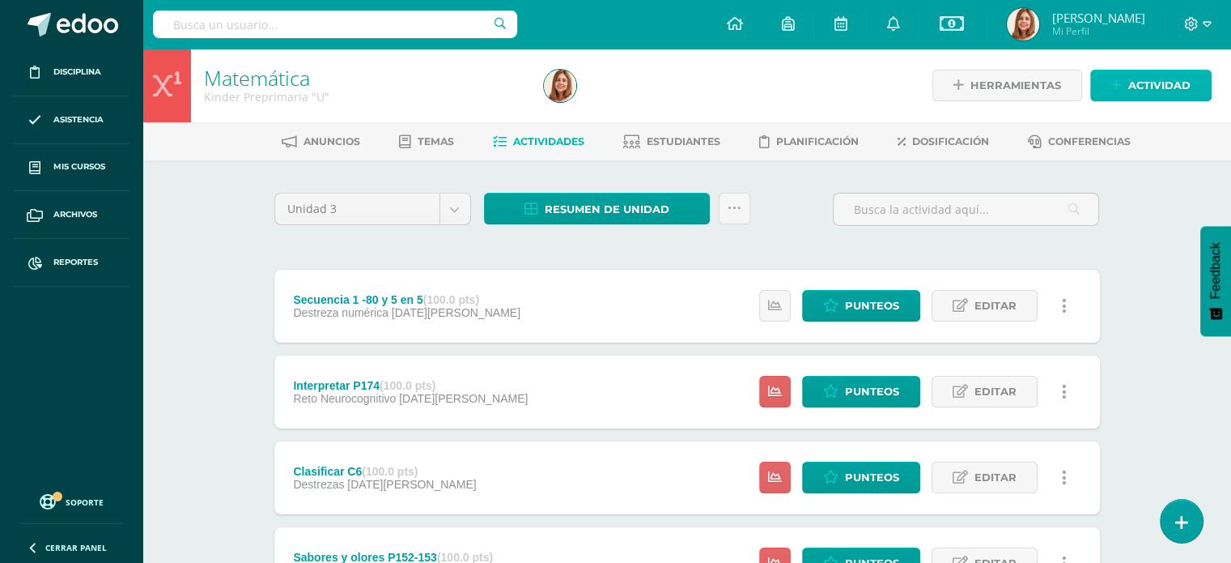
click at [1132, 96] on span "Actividad" at bounding box center [1159, 85] width 62 height 30
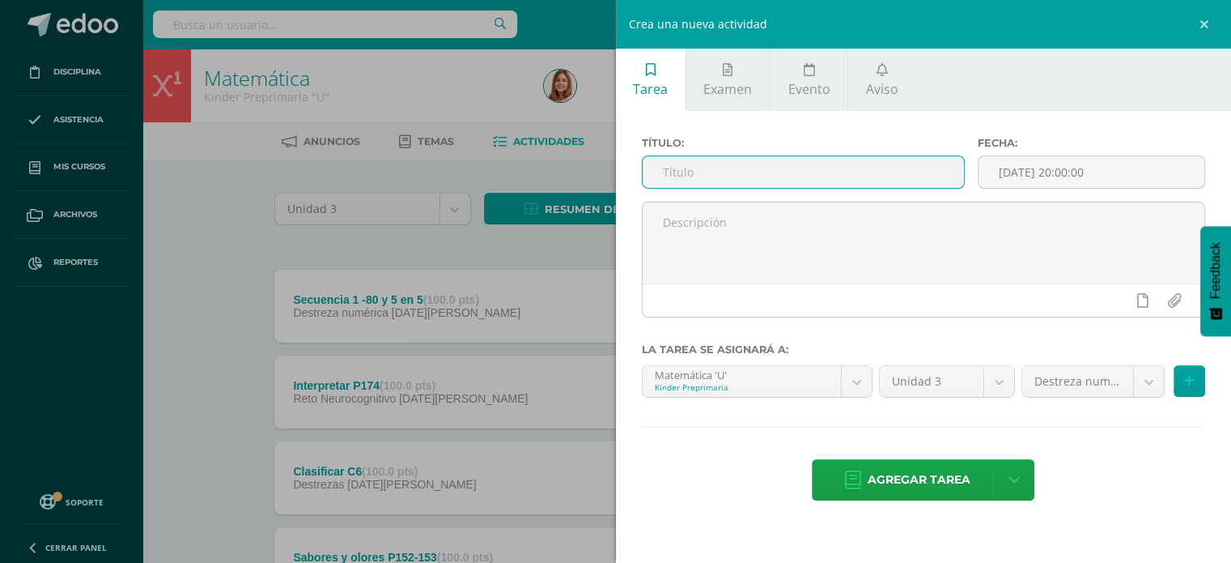
click at [681, 172] on input "text" at bounding box center [804, 172] width 322 height 32
click at [685, 171] on input "Timepos de comida" at bounding box center [804, 172] width 322 height 32
click at [794, 180] on input "Tiempos de comida" at bounding box center [804, 172] width 322 height 32
type input "Tiempos de comida C11"
click at [1160, 180] on input "[DATE] 20:00:00" at bounding box center [1092, 172] width 226 height 32
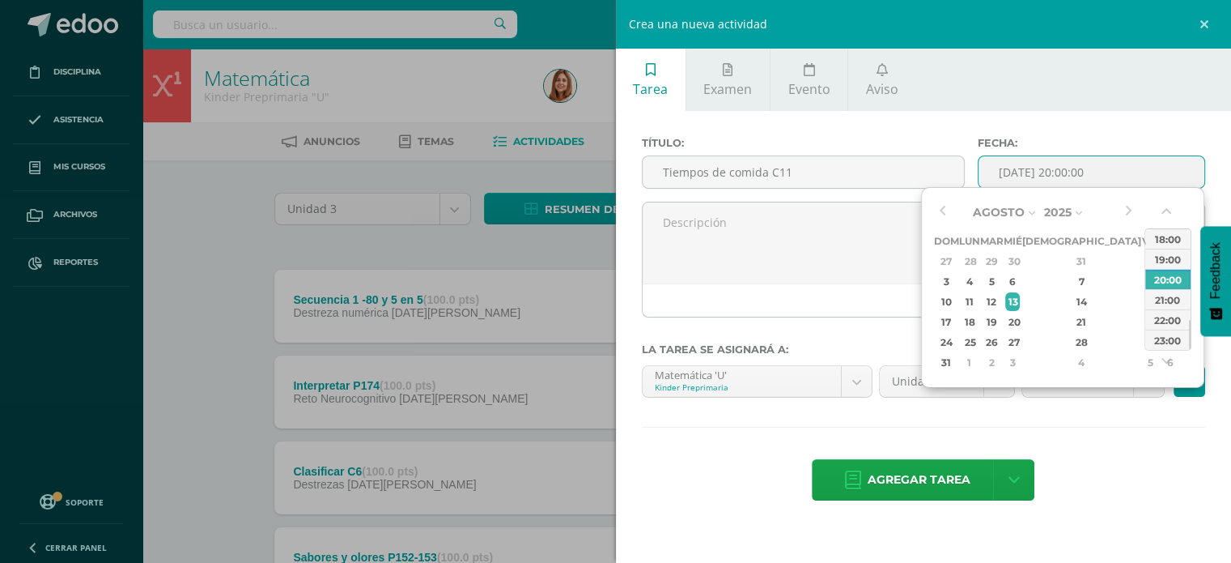
type input "2025-08-13 20:00"
click at [1088, 492] on div "Agregar tarea Agregar tarea y ocultar" at bounding box center [924, 481] width 564 height 45
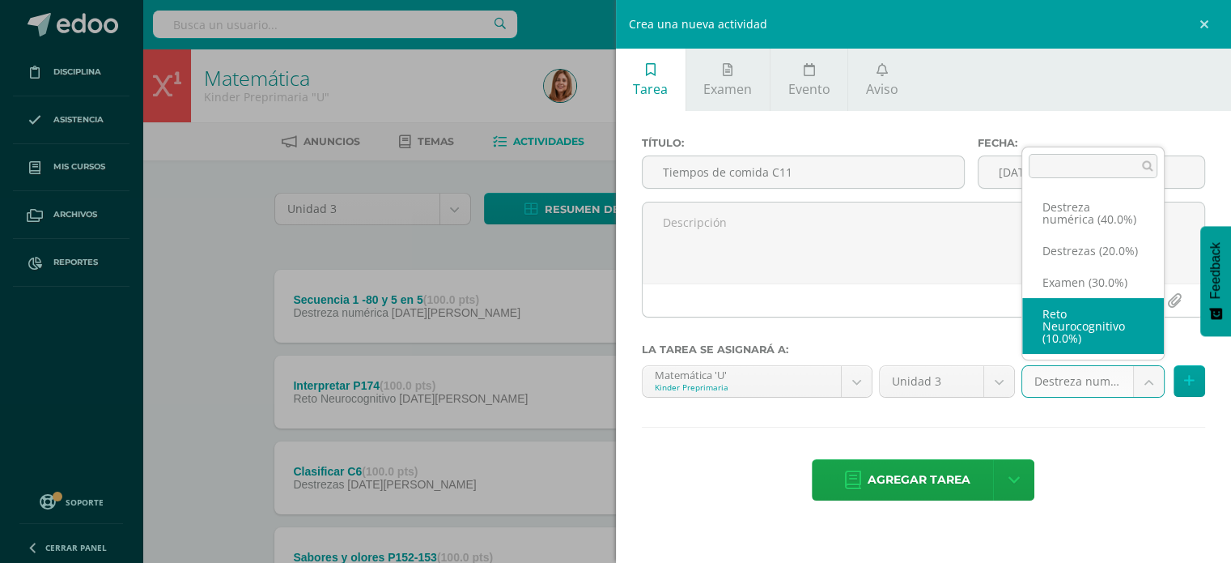
scroll to position [19, 0]
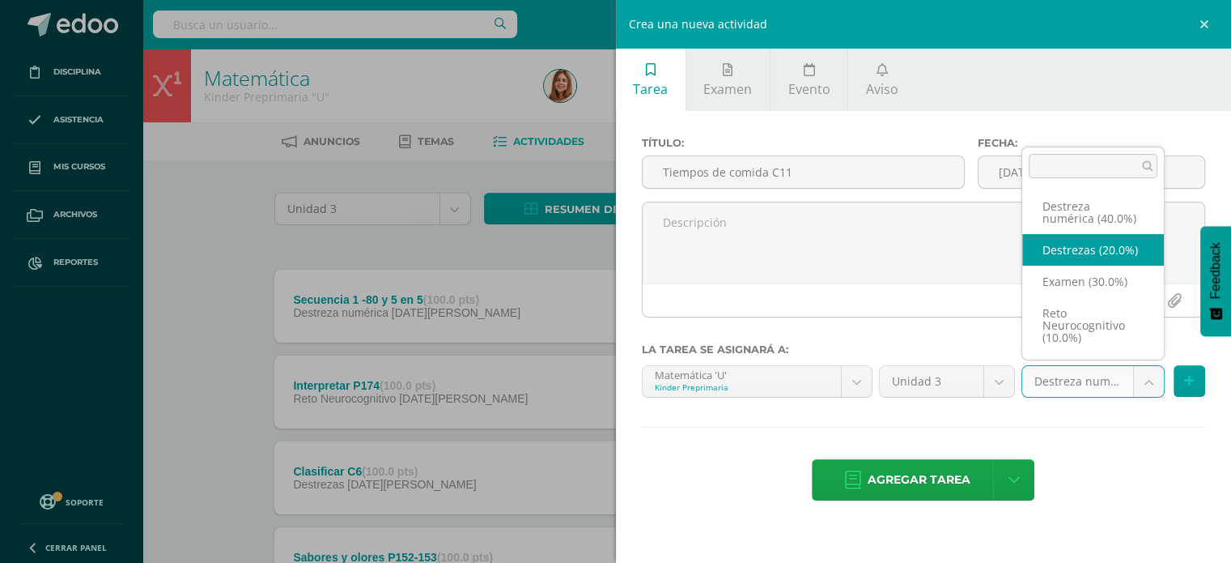
select select "204368"
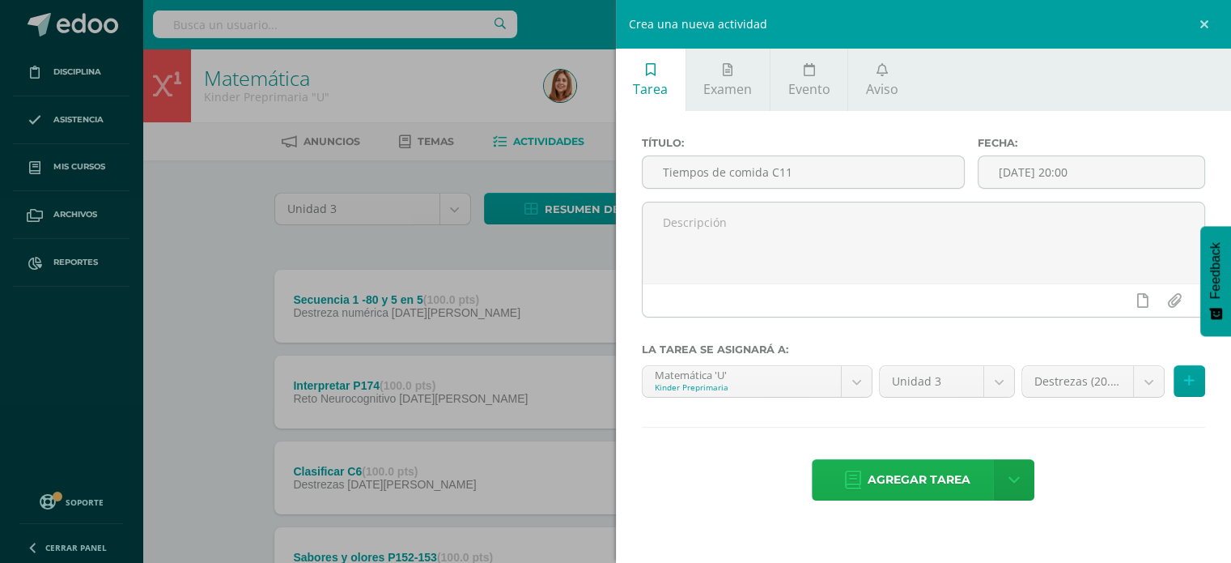
click at [928, 496] on span "Agregar tarea" at bounding box center [919, 480] width 103 height 40
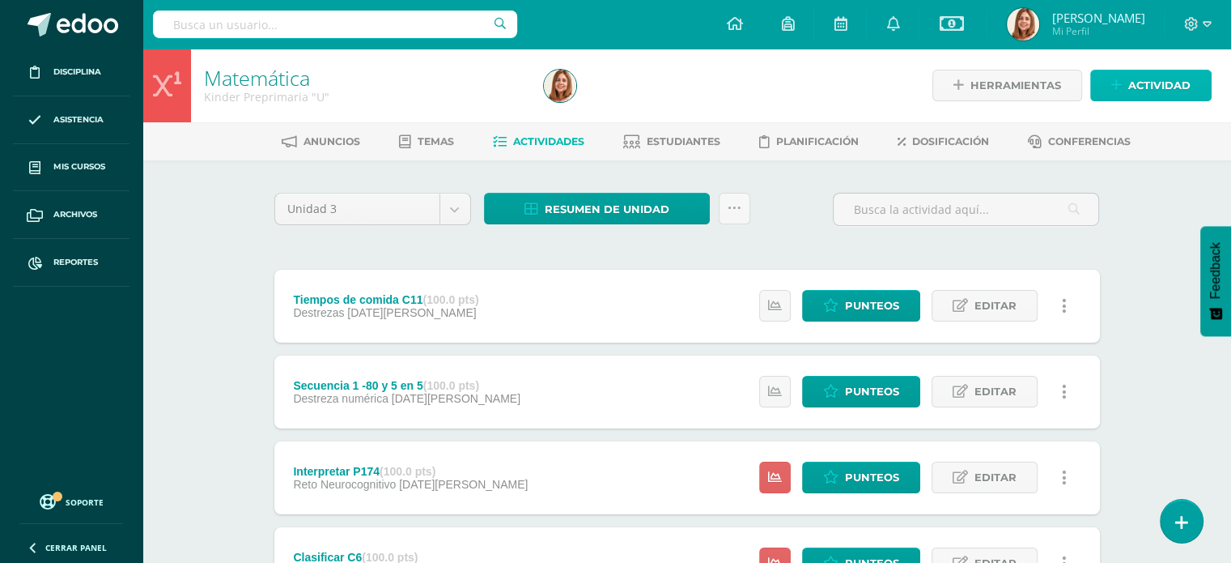
click at [1135, 86] on span "Actividad" at bounding box center [1159, 85] width 62 height 30
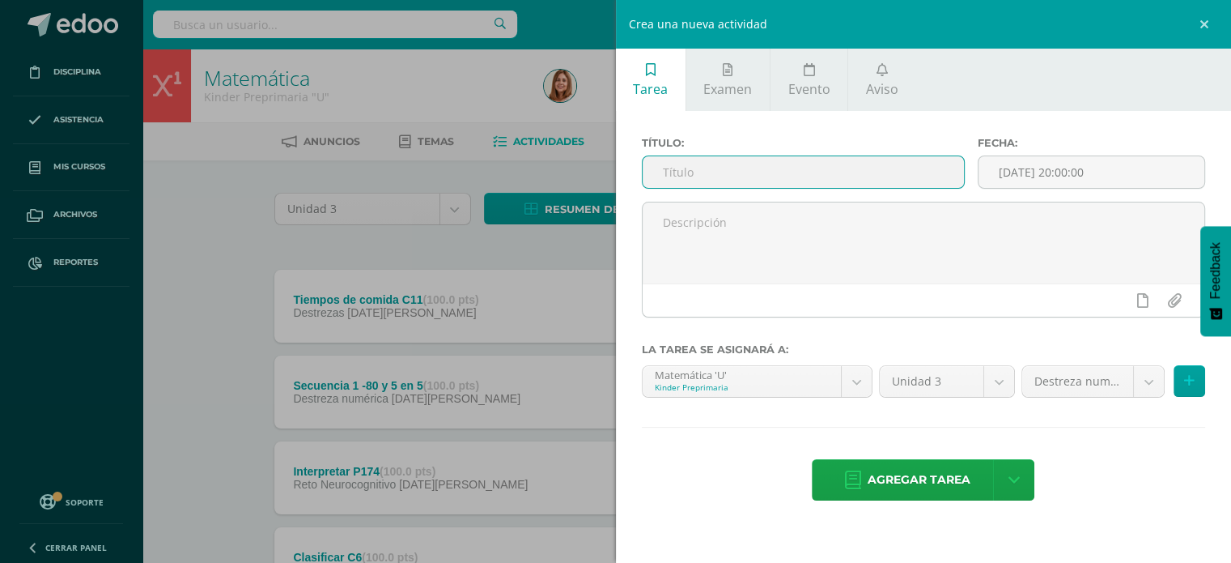
click at [678, 179] on input "text" at bounding box center [804, 172] width 322 height 32
type input "Observación y dibujo P154"
click at [1128, 171] on input "[DATE] 20:00:00" at bounding box center [1092, 172] width 226 height 32
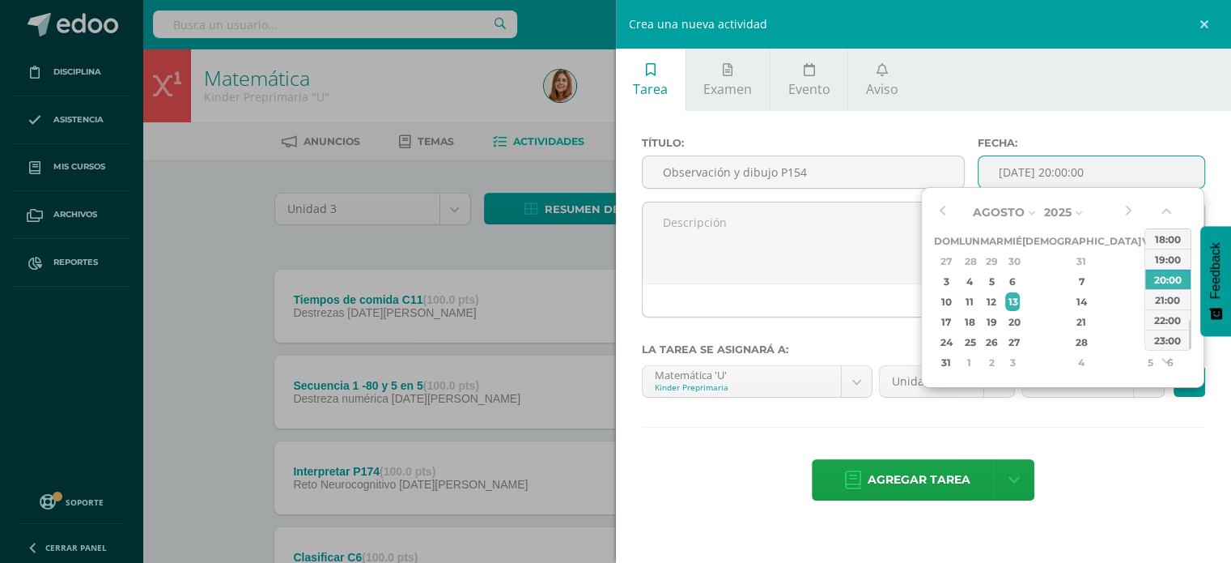
type input "2025-08-13 20:00"
click at [1104, 508] on div "Título: Observación y dibujo P154 Fecha: 2025-08-13 20:00 La tarea se asignará …" at bounding box center [924, 320] width 616 height 418
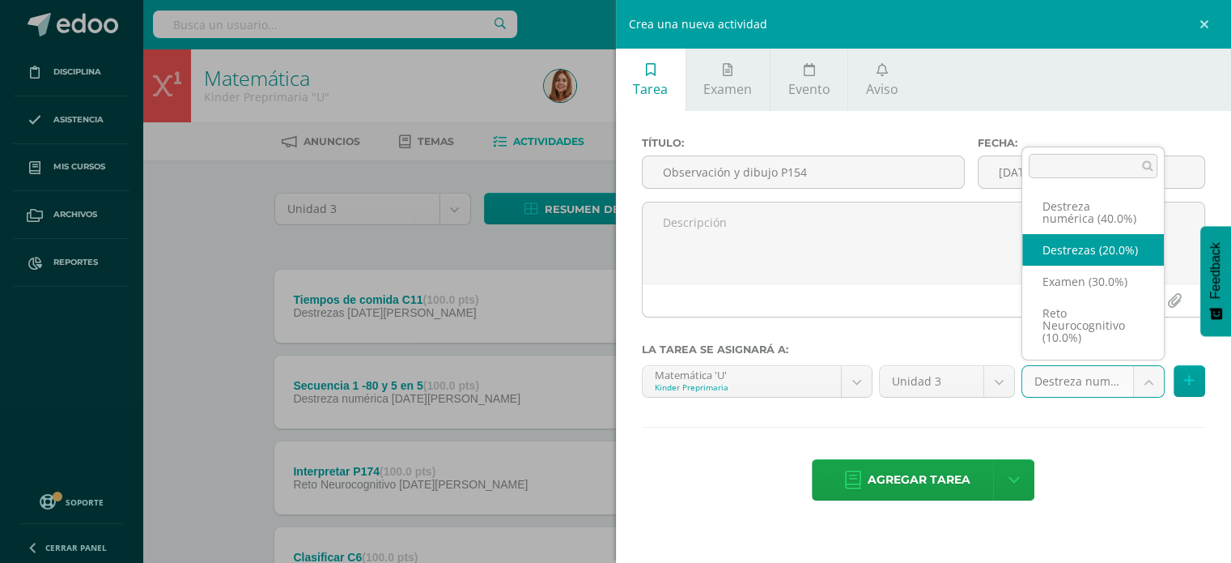
select select "204368"
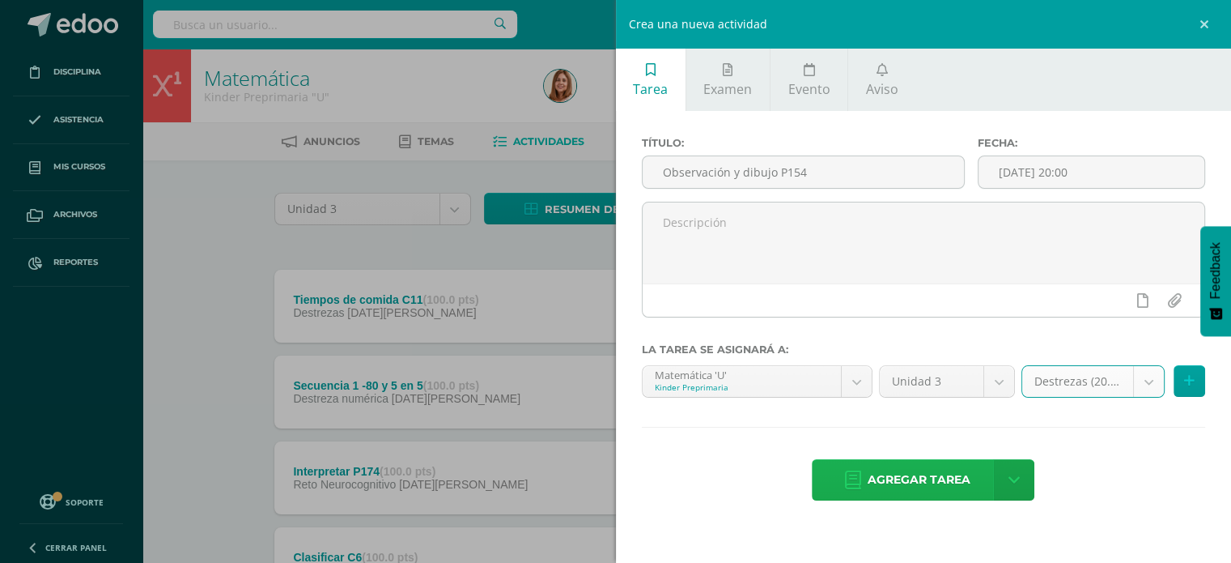
click at [923, 465] on span "Agregar tarea" at bounding box center [919, 480] width 103 height 40
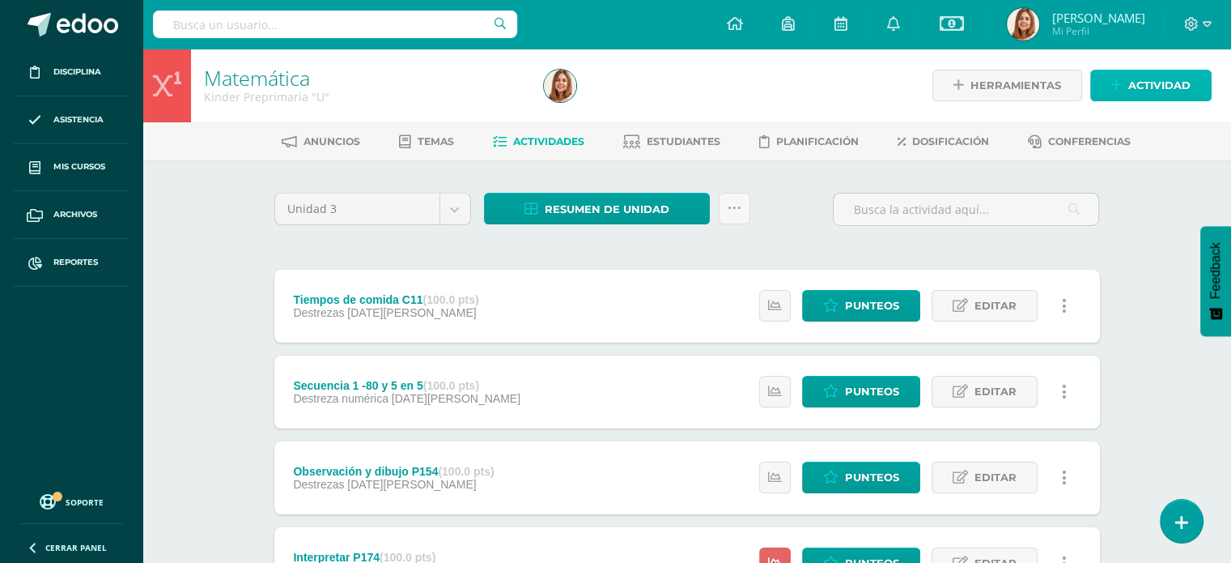
click at [1140, 91] on span "Actividad" at bounding box center [1159, 85] width 62 height 30
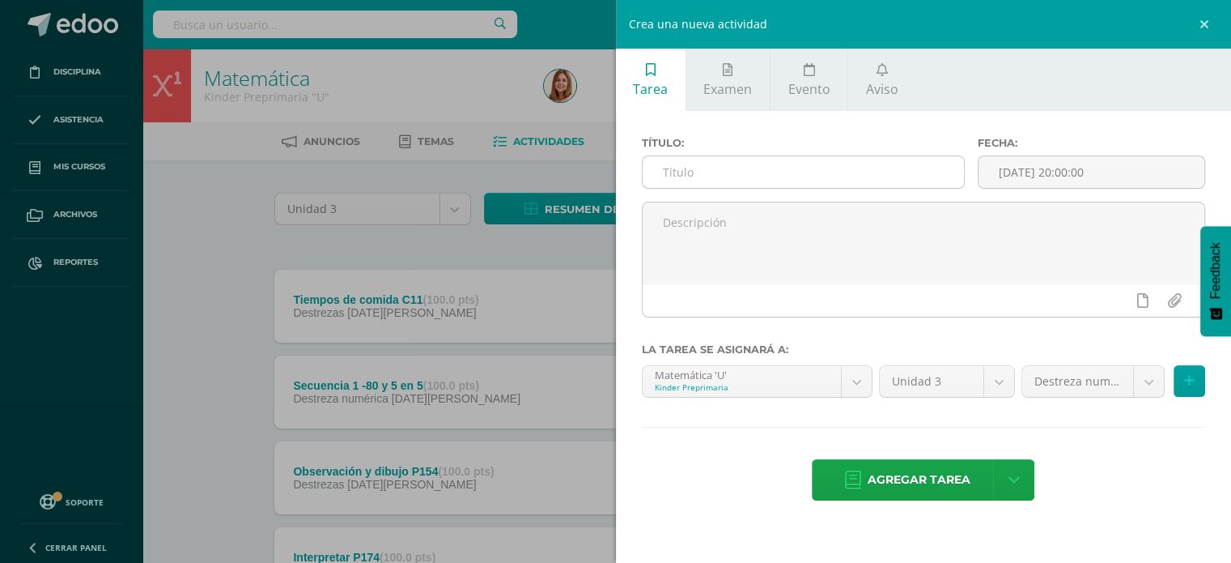
click at [746, 177] on input "text" at bounding box center [804, 172] width 322 height 32
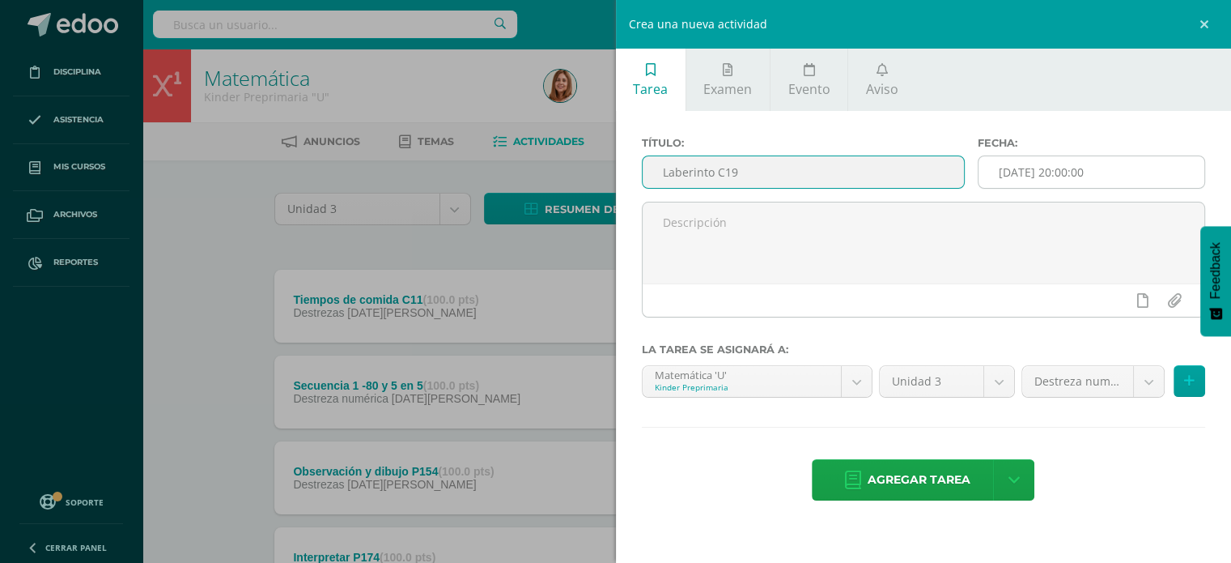
type input "Laberinto C19"
click at [1154, 172] on input "[DATE] 20:00:00" at bounding box center [1092, 172] width 226 height 32
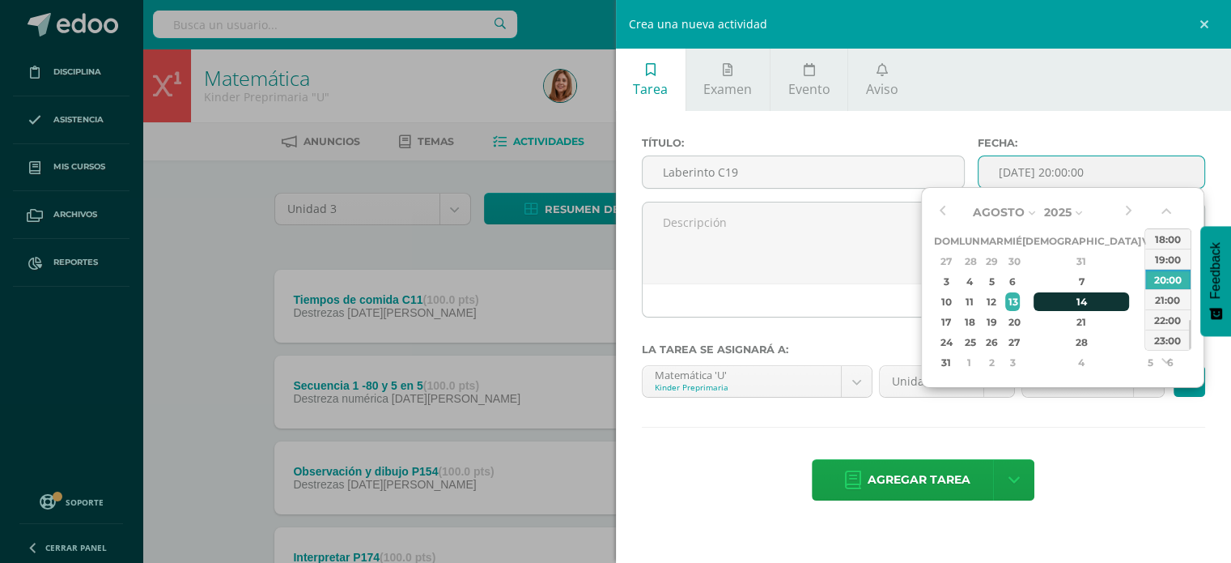
click at [1060, 300] on div "14" at bounding box center [1082, 301] width 96 height 19
type input "2025-08-14 20:00"
click at [1120, 461] on div "Agregar tarea Agregar tarea y ocultar" at bounding box center [924, 481] width 564 height 45
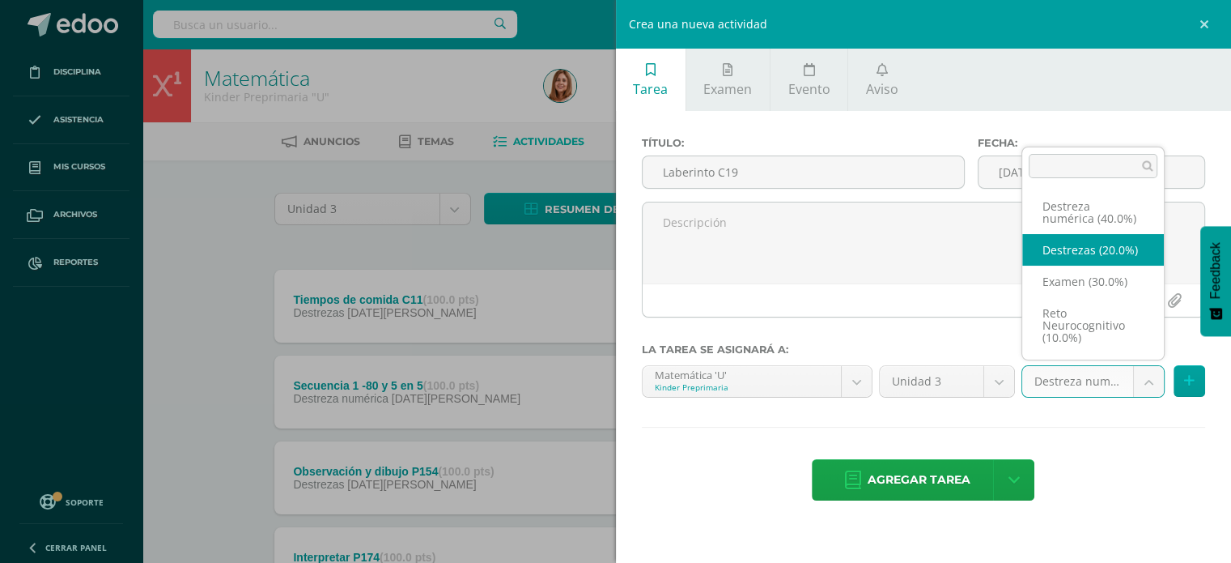
select select "204368"
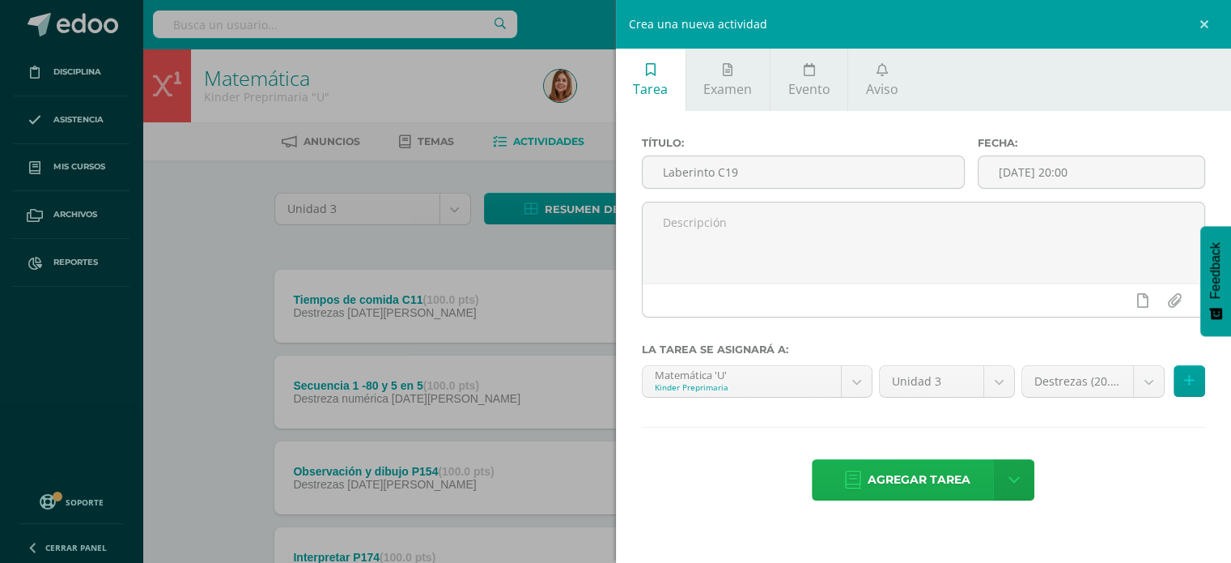
click at [939, 475] on span "Agregar tarea" at bounding box center [919, 480] width 103 height 40
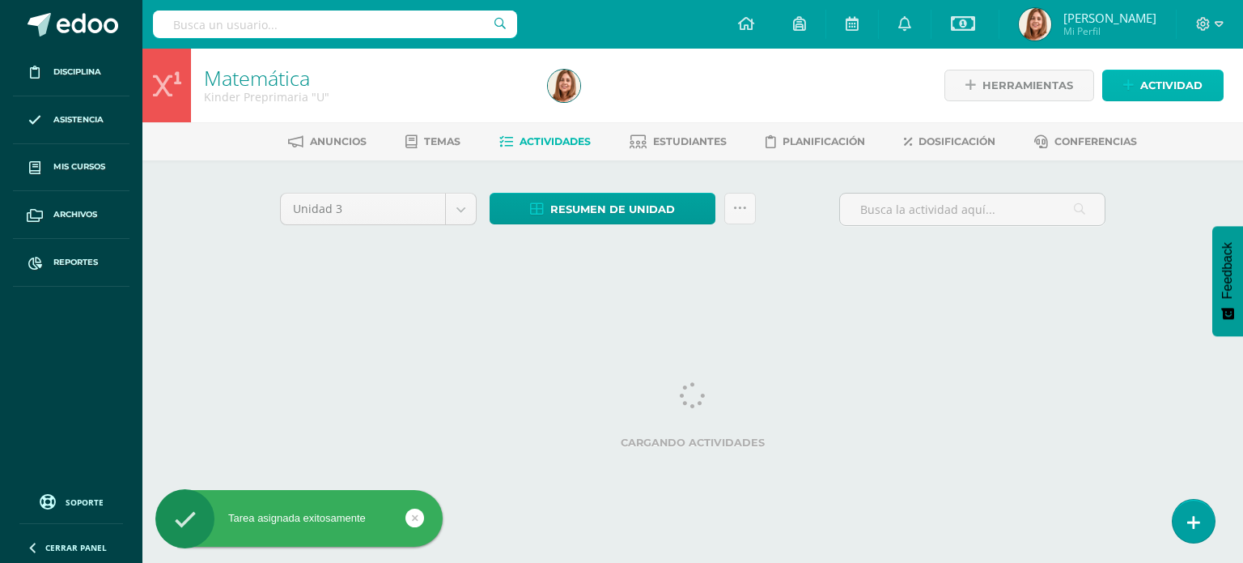
click at [1154, 92] on span "Actividad" at bounding box center [1172, 85] width 62 height 30
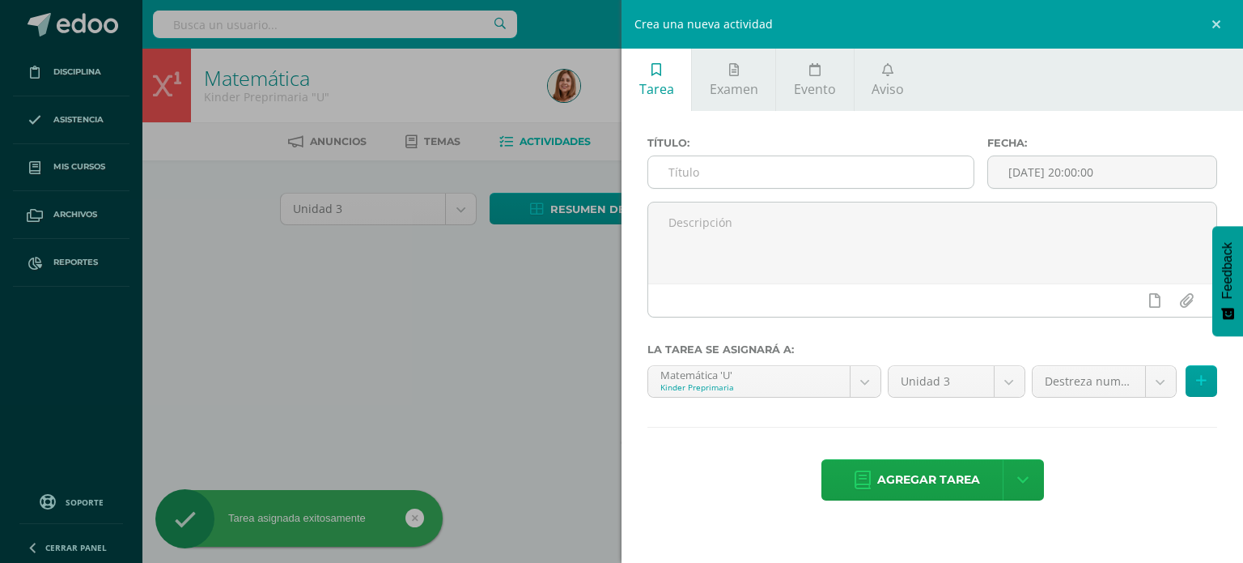
click at [719, 185] on input "text" at bounding box center [810, 172] width 325 height 32
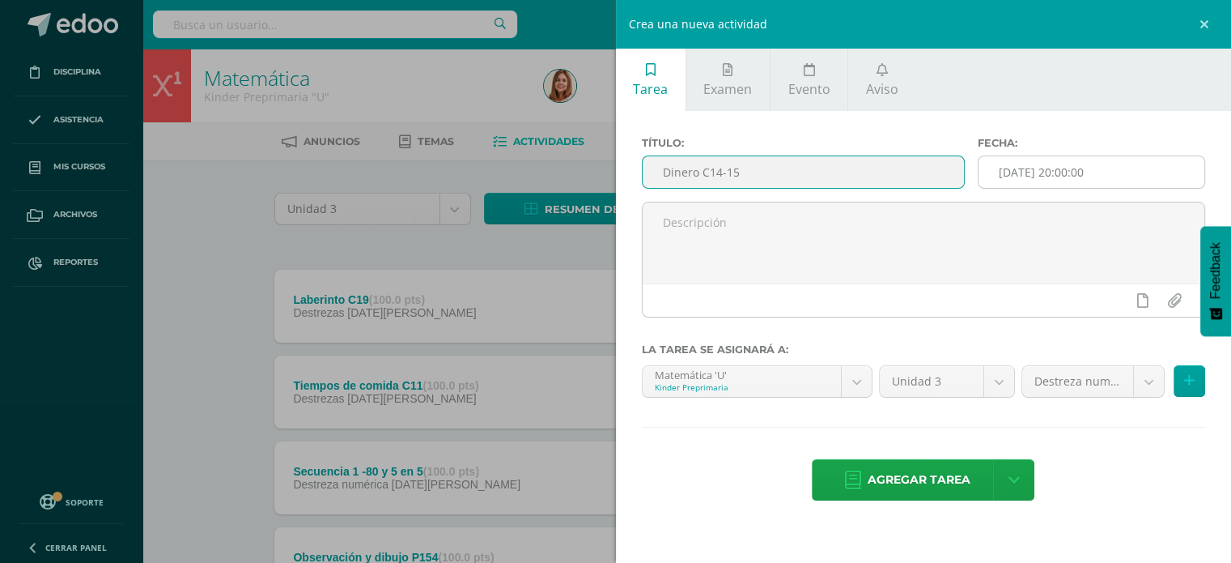
type input "Dinero C14-15"
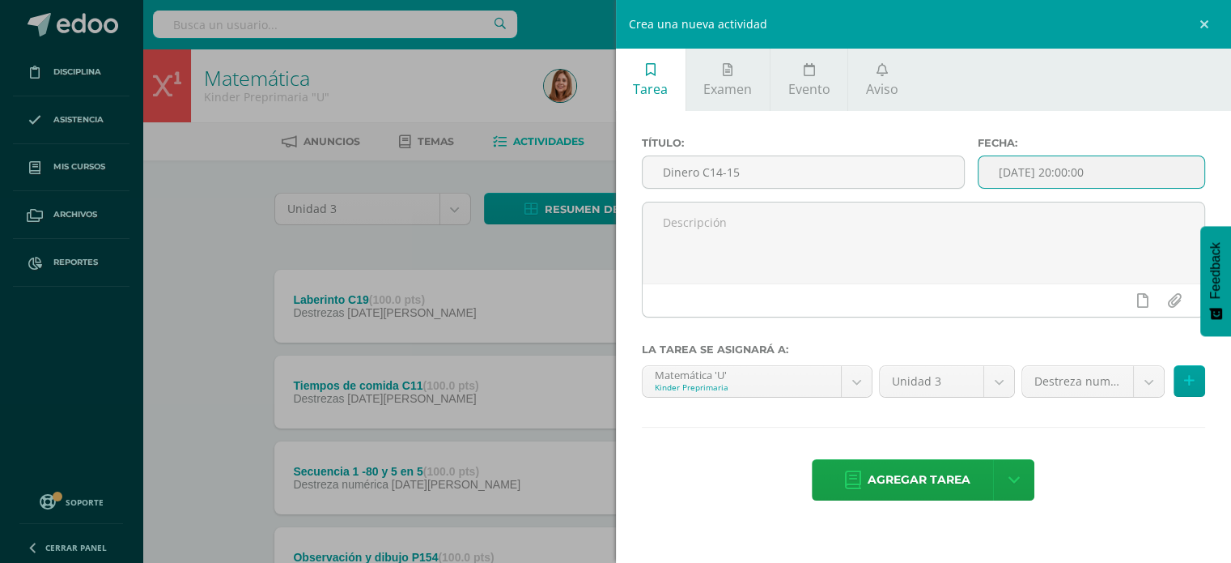
click at [1111, 173] on input "[DATE] 20:00:00" at bounding box center [1092, 172] width 226 height 32
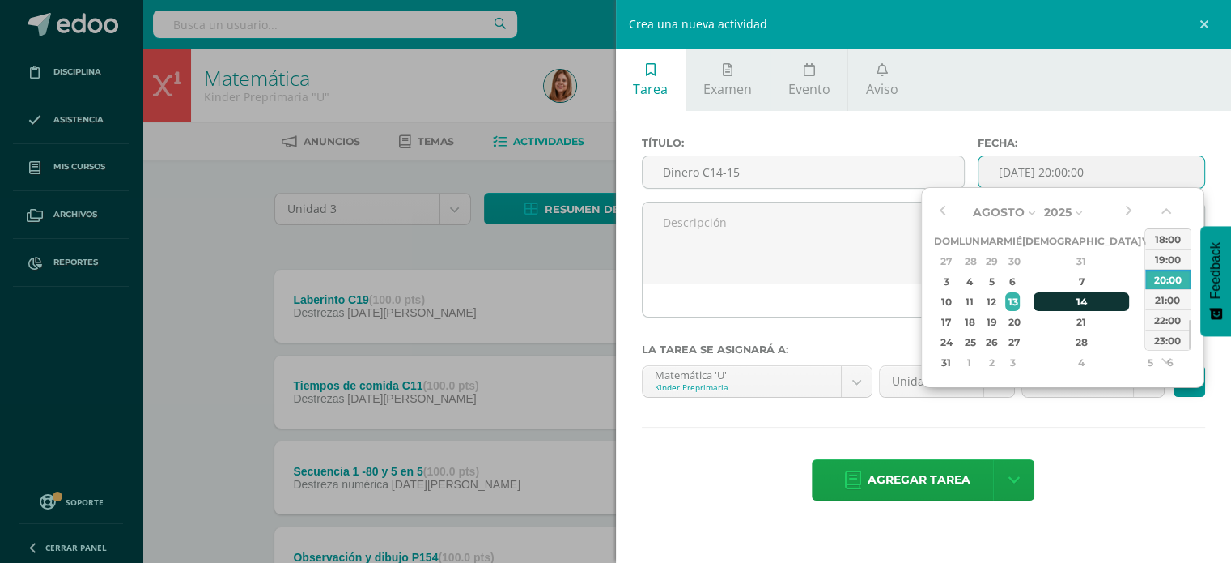
click at [1065, 300] on div "14" at bounding box center [1082, 301] width 96 height 19
type input "[DATE] 20:00"
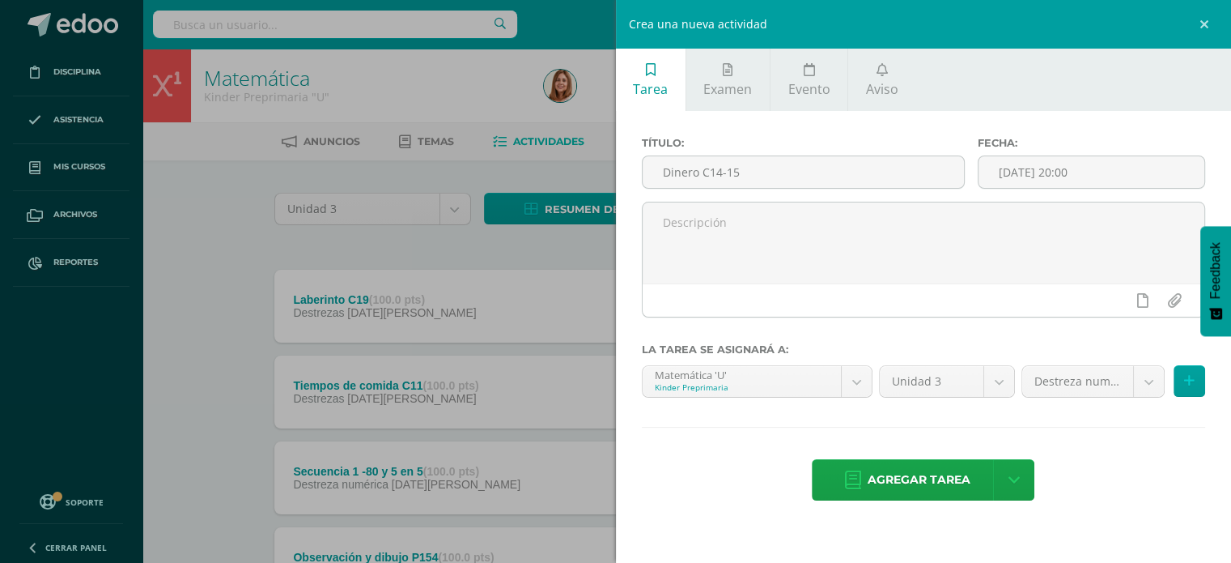
click at [1106, 457] on div "Título: Dinero C14-15 Fecha: [DATE] 20:00 La tarea se asignará a: Matemática 'U…" at bounding box center [924, 320] width 616 height 418
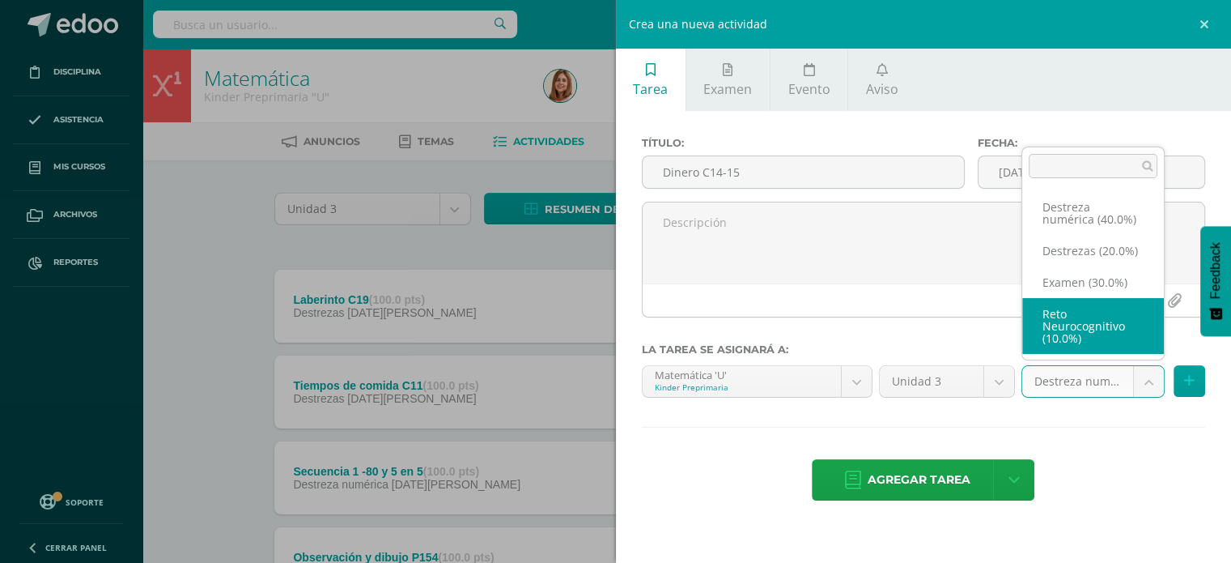
scroll to position [19, 0]
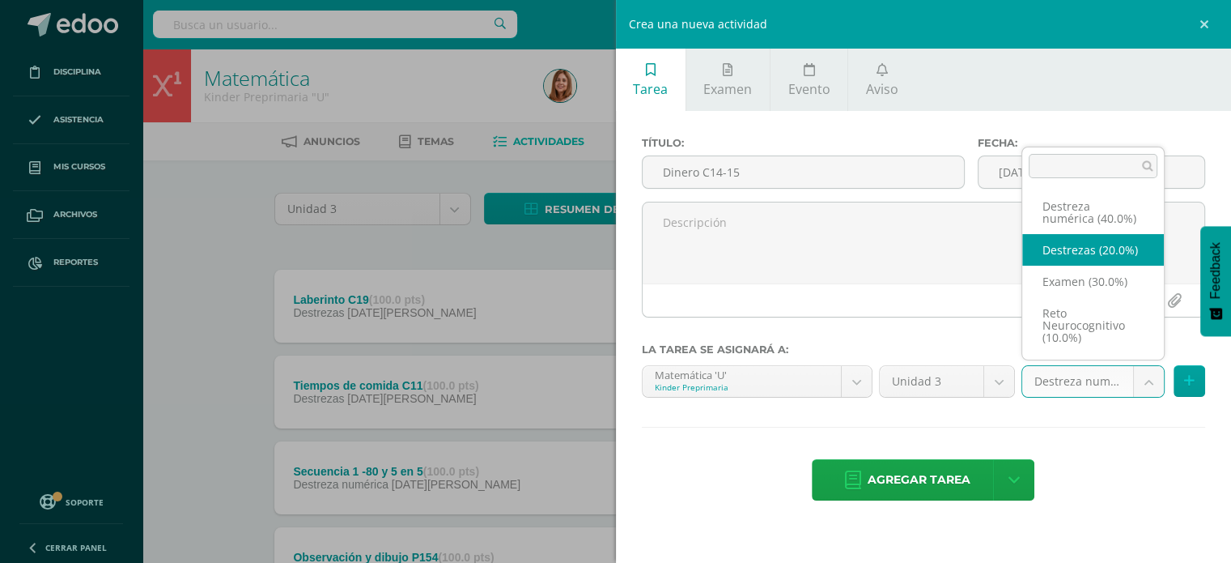
select select "204368"
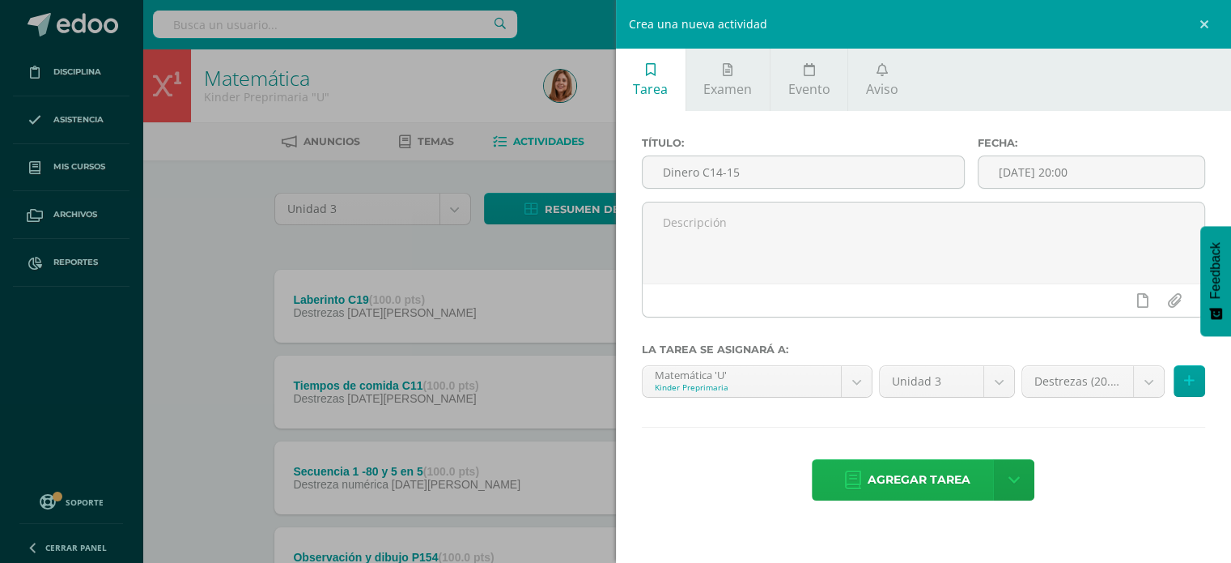
click at [944, 475] on span "Agregar tarea" at bounding box center [919, 480] width 103 height 40
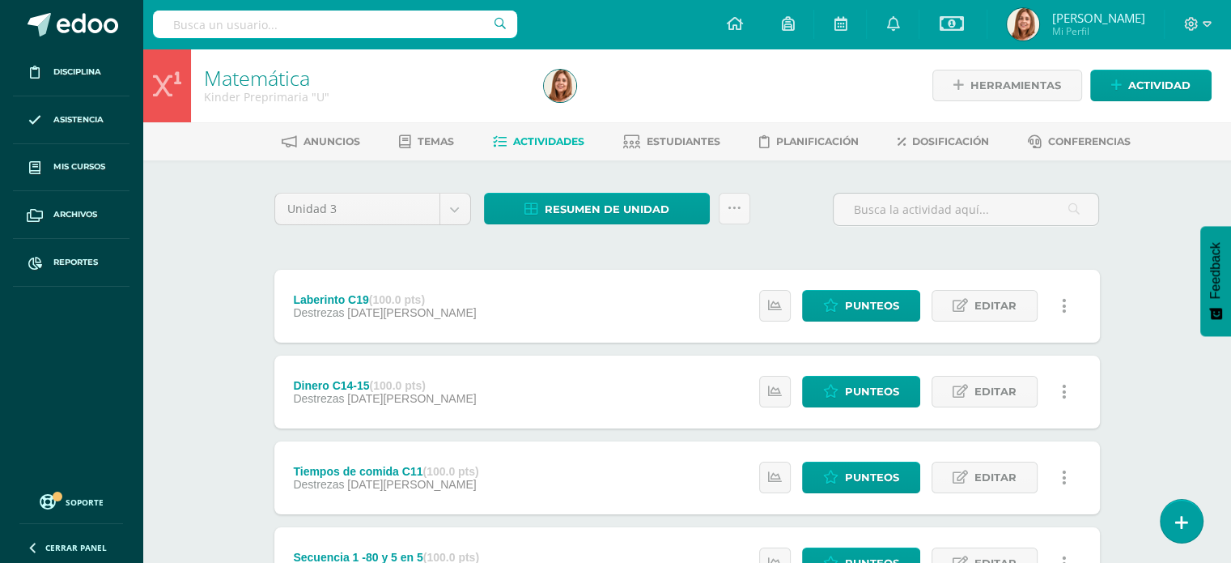
click at [944, 475] on link "Editar" at bounding box center [985, 477] width 106 height 32
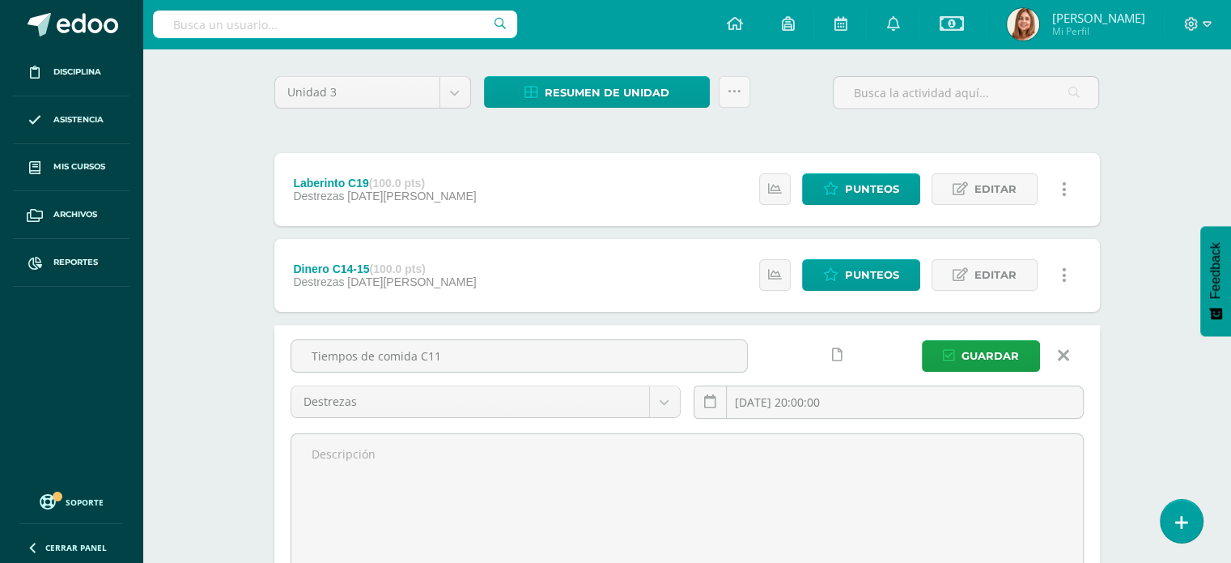
scroll to position [118, 0]
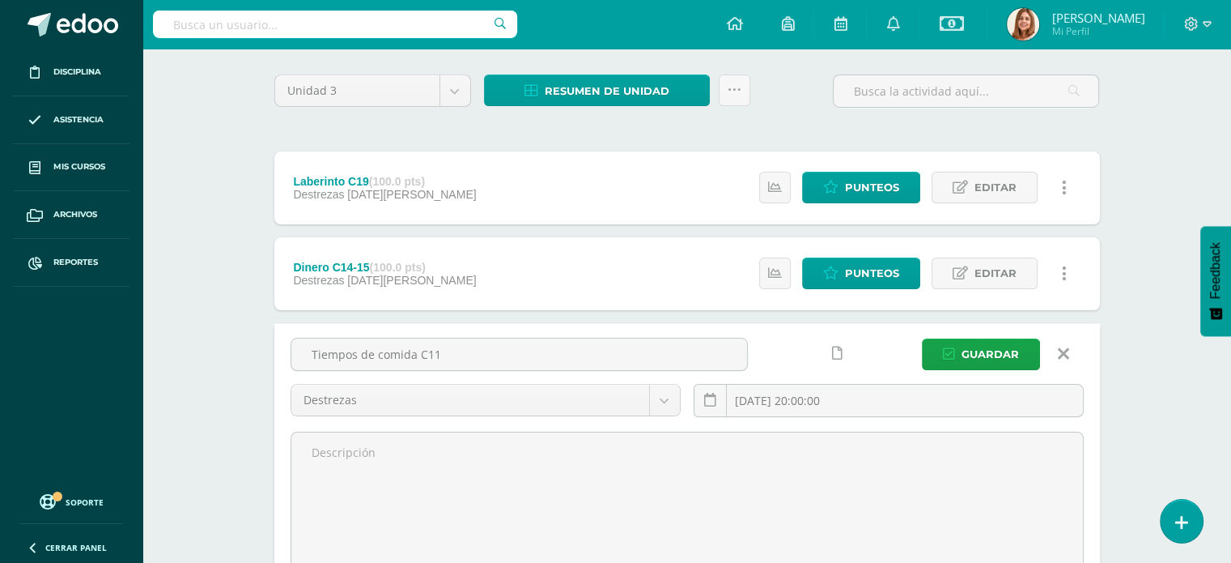
click at [1011, 350] on span "Guardar" at bounding box center [990, 354] width 57 height 30
